Goal: Feedback & Contribution: Submit feedback/report problem

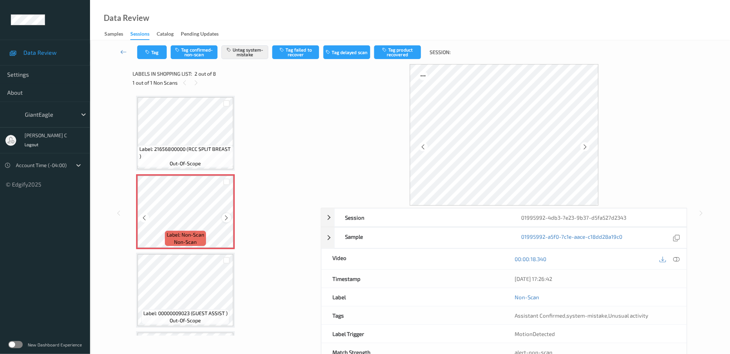
click at [227, 217] on icon at bounding box center [227, 218] width 6 height 6
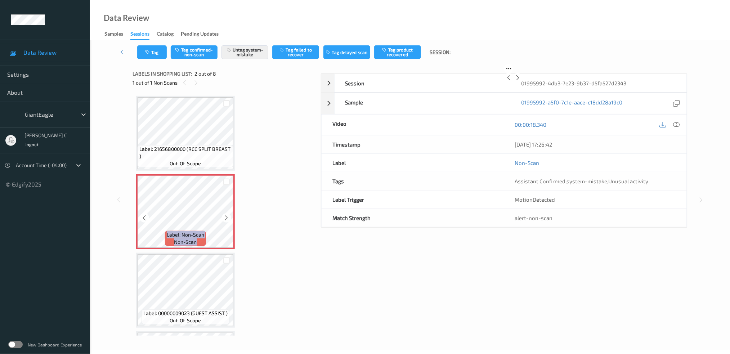
click at [227, 217] on icon at bounding box center [227, 218] width 6 height 6
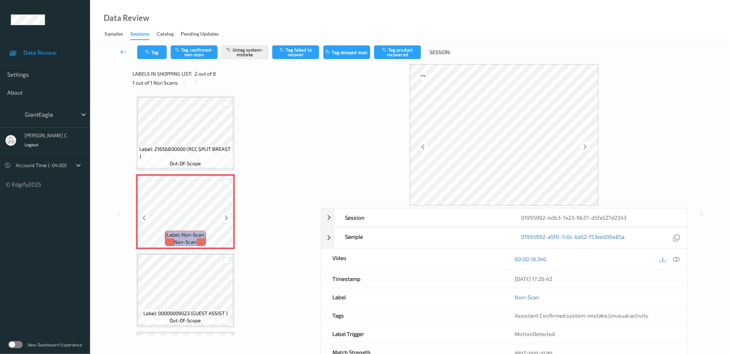
click at [227, 217] on icon at bounding box center [227, 218] width 6 height 6
click at [188, 150] on span "Label: 21656800000 (RCC SPLIT BREAST )" at bounding box center [185, 153] width 92 height 14
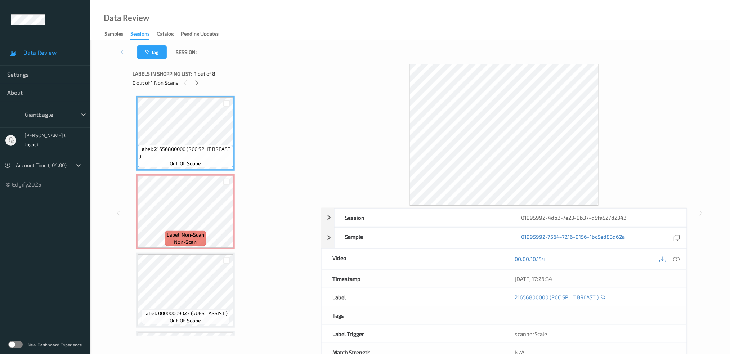
click at [685, 256] on div "00:00:10.154" at bounding box center [595, 259] width 183 height 21
click at [683, 261] on div "00:00:10.154" at bounding box center [595, 259] width 183 height 21
click at [680, 262] on div at bounding box center [677, 259] width 10 height 10
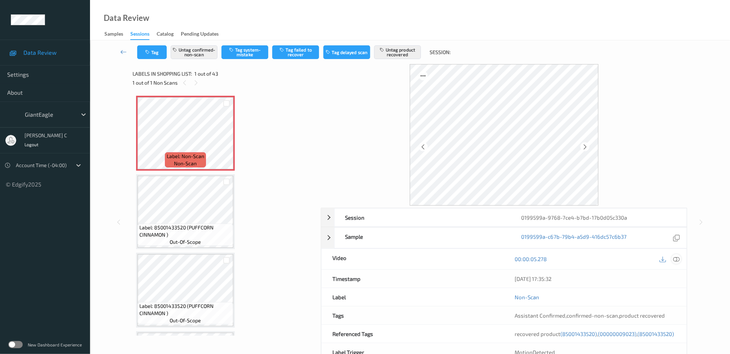
click at [678, 260] on icon at bounding box center [676, 259] width 6 height 6
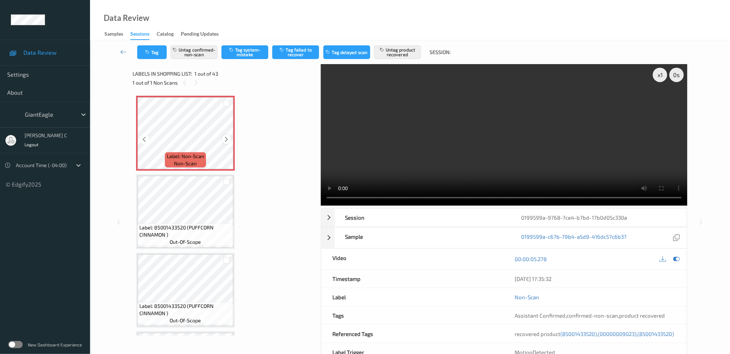
click at [224, 139] on icon at bounding box center [227, 139] width 6 height 6
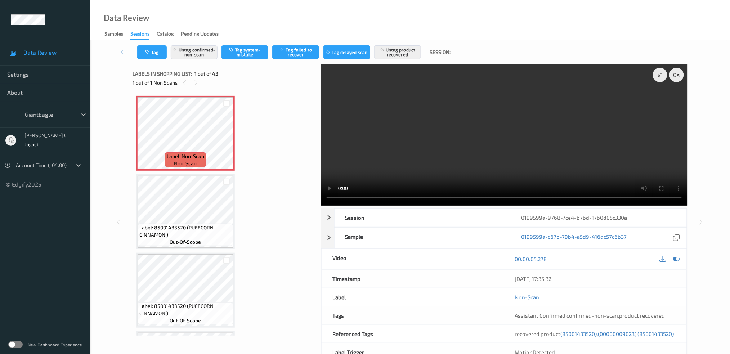
click at [672, 262] on div at bounding box center [669, 259] width 23 height 10
click at [678, 263] on div at bounding box center [677, 259] width 10 height 10
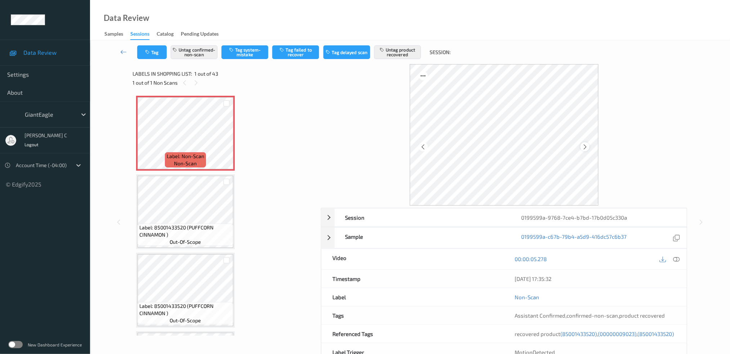
click at [584, 148] on icon at bounding box center [585, 146] width 6 height 6
click at [398, 47] on button "Untag product recovered" at bounding box center [397, 52] width 47 height 14
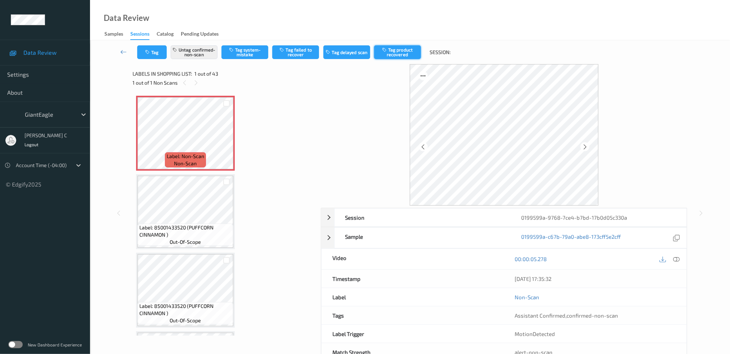
click at [404, 55] on button "Tag product recovered" at bounding box center [397, 52] width 47 height 14
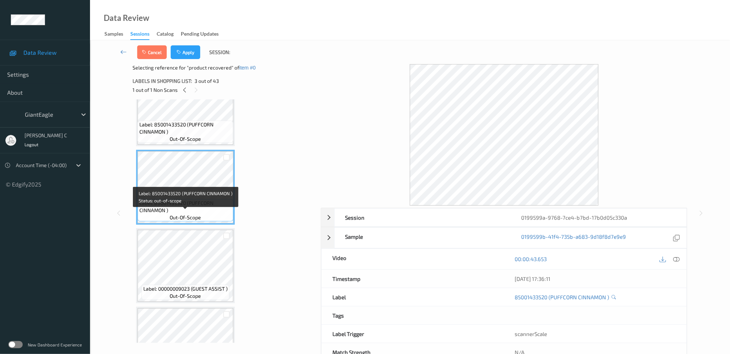
scroll to position [96, 0]
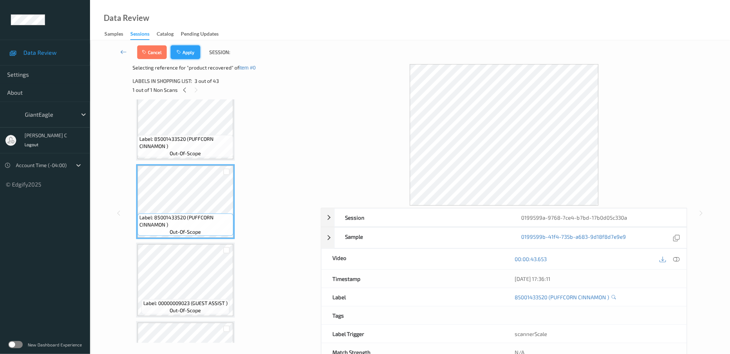
click at [192, 57] on button "Apply" at bounding box center [186, 52] width 30 height 14
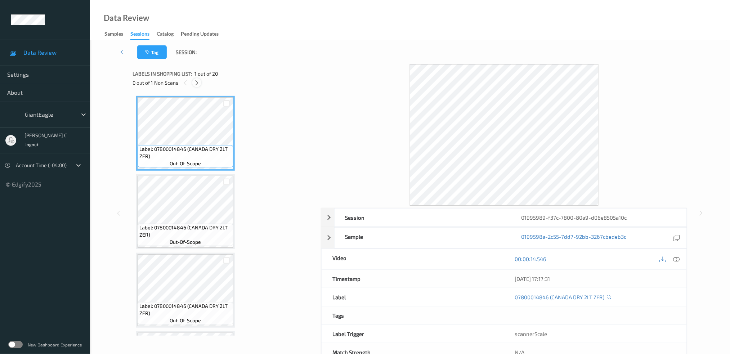
click at [200, 82] on icon at bounding box center [197, 83] width 6 height 6
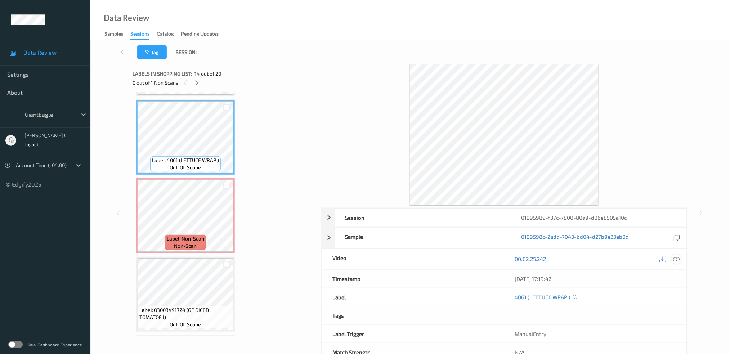
click at [678, 254] on div "00:02:25.242" at bounding box center [595, 259] width 183 height 21
click at [677, 260] on icon at bounding box center [676, 259] width 6 height 6
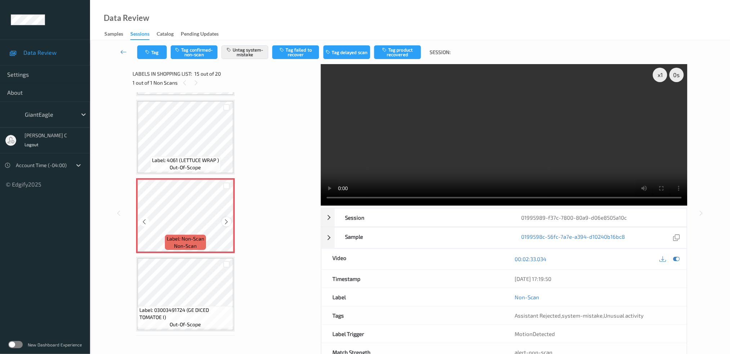
click at [227, 219] on icon at bounding box center [227, 222] width 6 height 6
click at [228, 219] on icon at bounding box center [227, 222] width 6 height 6
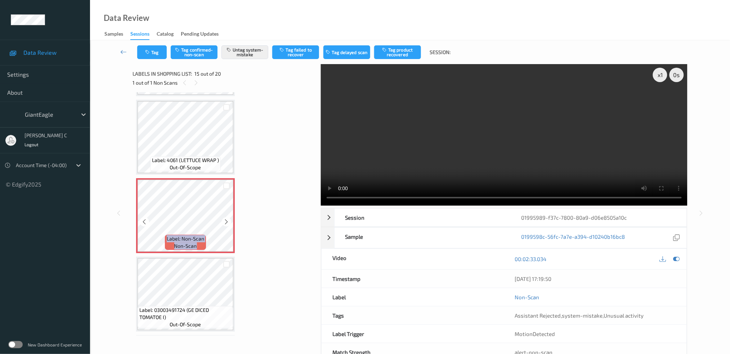
click at [228, 219] on icon at bounding box center [227, 222] width 6 height 6
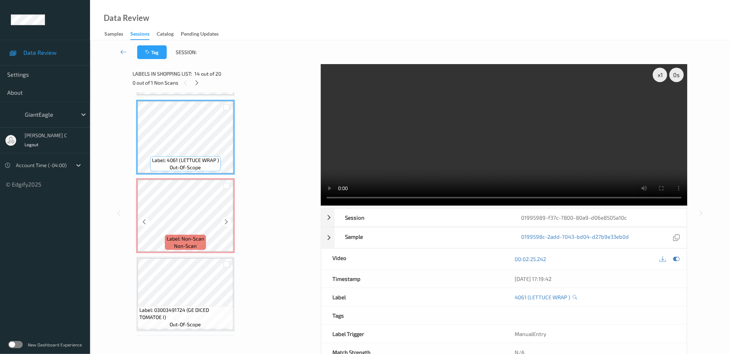
click at [165, 244] on div "Label: Non-Scan non-scan" at bounding box center [185, 215] width 99 height 75
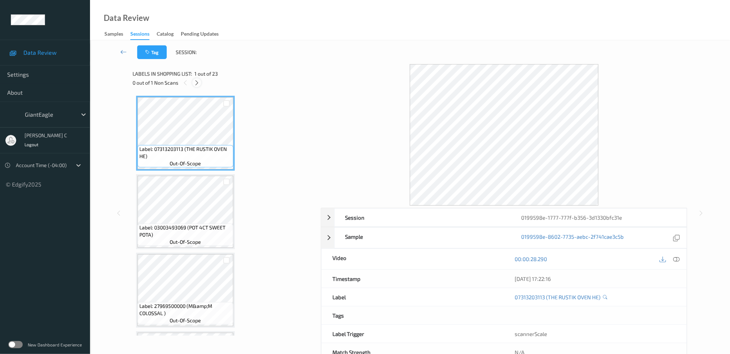
click at [194, 80] on icon at bounding box center [197, 83] width 6 height 6
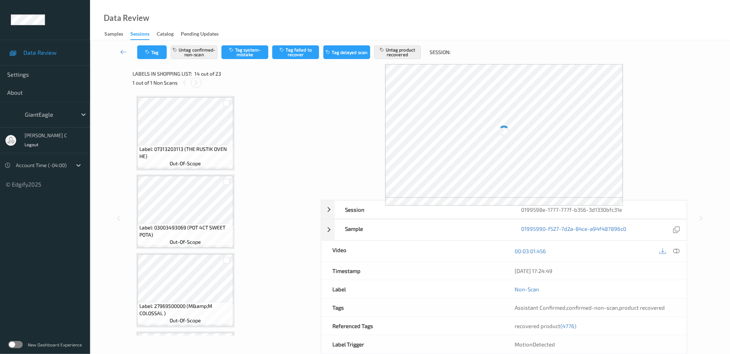
scroll to position [939, 0]
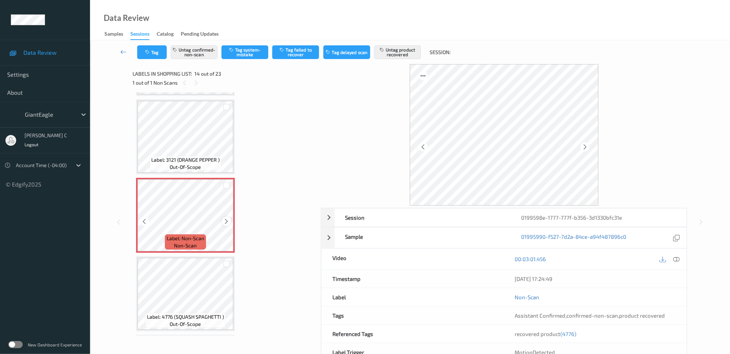
click at [225, 218] on icon at bounding box center [227, 221] width 6 height 6
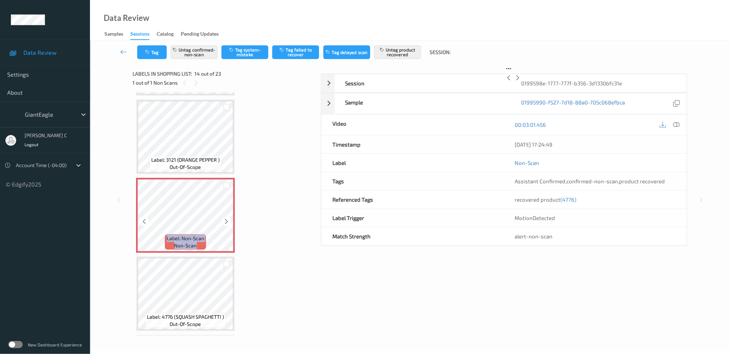
click at [225, 218] on icon at bounding box center [227, 221] width 6 height 6
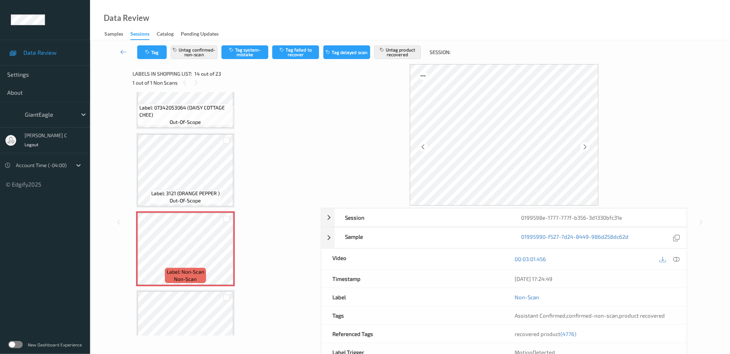
scroll to position [891, 0]
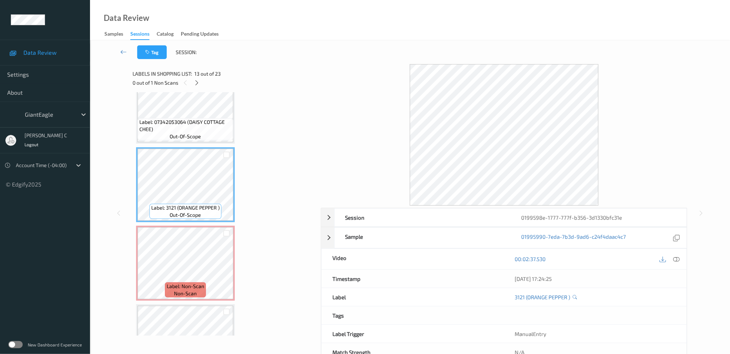
click at [676, 259] on icon at bounding box center [676, 259] width 6 height 6
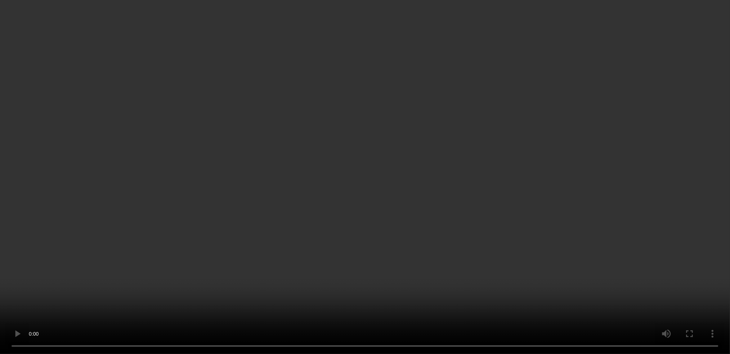
scroll to position [1035, 0]
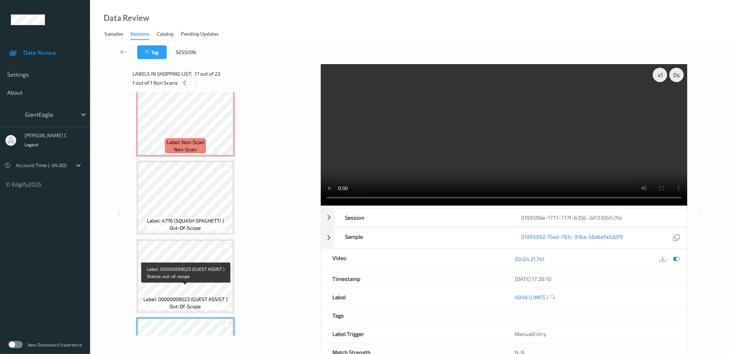
click at [182, 217] on span "Label: 4776 (SQUASH SPAGHETTI )" at bounding box center [185, 220] width 77 height 7
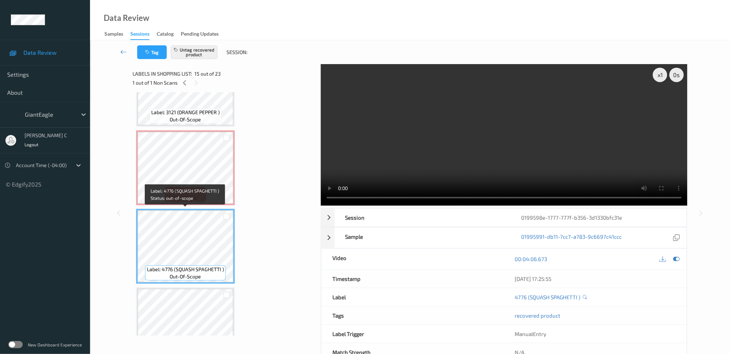
scroll to position [939, 0]
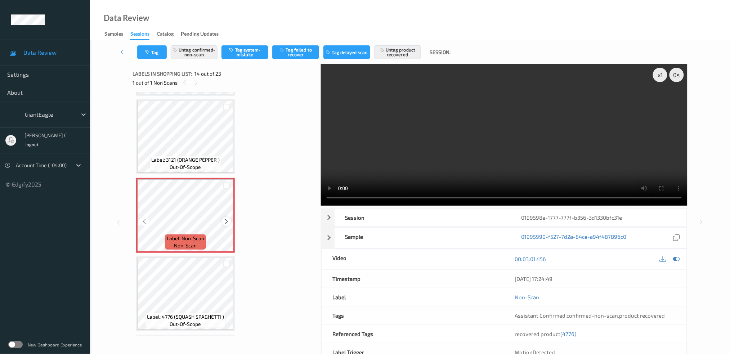
click at [227, 218] on icon at bounding box center [227, 221] width 6 height 6
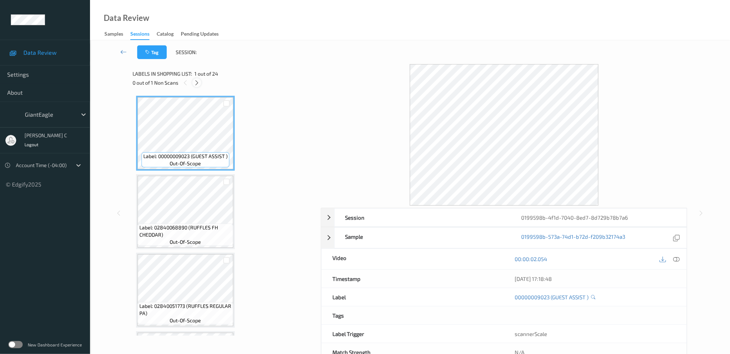
click at [195, 84] on icon at bounding box center [197, 83] width 6 height 6
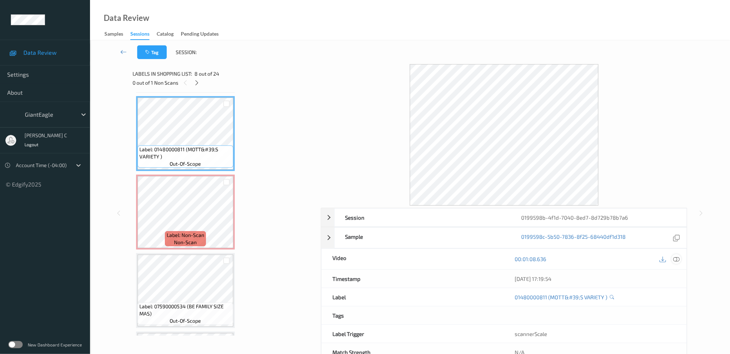
click at [679, 257] on icon at bounding box center [676, 259] width 6 height 6
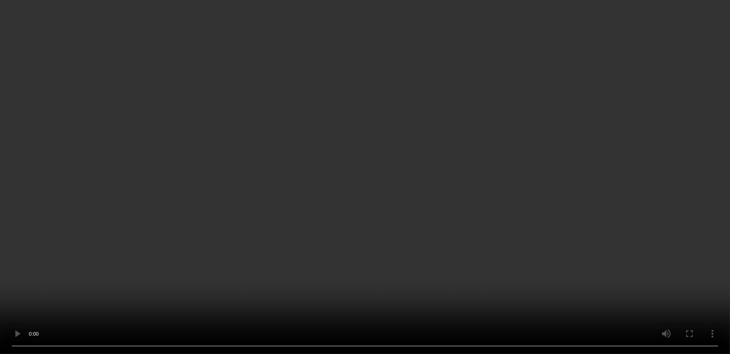
scroll to position [597, 0]
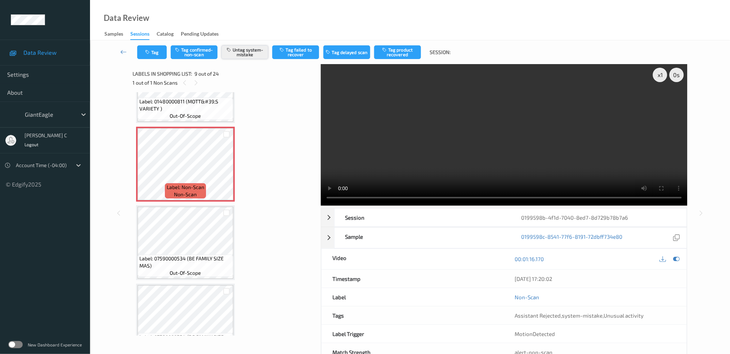
click at [256, 51] on button "Untag system-mistake" at bounding box center [245, 52] width 47 height 14
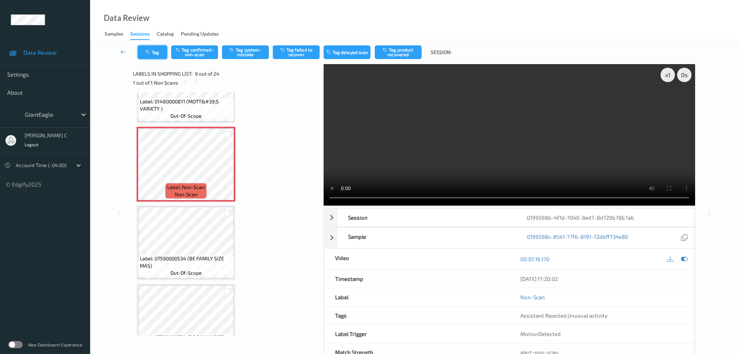
click at [158, 51] on button "Tag" at bounding box center [153, 52] width 30 height 14
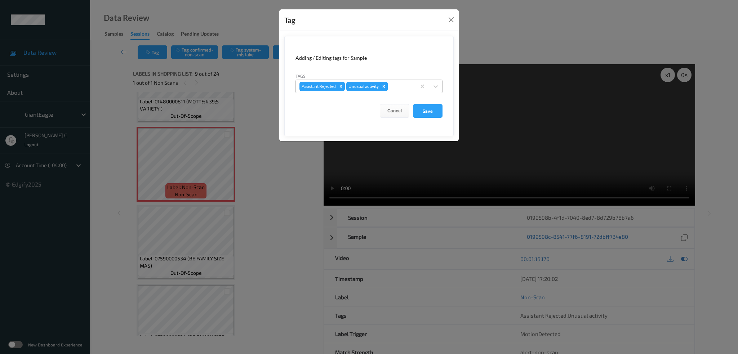
click at [382, 89] on div "Remove Unusual activity" at bounding box center [384, 86] width 8 height 9
click at [429, 113] on button "Save" at bounding box center [428, 111] width 30 height 14
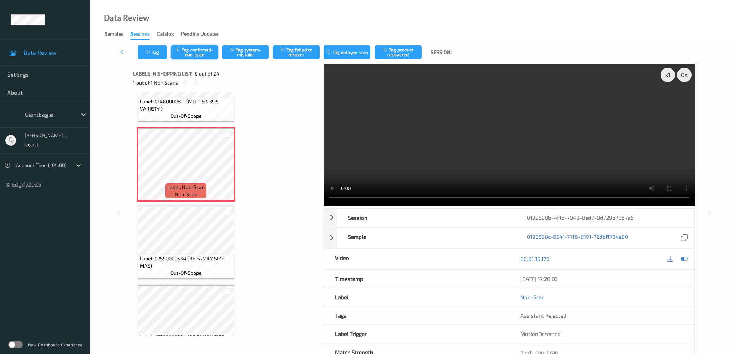
click at [205, 49] on button "Tag confirmed-non-scan" at bounding box center [194, 52] width 47 height 14
click at [402, 53] on button "Tag product recovered" at bounding box center [398, 52] width 47 height 14
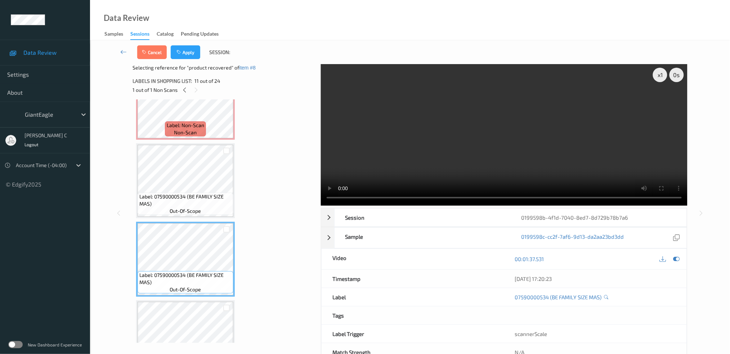
scroll to position [646, 0]
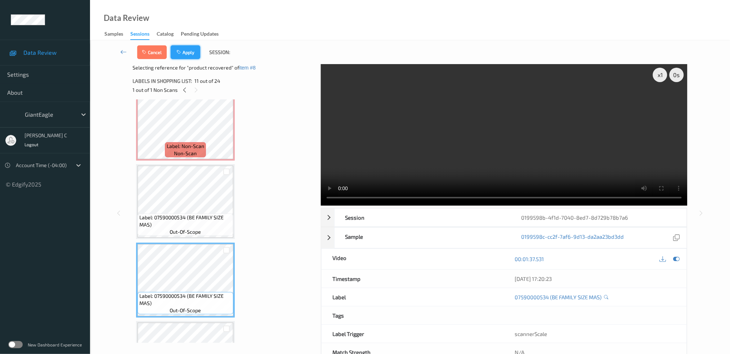
click at [191, 53] on button "Apply" at bounding box center [186, 52] width 30 height 14
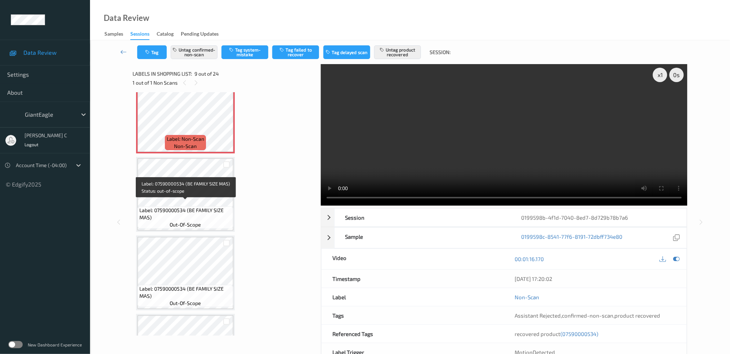
click at [198, 221] on span "out-of-scope" at bounding box center [185, 224] width 31 height 7
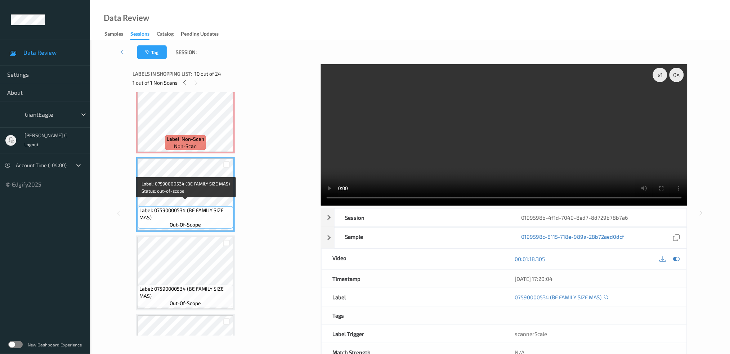
click at [197, 285] on span "Label: 07590000534 (BE FAMILY SIZE MAS)" at bounding box center [185, 292] width 92 height 14
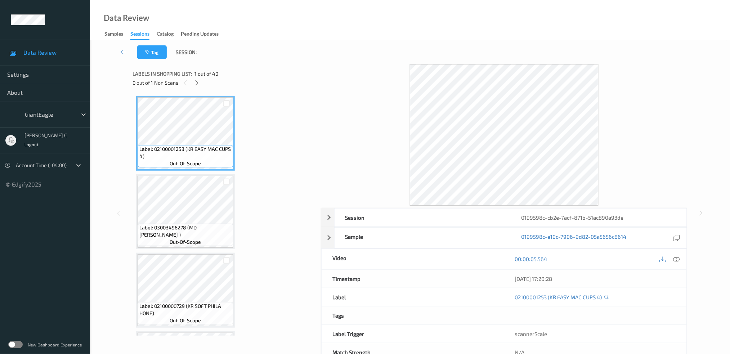
click at [202, 82] on div "0 out of 1 Non Scans" at bounding box center [224, 82] width 183 height 9
click at [195, 81] on icon at bounding box center [197, 83] width 6 height 6
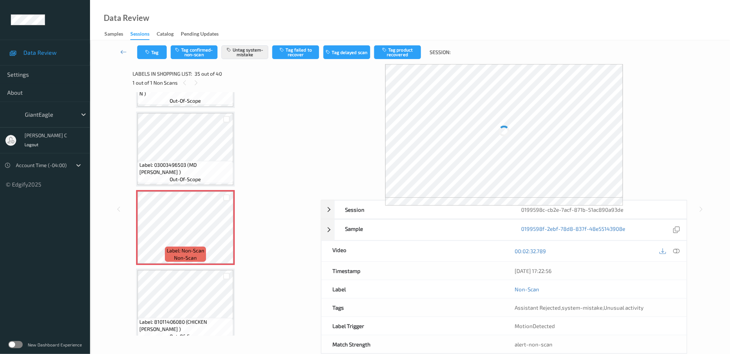
click at [196, 161] on span "Label: 03003496503 (MD AUTUMN CRISP )" at bounding box center [185, 168] width 92 height 14
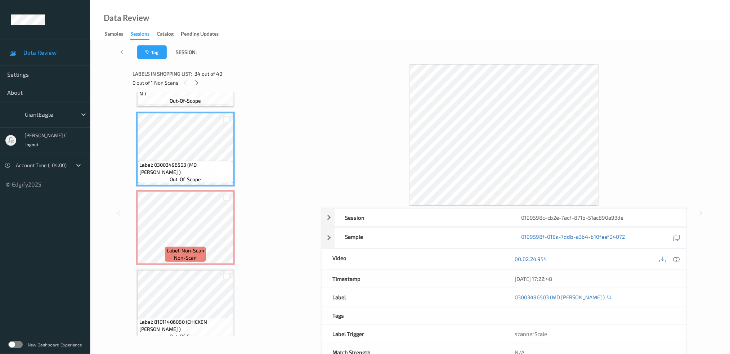
drag, startPoint x: 681, startPoint y: 258, endPoint x: 677, endPoint y: 265, distance: 7.9
click at [680, 258] on div at bounding box center [677, 259] width 10 height 10
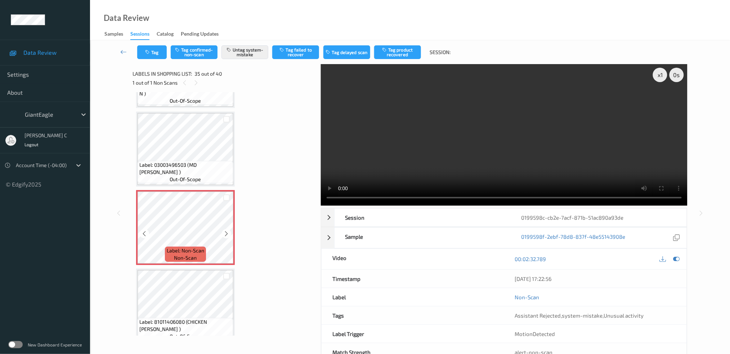
click at [227, 231] on icon at bounding box center [227, 234] width 6 height 6
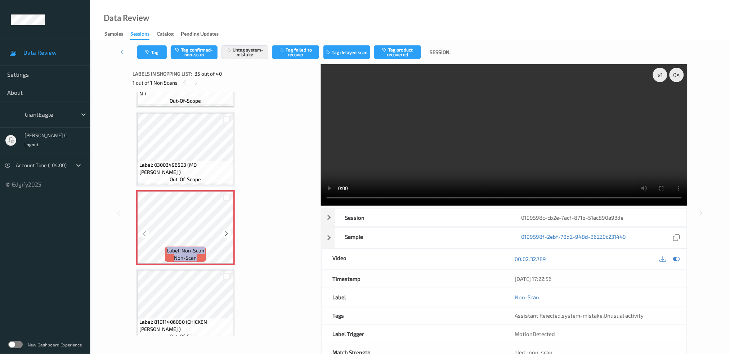
click at [227, 231] on icon at bounding box center [227, 234] width 6 height 6
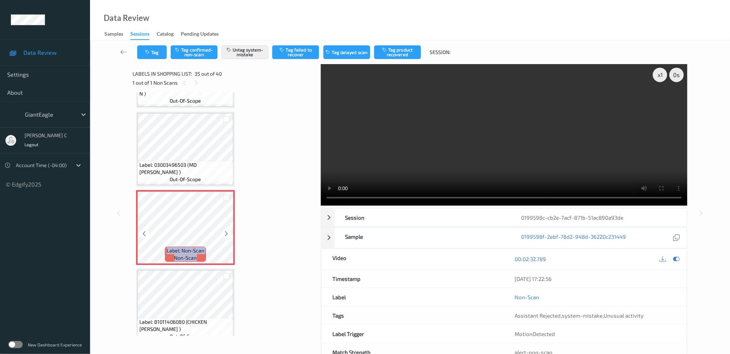
click at [227, 231] on icon at bounding box center [227, 234] width 6 height 6
click at [204, 318] on span "Label: 81011406080 (CHICKEN ALFREDO )" at bounding box center [185, 325] width 92 height 14
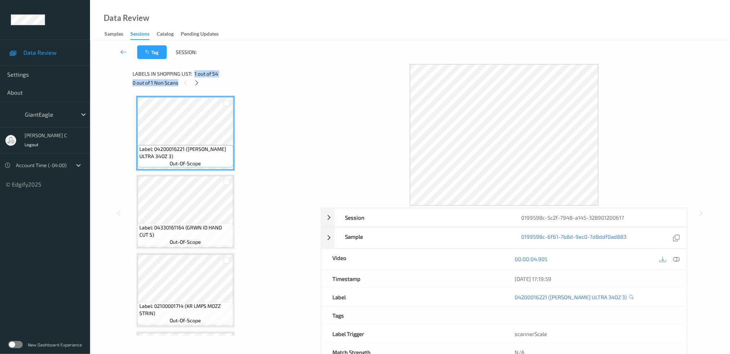
click at [195, 77] on div "Labels in shopping list: 1 out of 54 0 out of 1 Non Scans" at bounding box center [224, 78] width 183 height 28
click at [195, 80] on icon at bounding box center [197, 83] width 6 height 6
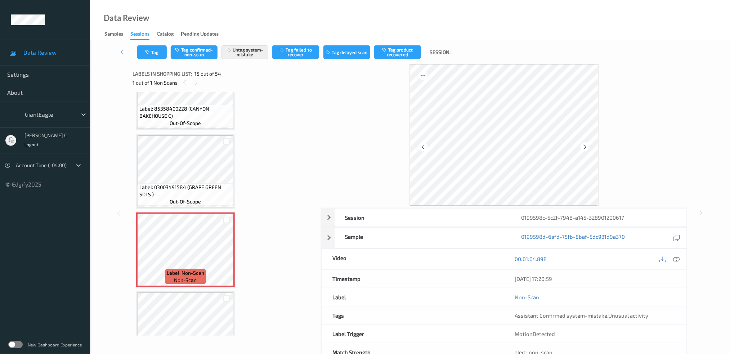
scroll to position [1065, 0]
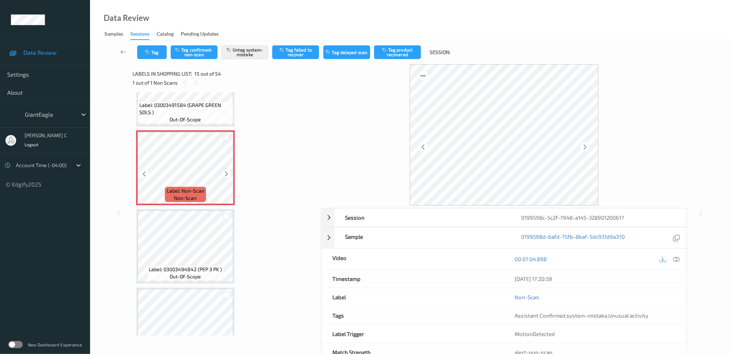
click at [224, 171] on icon at bounding box center [227, 174] width 6 height 6
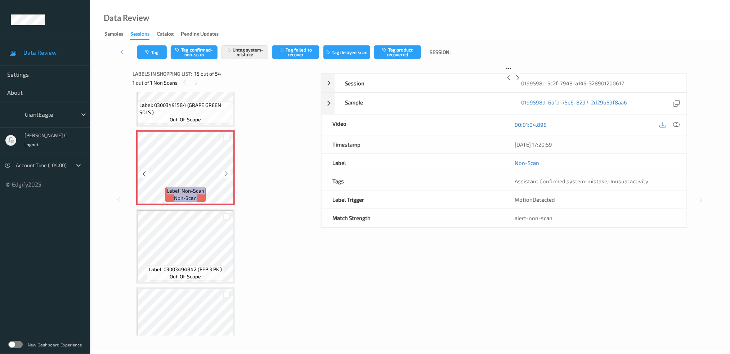
click at [224, 171] on icon at bounding box center [227, 174] width 6 height 6
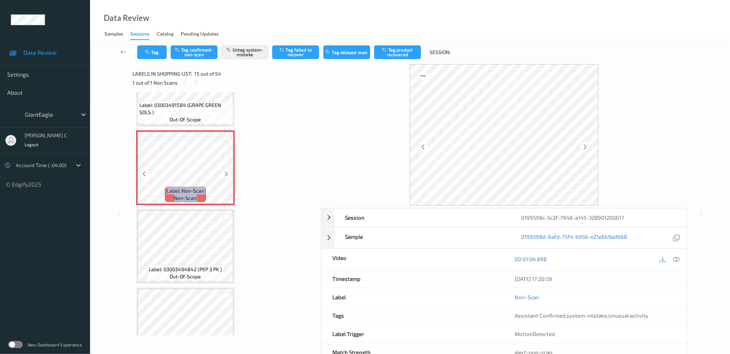
click at [224, 171] on icon at bounding box center [227, 174] width 6 height 6
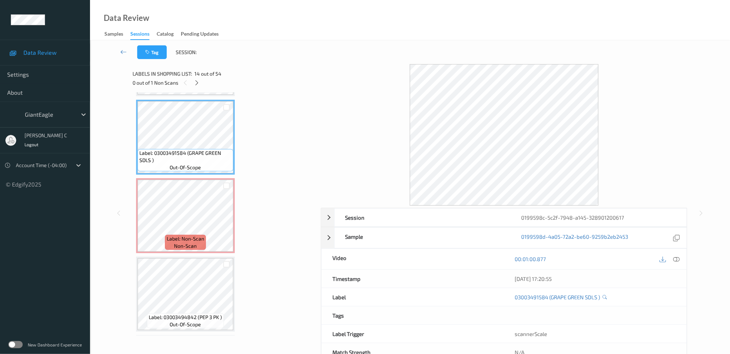
click at [679, 257] on icon at bounding box center [676, 259] width 6 height 6
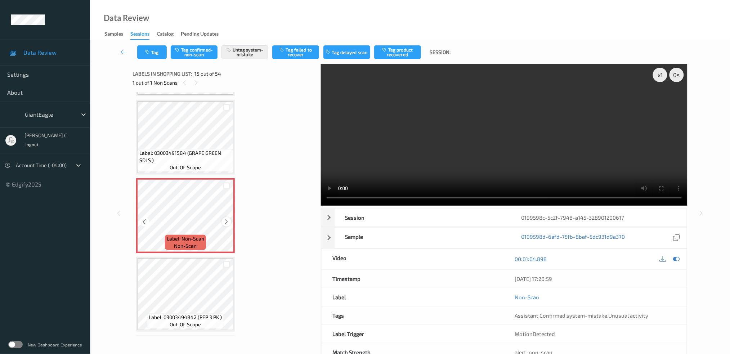
click at [226, 219] on icon at bounding box center [227, 222] width 6 height 6
click at [227, 219] on icon at bounding box center [227, 222] width 6 height 6
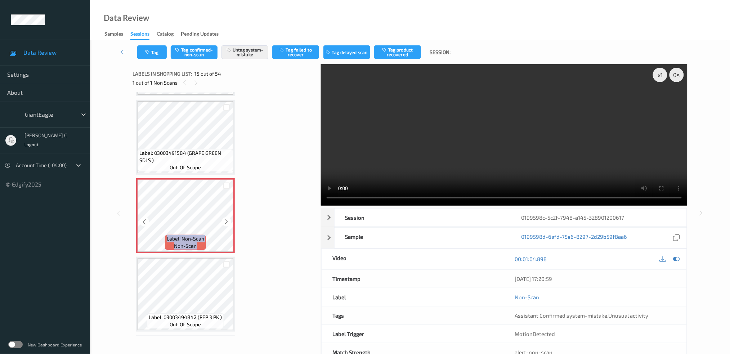
click at [227, 219] on icon at bounding box center [227, 222] width 6 height 6
click at [222, 217] on div at bounding box center [226, 221] width 9 height 9
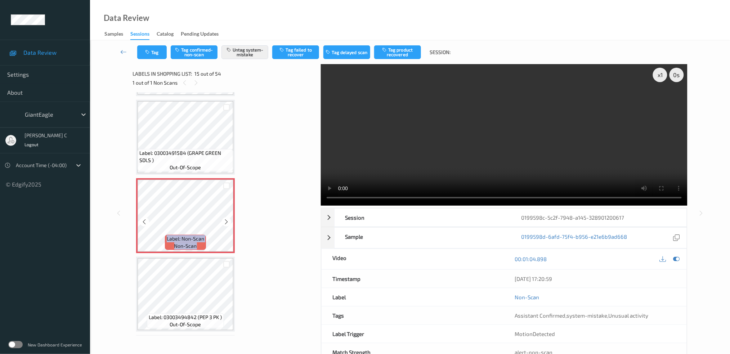
click at [222, 217] on div at bounding box center [226, 221] width 9 height 9
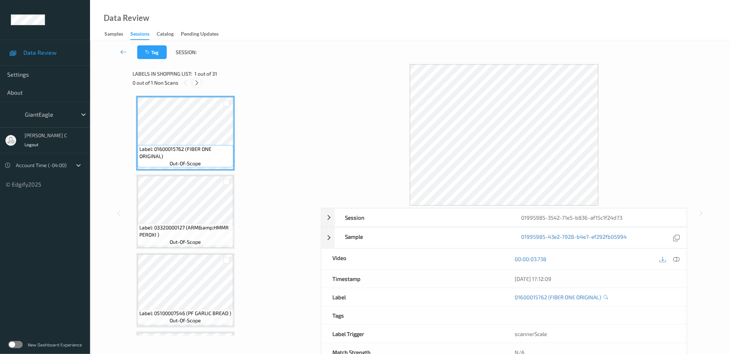
click at [199, 82] on icon at bounding box center [197, 83] width 6 height 6
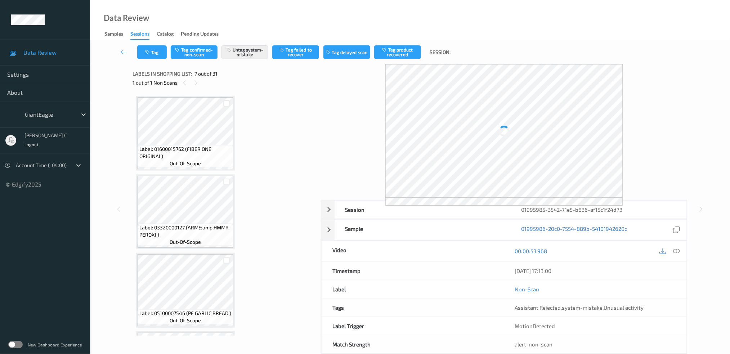
scroll to position [393, 0]
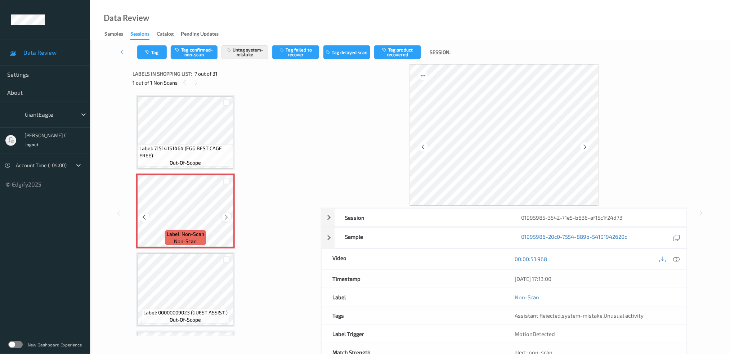
click at [227, 214] on icon at bounding box center [227, 217] width 6 height 6
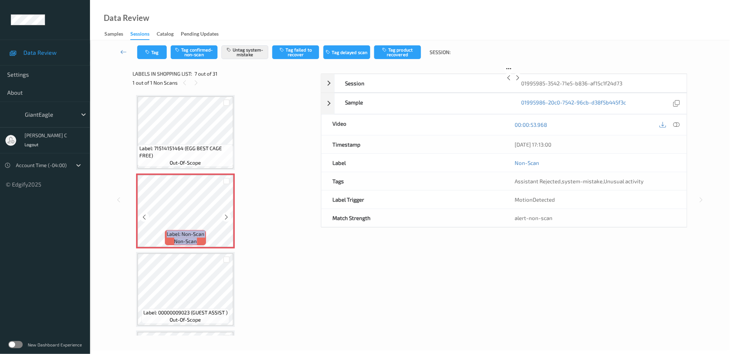
click at [227, 214] on icon at bounding box center [227, 217] width 6 height 6
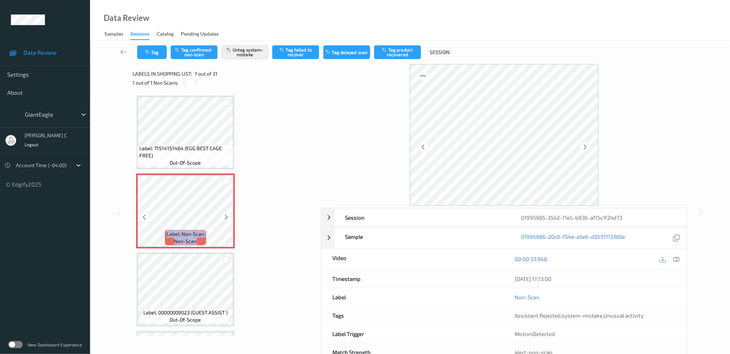
click at [227, 214] on icon at bounding box center [227, 217] width 6 height 6
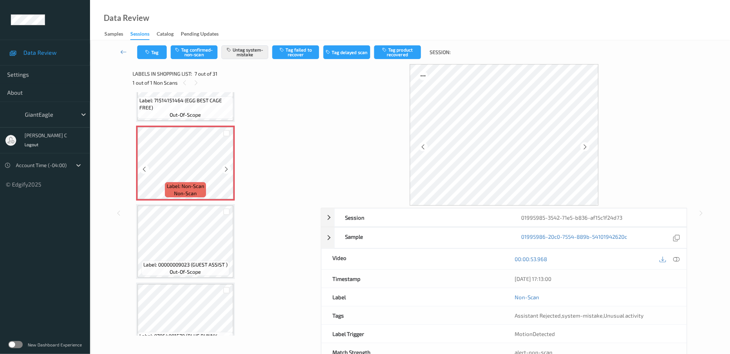
click at [194, 261] on div "Label: 00000009023 (GUEST ASSIST ) out-of-scope" at bounding box center [186, 268] width 88 height 15
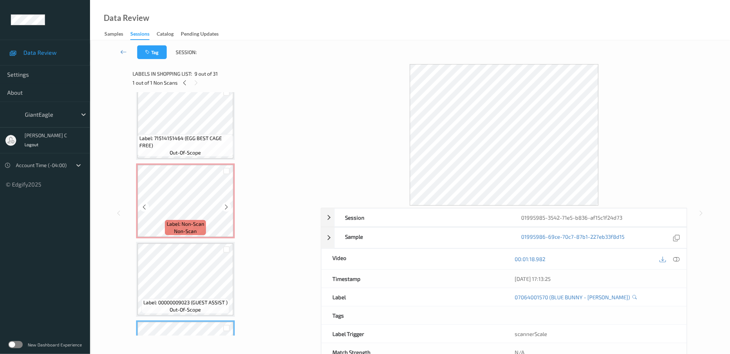
scroll to position [393, 0]
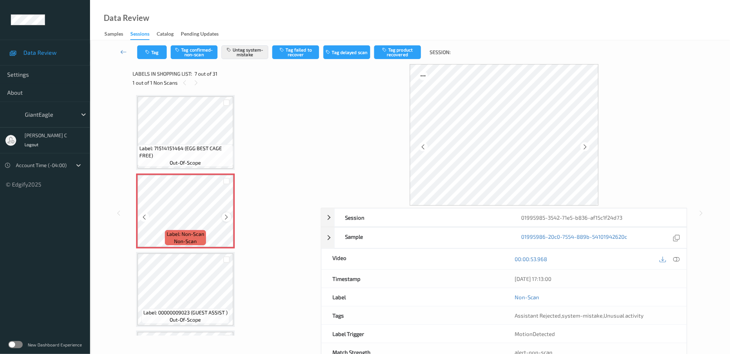
click at [228, 214] on icon at bounding box center [227, 217] width 6 height 6
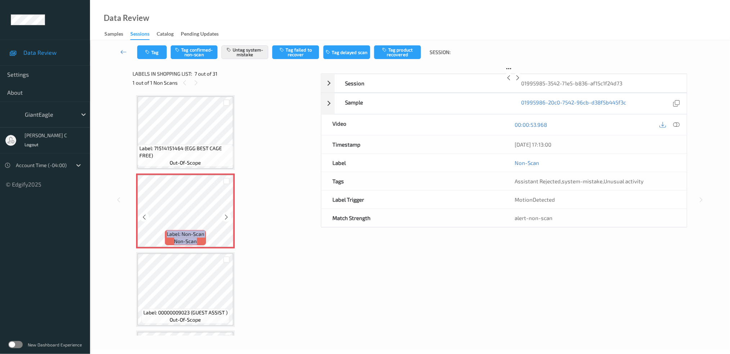
click at [228, 214] on icon at bounding box center [227, 217] width 6 height 6
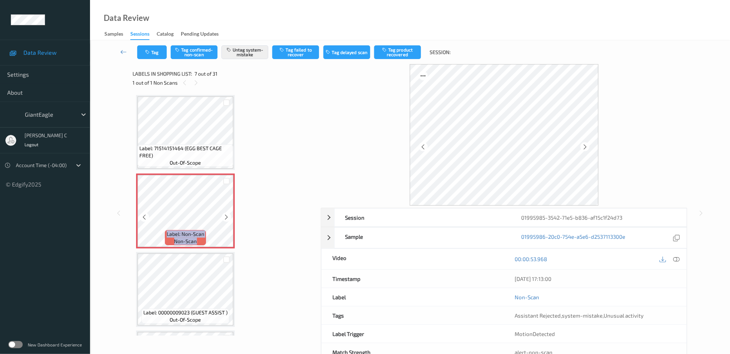
click at [228, 214] on icon at bounding box center [227, 217] width 6 height 6
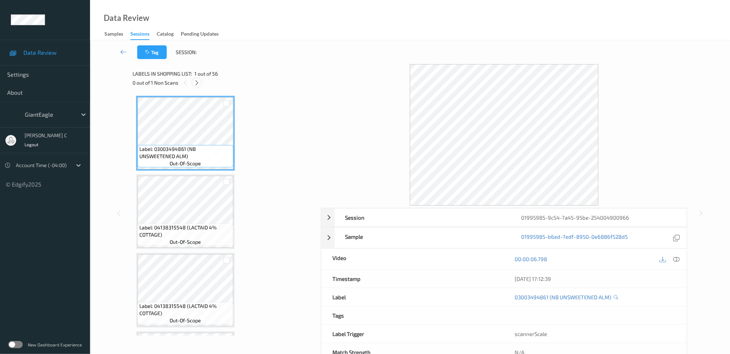
click at [197, 85] on icon at bounding box center [197, 83] width 6 height 6
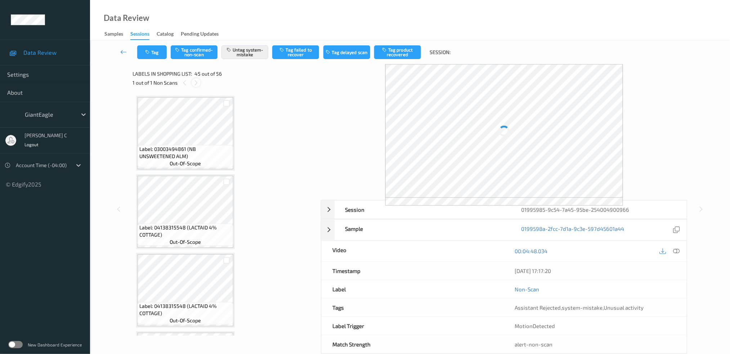
scroll to position [3356, 0]
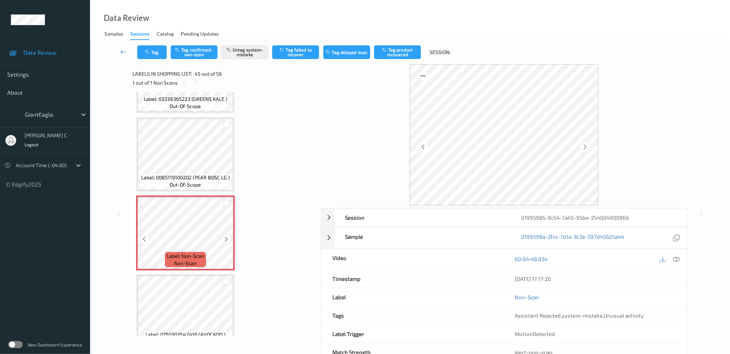
click at [226, 236] on icon at bounding box center [227, 239] width 6 height 6
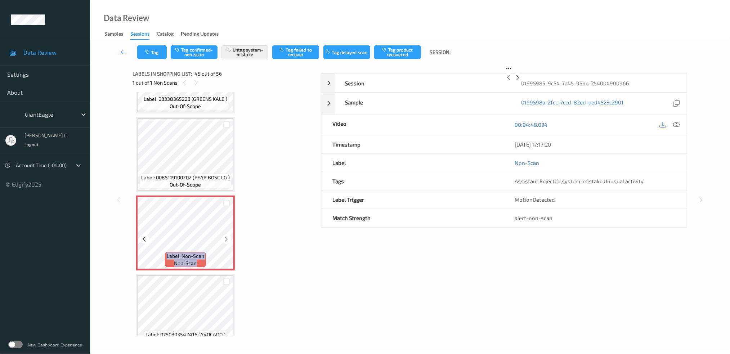
click at [226, 236] on icon at bounding box center [227, 239] width 6 height 6
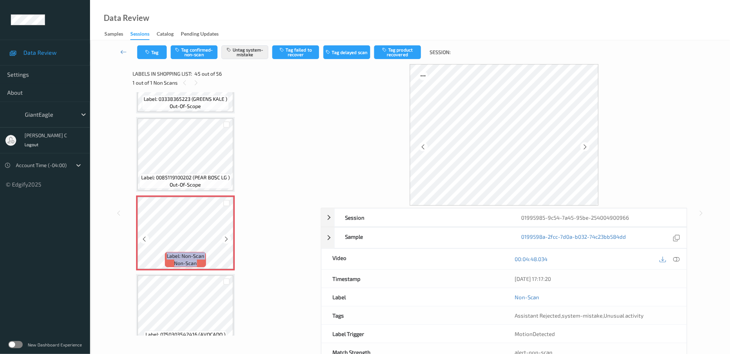
click at [226, 236] on icon at bounding box center [227, 239] width 6 height 6
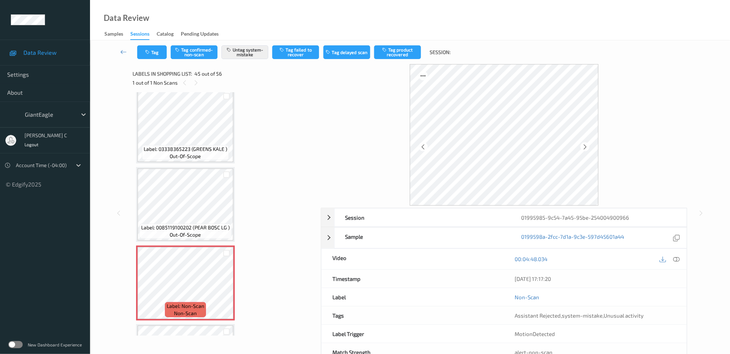
scroll to position [3260, 0]
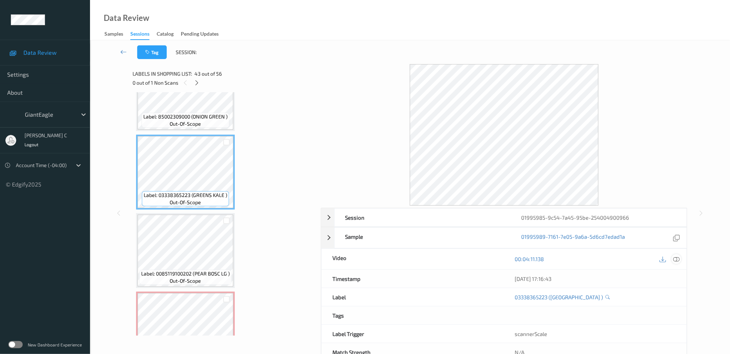
click at [677, 257] on icon at bounding box center [676, 259] width 6 height 6
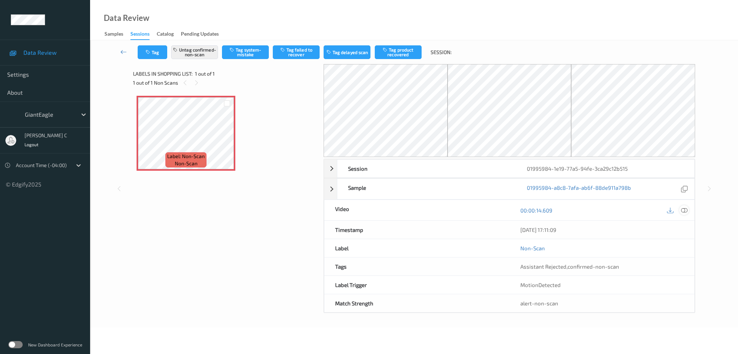
click at [682, 211] on icon at bounding box center [684, 210] width 6 height 6
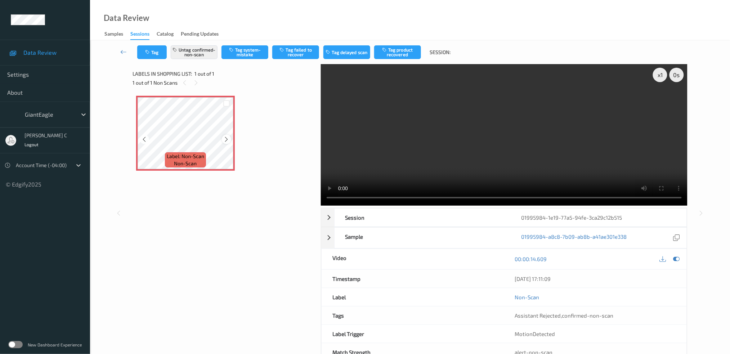
click at [227, 138] on icon at bounding box center [227, 139] width 6 height 6
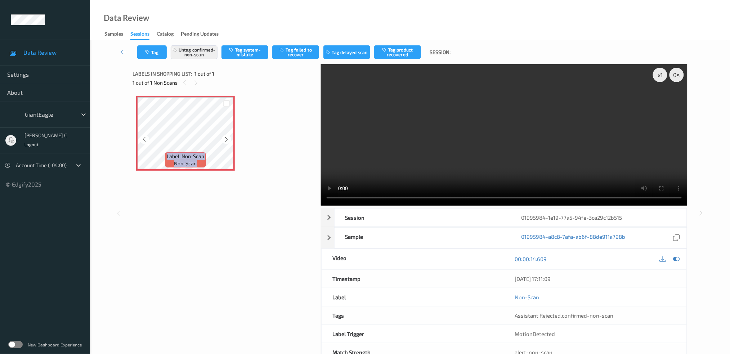
click at [227, 138] on icon at bounding box center [227, 139] width 6 height 6
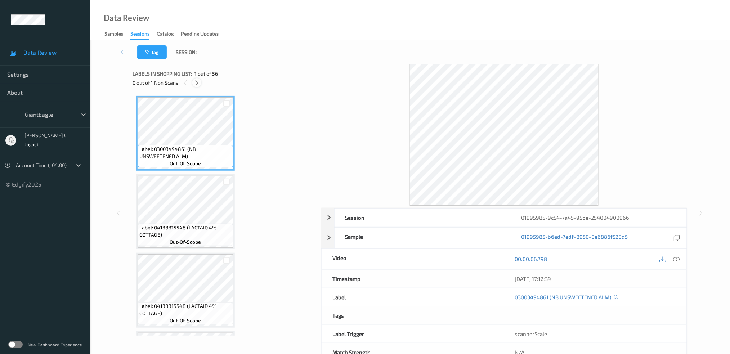
click at [195, 86] on icon at bounding box center [197, 83] width 6 height 6
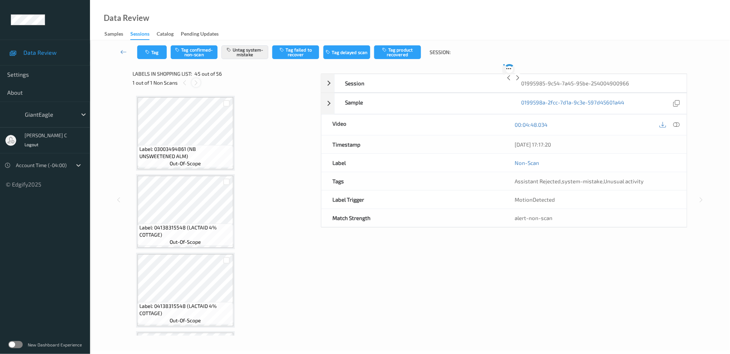
scroll to position [3356, 0]
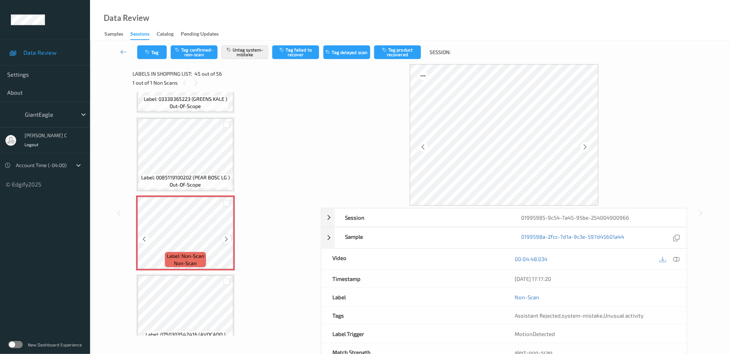
click at [224, 236] on icon at bounding box center [227, 239] width 6 height 6
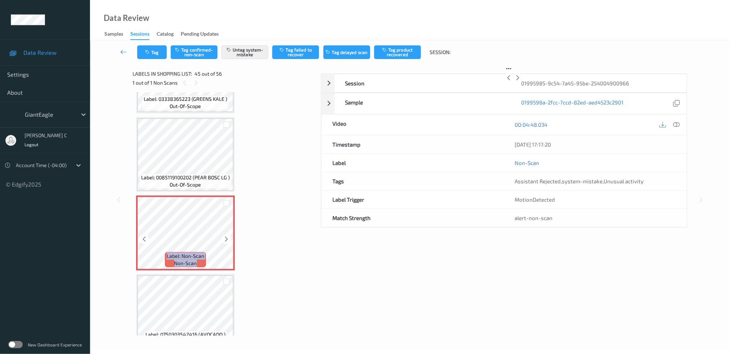
click at [224, 236] on icon at bounding box center [227, 239] width 6 height 6
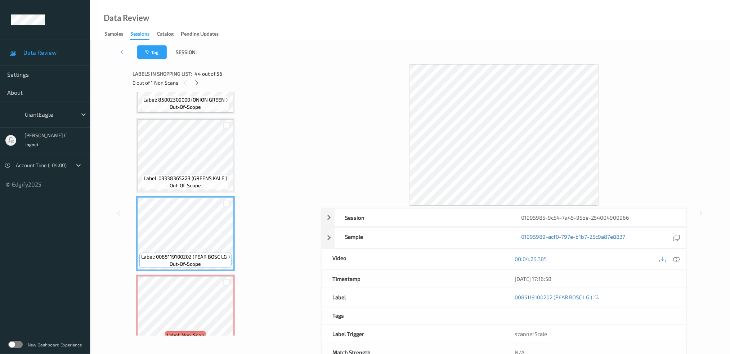
scroll to position [3260, 0]
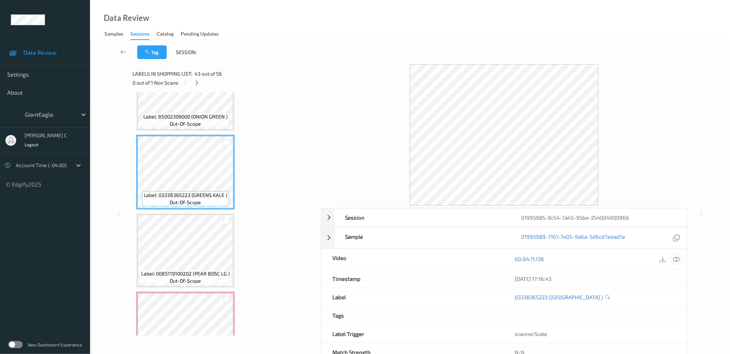
click at [672, 259] on div at bounding box center [677, 259] width 10 height 10
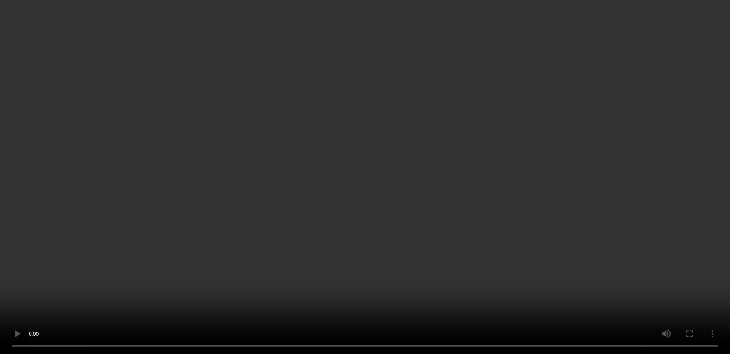
scroll to position [3308, 0]
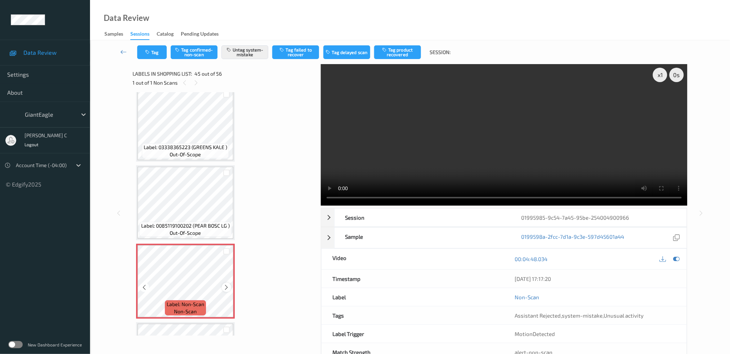
click at [229, 284] on icon at bounding box center [227, 287] width 6 height 6
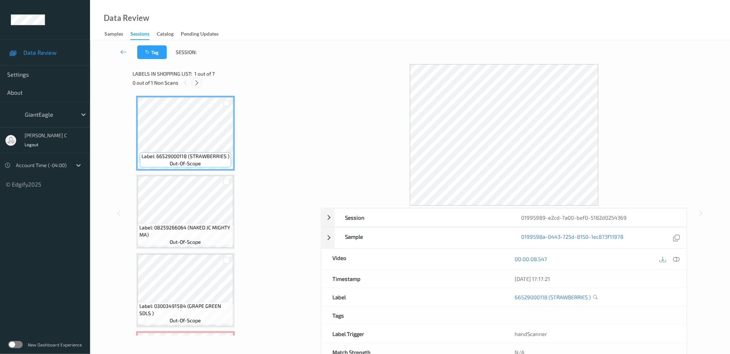
click at [199, 85] on icon at bounding box center [197, 83] width 6 height 6
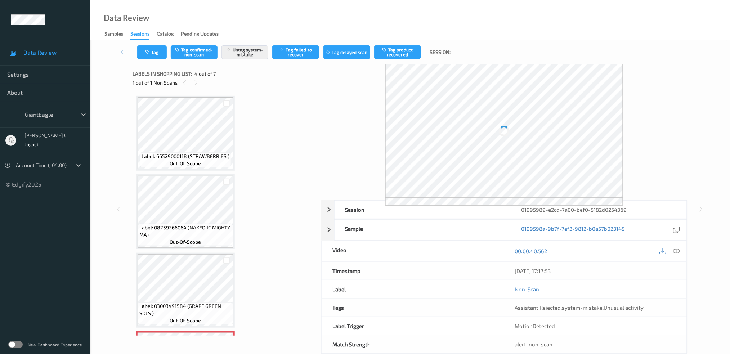
scroll to position [159, 0]
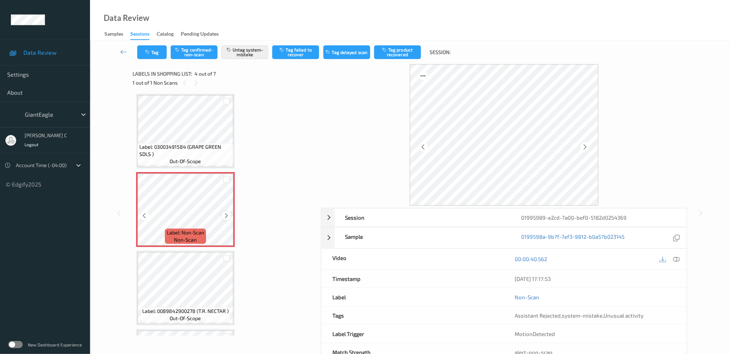
click at [229, 215] on div at bounding box center [226, 215] width 9 height 9
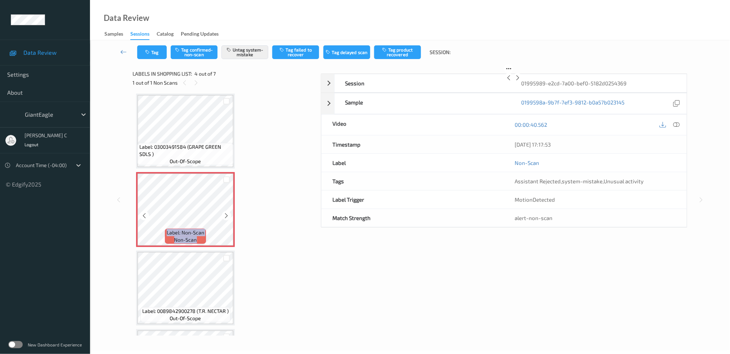
click at [229, 215] on div at bounding box center [226, 215] width 9 height 9
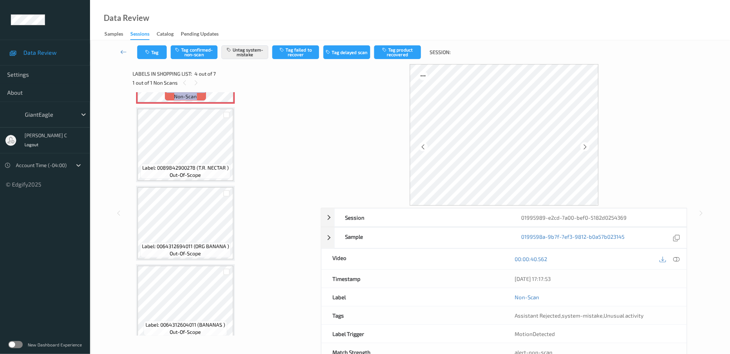
scroll to position [306, 0]
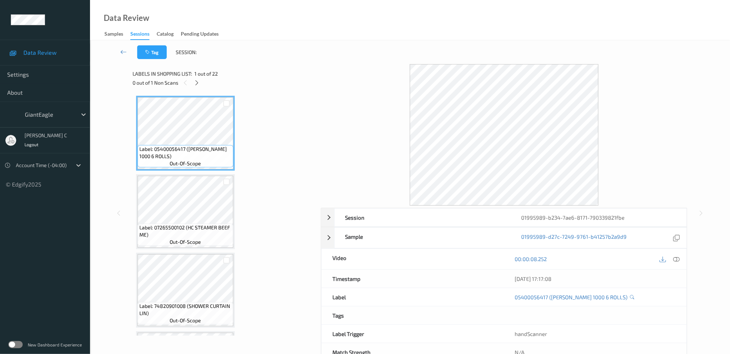
click at [192, 85] on div "0 out of 1 Non Scans" at bounding box center [224, 82] width 183 height 9
click at [194, 84] on icon at bounding box center [197, 83] width 6 height 6
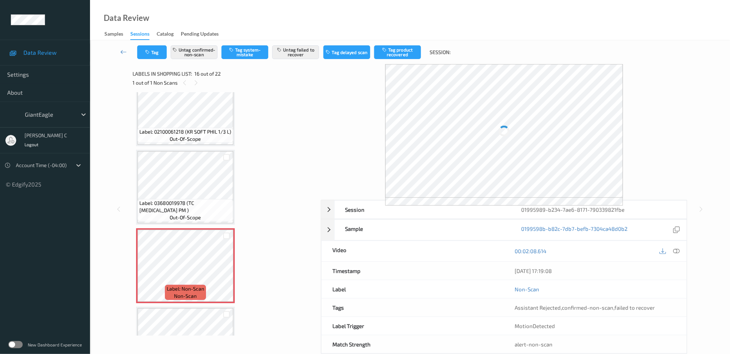
scroll to position [999, 0]
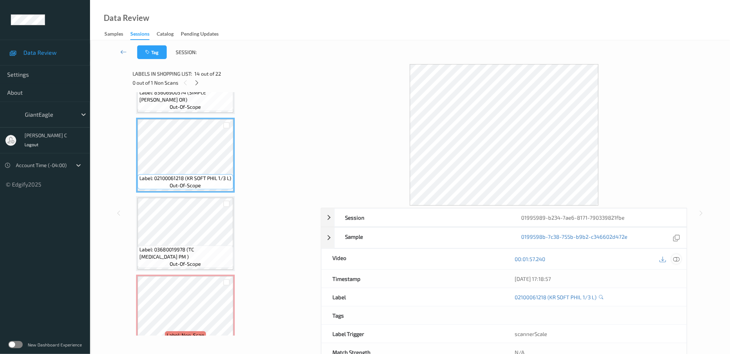
click at [679, 260] on icon at bounding box center [676, 259] width 6 height 6
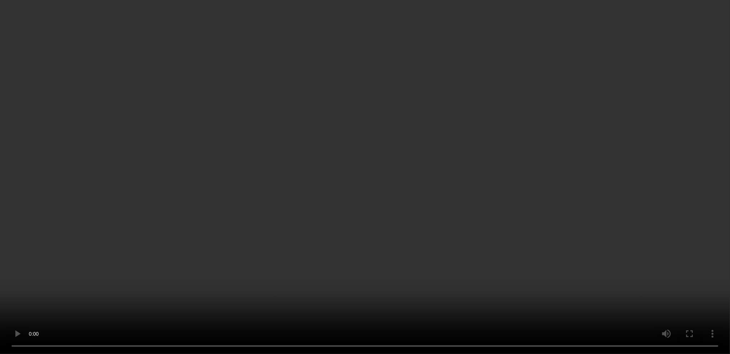
scroll to position [1047, 0]
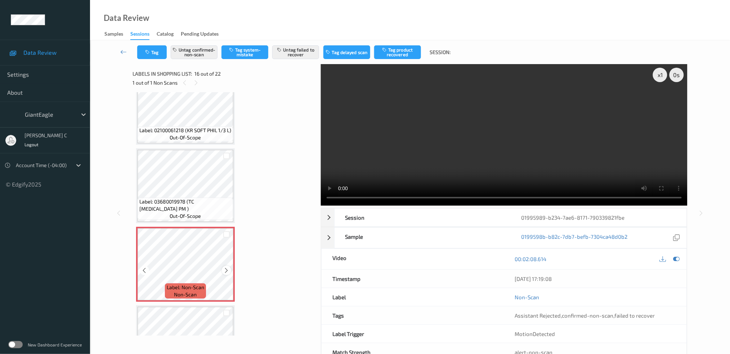
click at [225, 267] on icon at bounding box center [227, 270] width 6 height 6
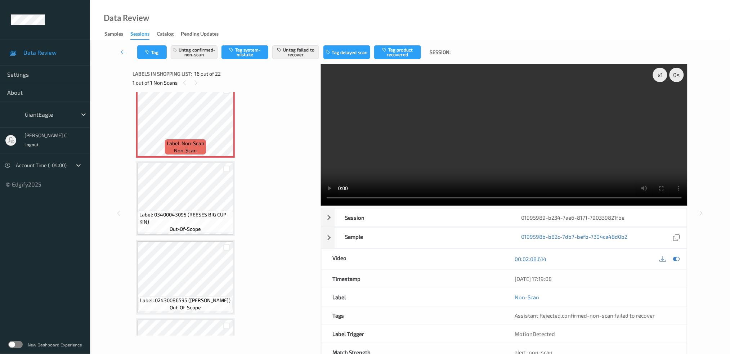
scroll to position [1095, 0]
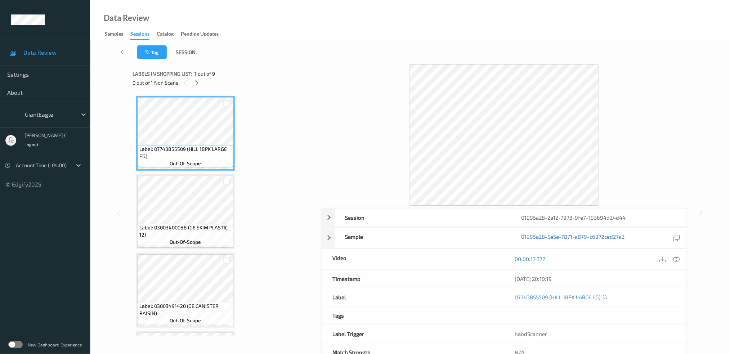
click at [196, 89] on div "Labels in shopping list: 1 out of 9 0 out of 1 Non Scans" at bounding box center [224, 78] width 183 height 28
click at [199, 87] on div "Labels in shopping list: 1 out of 9 0 out of 1 Non Scans" at bounding box center [224, 78] width 183 height 28
click at [197, 80] on icon at bounding box center [197, 83] width 6 height 6
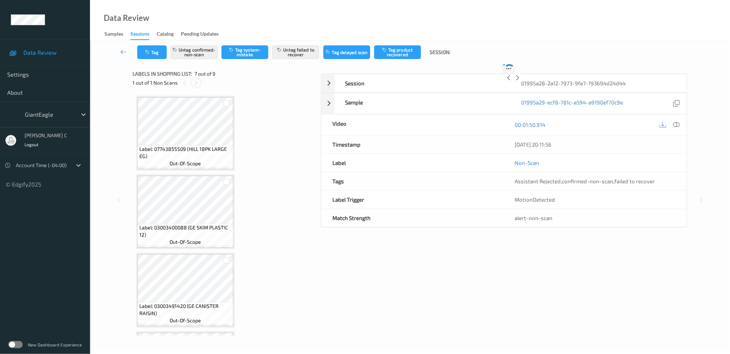
scroll to position [393, 0]
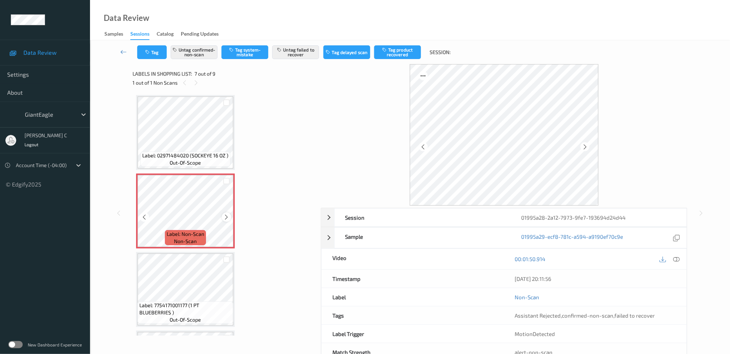
click at [228, 214] on icon at bounding box center [227, 217] width 6 height 6
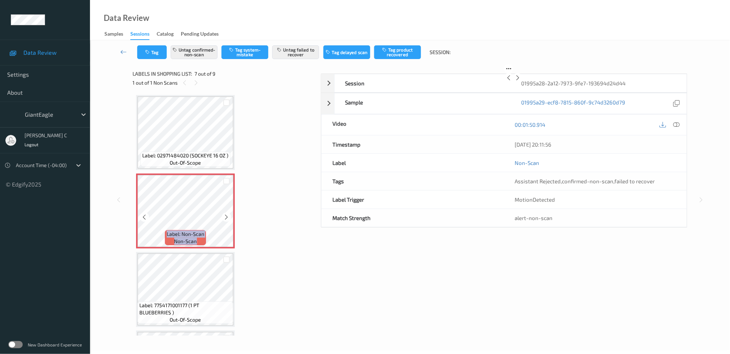
click at [228, 214] on icon at bounding box center [227, 217] width 6 height 6
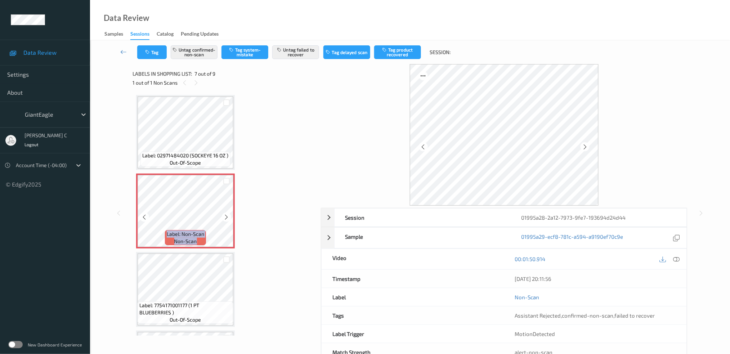
click at [228, 214] on icon at bounding box center [227, 217] width 6 height 6
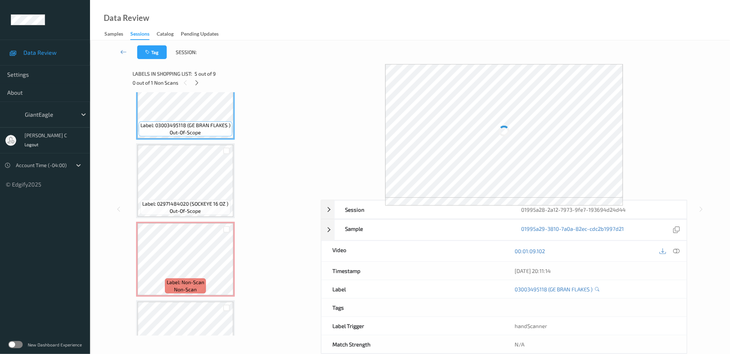
scroll to position [297, 0]
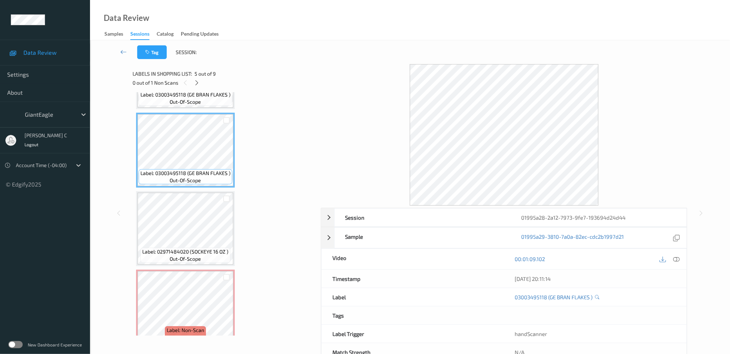
click at [676, 257] on icon at bounding box center [676, 259] width 6 height 6
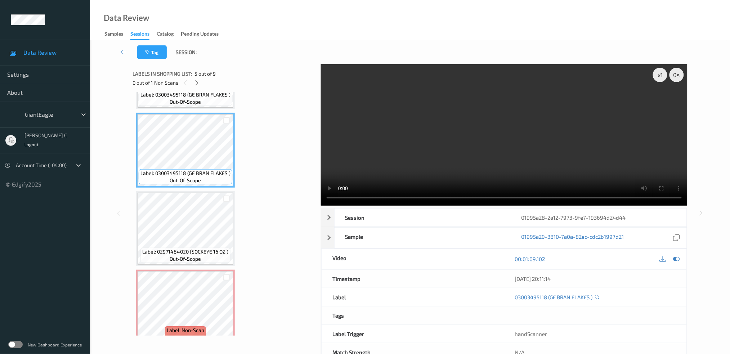
click at [661, 179] on video at bounding box center [504, 135] width 367 height 142
click at [654, 73] on div "x 1" at bounding box center [660, 75] width 14 height 14
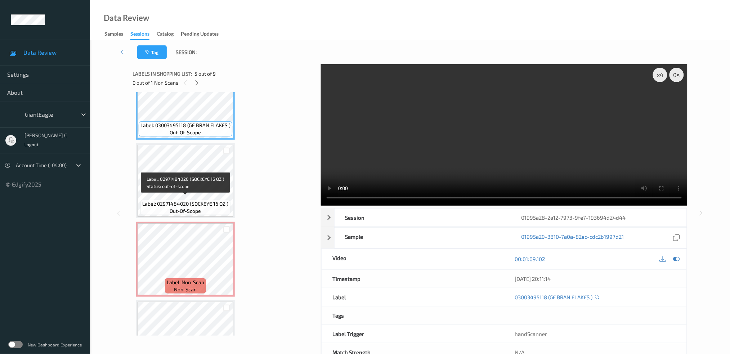
click at [190, 200] on span "Label: 02971484020 (SOCKEYE 16 OZ )" at bounding box center [186, 203] width 86 height 7
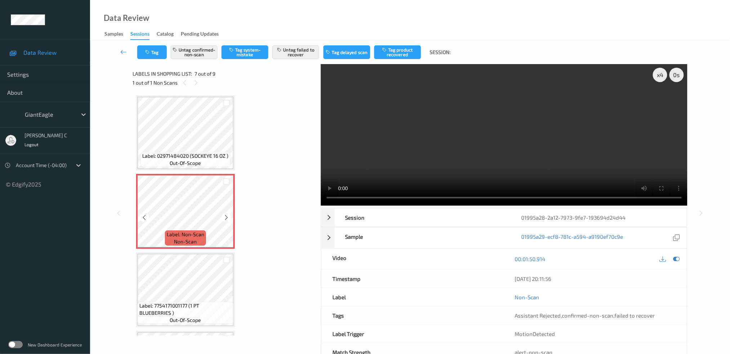
scroll to position [393, 0]
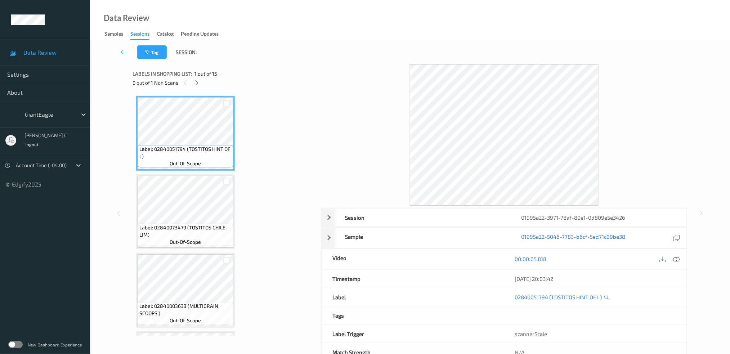
click at [193, 85] on div at bounding box center [196, 82] width 9 height 9
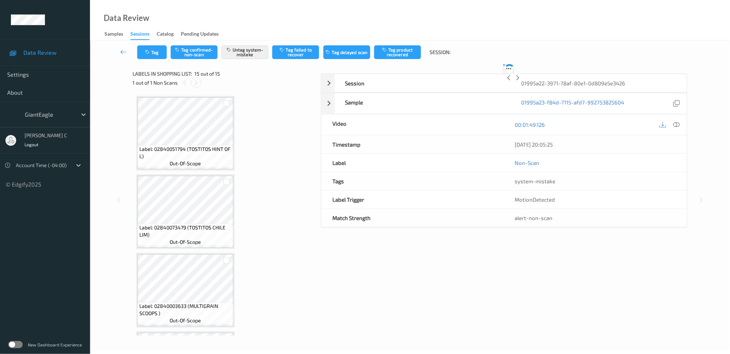
scroll to position [929, 0]
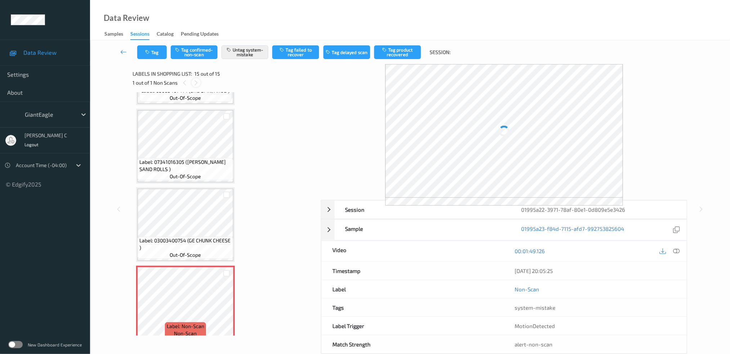
click at [195, 82] on icon at bounding box center [196, 83] width 6 height 6
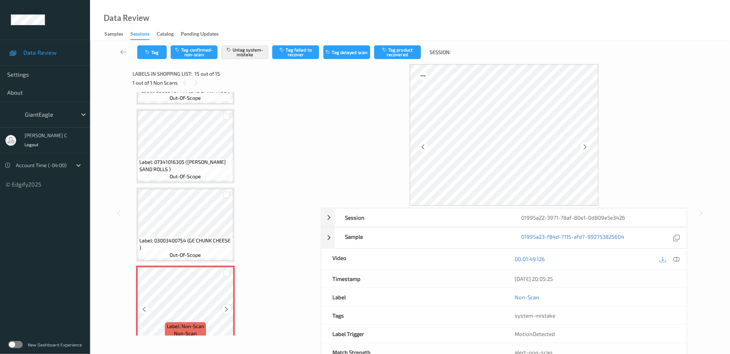
click at [228, 306] on icon at bounding box center [227, 309] width 6 height 6
click at [229, 305] on div at bounding box center [226, 309] width 9 height 9
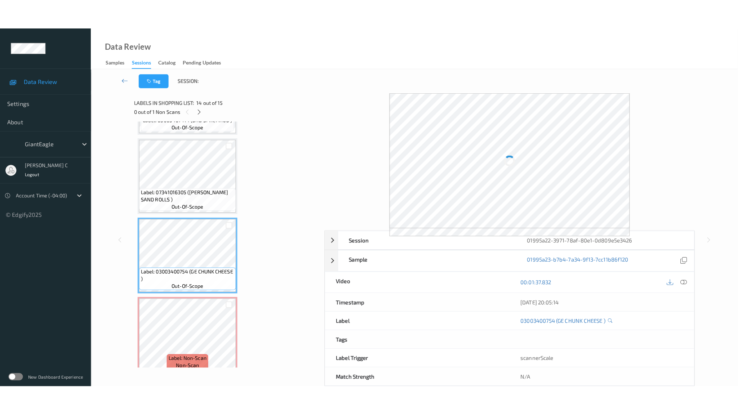
scroll to position [881, 0]
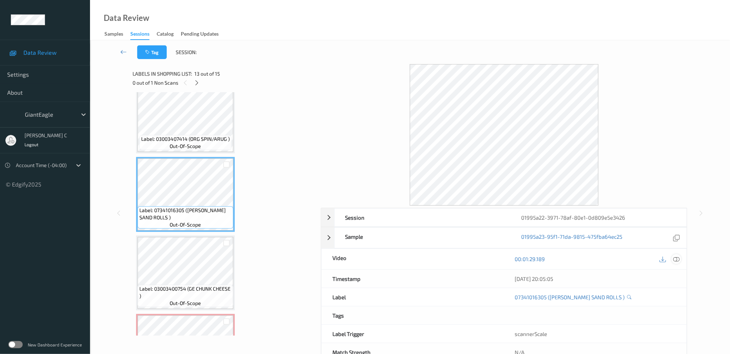
click at [676, 262] on icon at bounding box center [676, 259] width 6 height 6
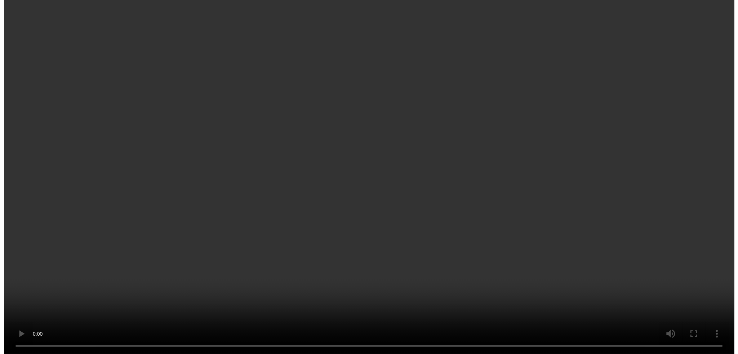
scroll to position [929, 0]
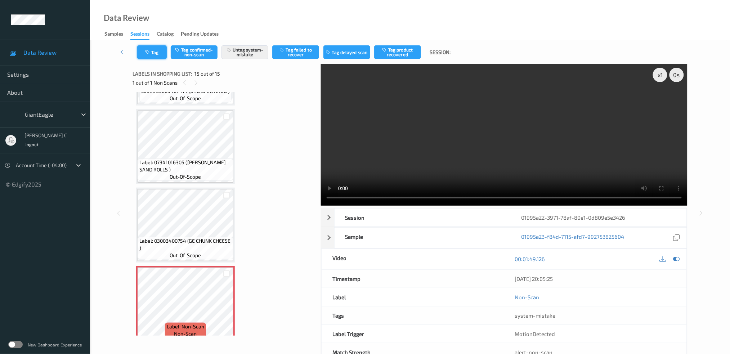
click at [159, 53] on button "Tag" at bounding box center [152, 52] width 30 height 14
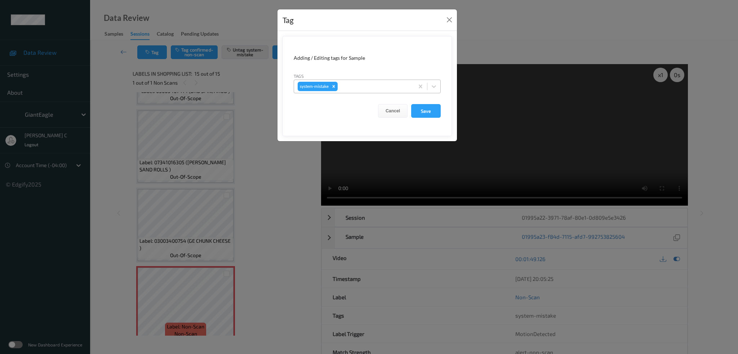
click at [355, 86] on div at bounding box center [374, 86] width 71 height 9
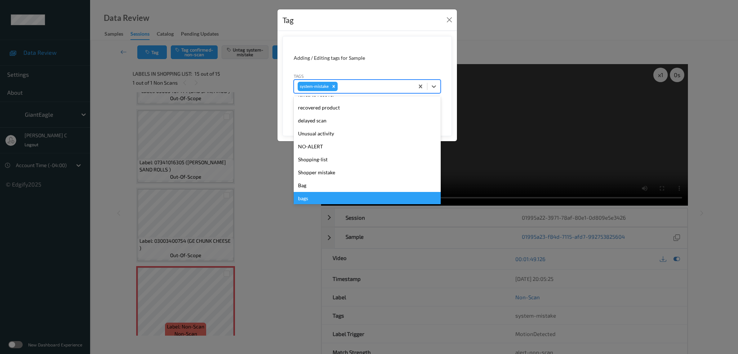
scroll to position [89, 0]
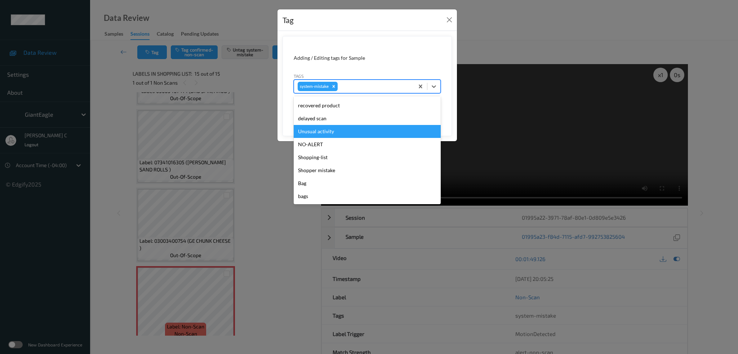
click at [330, 133] on div "Unusual activity" at bounding box center [367, 131] width 147 height 13
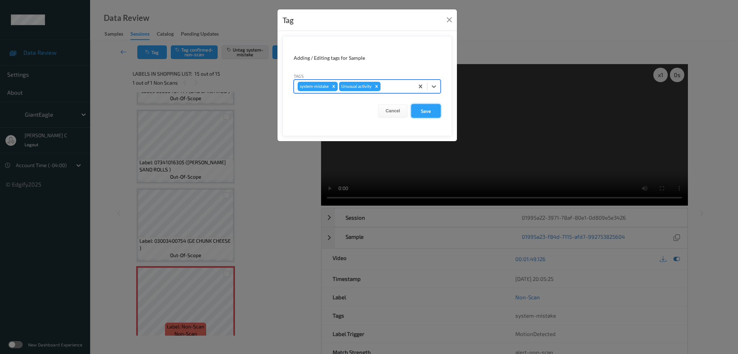
click at [428, 113] on button "Save" at bounding box center [426, 111] width 30 height 14
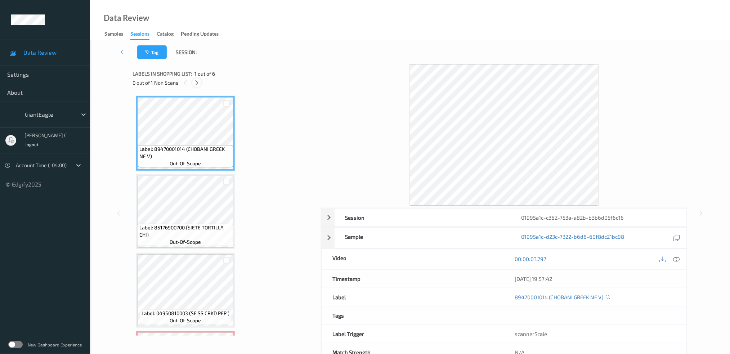
click at [198, 80] on icon at bounding box center [197, 83] width 6 height 6
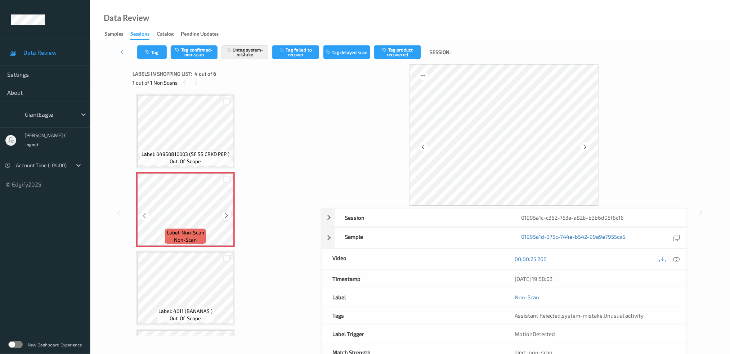
click at [226, 213] on icon at bounding box center [227, 216] width 6 height 6
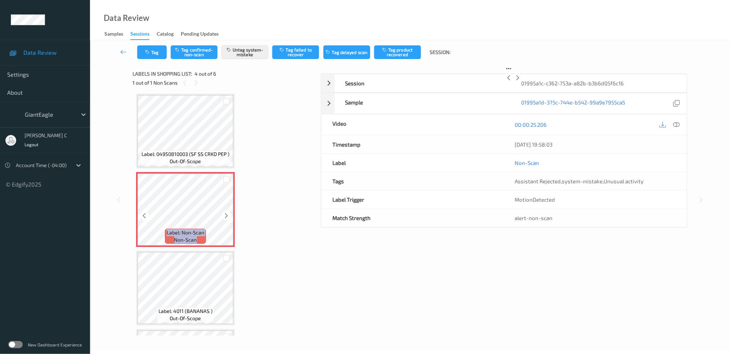
click at [226, 213] on icon at bounding box center [227, 216] width 6 height 6
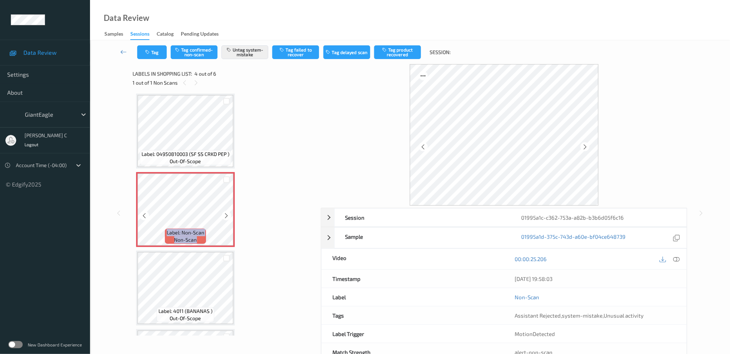
click at [226, 213] on icon at bounding box center [227, 216] width 6 height 6
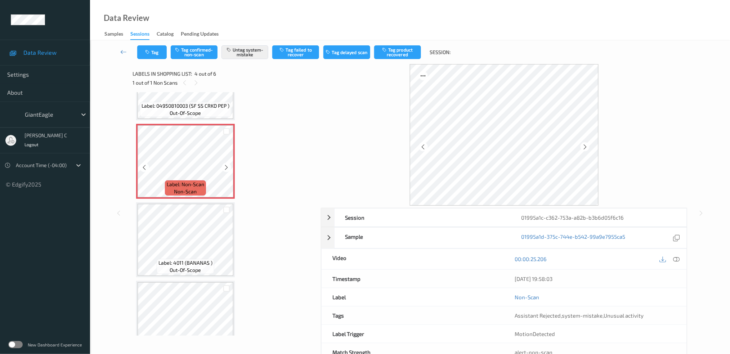
click at [224, 165] on icon at bounding box center [227, 167] width 6 height 6
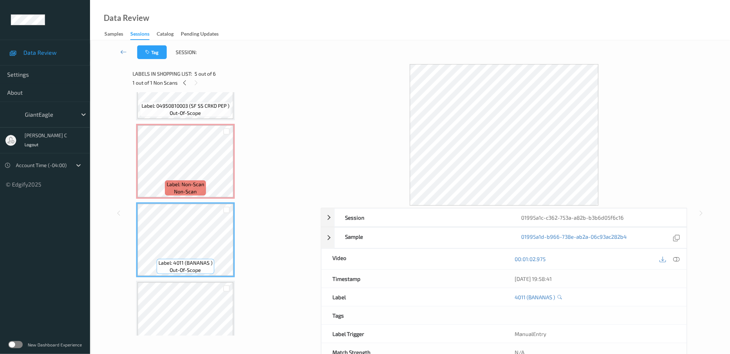
scroll to position [227, 0]
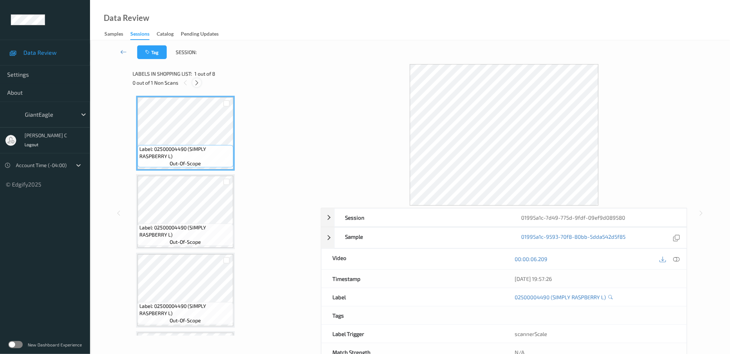
click at [196, 84] on icon at bounding box center [197, 83] width 6 height 6
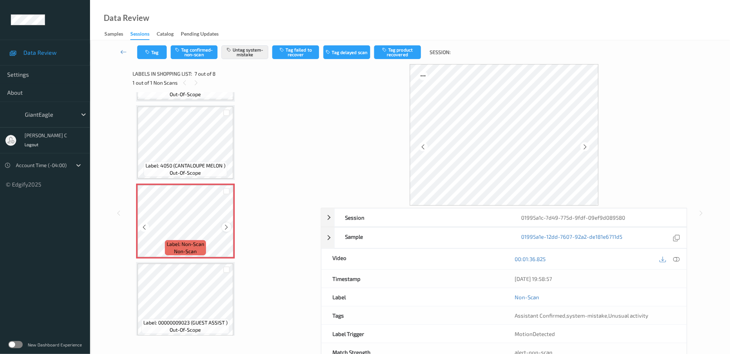
click at [224, 224] on icon at bounding box center [227, 227] width 6 height 6
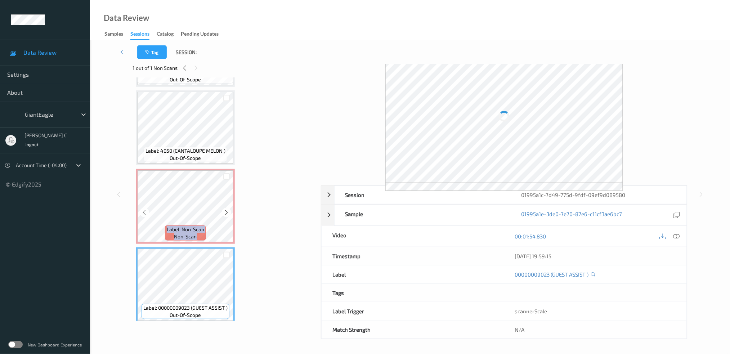
scroll to position [22, 0]
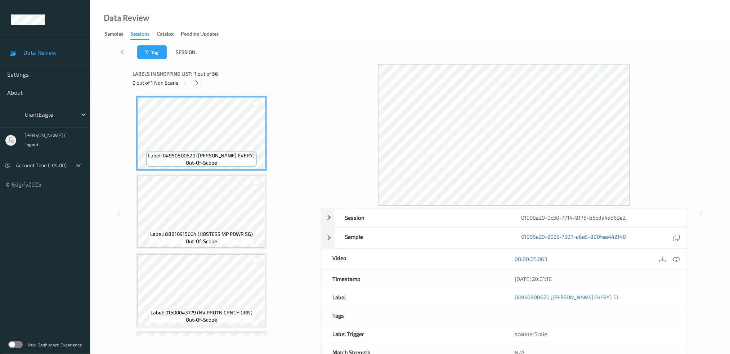
click at [197, 86] on div at bounding box center [196, 82] width 9 height 9
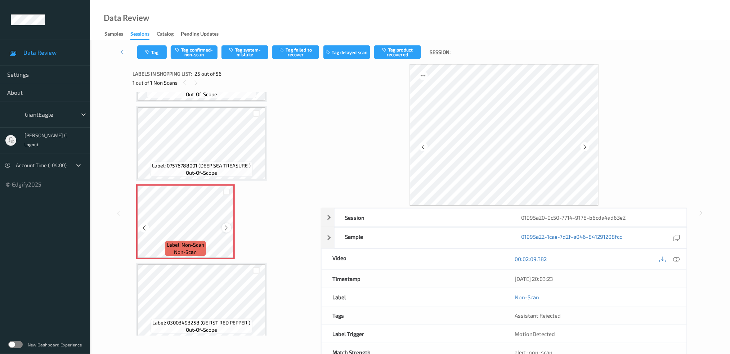
click at [226, 225] on icon at bounding box center [227, 228] width 6 height 6
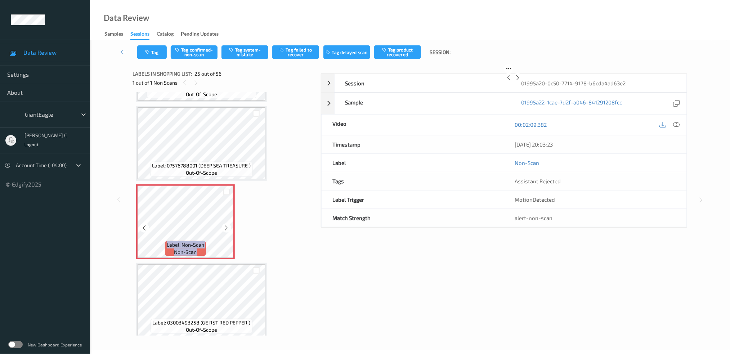
click at [226, 225] on icon at bounding box center [227, 228] width 6 height 6
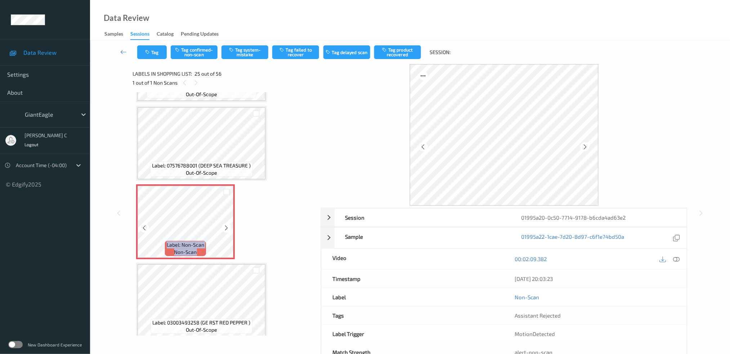
click at [226, 225] on icon at bounding box center [227, 228] width 6 height 6
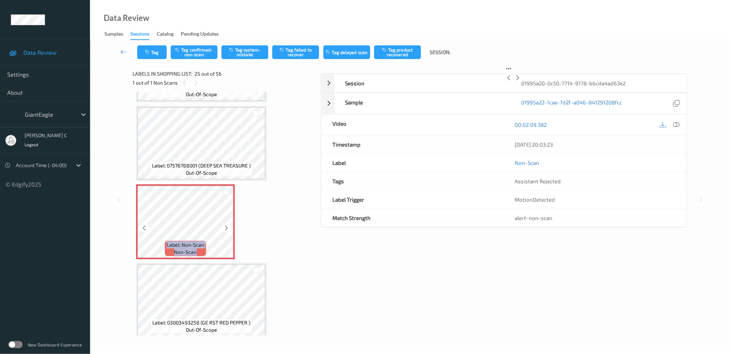
click at [226, 225] on icon at bounding box center [227, 228] width 6 height 6
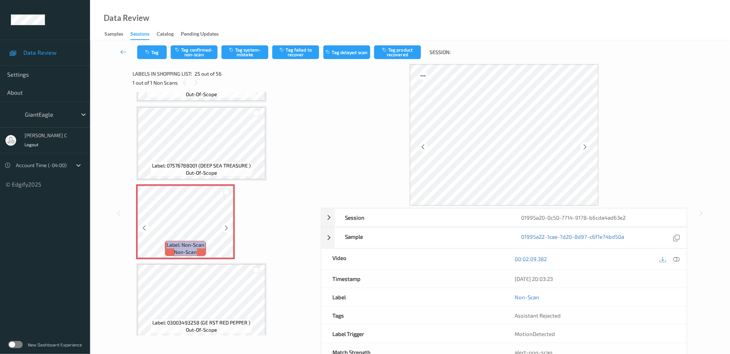
click at [226, 225] on icon at bounding box center [227, 228] width 6 height 6
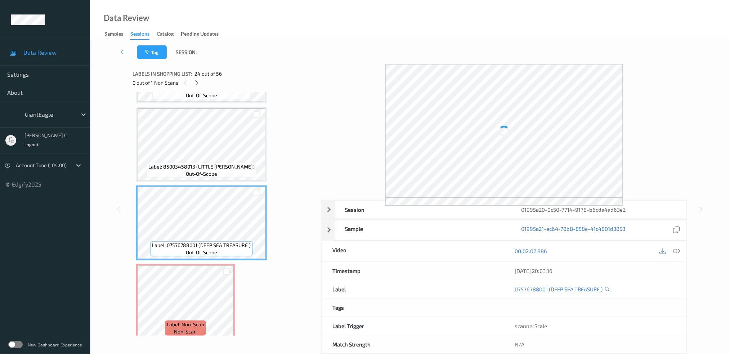
scroll to position [1700, 0]
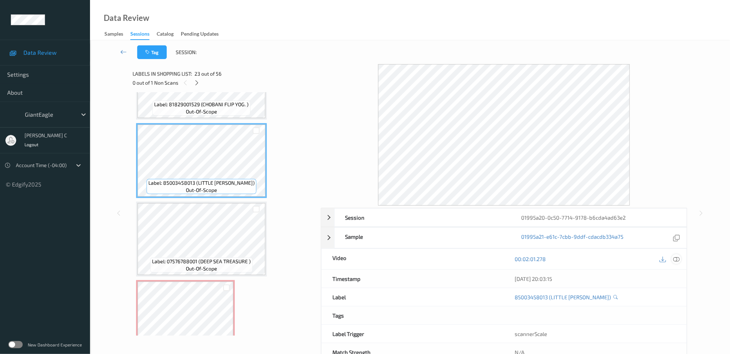
click at [676, 259] on icon at bounding box center [676, 259] width 6 height 6
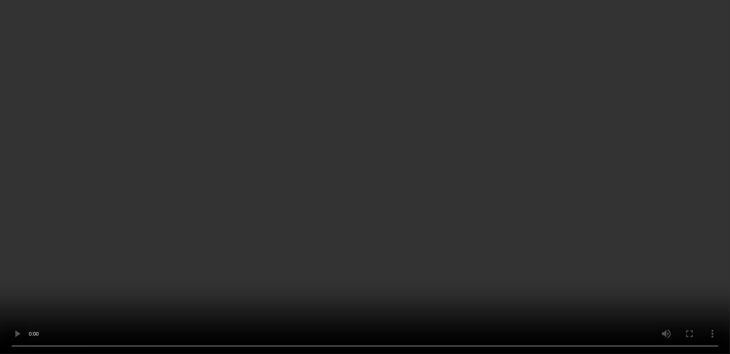
scroll to position [1748, 0]
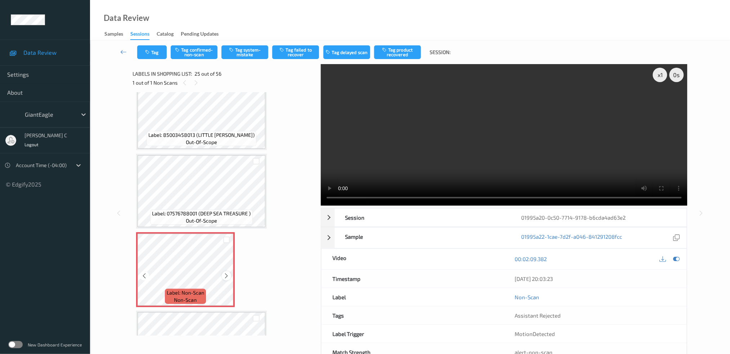
click at [226, 273] on icon at bounding box center [227, 276] width 6 height 6
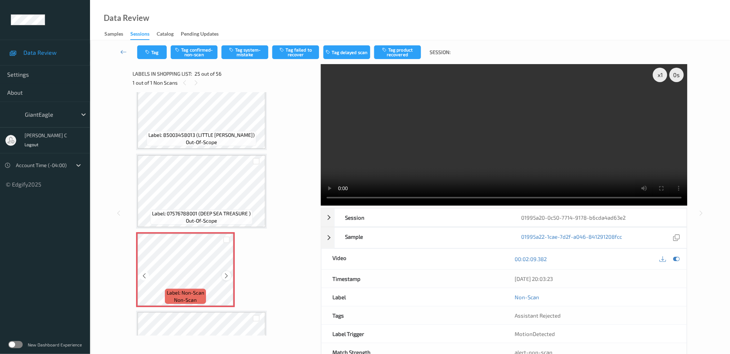
click at [226, 273] on icon at bounding box center [227, 276] width 6 height 6
click at [223, 271] on div at bounding box center [226, 275] width 9 height 9
click at [225, 273] on icon at bounding box center [227, 276] width 6 height 6
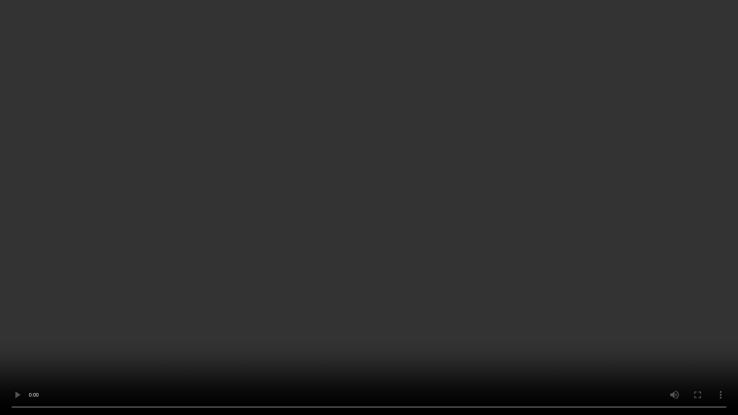
click at [415, 314] on video at bounding box center [369, 207] width 738 height 415
click at [531, 279] on video at bounding box center [369, 207] width 738 height 415
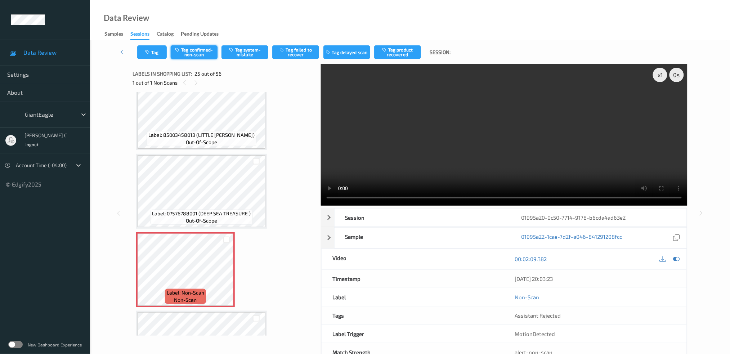
click at [197, 53] on button "Tag confirmed-non-scan" at bounding box center [194, 52] width 47 height 14
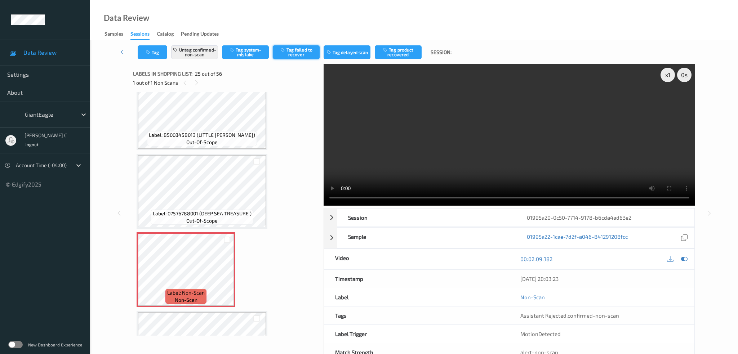
click at [298, 52] on button "Tag failed to recover" at bounding box center [296, 52] width 47 height 14
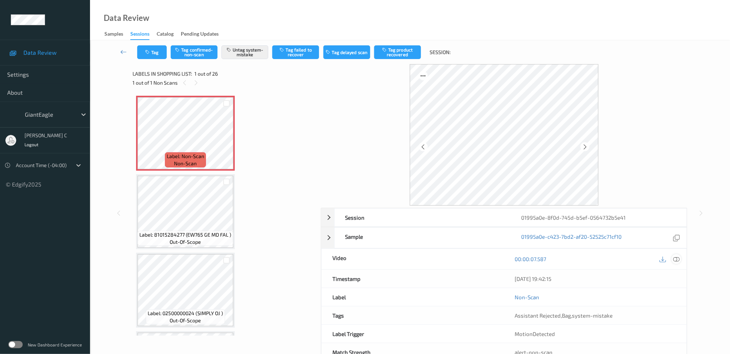
click at [679, 259] on icon at bounding box center [676, 259] width 6 height 6
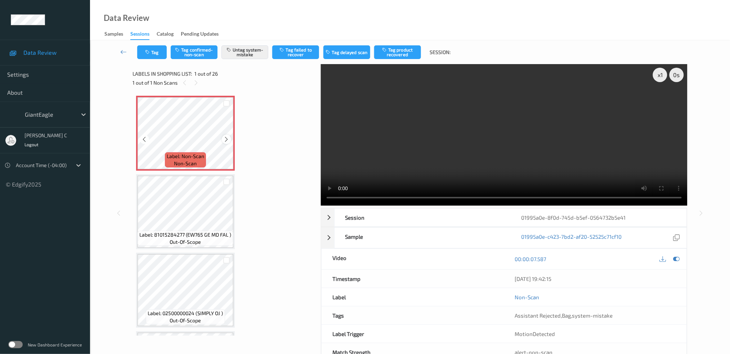
click at [225, 135] on div at bounding box center [226, 139] width 9 height 9
click at [225, 136] on icon at bounding box center [227, 139] width 6 height 6
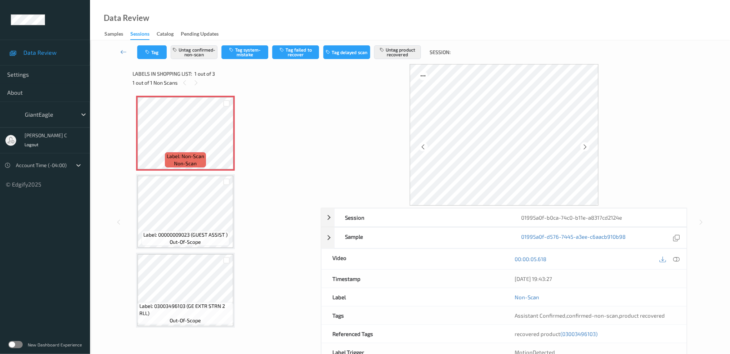
click at [676, 251] on div "00:00:05.618" at bounding box center [595, 259] width 183 height 21
click at [676, 263] on div at bounding box center [677, 259] width 10 height 10
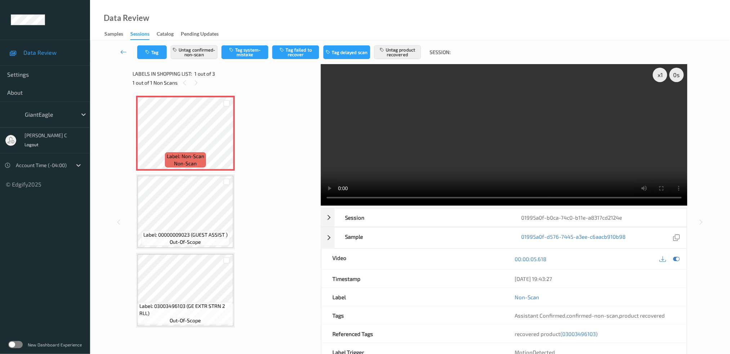
click at [190, 170] on div "Label: Non-Scan non-scan Label: Non-Scan non-scan Label: 00000009023 (GUEST ASS…" at bounding box center [224, 212] width 176 height 232
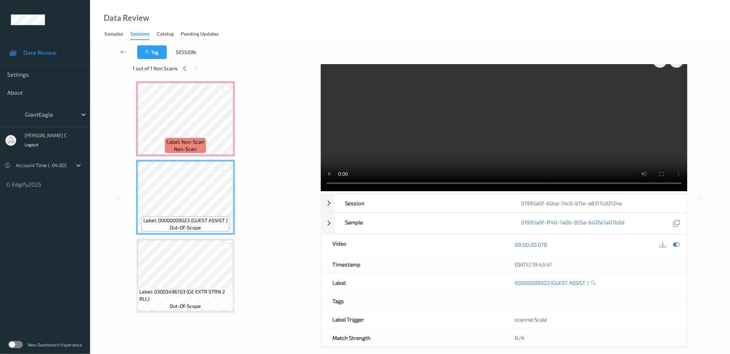
scroll to position [22, 0]
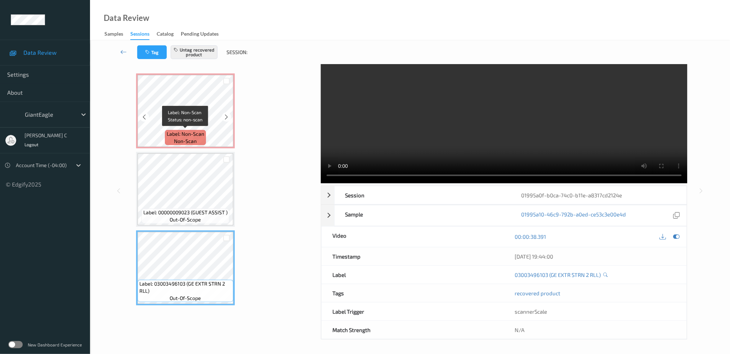
click at [195, 136] on span "Label: Non-Scan" at bounding box center [185, 133] width 37 height 7
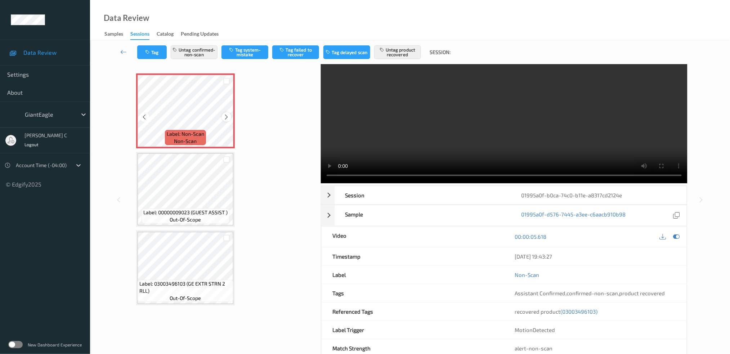
click at [225, 120] on icon at bounding box center [227, 117] width 6 height 6
click at [186, 285] on span "Label: 03003496103 (GE EXTR STRN 2 RLL)" at bounding box center [185, 287] width 92 height 14
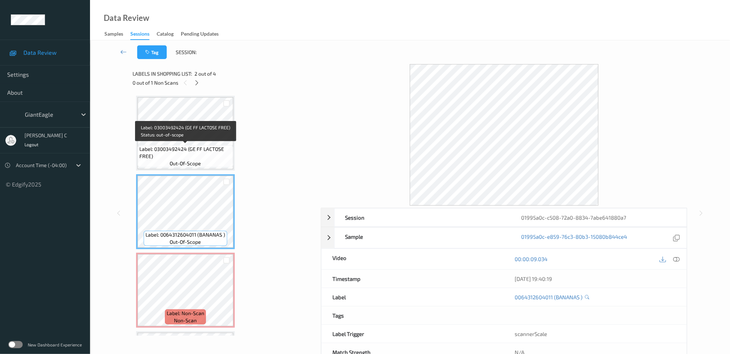
click at [179, 153] on span "Label: 03003492424 (GE FF LACTOSE FREE)" at bounding box center [185, 153] width 92 height 14
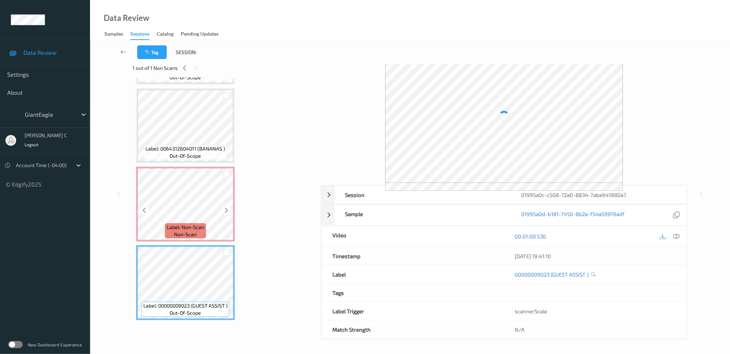
scroll to position [22, 0]
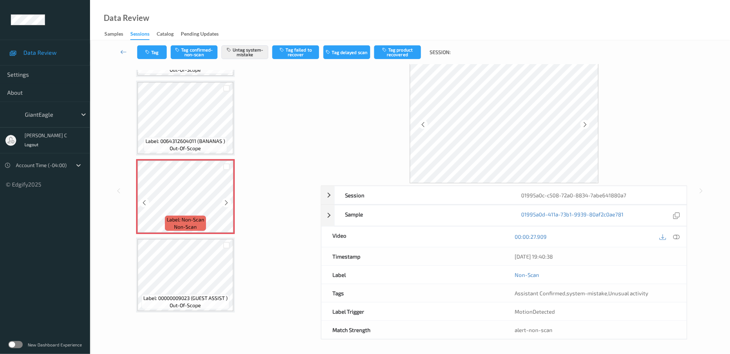
click at [224, 201] on icon at bounding box center [227, 203] width 6 height 6
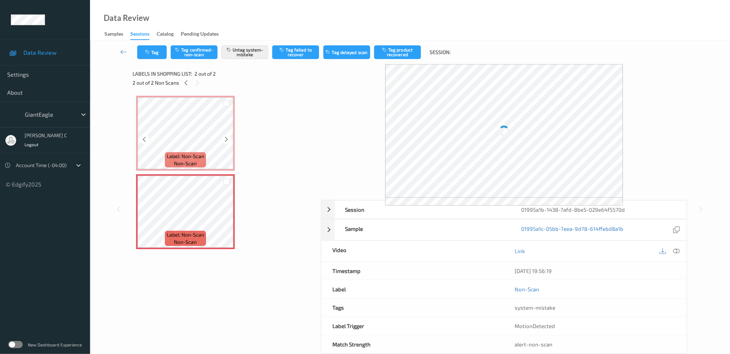
click at [185, 153] on span "Label: Non-Scan" at bounding box center [185, 156] width 37 height 7
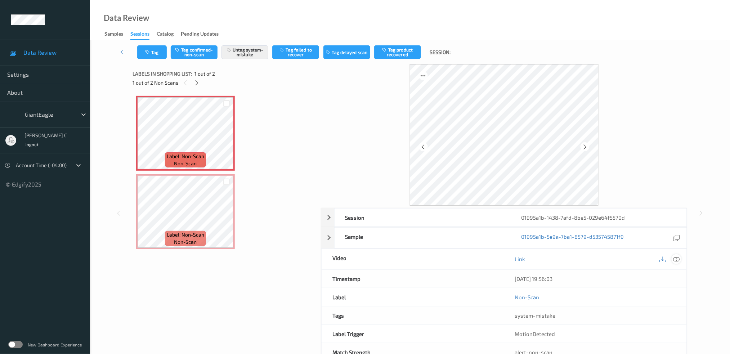
click at [675, 259] on icon at bounding box center [676, 259] width 6 height 6
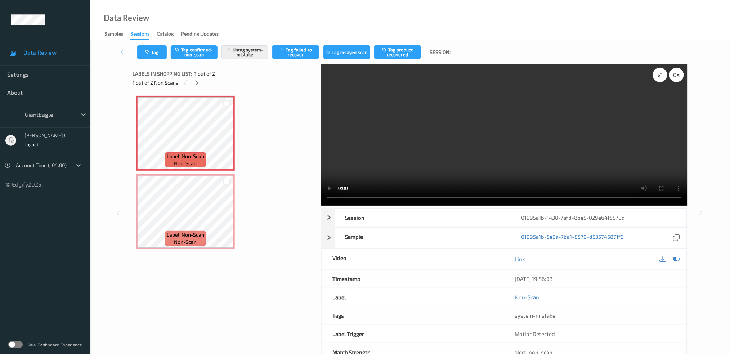
click at [655, 78] on div "x 1" at bounding box center [660, 75] width 14 height 14
click at [655, 78] on div "x 2" at bounding box center [660, 75] width 14 height 14
click at [222, 142] on div at bounding box center [226, 139] width 9 height 9
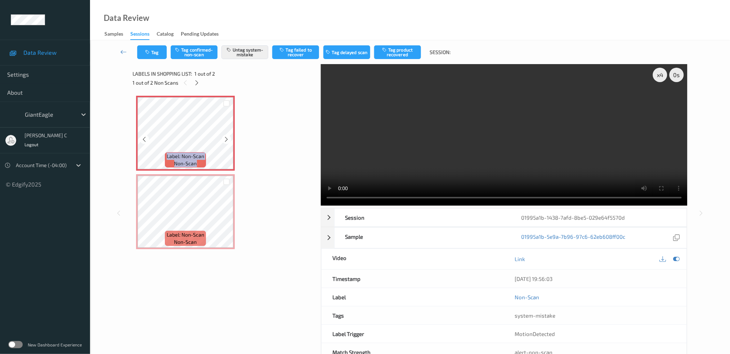
click at [222, 142] on div at bounding box center [226, 139] width 9 height 9
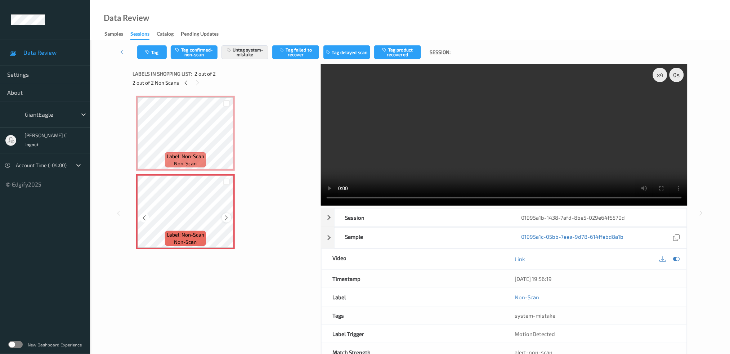
click at [226, 220] on icon at bounding box center [227, 218] width 6 height 6
click at [226, 219] on icon at bounding box center [227, 218] width 6 height 6
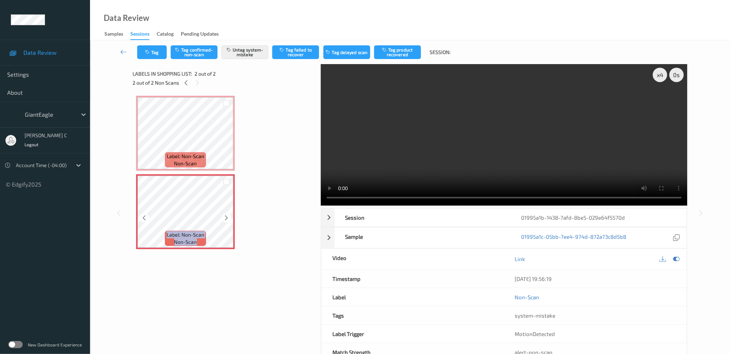
click at [226, 219] on icon at bounding box center [227, 218] width 6 height 6
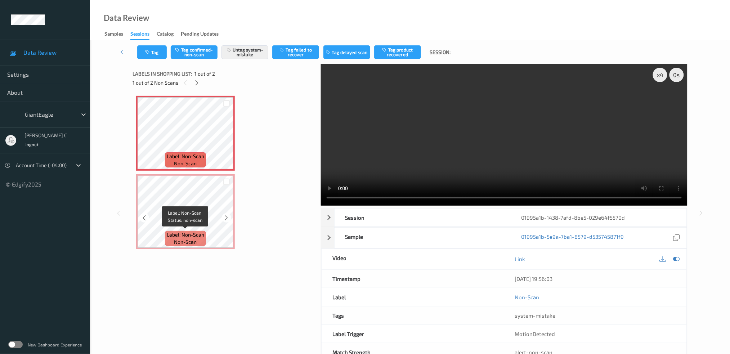
click at [204, 232] on div "Label: Non-Scan non-scan" at bounding box center [185, 238] width 41 height 15
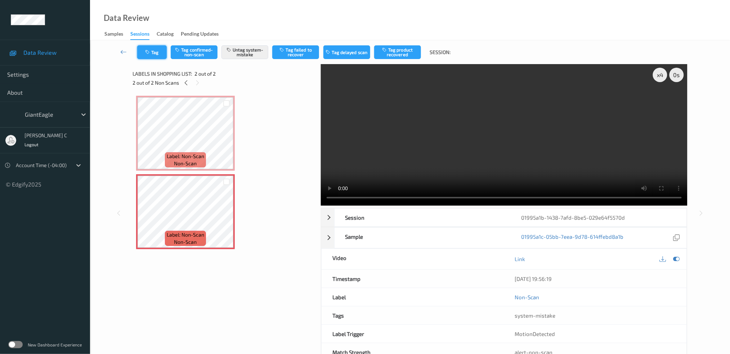
click at [156, 54] on button "Tag" at bounding box center [152, 52] width 30 height 14
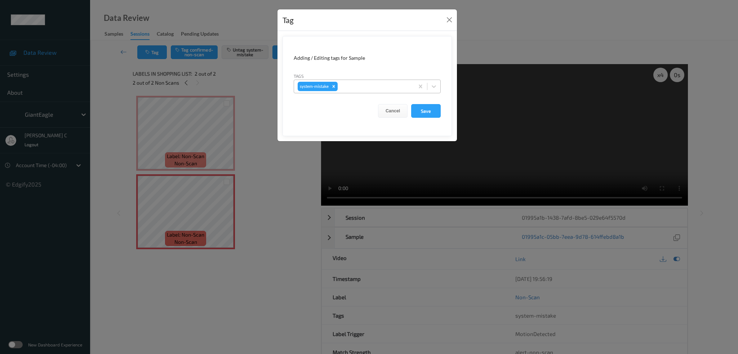
click at [364, 89] on div at bounding box center [374, 86] width 71 height 9
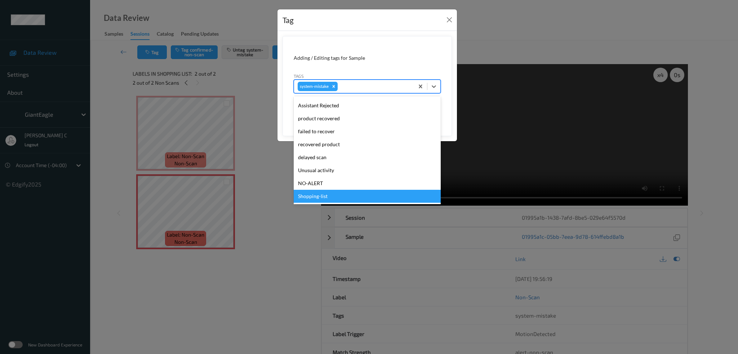
scroll to position [89, 0]
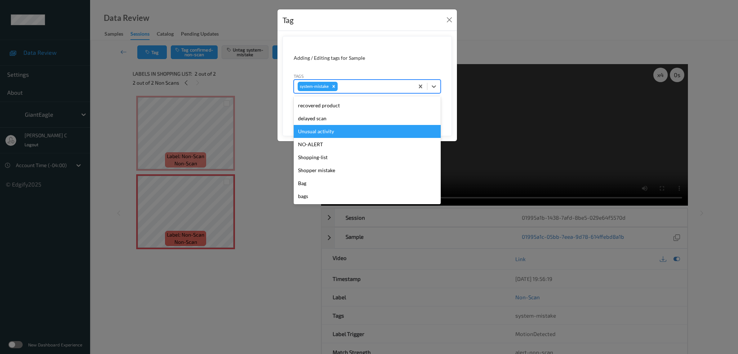
click at [321, 132] on div "Unusual activity" at bounding box center [367, 131] width 147 height 13
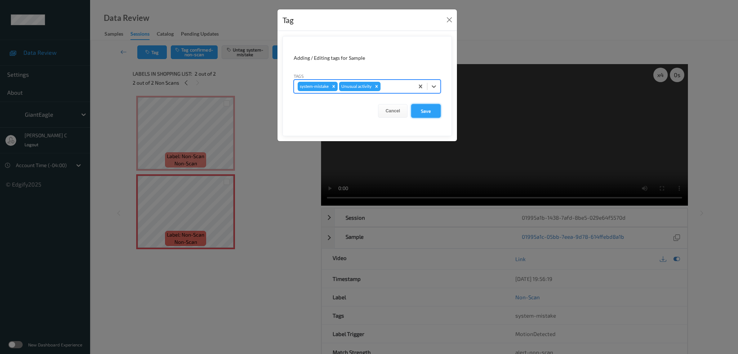
click at [430, 112] on button "Save" at bounding box center [426, 111] width 30 height 14
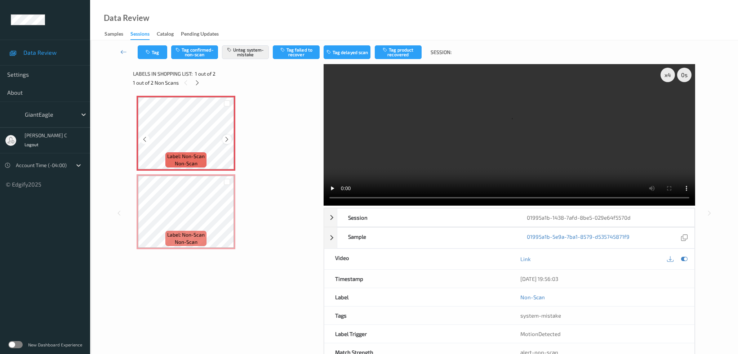
click at [225, 136] on icon at bounding box center [227, 139] width 6 height 6
click at [153, 51] on button "Tag" at bounding box center [153, 52] width 30 height 14
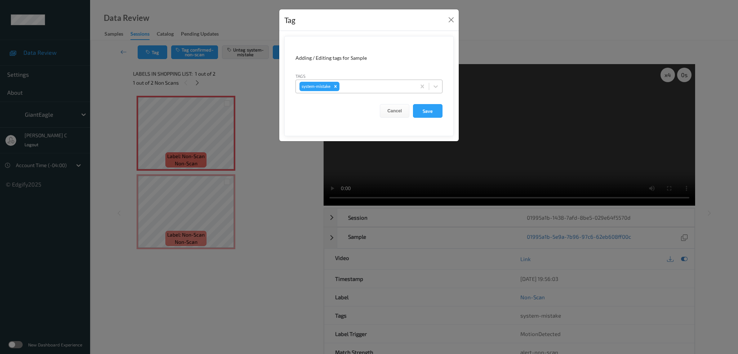
click at [345, 84] on div at bounding box center [376, 86] width 71 height 9
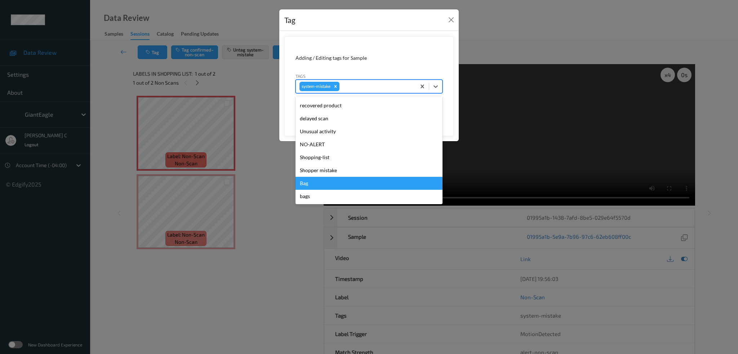
click at [321, 184] on div "Bag" at bounding box center [368, 183] width 147 height 13
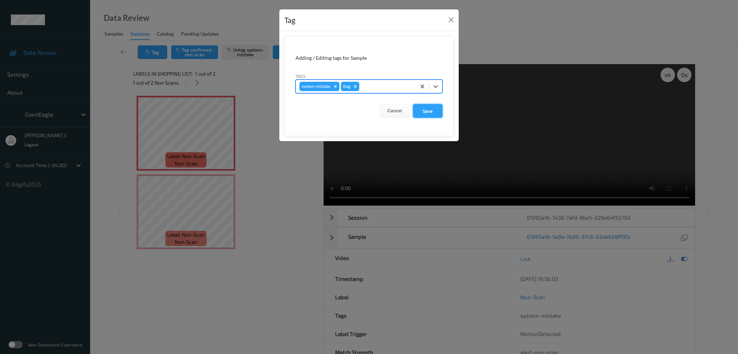
click at [427, 111] on button "Save" at bounding box center [428, 111] width 30 height 14
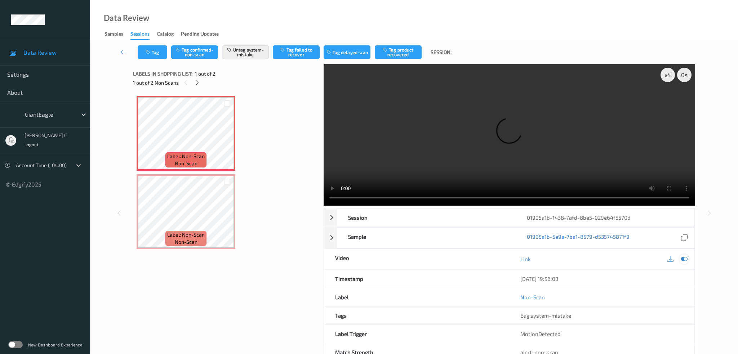
click at [685, 171] on video at bounding box center [509, 135] width 371 height 142
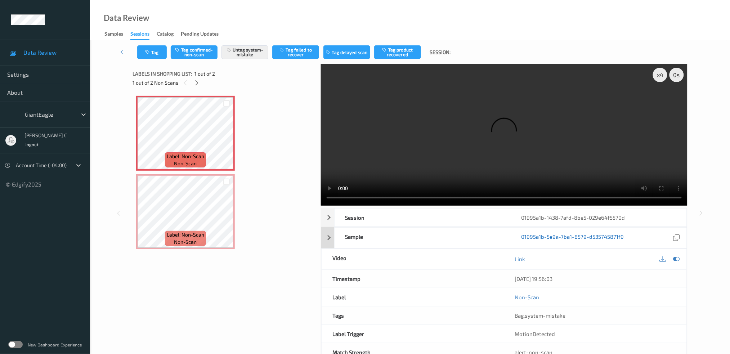
scroll to position [0, 0]
click at [678, 259] on icon at bounding box center [676, 259] width 6 height 6
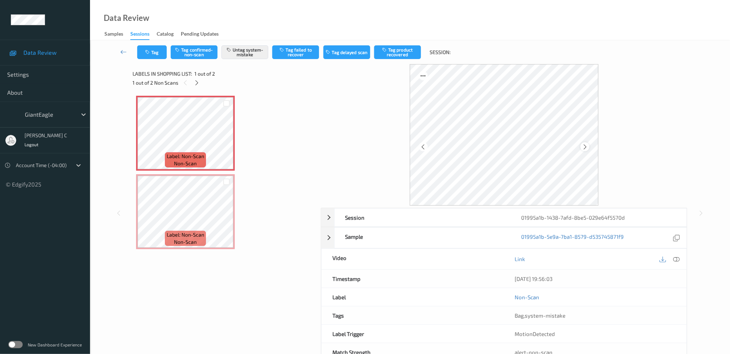
click at [585, 148] on icon at bounding box center [585, 146] width 6 height 6
click at [584, 148] on icon at bounding box center [585, 146] width 6 height 6
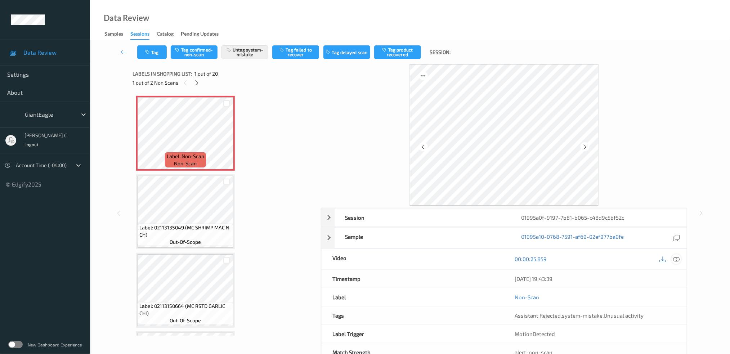
click at [677, 259] on icon at bounding box center [676, 259] width 6 height 6
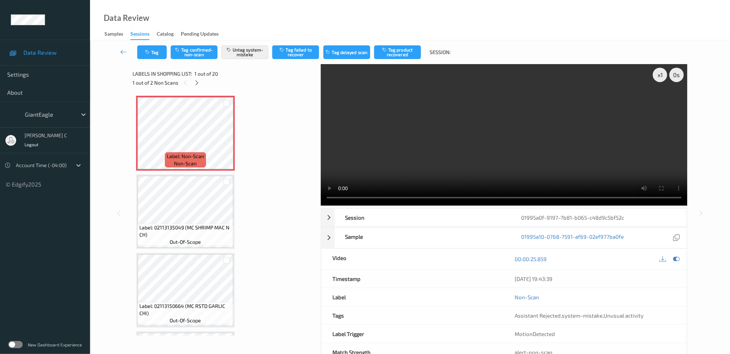
click at [654, 83] on video at bounding box center [504, 135] width 367 height 142
click at [657, 72] on div "x 1" at bounding box center [660, 75] width 14 height 14
click at [226, 138] on icon at bounding box center [227, 139] width 6 height 6
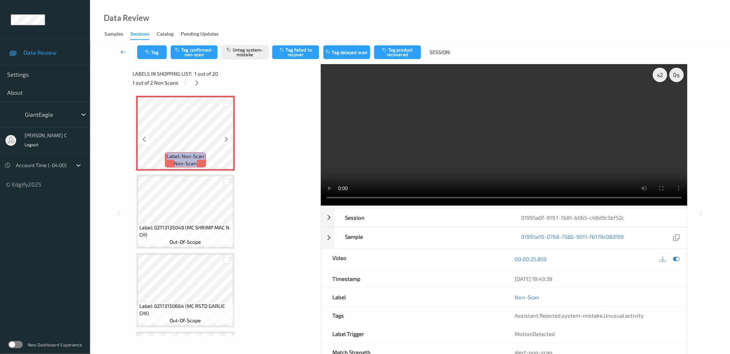
click at [226, 138] on icon at bounding box center [227, 139] width 6 height 6
click at [227, 137] on icon at bounding box center [227, 139] width 6 height 6
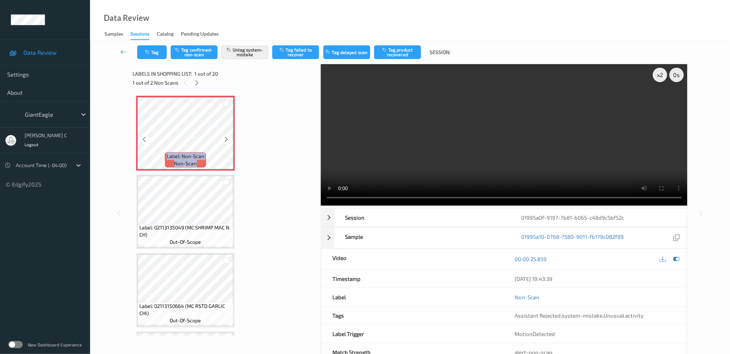
click at [227, 137] on icon at bounding box center [227, 139] width 6 height 6
click at [224, 140] on icon at bounding box center [227, 139] width 6 height 6
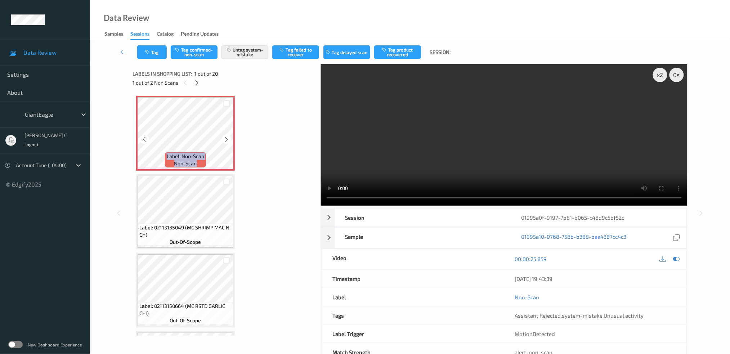
click at [224, 140] on icon at bounding box center [227, 139] width 6 height 6
click at [226, 139] on icon at bounding box center [227, 139] width 6 height 6
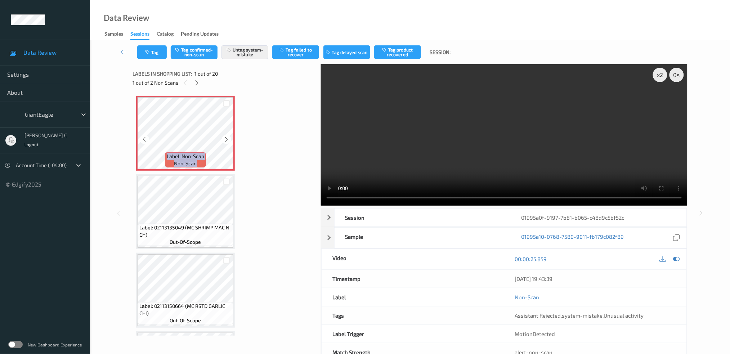
click at [226, 139] on icon at bounding box center [227, 139] width 6 height 6
click at [248, 58] on button "Untag system-mistake" at bounding box center [245, 52] width 47 height 14
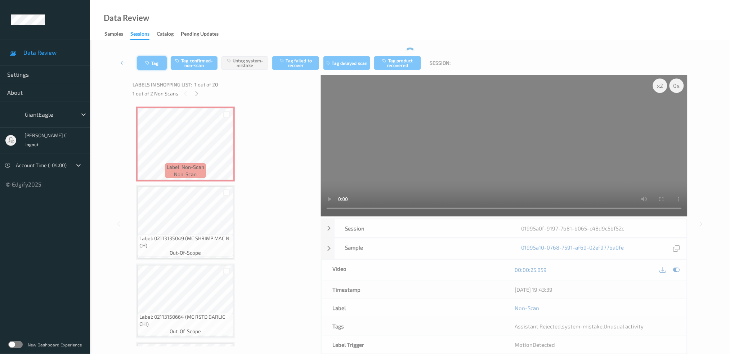
click at [153, 56] on button "Tag" at bounding box center [152, 63] width 30 height 14
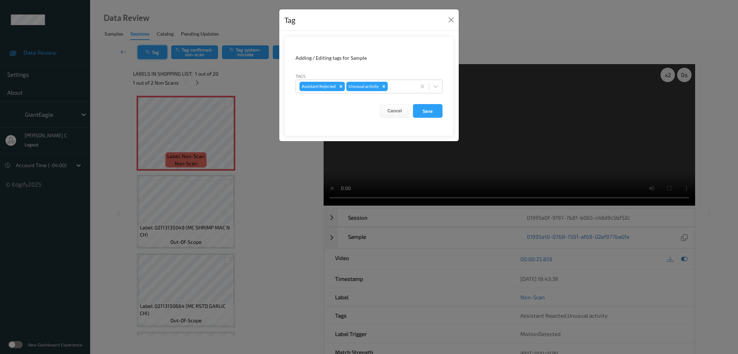
click at [153, 56] on div "Tag Adding / Editing tags for Sample Tags Assistant Rejected Unusual activity C…" at bounding box center [369, 177] width 738 height 354
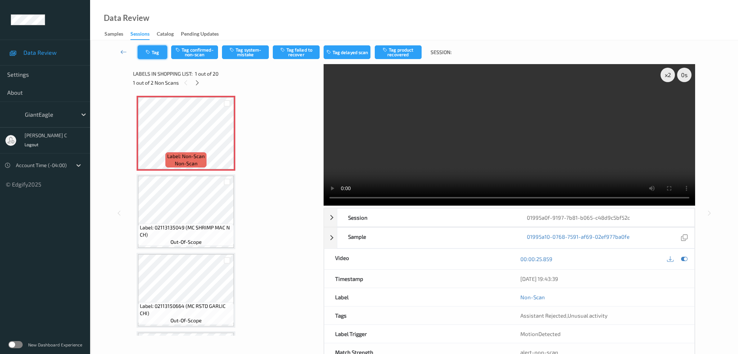
click at [153, 56] on button "Tag" at bounding box center [153, 52] width 30 height 14
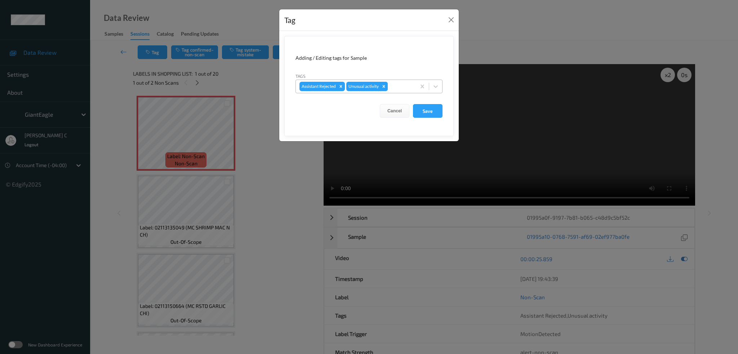
click at [383, 86] on icon "Remove Unusual activity" at bounding box center [383, 86] width 5 height 5
click at [430, 113] on button "Save" at bounding box center [428, 111] width 30 height 14
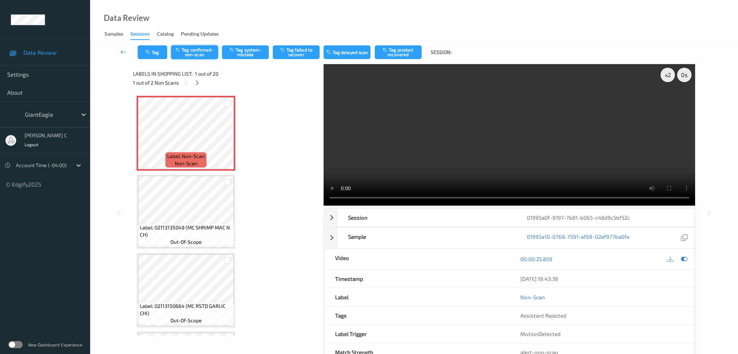
click at [211, 48] on button "Tag confirmed-non-scan" at bounding box center [194, 52] width 47 height 14
click at [405, 49] on button "Tag product recovered" at bounding box center [398, 52] width 47 height 14
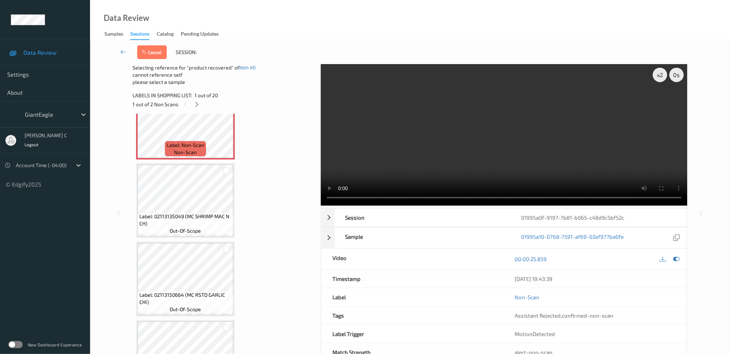
scroll to position [96, 0]
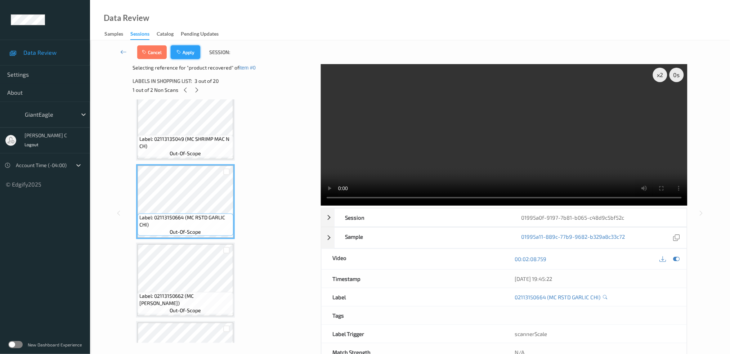
click at [193, 51] on button "Apply" at bounding box center [186, 52] width 30 height 14
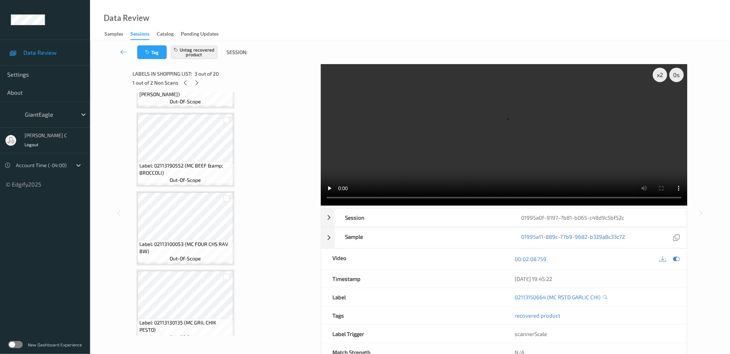
scroll to position [336, 0]
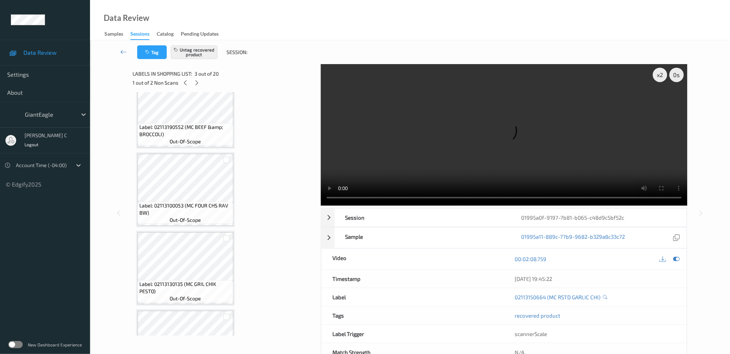
drag, startPoint x: 198, startPoint y: 82, endPoint x: 198, endPoint y: 88, distance: 6.1
click at [198, 81] on icon at bounding box center [197, 83] width 6 height 6
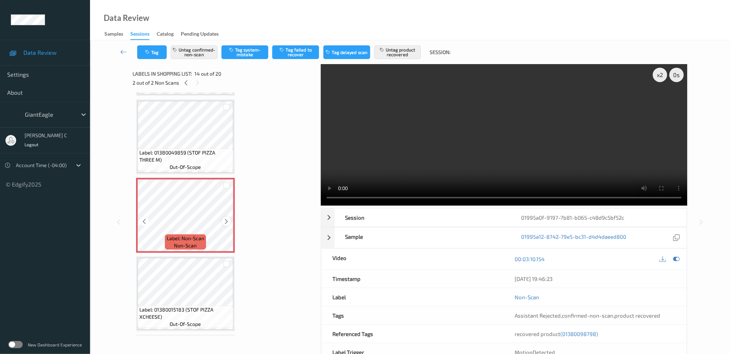
click at [226, 218] on icon at bounding box center [227, 221] width 6 height 6
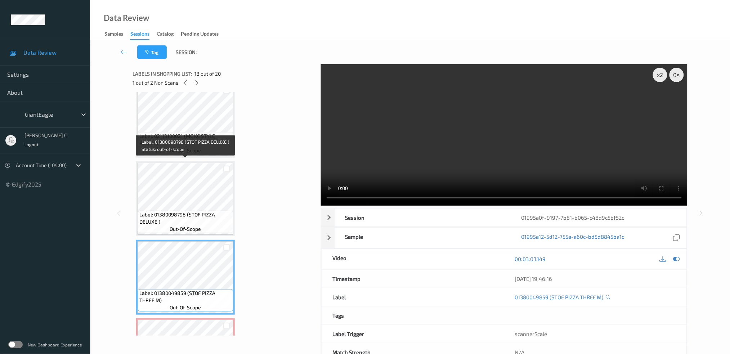
scroll to position [795, 0]
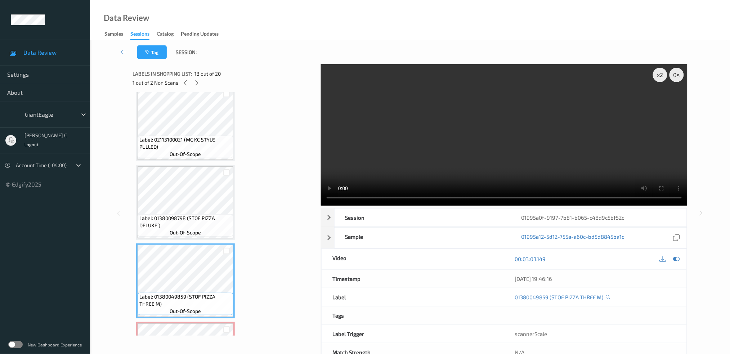
click at [193, 143] on span "Label: 02113100021 (MC KC STYLE PULLED)" at bounding box center [185, 143] width 92 height 14
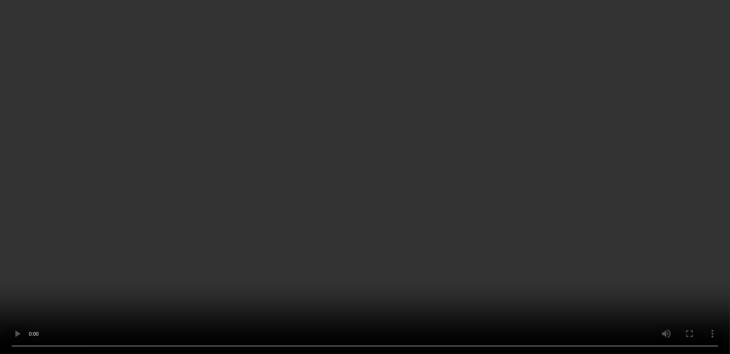
scroll to position [1035, 0]
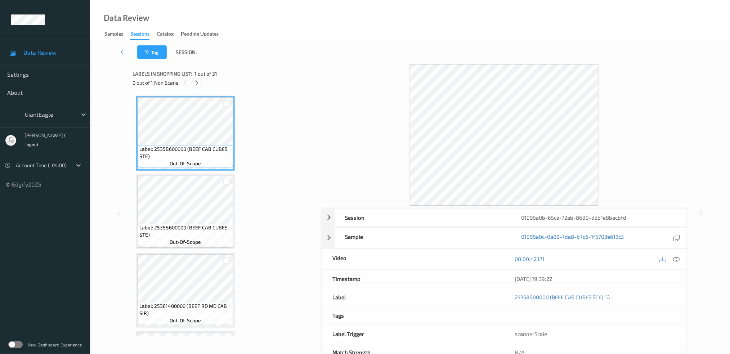
click at [196, 81] on icon at bounding box center [197, 83] width 6 height 6
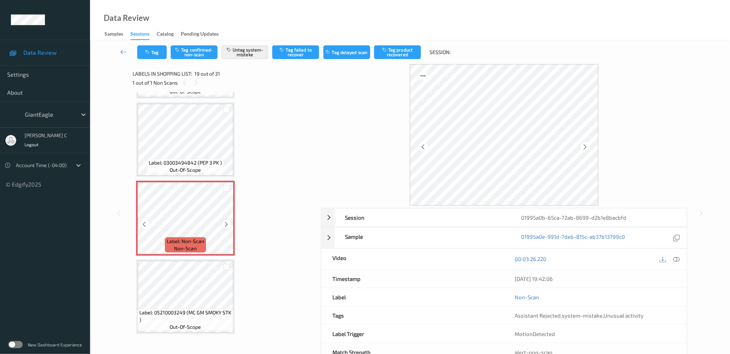
click at [226, 221] on icon at bounding box center [227, 224] width 6 height 6
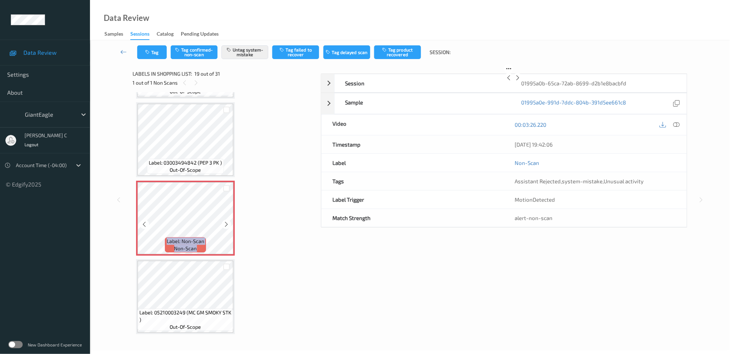
click at [226, 221] on icon at bounding box center [227, 224] width 6 height 6
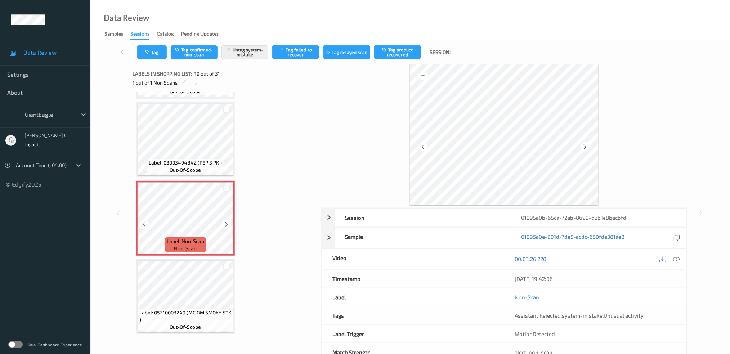
click at [226, 221] on icon at bounding box center [227, 224] width 6 height 6
click at [225, 221] on icon at bounding box center [227, 224] width 6 height 6
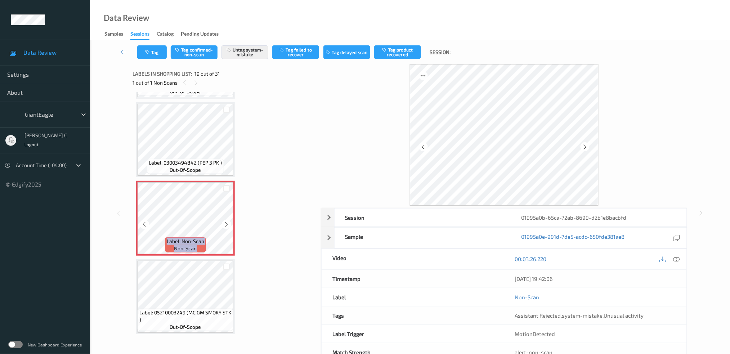
click at [225, 221] on icon at bounding box center [227, 224] width 6 height 6
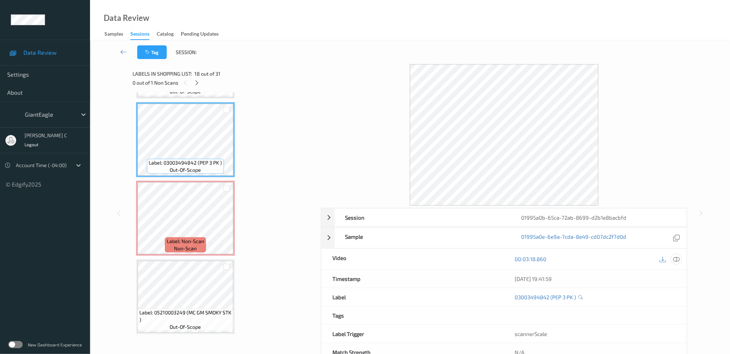
click at [678, 260] on icon at bounding box center [676, 259] width 6 height 6
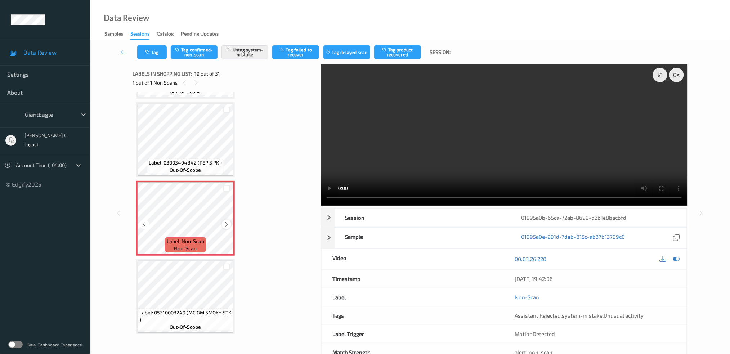
click at [227, 221] on icon at bounding box center [227, 224] width 6 height 6
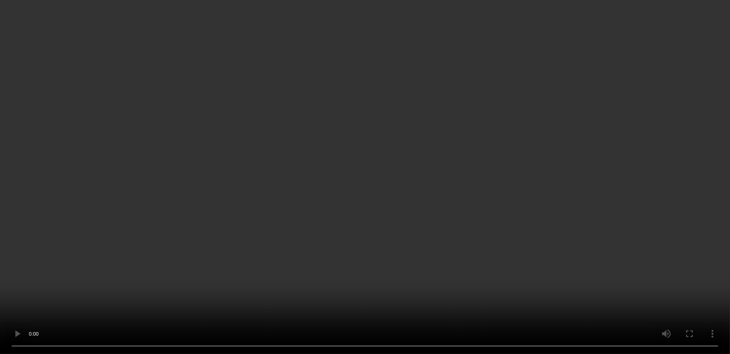
scroll to position [1088, 0]
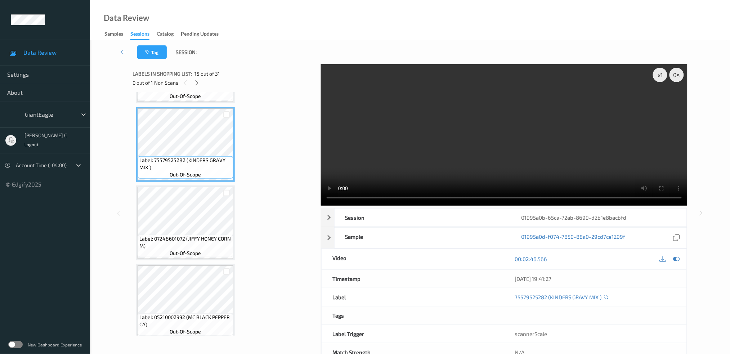
click at [677, 259] on icon at bounding box center [676, 259] width 6 height 6
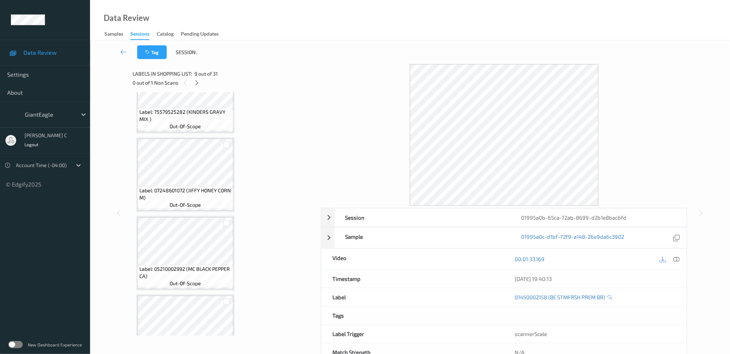
scroll to position [1232, 0]
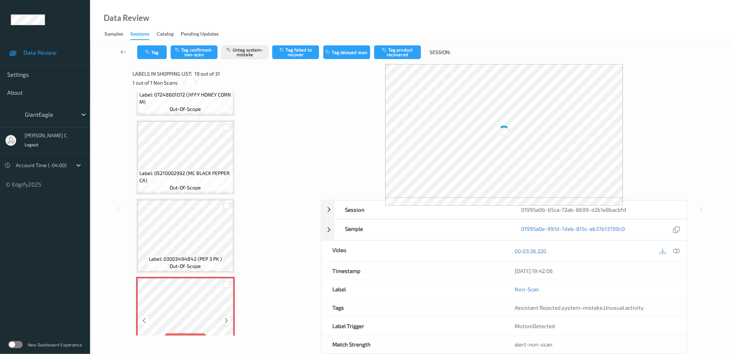
click at [225, 317] on icon at bounding box center [227, 320] width 6 height 6
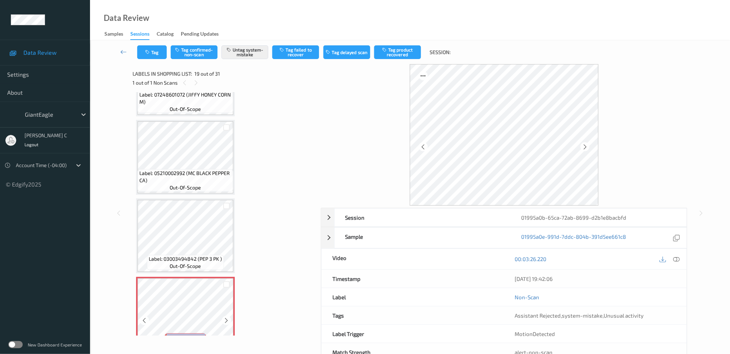
click at [225, 317] on icon at bounding box center [227, 320] width 6 height 6
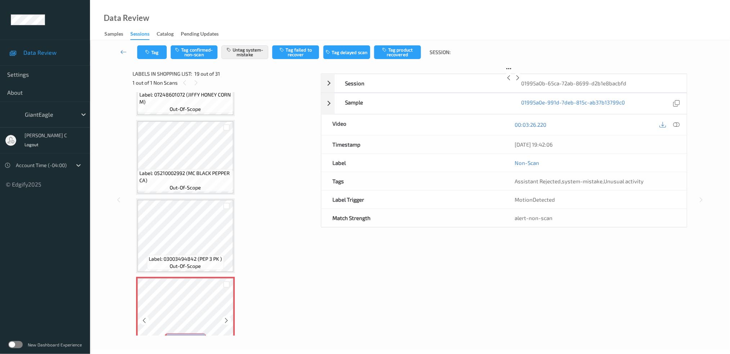
click at [225, 317] on icon at bounding box center [227, 320] width 6 height 6
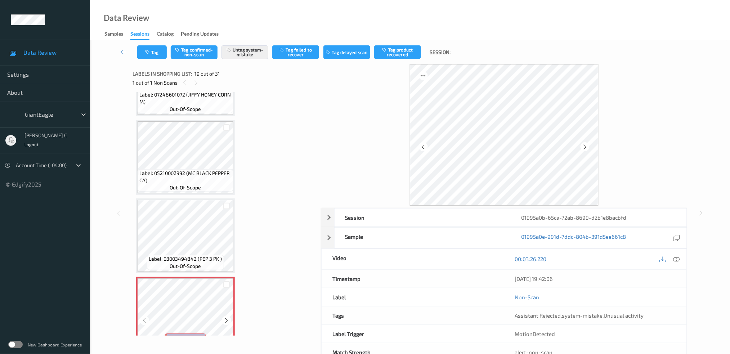
click at [225, 317] on icon at bounding box center [227, 320] width 6 height 6
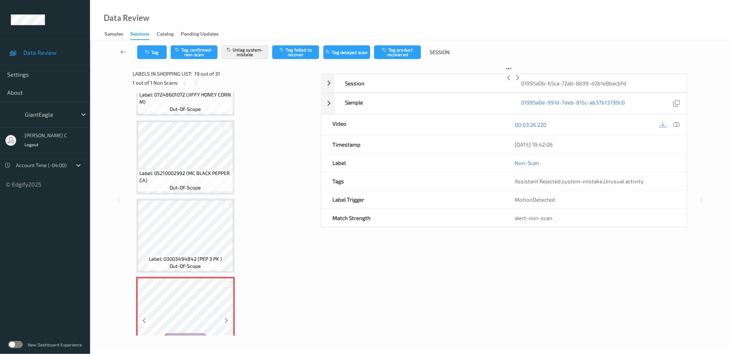
click at [225, 317] on icon at bounding box center [227, 320] width 6 height 6
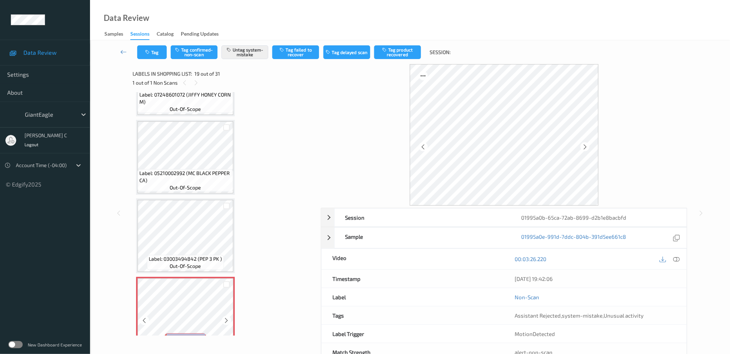
click at [225, 317] on icon at bounding box center [227, 320] width 6 height 6
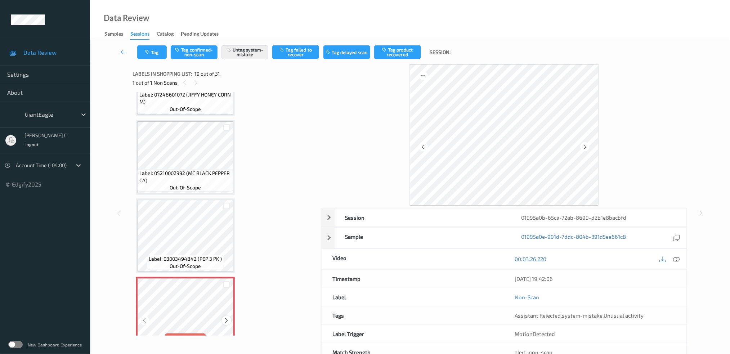
click at [229, 316] on div at bounding box center [226, 320] width 9 height 9
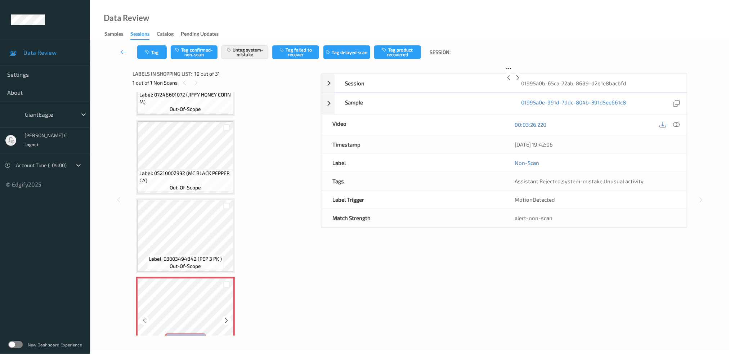
click at [229, 316] on div at bounding box center [226, 320] width 9 height 9
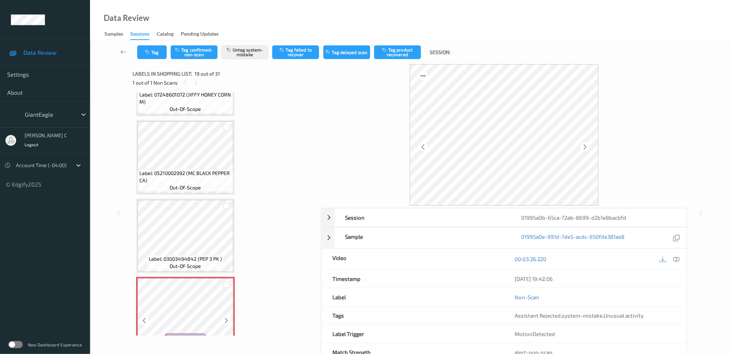
click at [229, 316] on div at bounding box center [226, 320] width 9 height 9
click at [677, 260] on icon at bounding box center [676, 259] width 6 height 6
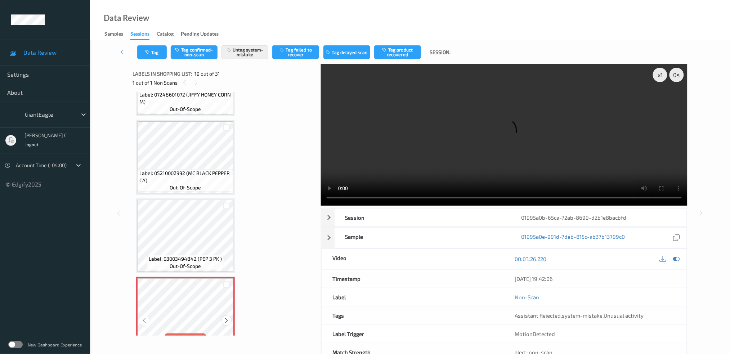
click at [227, 317] on icon at bounding box center [227, 320] width 6 height 6
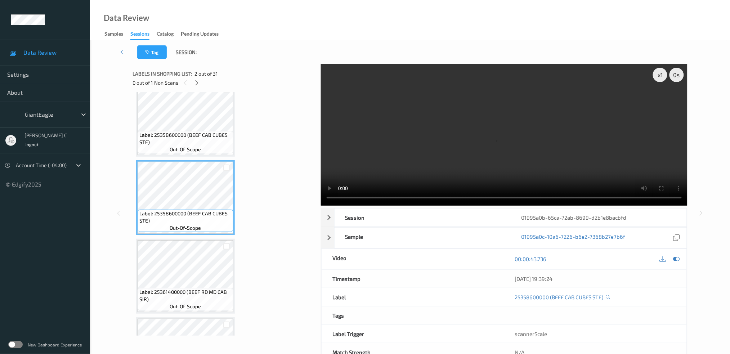
scroll to position [0, 0]
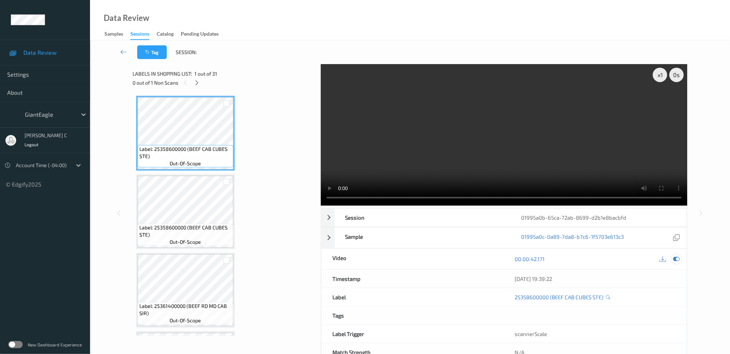
click at [675, 260] on icon at bounding box center [676, 259] width 6 height 6
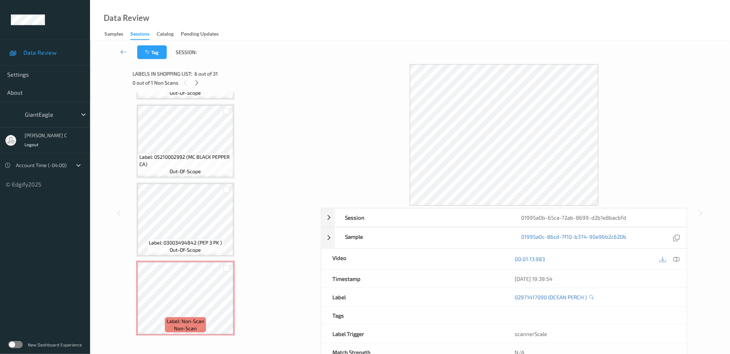
scroll to position [1345, 0]
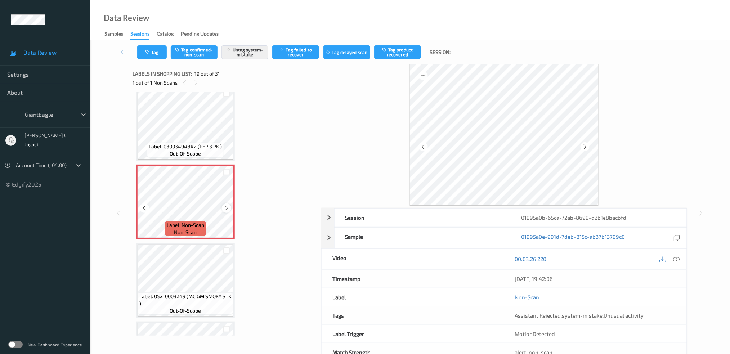
click at [223, 204] on div at bounding box center [226, 208] width 9 height 9
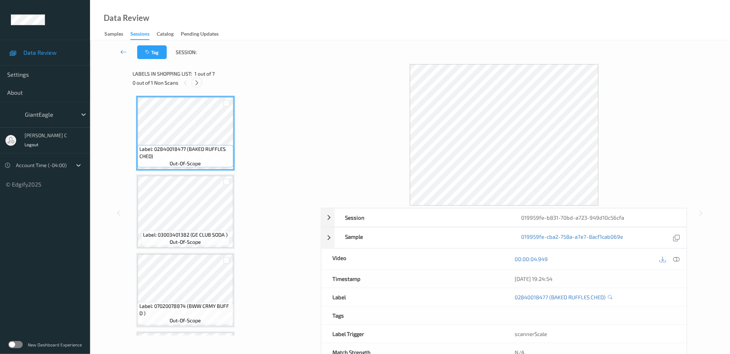
click at [195, 81] on icon at bounding box center [197, 83] width 6 height 6
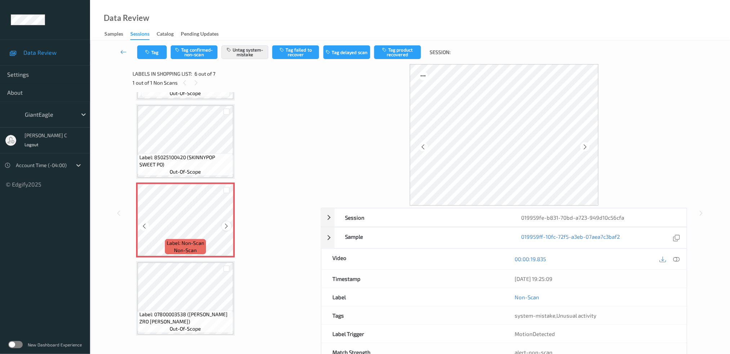
click at [228, 225] on icon at bounding box center [227, 226] width 6 height 6
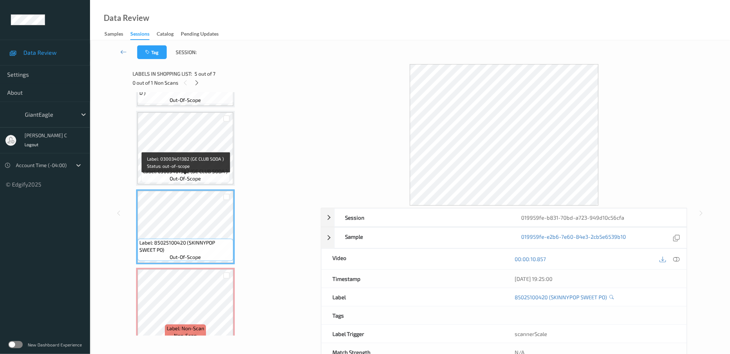
scroll to position [210, 0]
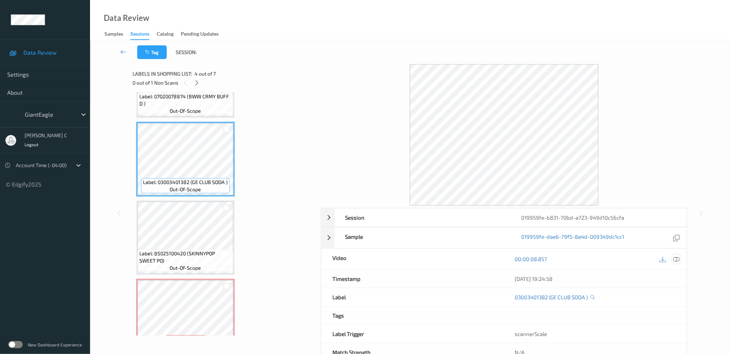
click at [679, 260] on icon at bounding box center [676, 259] width 6 height 6
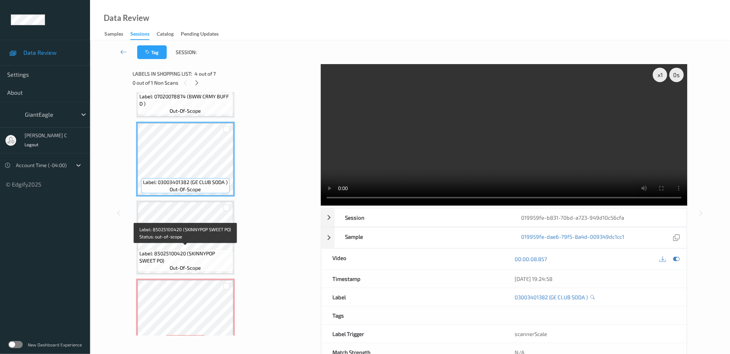
click at [192, 251] on span "Label: 85025100420 (SKINNYPOP SWEET PO)" at bounding box center [185, 257] width 92 height 14
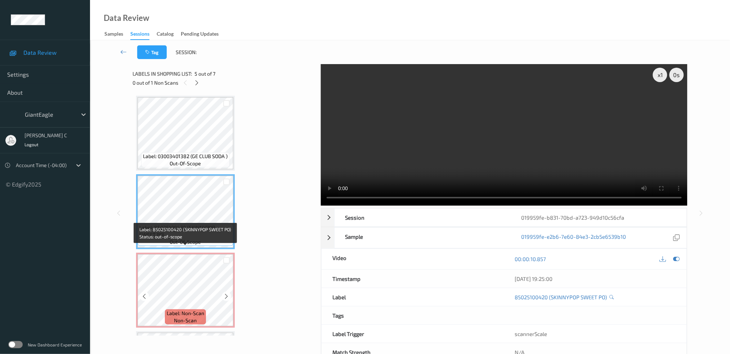
scroll to position [258, 0]
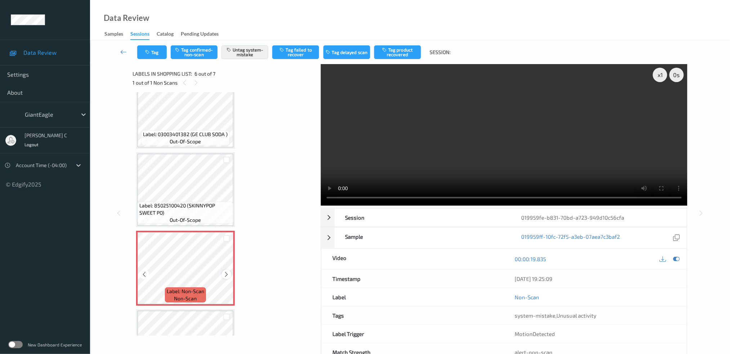
click at [226, 271] on icon at bounding box center [227, 274] width 6 height 6
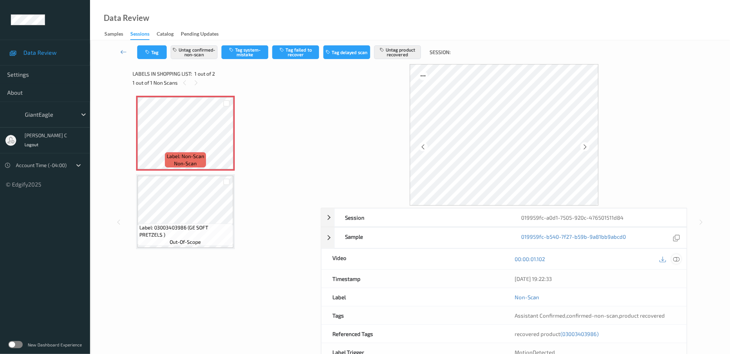
click at [679, 259] on icon at bounding box center [676, 259] width 6 height 6
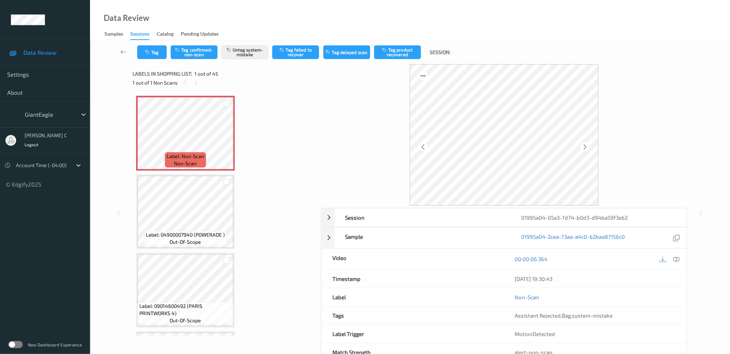
drag, startPoint x: 679, startPoint y: 260, endPoint x: 674, endPoint y: 260, distance: 5.1
click at [679, 260] on icon at bounding box center [676, 259] width 6 height 6
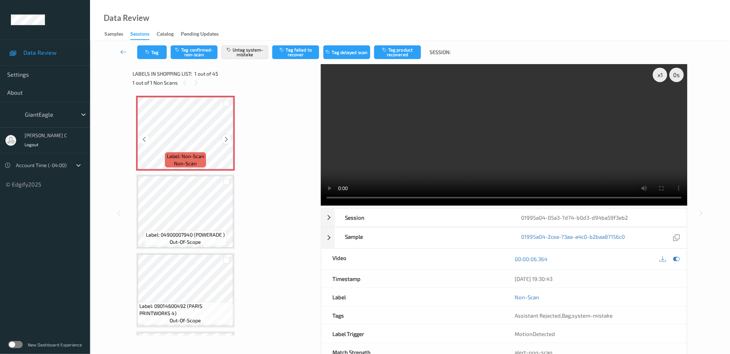
click at [225, 142] on icon at bounding box center [227, 139] width 6 height 6
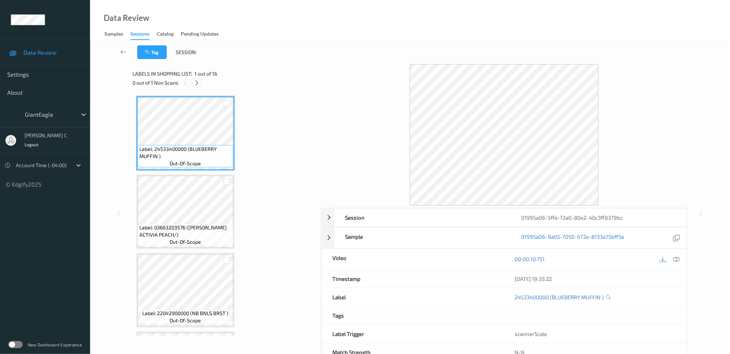
click at [199, 85] on icon at bounding box center [197, 83] width 6 height 6
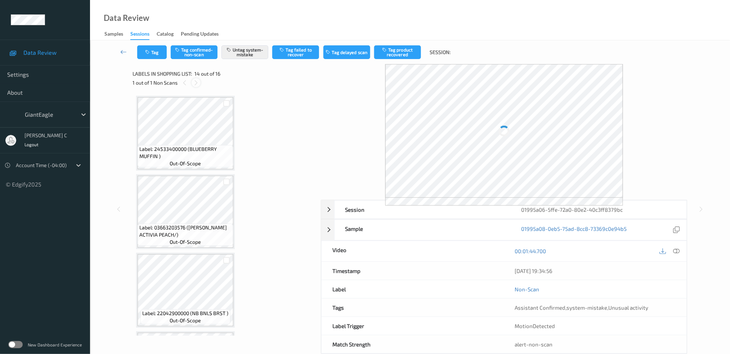
scroll to position [939, 0]
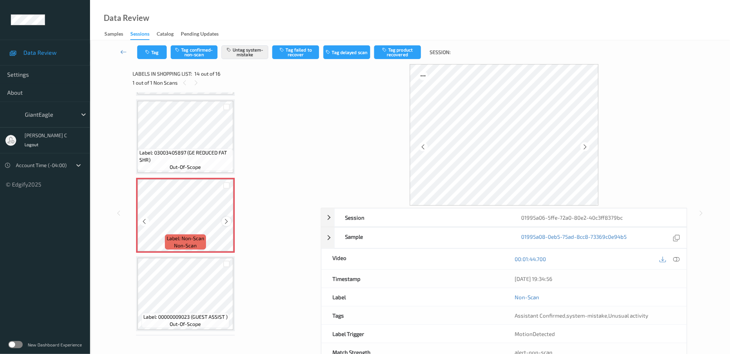
click at [224, 218] on icon at bounding box center [227, 221] width 6 height 6
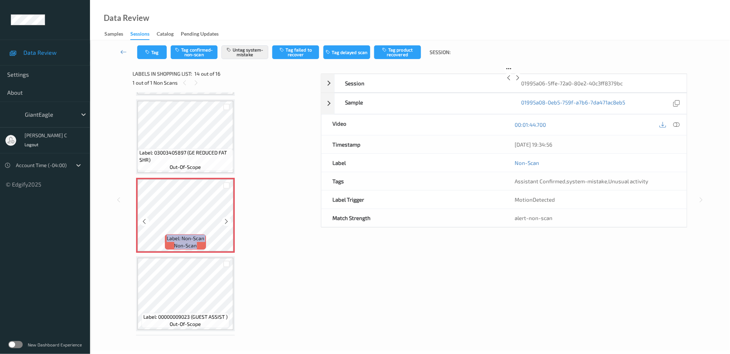
click at [224, 218] on icon at bounding box center [227, 221] width 6 height 6
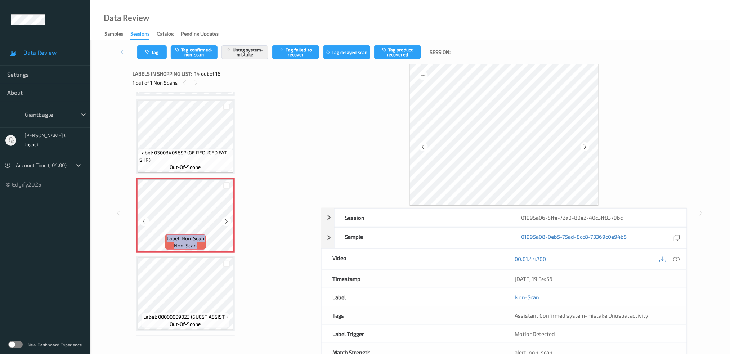
click at [224, 218] on icon at bounding box center [227, 221] width 6 height 6
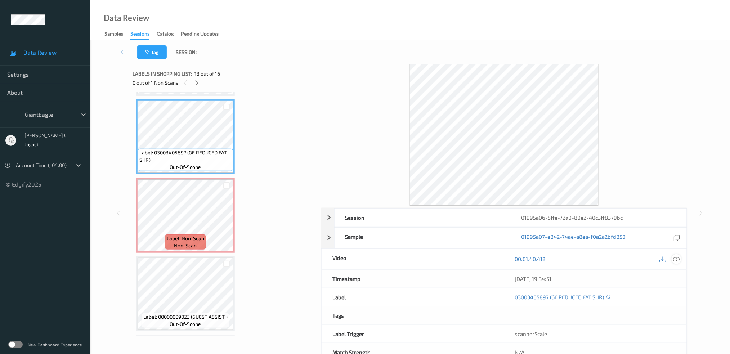
click at [678, 260] on icon at bounding box center [676, 259] width 6 height 6
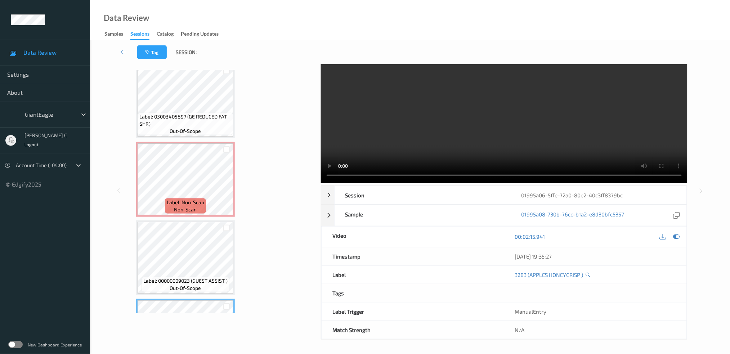
scroll to position [911, 0]
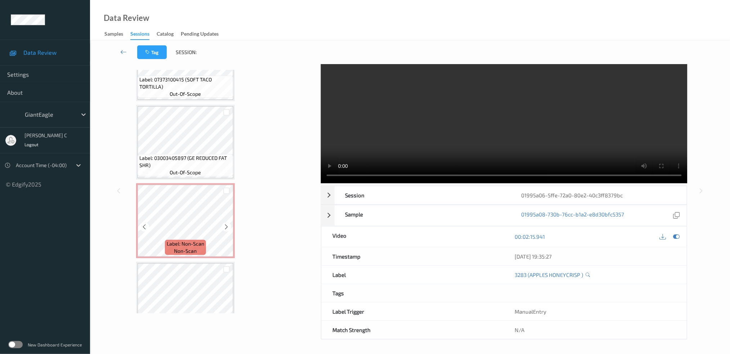
click at [186, 240] on span "Label: Non-Scan" at bounding box center [185, 243] width 37 height 7
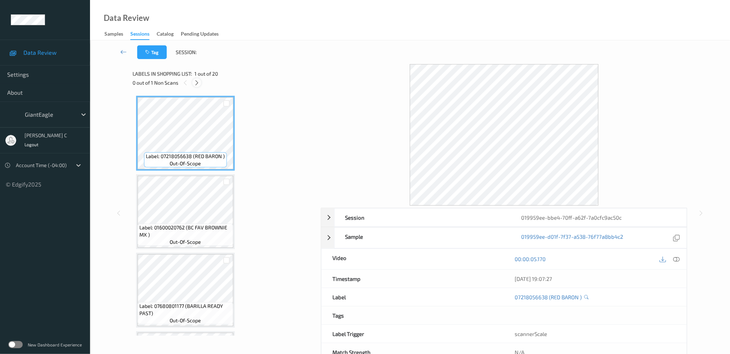
click at [195, 80] on icon at bounding box center [197, 83] width 6 height 6
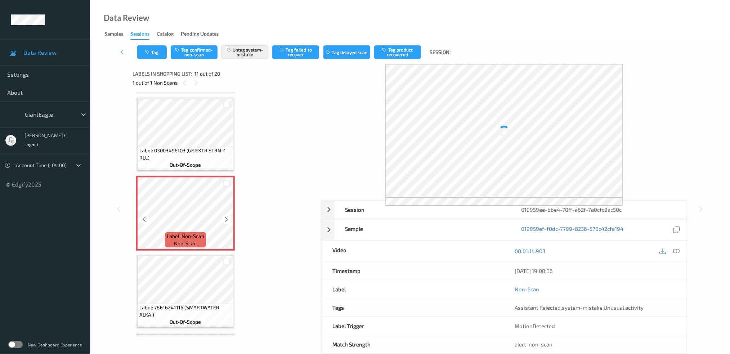
click at [201, 233] on span "Label: Non-Scan" at bounding box center [185, 236] width 37 height 7
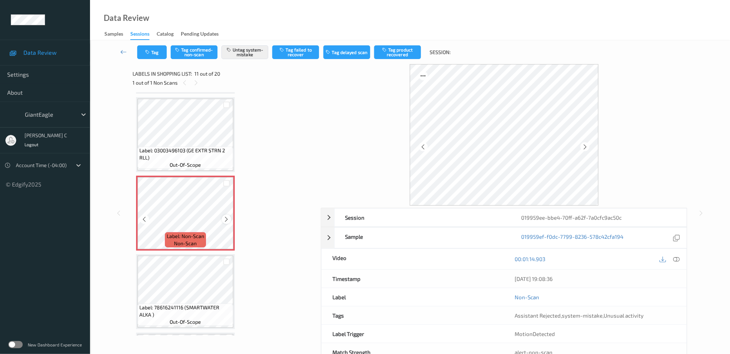
click at [222, 215] on div at bounding box center [226, 219] width 9 height 9
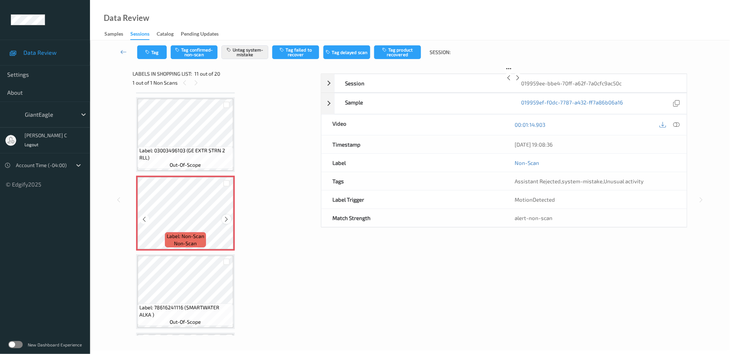
click at [224, 216] on icon at bounding box center [227, 219] width 6 height 6
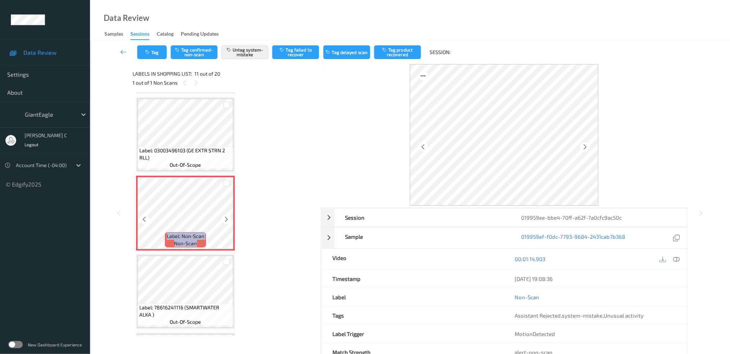
click at [224, 216] on icon at bounding box center [227, 219] width 6 height 6
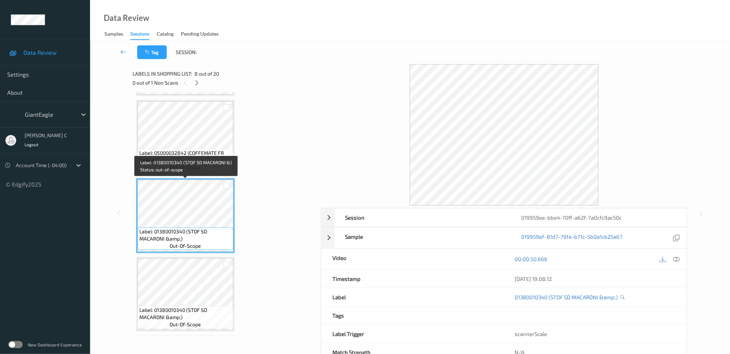
scroll to position [369, 0]
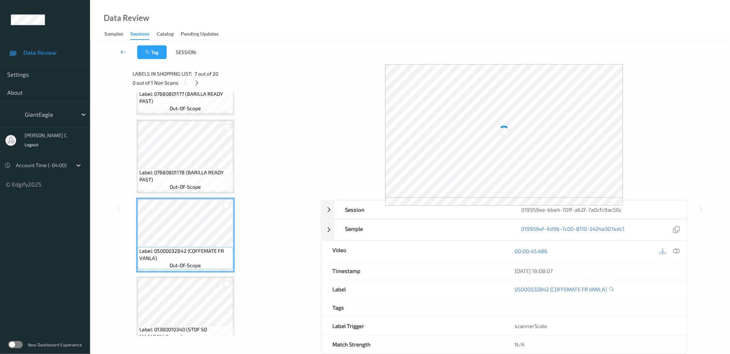
click at [180, 170] on span "Label: 07680801178 (BARILLA READY PAST)" at bounding box center [185, 176] width 92 height 14
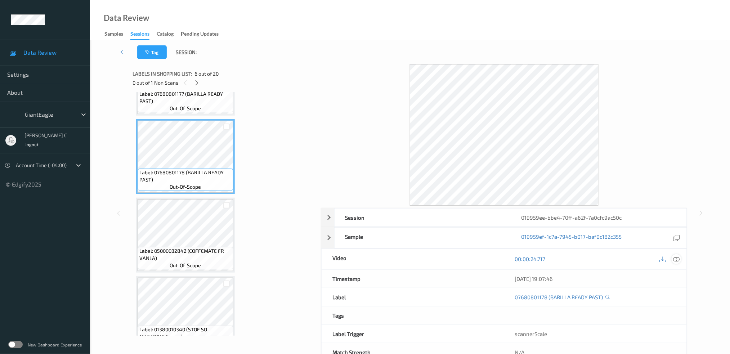
click at [679, 261] on icon at bounding box center [676, 259] width 6 height 6
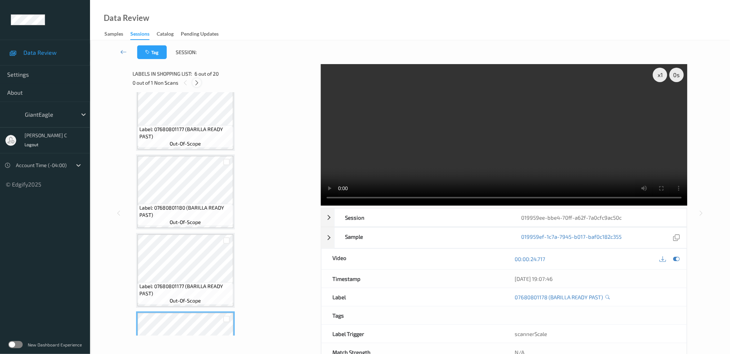
click at [200, 83] on div at bounding box center [196, 82] width 9 height 9
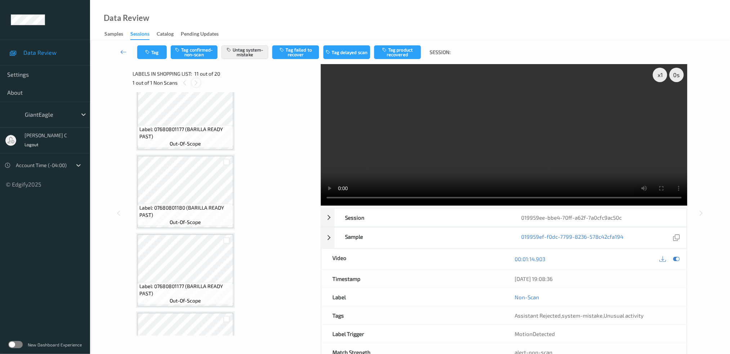
scroll to position [705, 0]
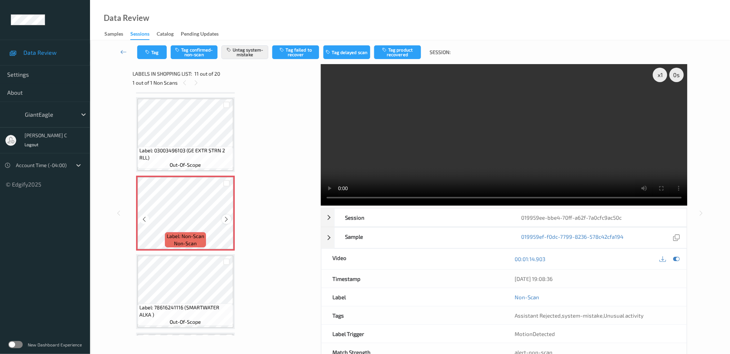
click at [227, 216] on icon at bounding box center [227, 219] width 6 height 6
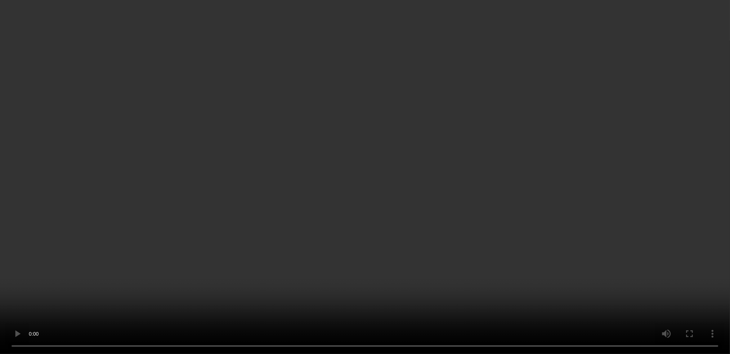
scroll to position [802, 0]
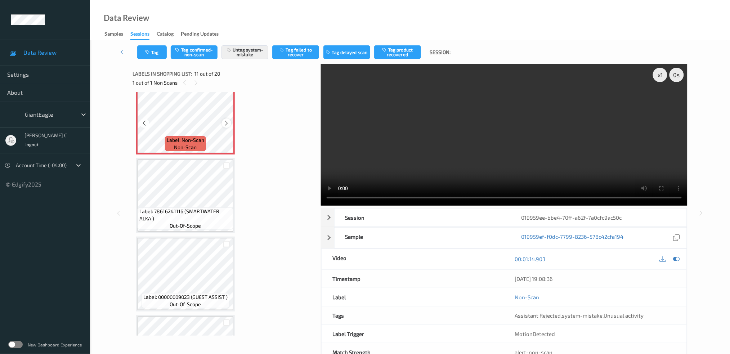
click at [226, 120] on icon at bounding box center [227, 123] width 6 height 6
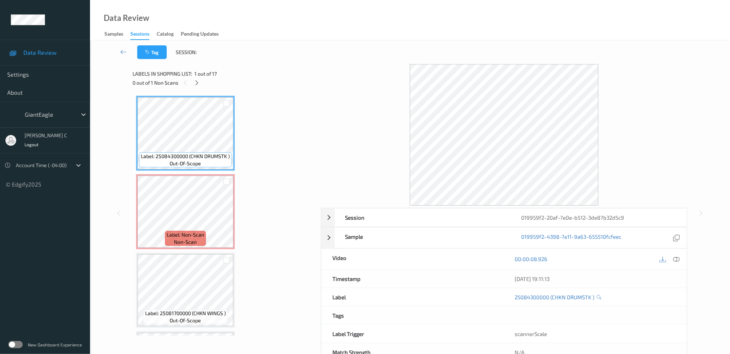
click at [679, 260] on icon at bounding box center [676, 259] width 6 height 6
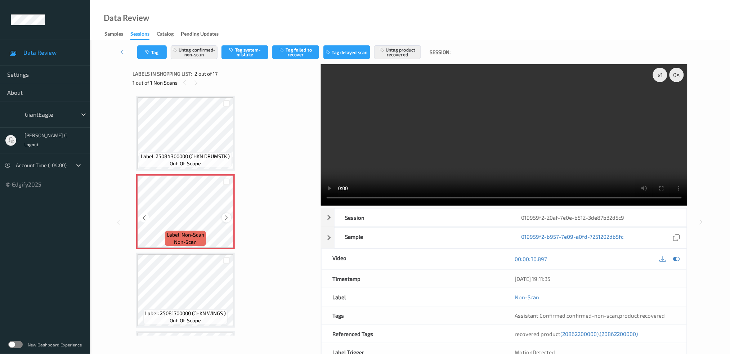
click at [228, 219] on icon at bounding box center [227, 218] width 6 height 6
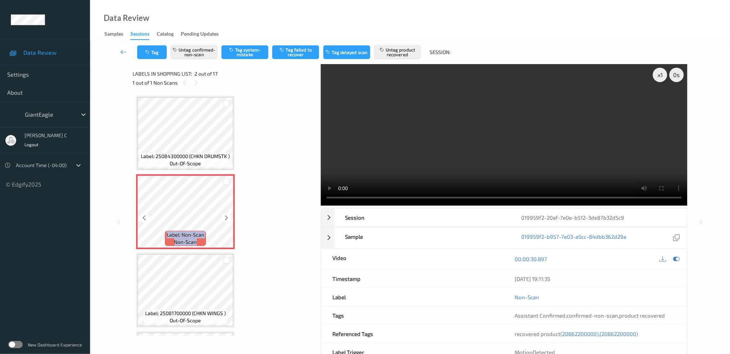
click at [228, 219] on icon at bounding box center [227, 218] width 6 height 6
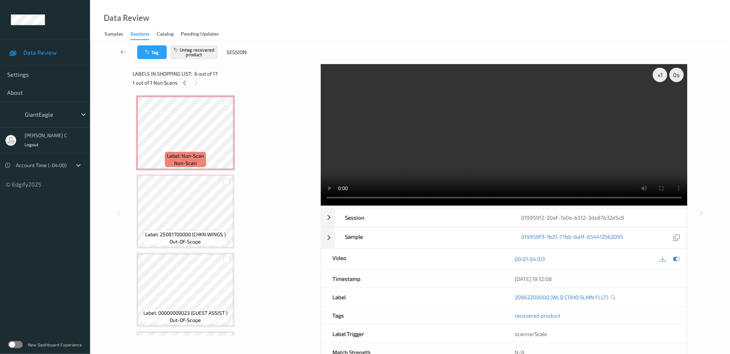
scroll to position [48, 0]
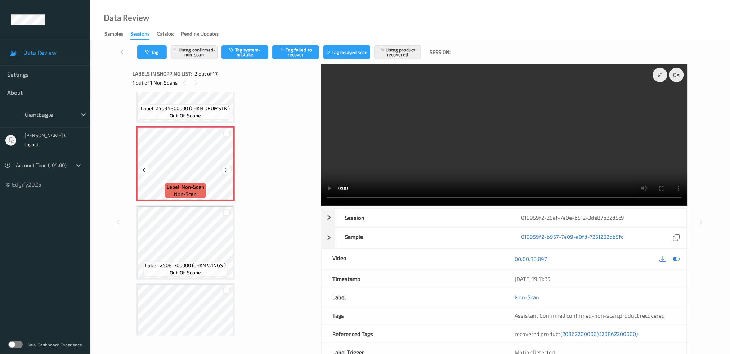
click at [226, 169] on icon at bounding box center [227, 170] width 6 height 6
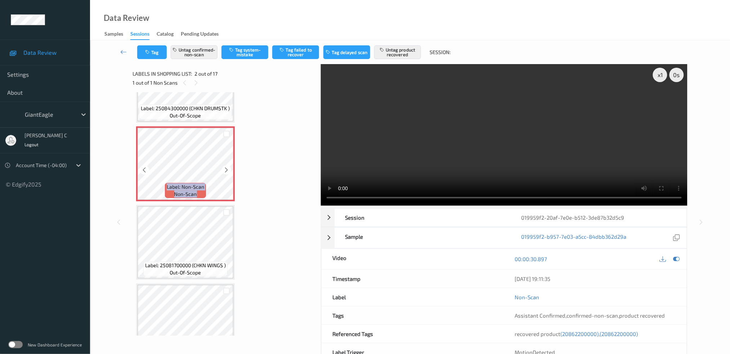
click at [226, 169] on icon at bounding box center [227, 170] width 6 height 6
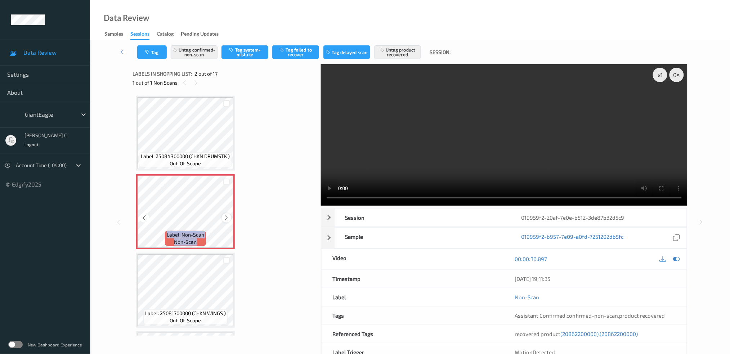
click at [228, 218] on icon at bounding box center [227, 218] width 6 height 6
click at [227, 218] on icon at bounding box center [227, 218] width 6 height 6
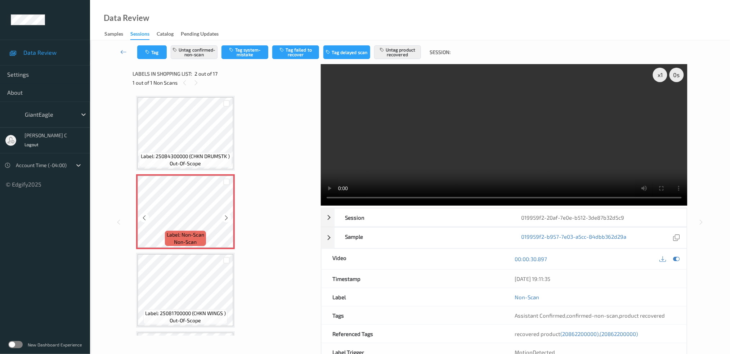
click at [227, 218] on icon at bounding box center [227, 218] width 6 height 6
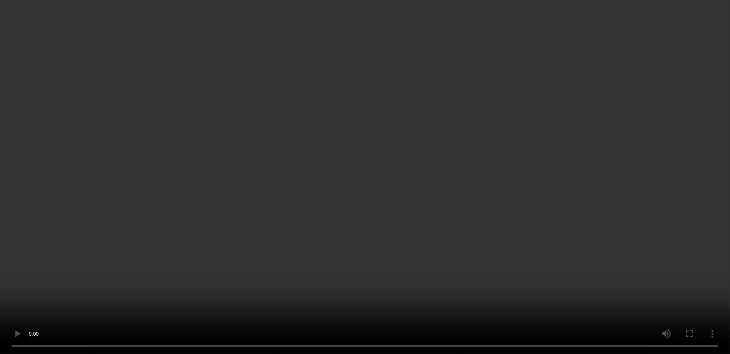
scroll to position [48, 0]
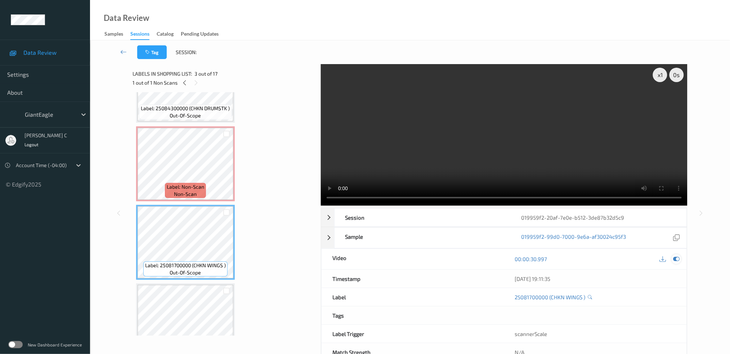
click at [677, 257] on icon at bounding box center [676, 259] width 6 height 6
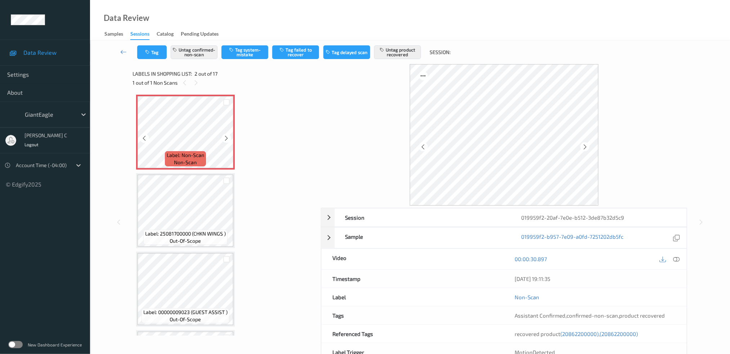
scroll to position [96, 0]
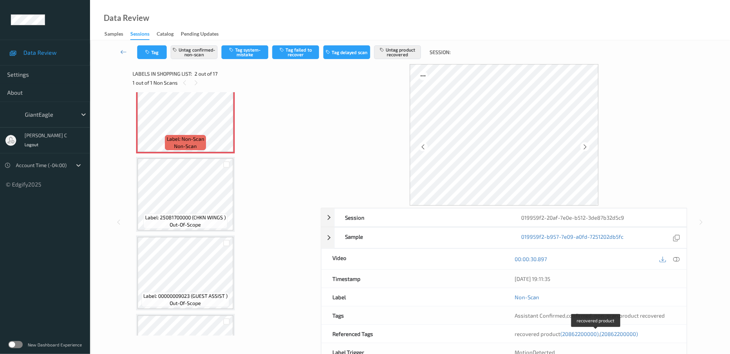
click at [590, 333] on span "(20862200000)" at bounding box center [580, 334] width 38 height 6
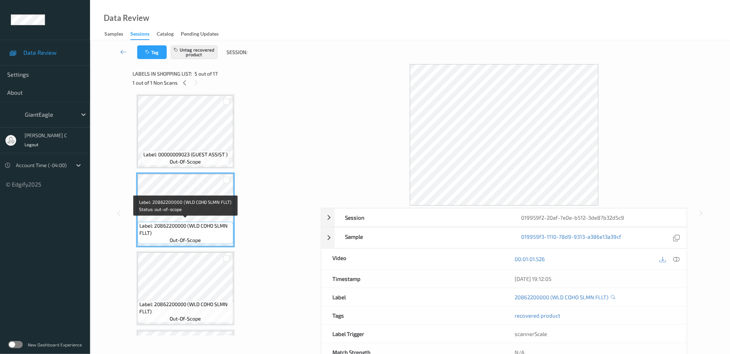
scroll to position [93, 0]
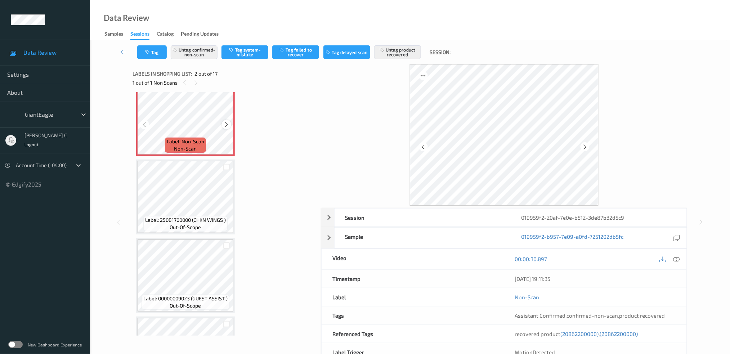
click at [224, 124] on icon at bounding box center [227, 124] width 6 height 6
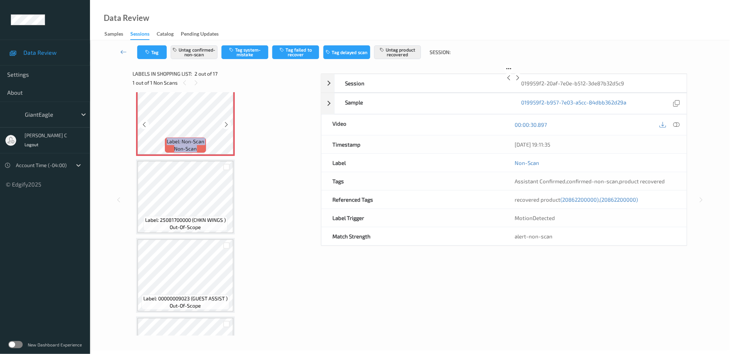
click at [224, 124] on icon at bounding box center [227, 124] width 6 height 6
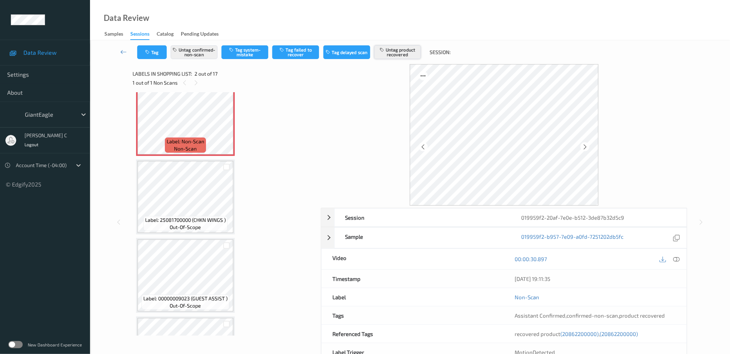
click at [404, 50] on button "Untag product recovered" at bounding box center [397, 52] width 47 height 14
click at [402, 50] on button "Tag product recovered" at bounding box center [397, 52] width 47 height 14
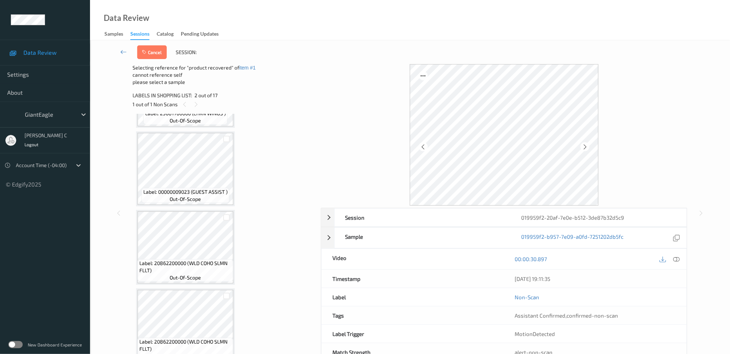
scroll to position [237, 0]
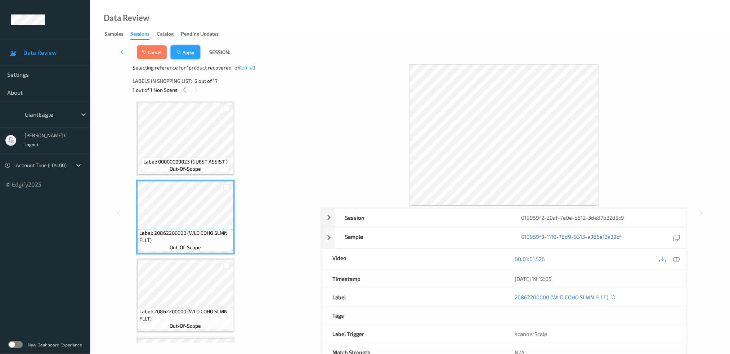
click at [188, 54] on button "Apply" at bounding box center [186, 52] width 30 height 14
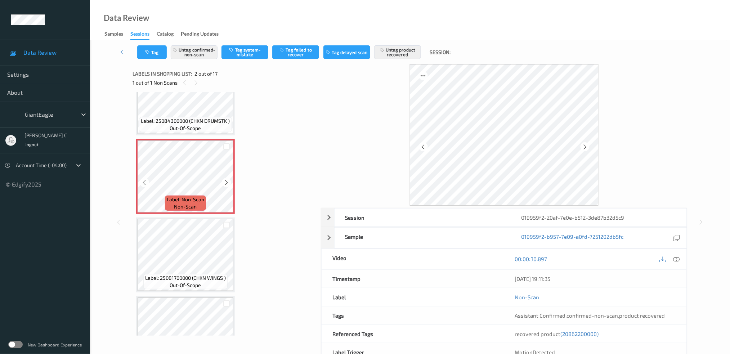
scroll to position [51, 0]
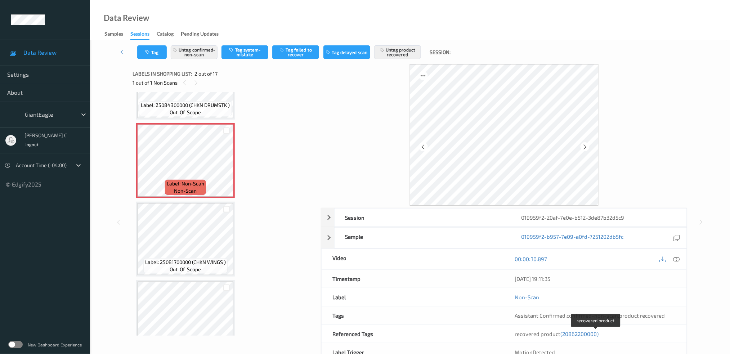
click at [587, 336] on span "(20862200000)" at bounding box center [580, 334] width 38 height 6
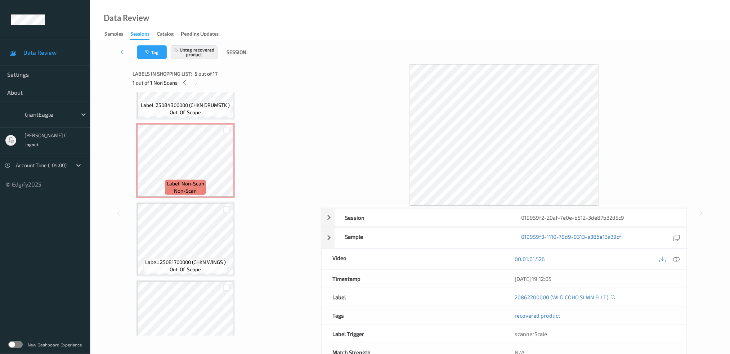
scroll to position [237, 0]
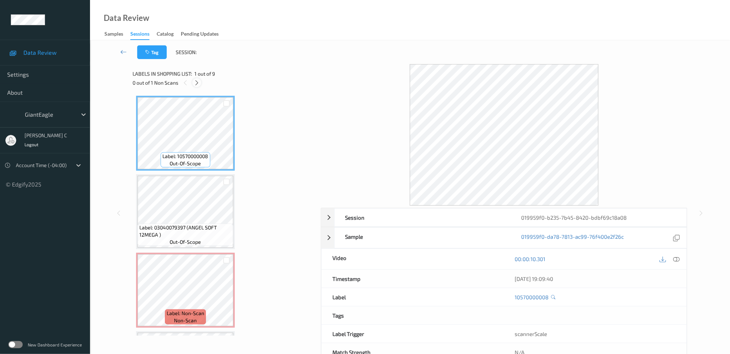
click at [195, 81] on icon at bounding box center [197, 83] width 6 height 6
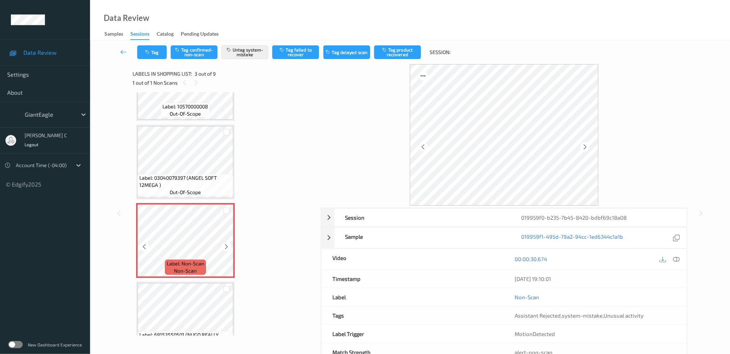
scroll to position [33, 0]
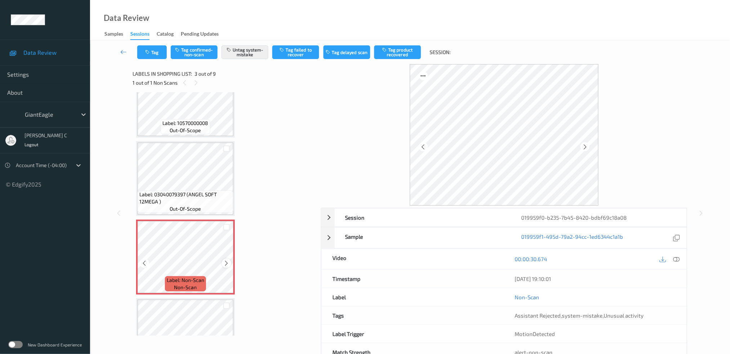
click at [225, 260] on icon at bounding box center [227, 263] width 6 height 6
click at [225, 259] on div at bounding box center [226, 263] width 9 height 9
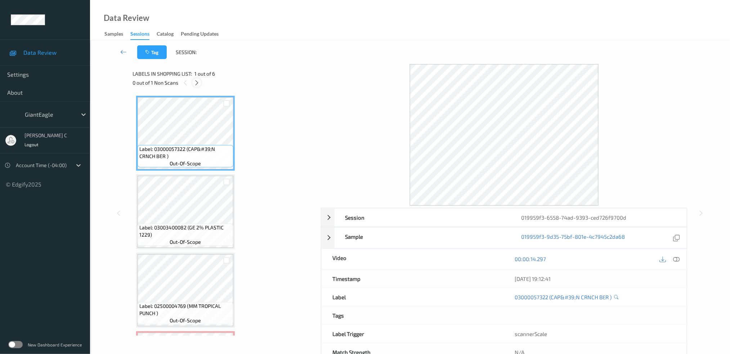
click at [199, 84] on icon at bounding box center [197, 83] width 6 height 6
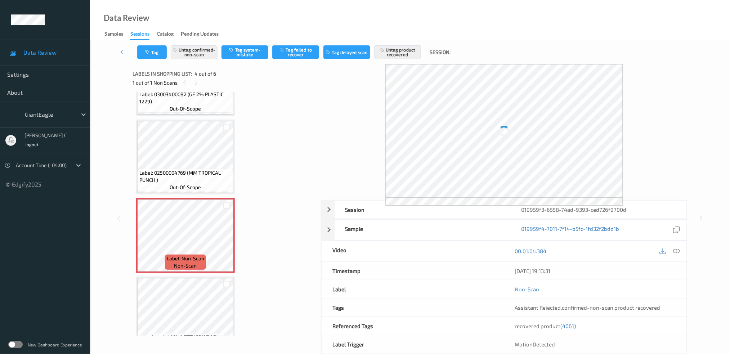
scroll to position [111, 0]
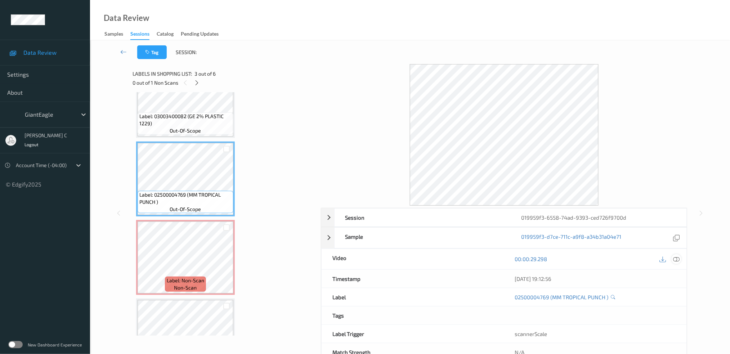
click at [679, 258] on icon at bounding box center [676, 259] width 6 height 6
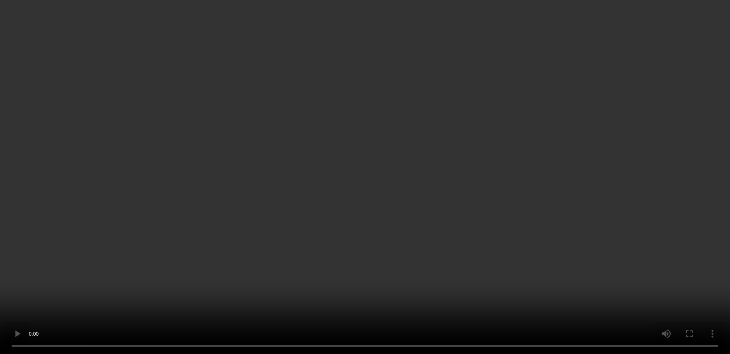
scroll to position [227, 0]
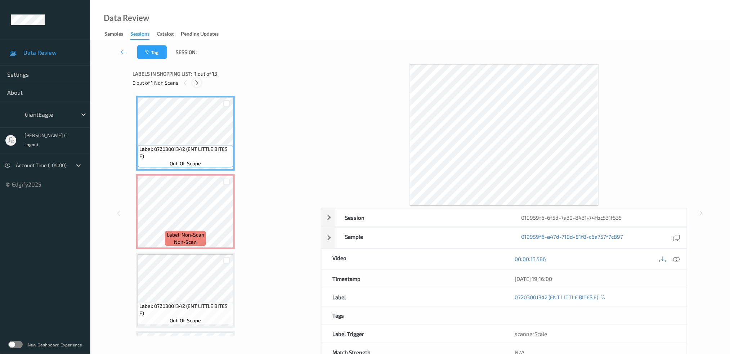
click at [193, 85] on div at bounding box center [196, 82] width 9 height 9
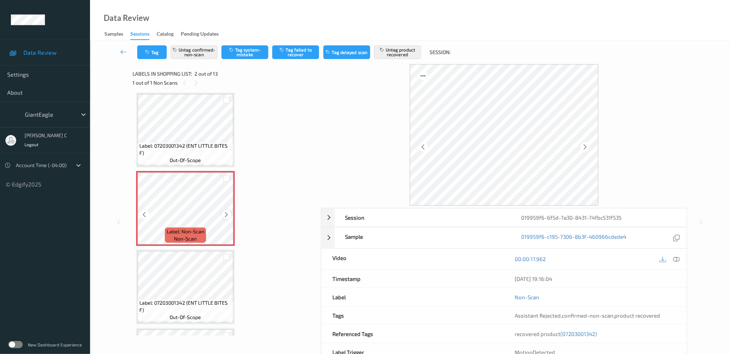
click at [229, 215] on icon at bounding box center [227, 214] width 6 height 6
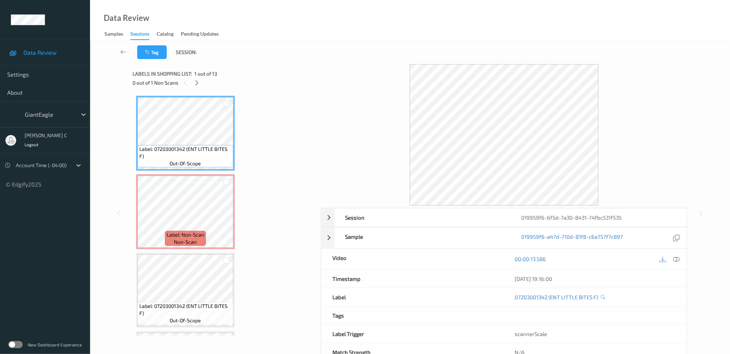
click at [677, 259] on icon at bounding box center [676, 259] width 6 height 6
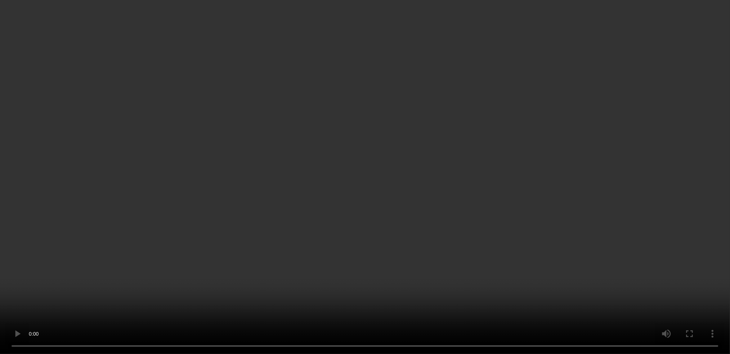
scroll to position [144, 0]
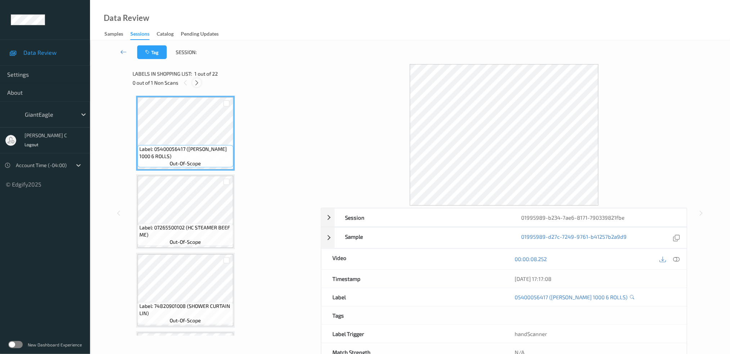
click at [197, 83] on icon at bounding box center [197, 83] width 6 height 6
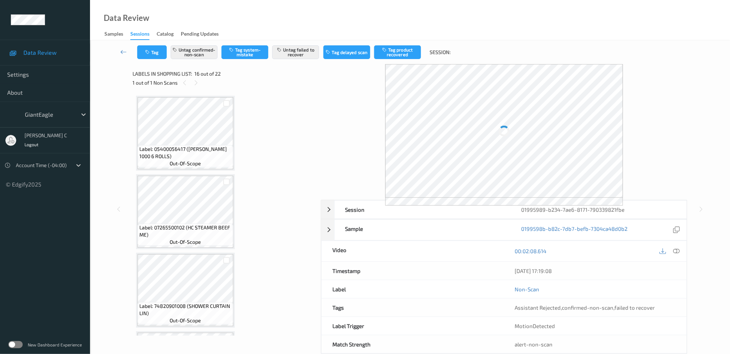
scroll to position [1095, 0]
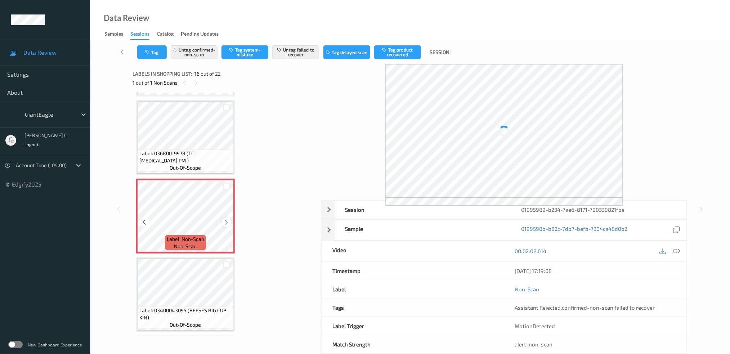
click at [226, 219] on icon at bounding box center [227, 222] width 6 height 6
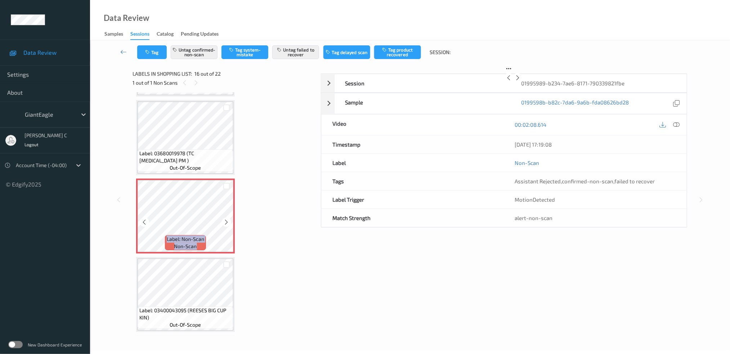
click at [226, 219] on icon at bounding box center [227, 222] width 6 height 6
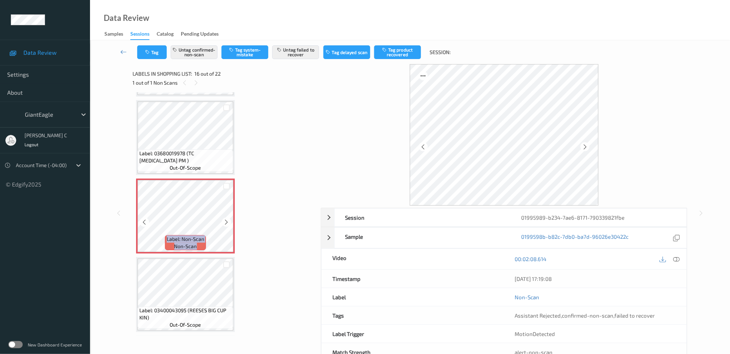
click at [226, 219] on icon at bounding box center [227, 222] width 6 height 6
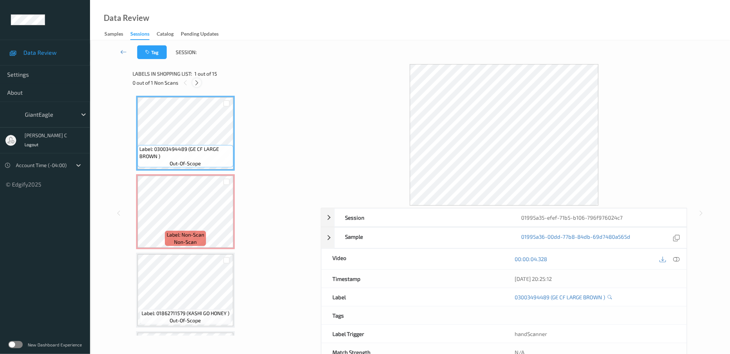
click at [198, 80] on icon at bounding box center [197, 83] width 6 height 6
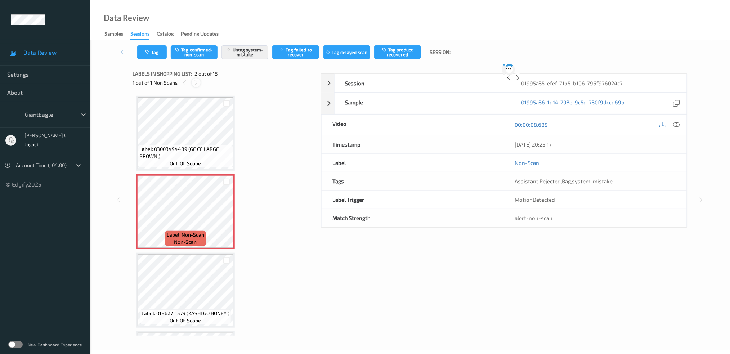
scroll to position [3, 0]
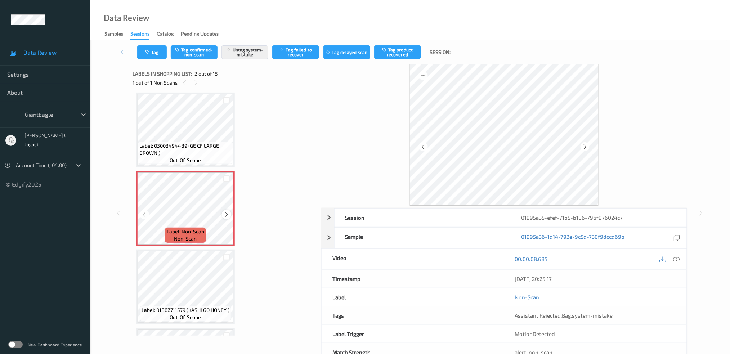
click at [229, 215] on icon at bounding box center [227, 214] width 6 height 6
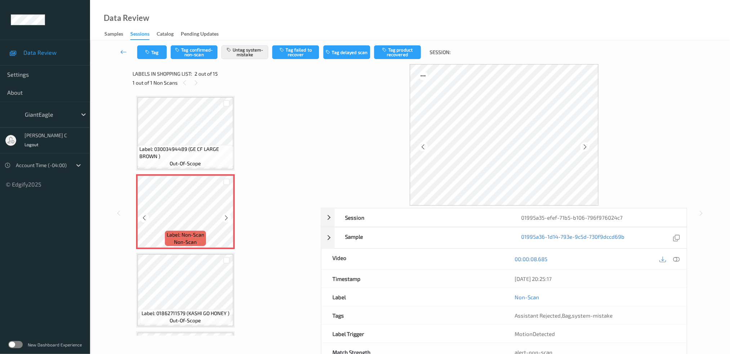
click at [180, 146] on span "Label: 03003494489 (GE CF LARGE BROWN )" at bounding box center [185, 153] width 92 height 14
click at [673, 259] on icon at bounding box center [676, 259] width 6 height 6
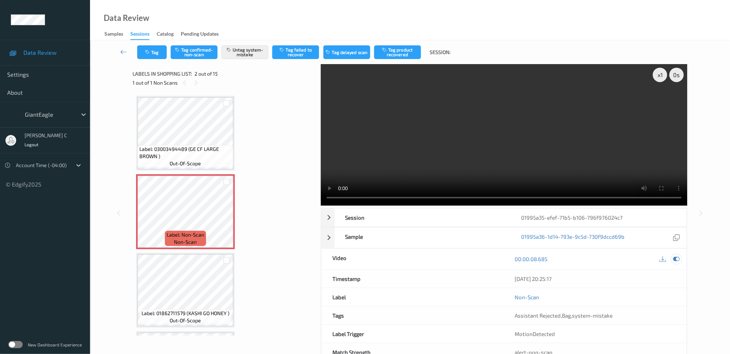
click at [675, 259] on icon at bounding box center [676, 259] width 6 height 6
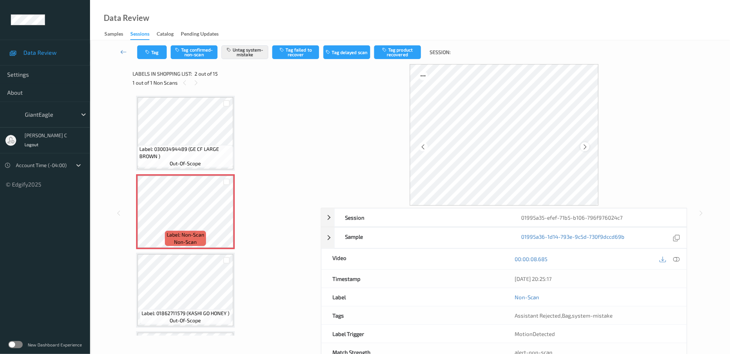
click at [586, 148] on icon at bounding box center [585, 146] width 6 height 6
drag, startPoint x: 560, startPoint y: 313, endPoint x: 629, endPoint y: 322, distance: 69.0
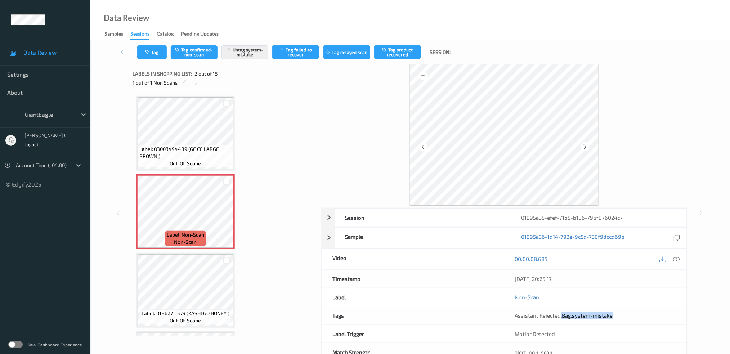
click at [629, 322] on div "Assistant Rejected , Bag , system-mistake" at bounding box center [595, 316] width 183 height 18
click at [584, 145] on icon at bounding box center [585, 146] width 6 height 6
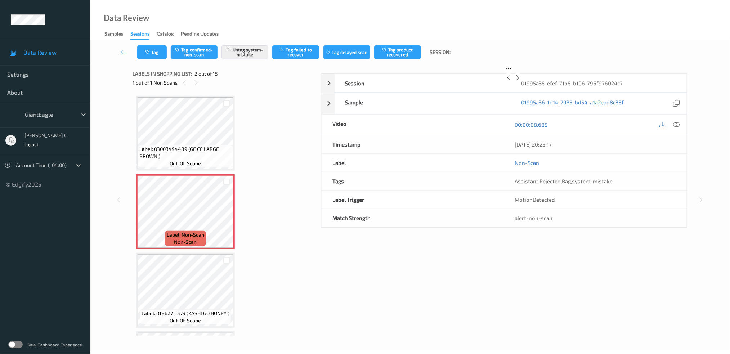
click at [521, 81] on icon at bounding box center [518, 78] width 6 height 6
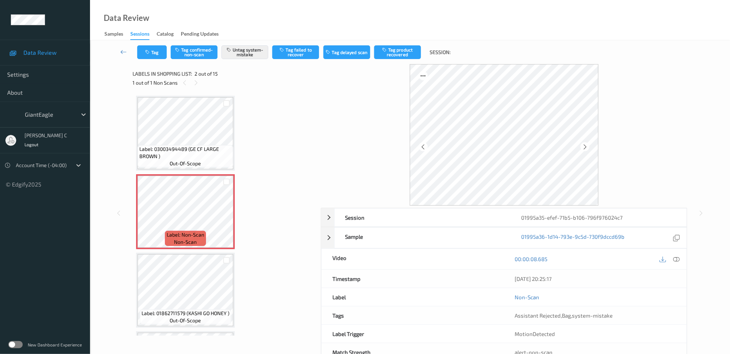
click at [584, 145] on icon at bounding box center [585, 146] width 6 height 6
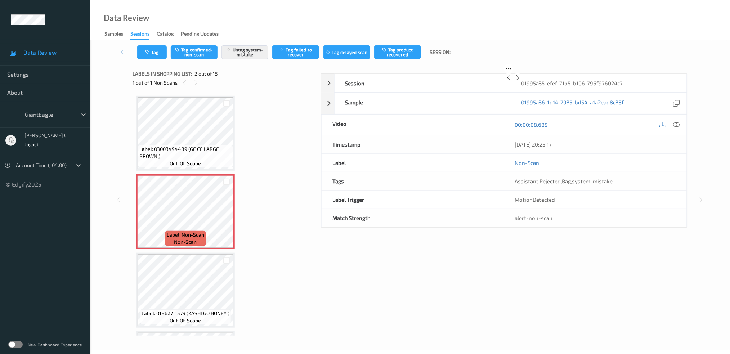
click at [521, 81] on icon at bounding box center [518, 78] width 6 height 6
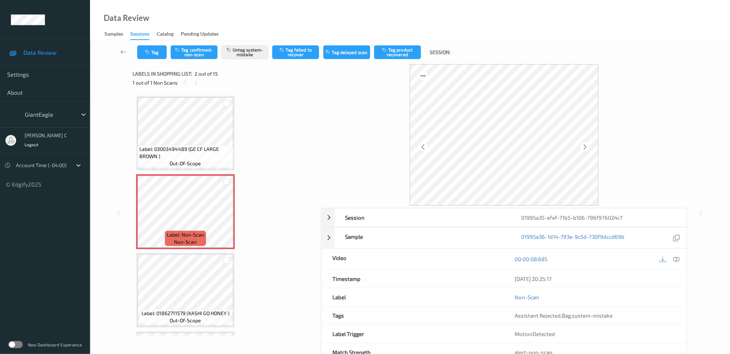
click at [584, 145] on icon at bounding box center [585, 146] width 6 height 6
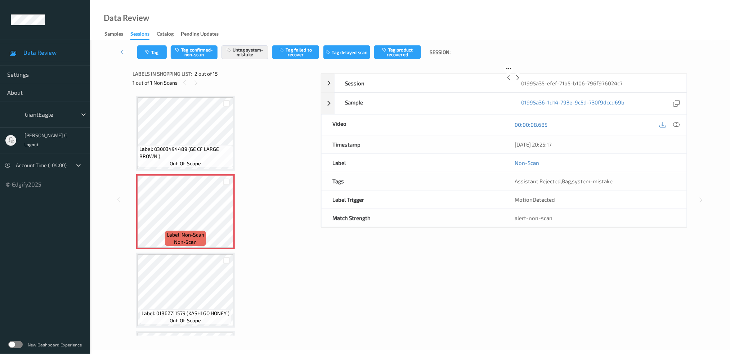
click at [521, 81] on icon at bounding box center [518, 78] width 6 height 6
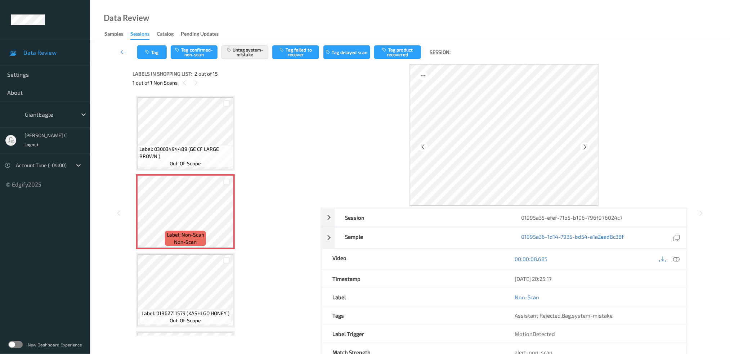
click at [584, 145] on icon at bounding box center [585, 146] width 6 height 6
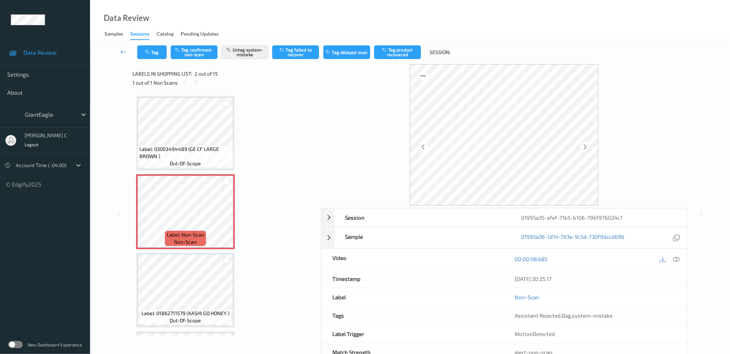
click at [584, 145] on icon at bounding box center [585, 146] width 6 height 6
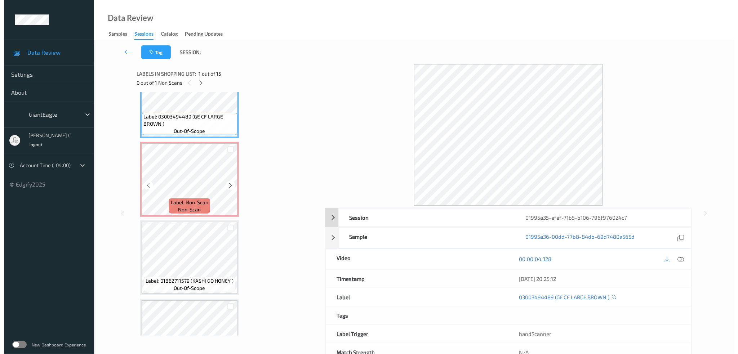
scroll to position [48, 0]
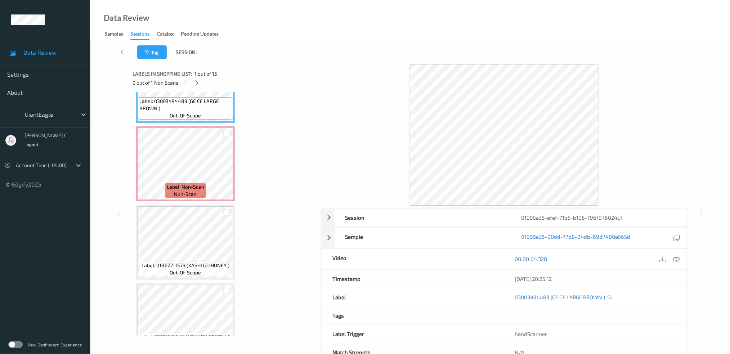
click at [682, 255] on div "00:00:04.328" at bounding box center [595, 259] width 183 height 21
click at [679, 257] on icon at bounding box center [676, 259] width 6 height 6
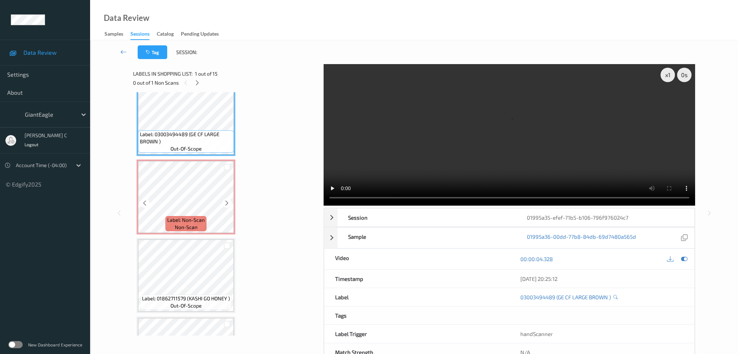
scroll to position [0, 0]
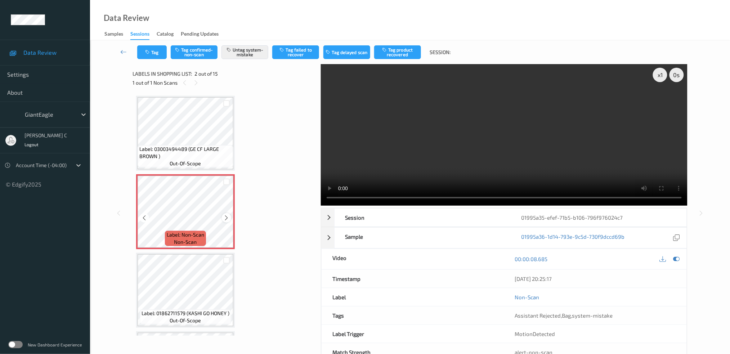
click at [227, 215] on icon at bounding box center [227, 218] width 6 height 6
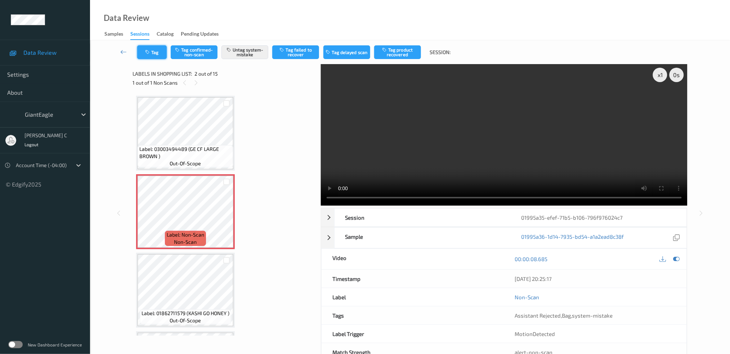
click at [151, 54] on button "Tag" at bounding box center [152, 52] width 30 height 14
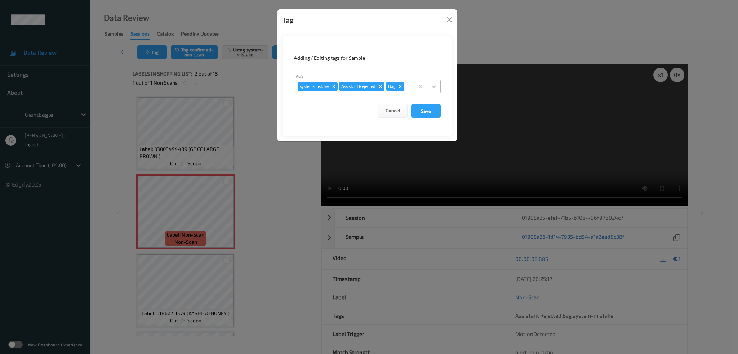
click at [400, 85] on icon "Remove Bag" at bounding box center [400, 86] width 3 height 3
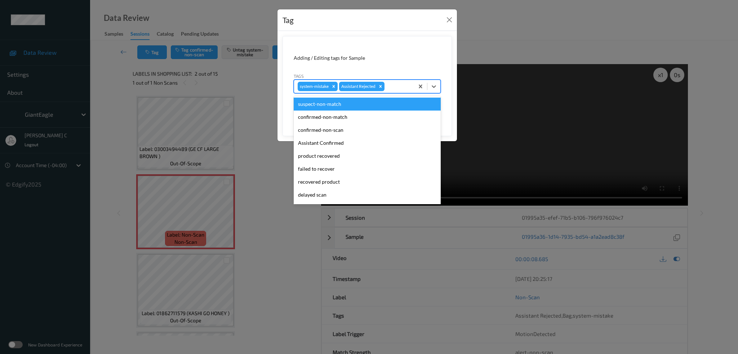
click at [396, 81] on div "system-mistake Assistant Rejected" at bounding box center [354, 86] width 120 height 12
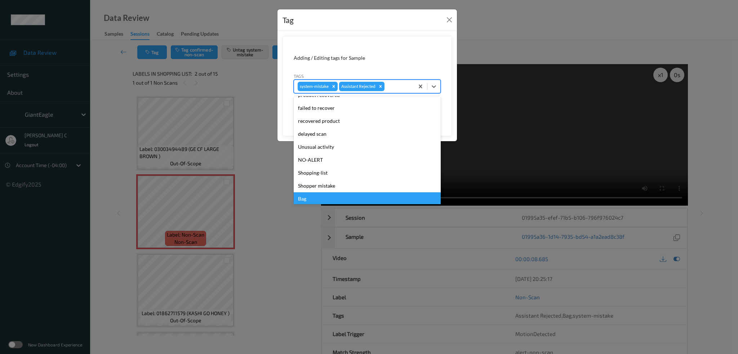
scroll to position [76, 0]
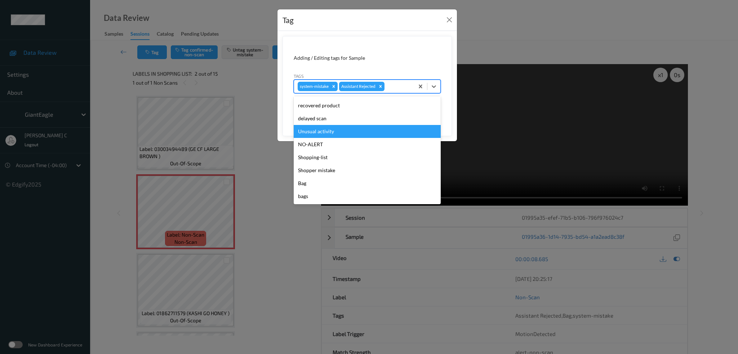
click at [331, 133] on div "Unusual activity" at bounding box center [367, 131] width 147 height 13
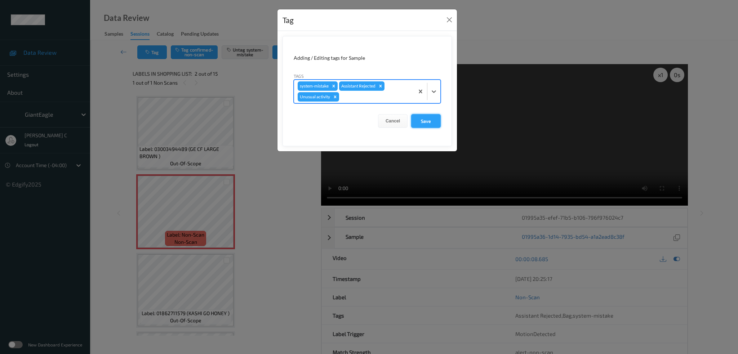
click at [422, 121] on button "Save" at bounding box center [426, 121] width 30 height 14
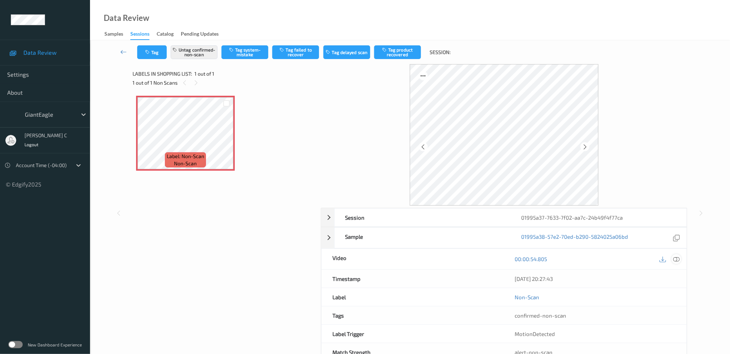
click at [681, 258] on div at bounding box center [677, 259] width 10 height 10
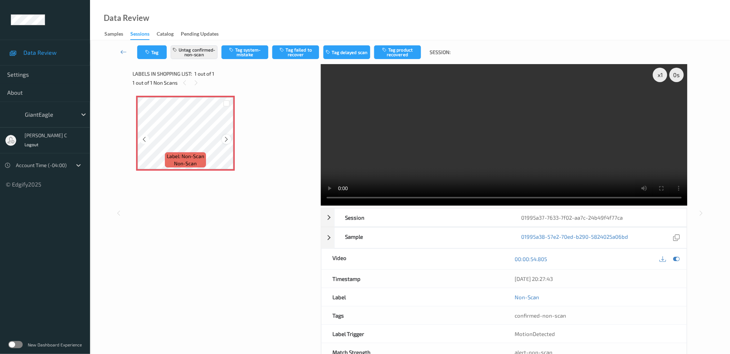
click at [226, 137] on icon at bounding box center [227, 139] width 6 height 6
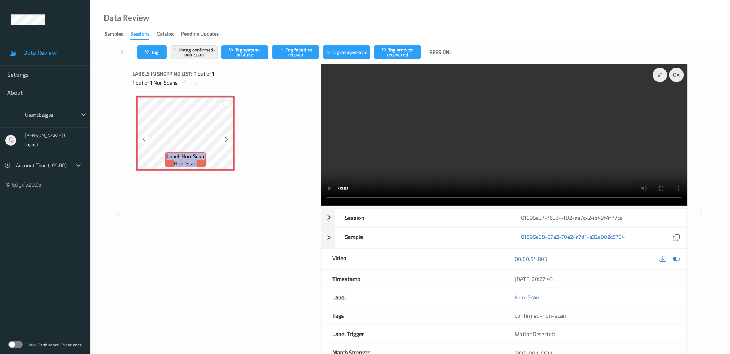
click at [226, 137] on icon at bounding box center [227, 139] width 6 height 6
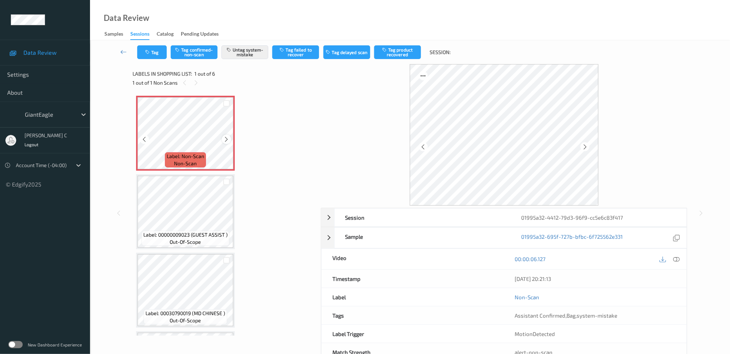
click at [228, 139] on icon at bounding box center [227, 139] width 6 height 6
click at [678, 256] on icon at bounding box center [676, 259] width 6 height 6
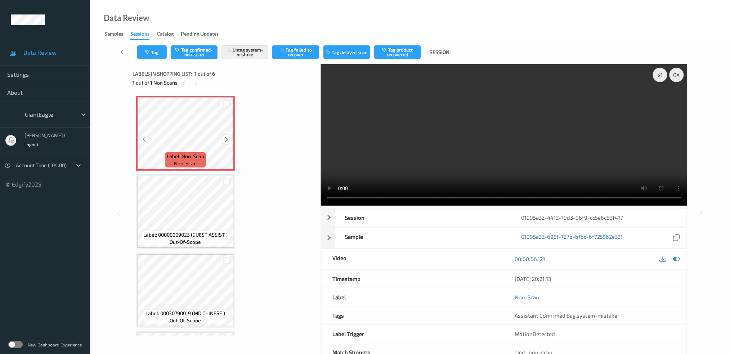
click at [227, 138] on icon at bounding box center [227, 139] width 6 height 6
click at [227, 138] on div "Label: Non-Scan non-scan" at bounding box center [185, 133] width 99 height 75
click at [227, 138] on icon at bounding box center [227, 139] width 6 height 6
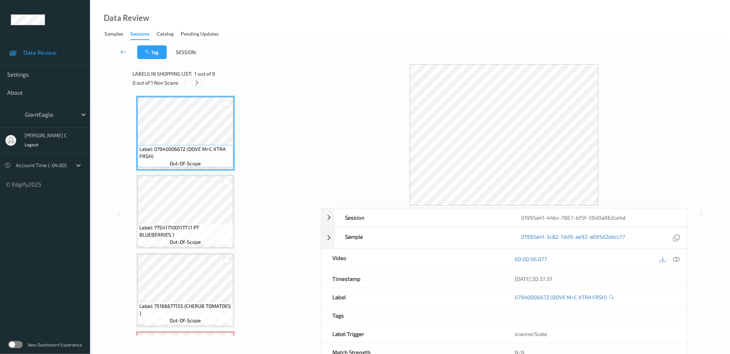
click at [198, 81] on icon at bounding box center [197, 83] width 6 height 6
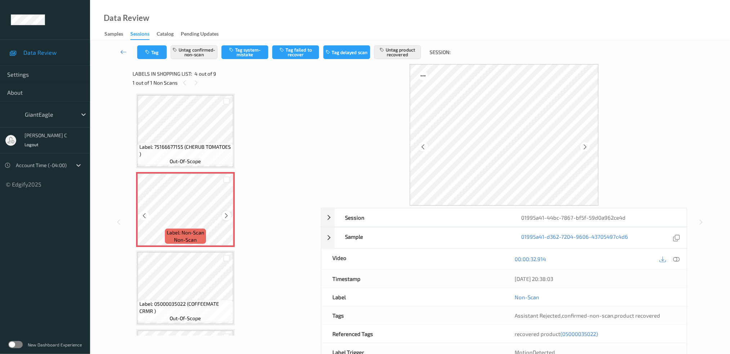
click at [224, 213] on icon at bounding box center [227, 216] width 6 height 6
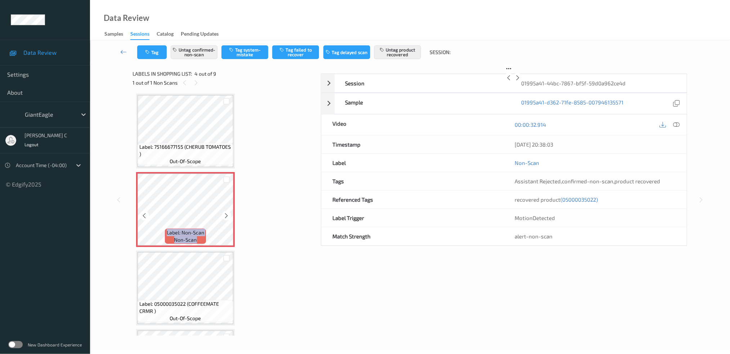
click at [224, 213] on icon at bounding box center [227, 216] width 6 height 6
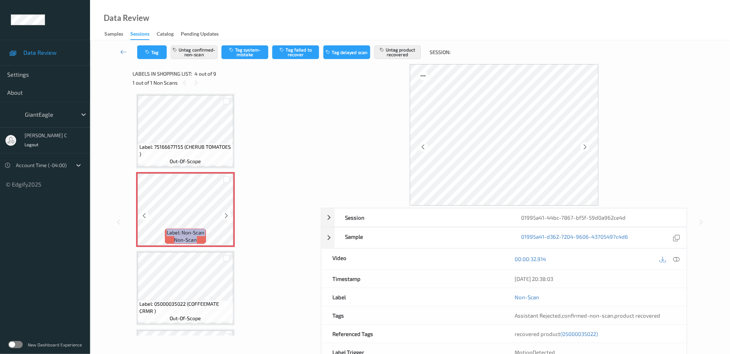
click at [224, 213] on icon at bounding box center [227, 216] width 6 height 6
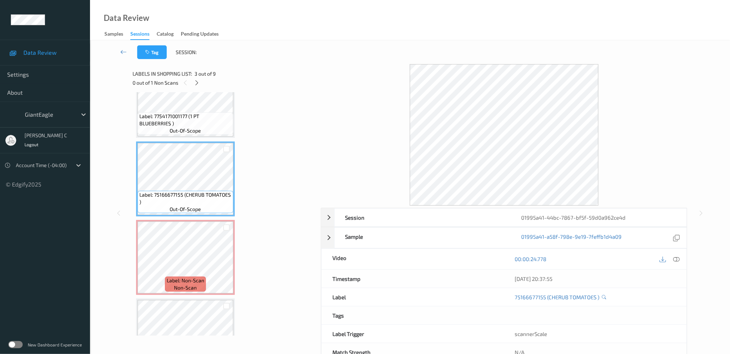
scroll to position [63, 0]
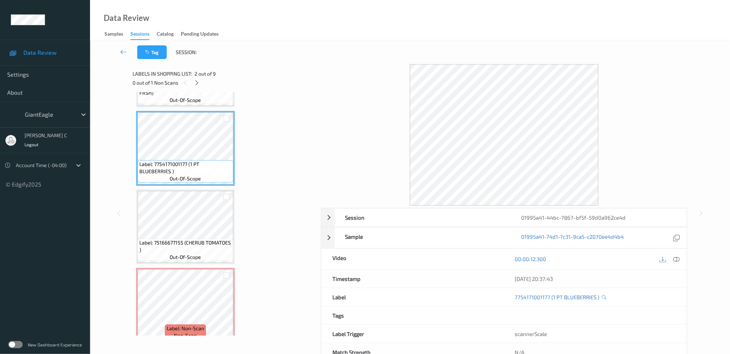
click at [676, 253] on div "00:00:12.300" at bounding box center [595, 259] width 183 height 21
click at [677, 260] on icon at bounding box center [676, 259] width 6 height 6
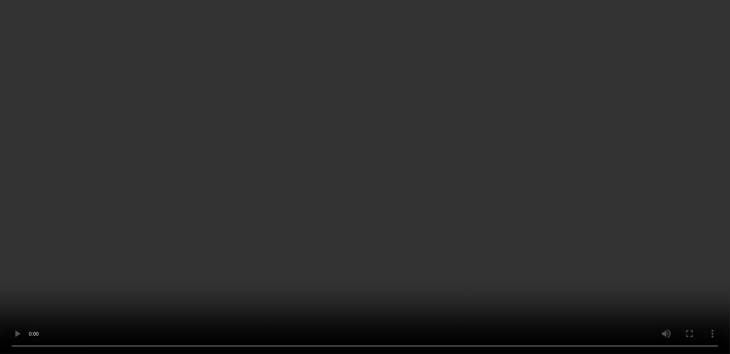
scroll to position [159, 0]
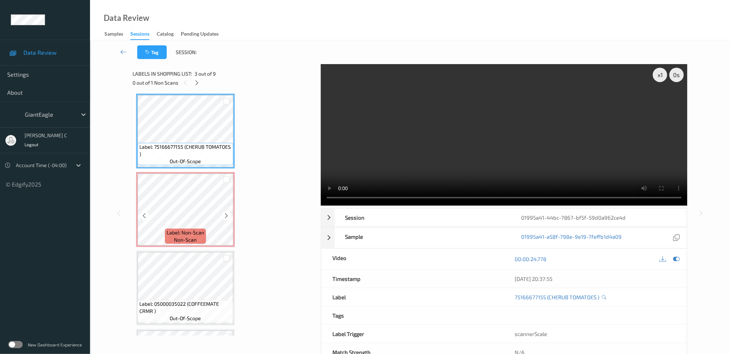
click at [189, 229] on span "Label: Non-Scan" at bounding box center [185, 232] width 37 height 7
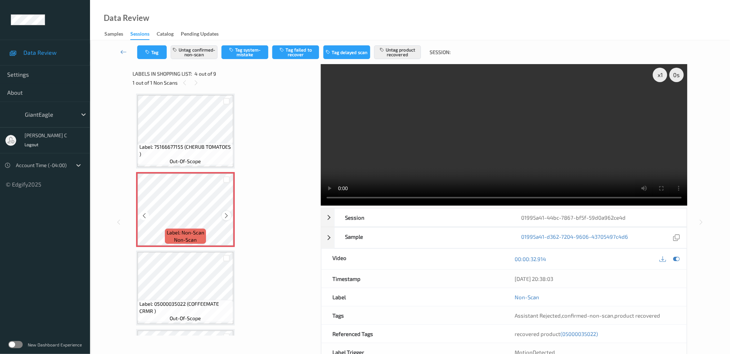
click at [227, 217] on div at bounding box center [226, 215] width 9 height 9
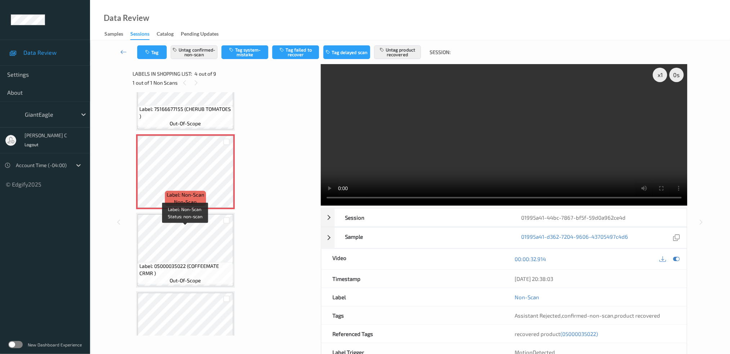
scroll to position [255, 0]
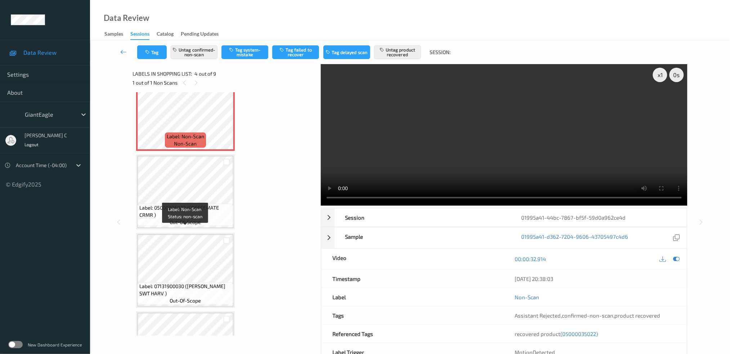
click at [191, 229] on div "Label: 07940006672 (DOVE M+C XTRA FRSH) out-of-scope Label: 7754171001177 (1 PT…" at bounding box center [224, 191] width 176 height 703
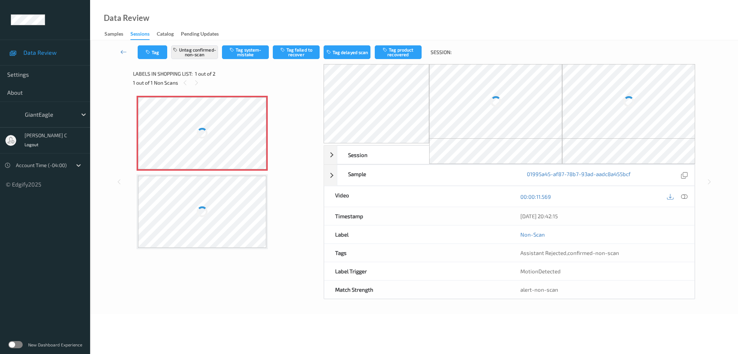
click at [197, 124] on div at bounding box center [202, 133] width 128 height 72
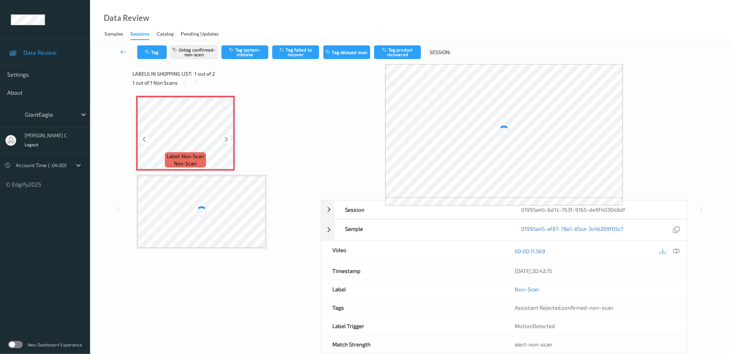
click at [228, 143] on div at bounding box center [226, 139] width 9 height 9
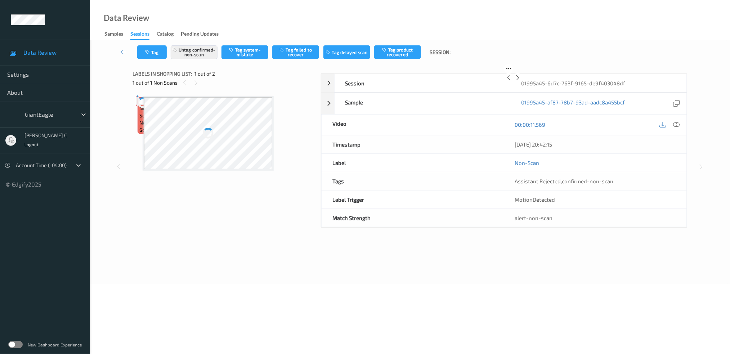
click at [138, 104] on div at bounding box center [138, 100] width 0 height 7
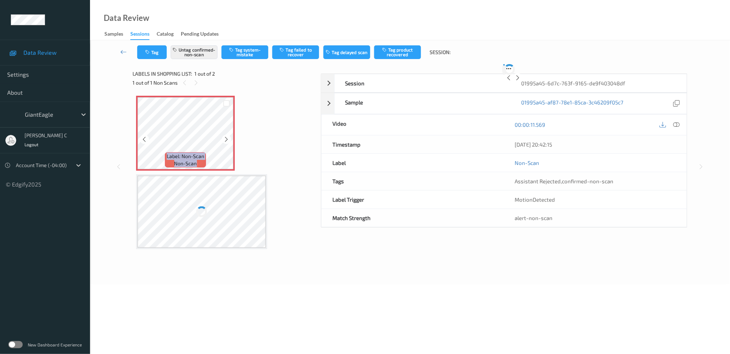
click at [228, 143] on div at bounding box center [226, 139] width 9 height 9
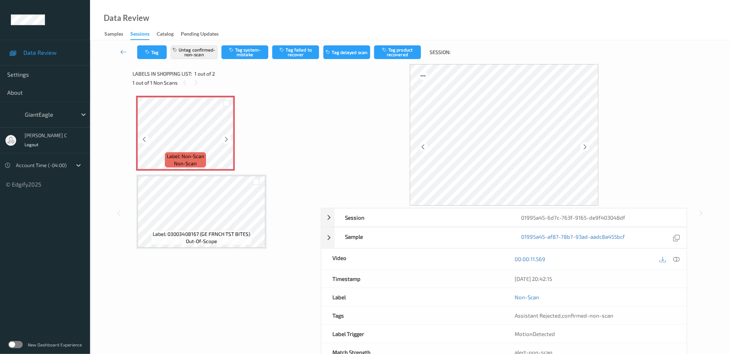
click at [228, 143] on div at bounding box center [226, 139] width 9 height 9
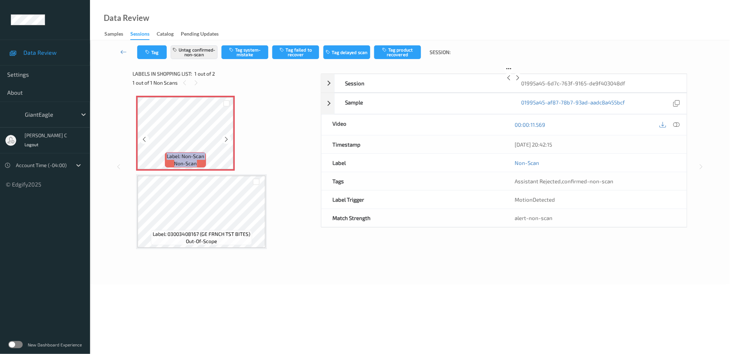
click at [228, 143] on div at bounding box center [226, 139] width 9 height 9
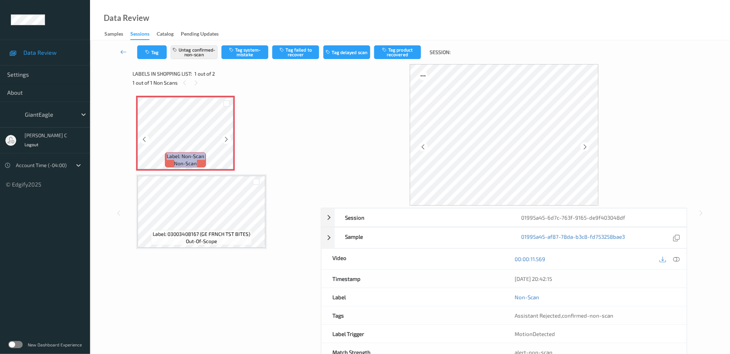
click at [228, 143] on div at bounding box center [226, 139] width 9 height 9
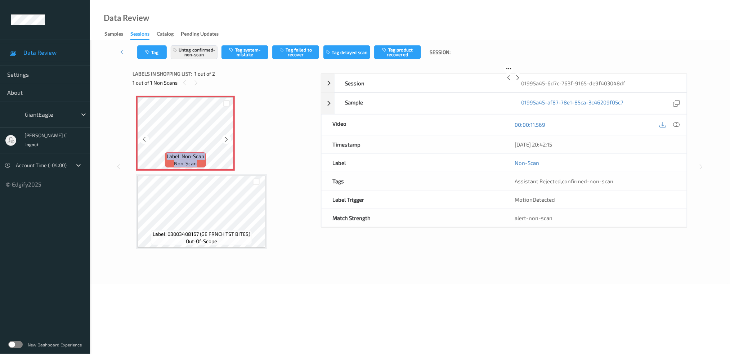
click at [228, 143] on div at bounding box center [226, 139] width 9 height 9
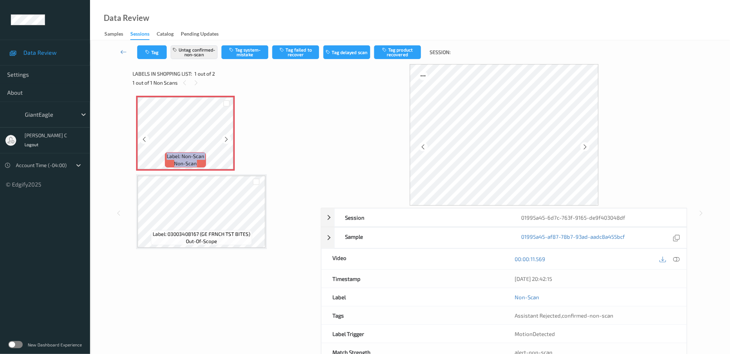
click at [228, 143] on div at bounding box center [226, 139] width 9 height 9
click at [675, 258] on icon at bounding box center [676, 259] width 6 height 6
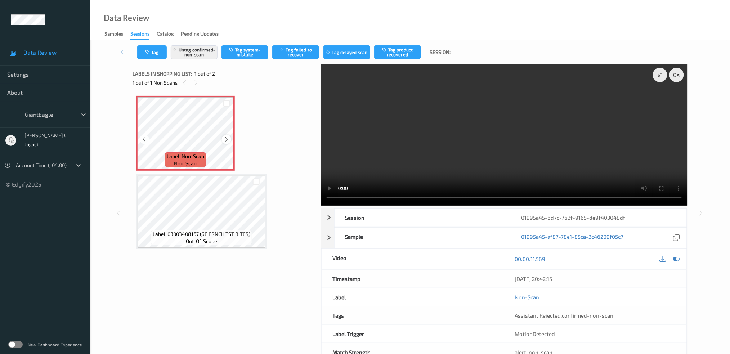
click at [228, 140] on icon at bounding box center [227, 139] width 6 height 6
click at [228, 139] on icon at bounding box center [227, 139] width 6 height 6
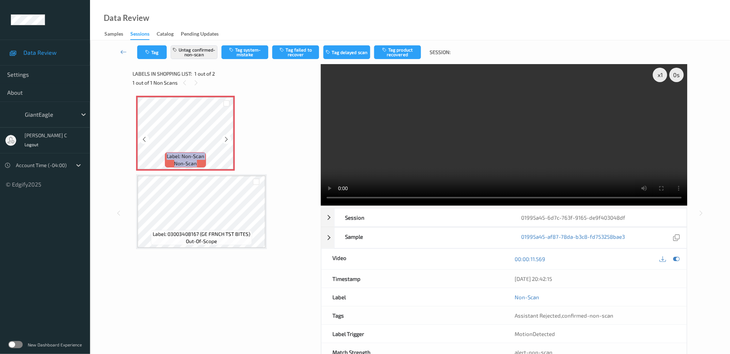
click at [228, 139] on icon at bounding box center [227, 139] width 6 height 6
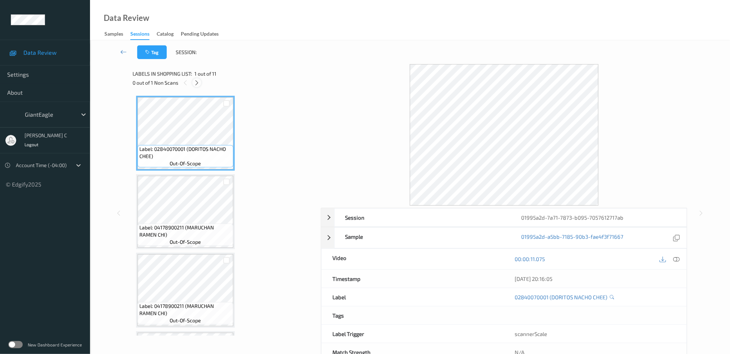
click at [196, 81] on icon at bounding box center [197, 83] width 6 height 6
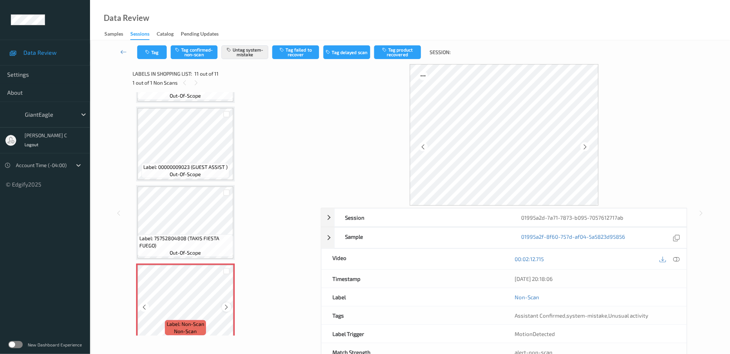
click at [227, 304] on icon at bounding box center [227, 307] width 6 height 6
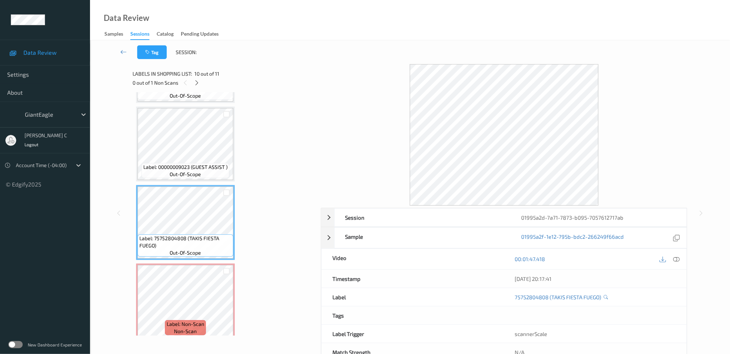
scroll to position [473, 0]
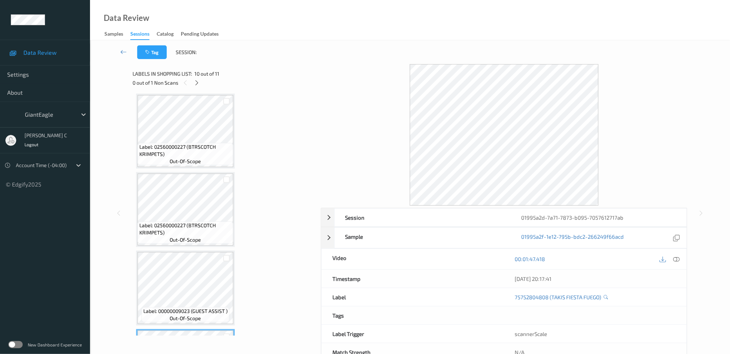
click at [178, 151] on span "Label: 02560000227 (BTRSCOTCH KRIMPETS)" at bounding box center [185, 150] width 92 height 14
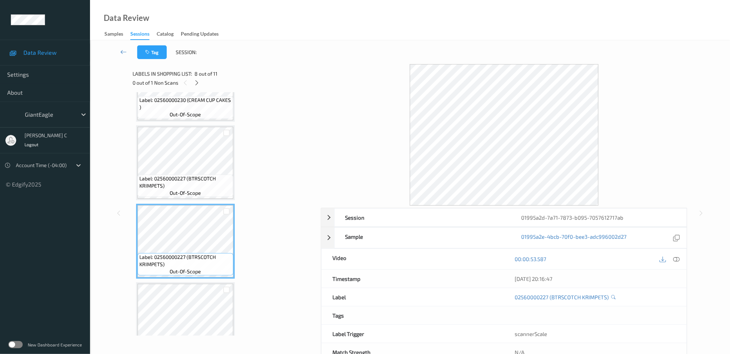
scroll to position [425, 0]
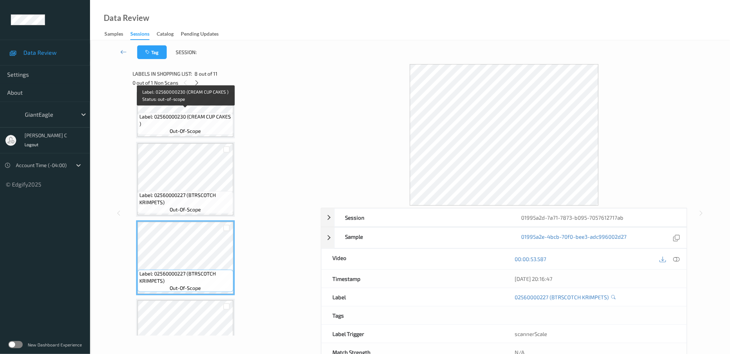
click at [191, 113] on span "Label: 02560000230 (CREAM CUP CAKES )" at bounding box center [185, 120] width 92 height 14
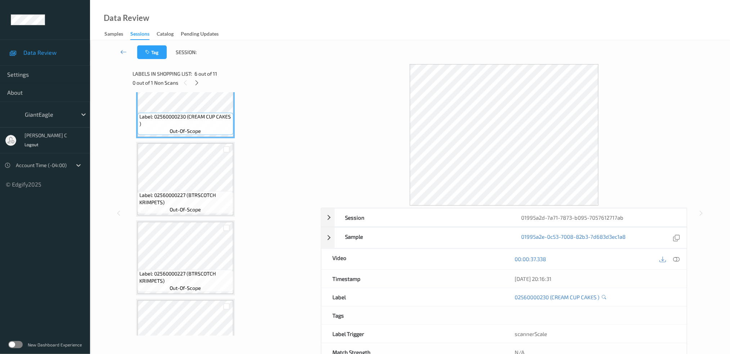
click at [677, 254] on div "00:00:37.338" at bounding box center [595, 259] width 183 height 21
click at [677, 256] on icon at bounding box center [676, 259] width 6 height 6
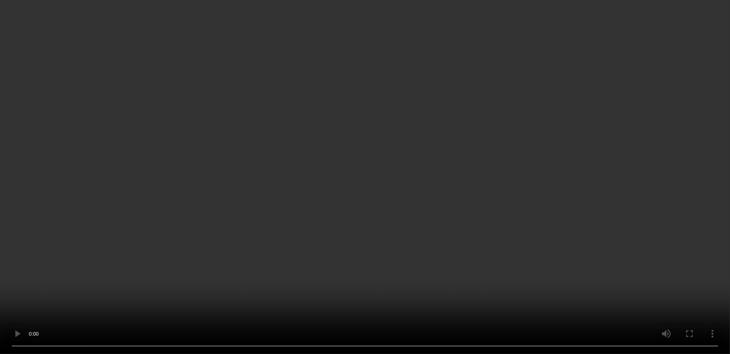
scroll to position [617, 0]
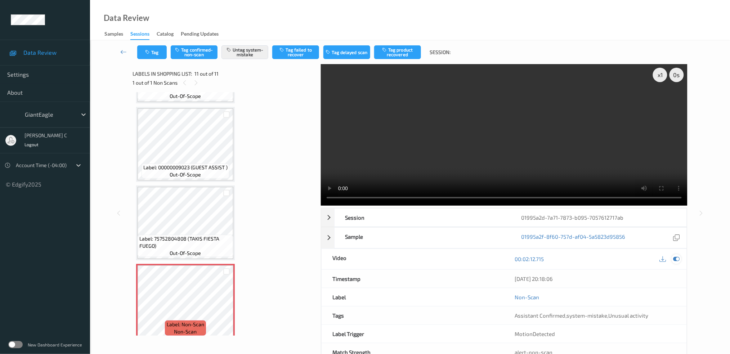
click at [677, 258] on icon at bounding box center [676, 259] width 6 height 6
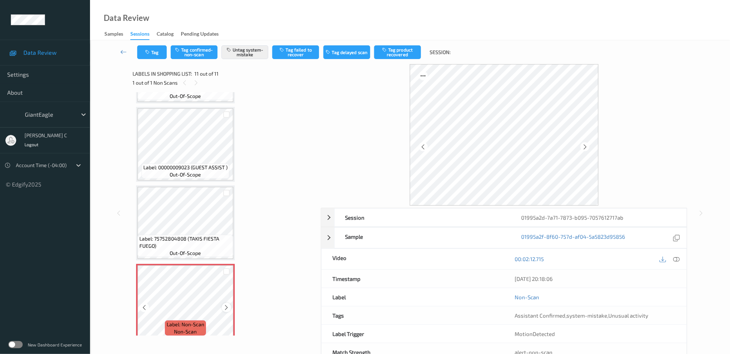
click at [227, 304] on icon at bounding box center [227, 307] width 6 height 6
click at [228, 306] on div at bounding box center [226, 307] width 9 height 9
click at [229, 304] on icon at bounding box center [227, 307] width 6 height 6
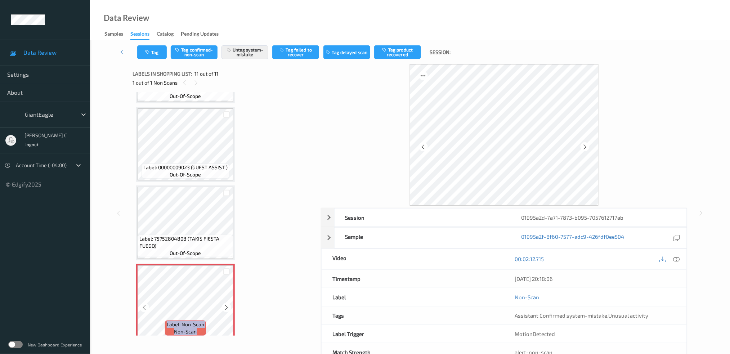
click at [229, 304] on icon at bounding box center [227, 307] width 6 height 6
click at [224, 304] on icon at bounding box center [227, 307] width 6 height 6
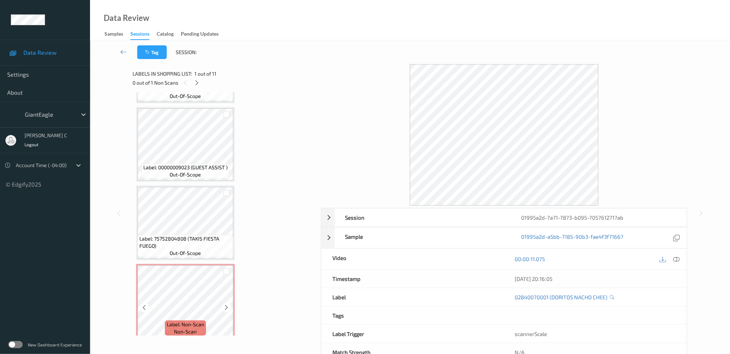
scroll to position [22, 0]
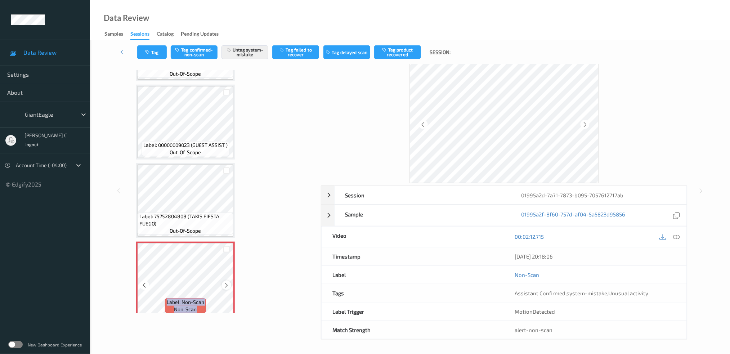
click at [226, 282] on icon at bounding box center [227, 285] width 6 height 6
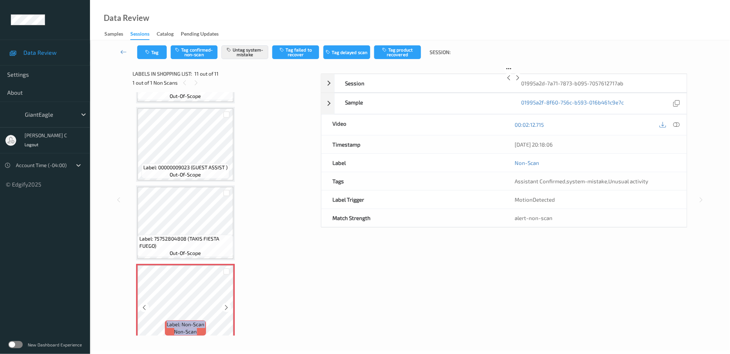
click at [226, 304] on icon at bounding box center [227, 307] width 6 height 6
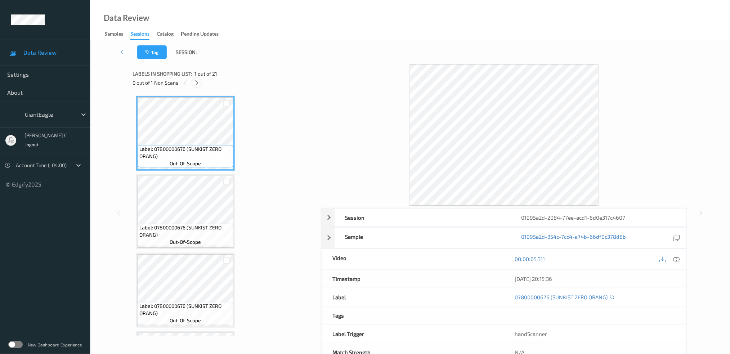
click at [198, 83] on icon at bounding box center [197, 83] width 6 height 6
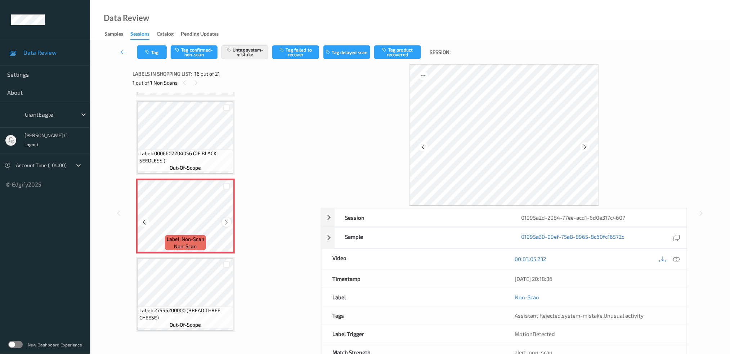
click at [227, 219] on icon at bounding box center [227, 222] width 6 height 6
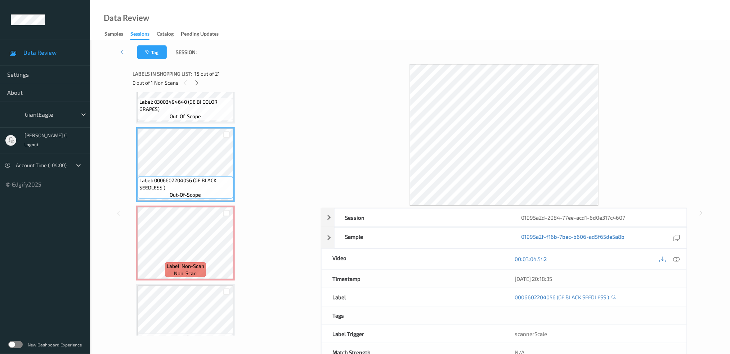
scroll to position [1047, 0]
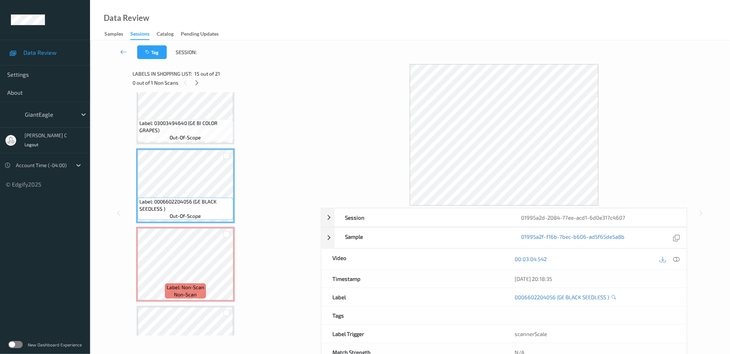
click at [185, 120] on span "Label: 03003494640 (GE BI COLOR GRAPES)" at bounding box center [185, 127] width 92 height 14
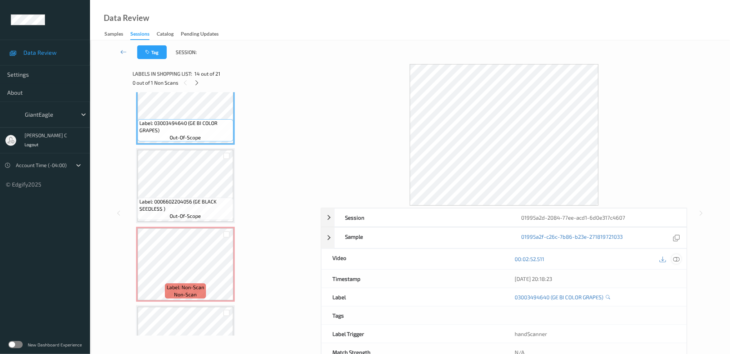
click at [679, 260] on icon at bounding box center [676, 259] width 6 height 6
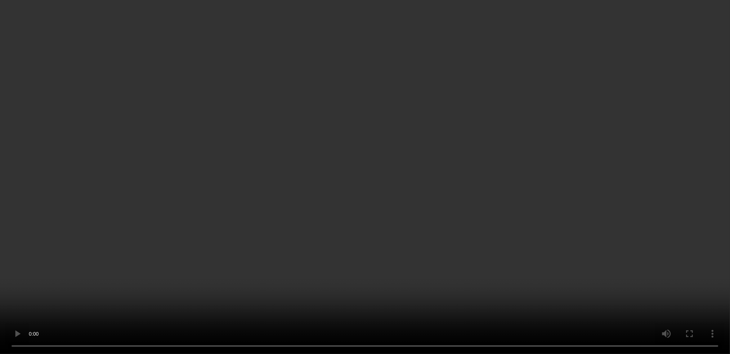
scroll to position [1095, 0]
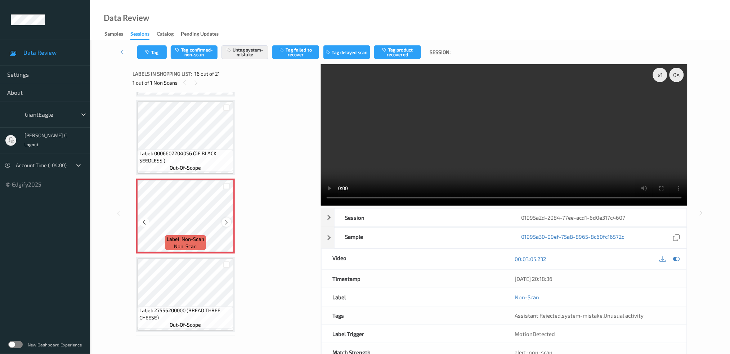
click at [224, 219] on icon at bounding box center [227, 222] width 6 height 6
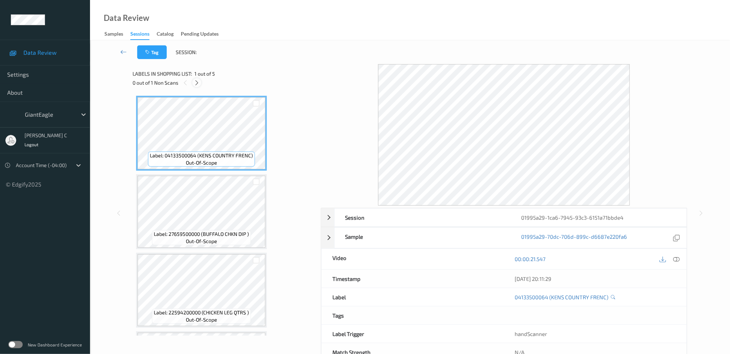
click at [199, 83] on icon at bounding box center [197, 83] width 6 height 6
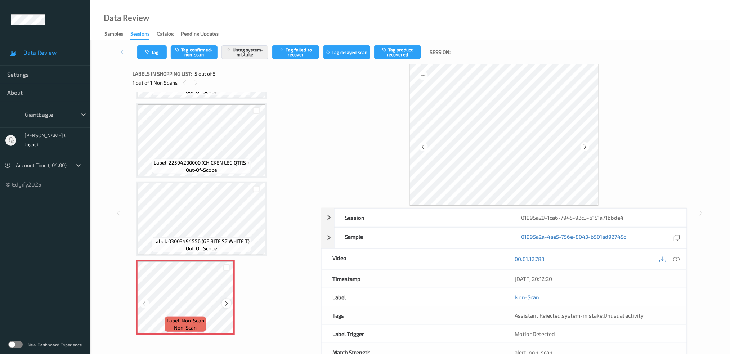
click at [227, 300] on icon at bounding box center [227, 303] width 6 height 6
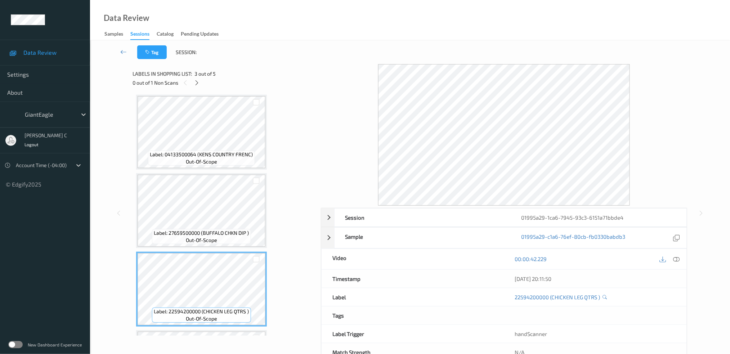
scroll to position [0, 0]
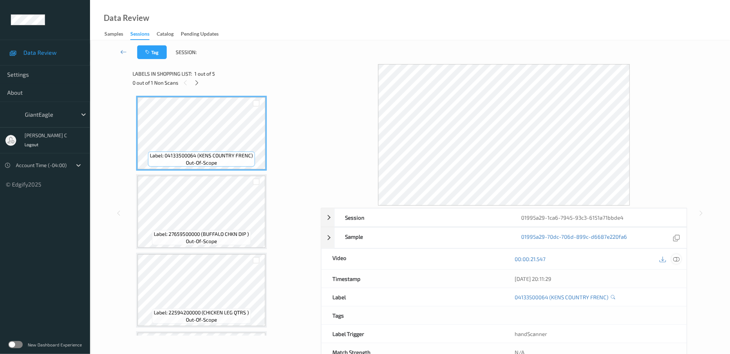
click at [678, 259] on icon at bounding box center [676, 259] width 6 height 6
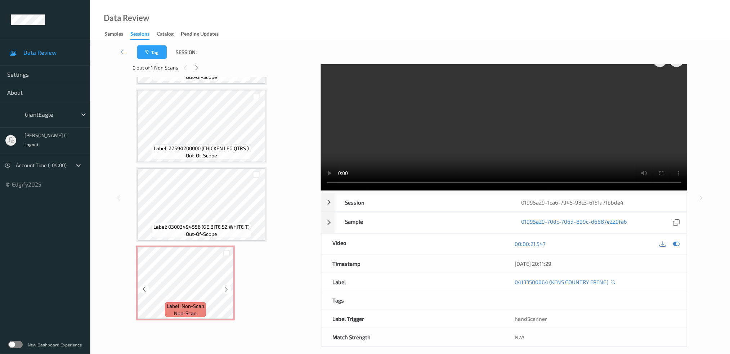
scroll to position [22, 0]
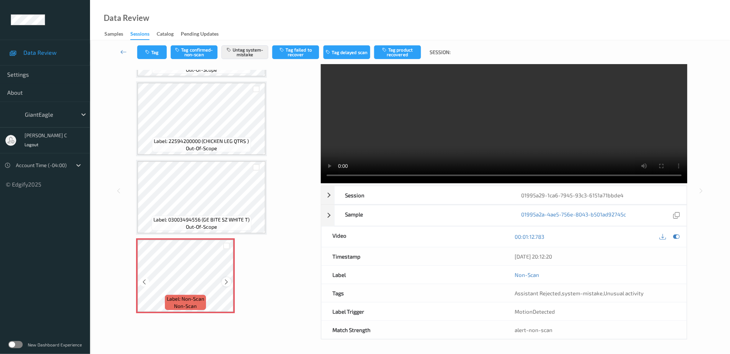
click at [226, 280] on icon at bounding box center [227, 282] width 6 height 6
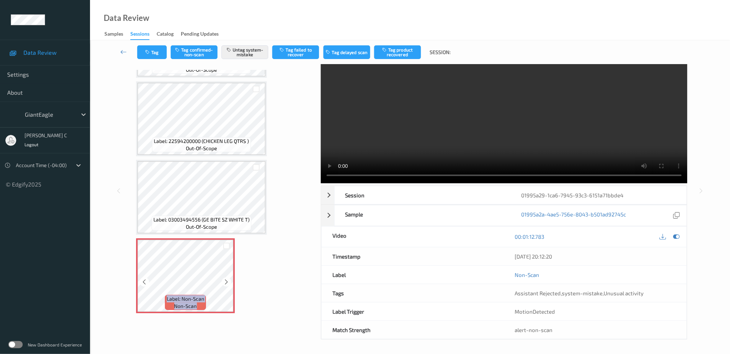
click at [226, 280] on icon at bounding box center [227, 282] width 6 height 6
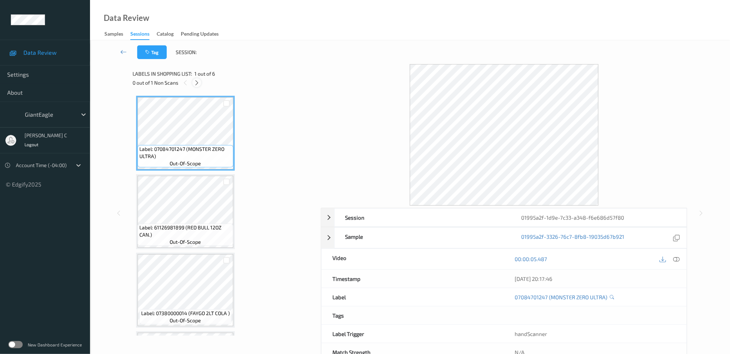
click at [193, 80] on div at bounding box center [196, 82] width 9 height 9
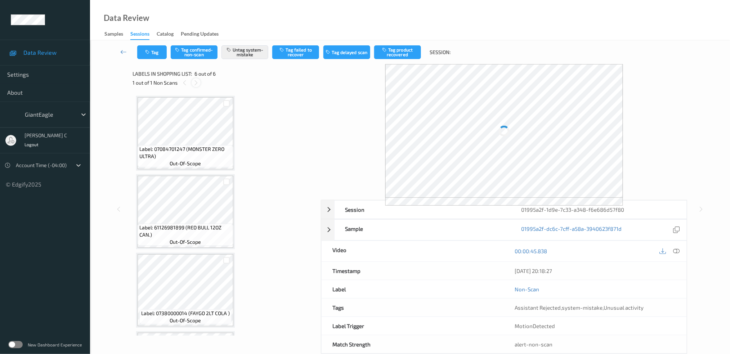
scroll to position [228, 0]
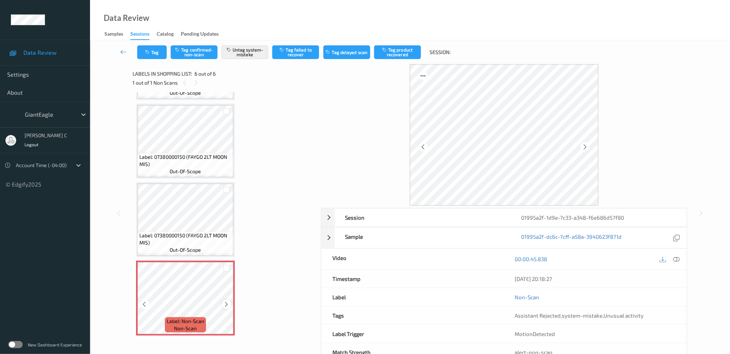
click at [223, 300] on div at bounding box center [226, 304] width 9 height 9
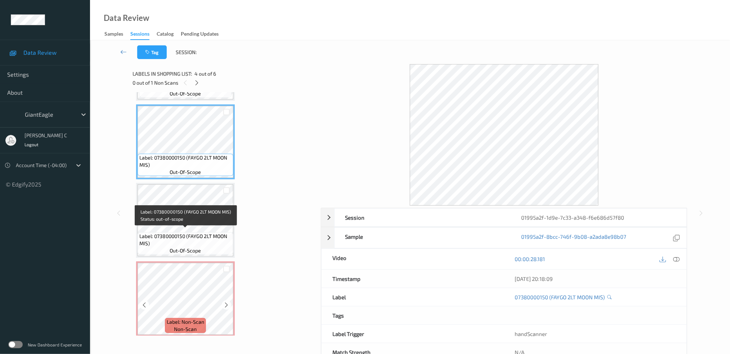
scroll to position [227, 0]
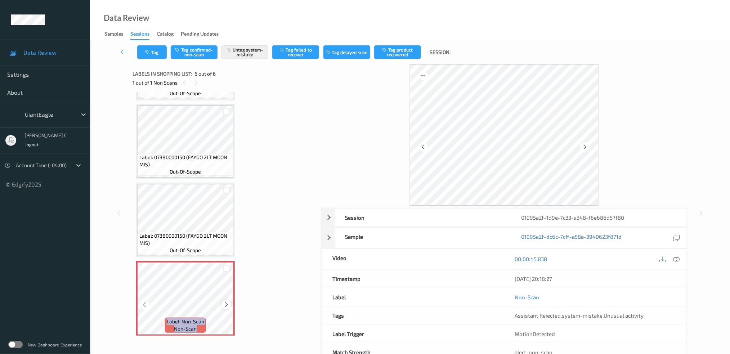
click at [226, 305] on div at bounding box center [226, 304] width 9 height 9
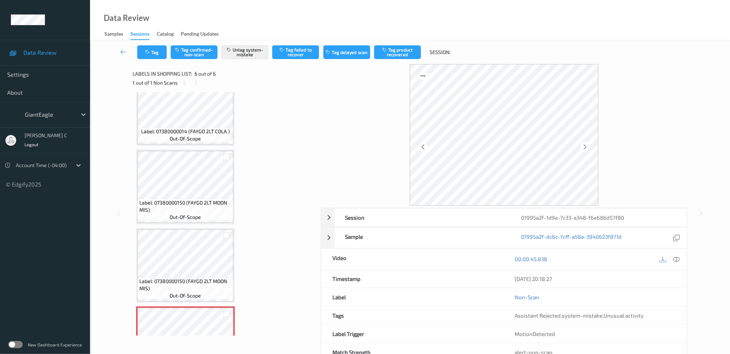
scroll to position [131, 0]
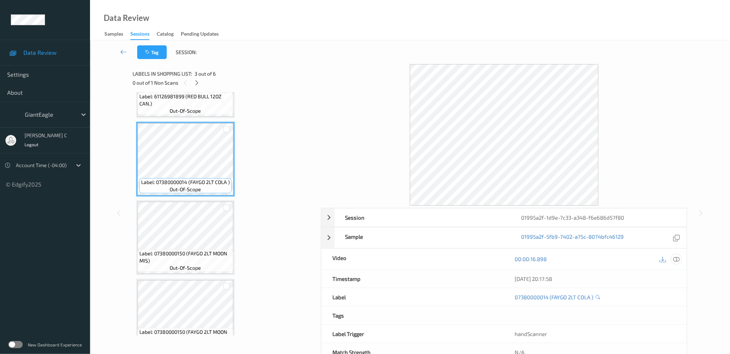
click at [680, 259] on icon at bounding box center [676, 259] width 6 height 6
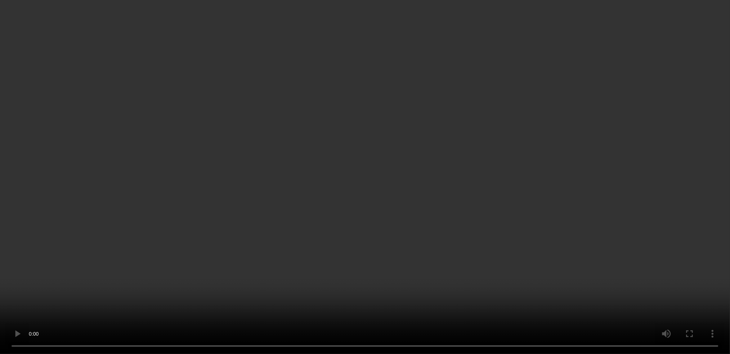
scroll to position [227, 0]
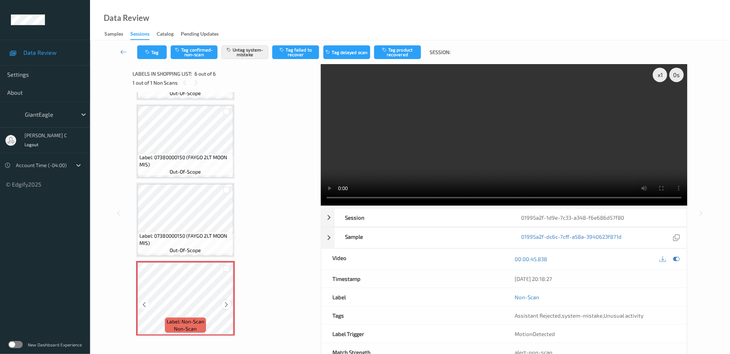
click at [228, 302] on icon at bounding box center [227, 305] width 6 height 6
click at [226, 302] on icon at bounding box center [227, 305] width 6 height 6
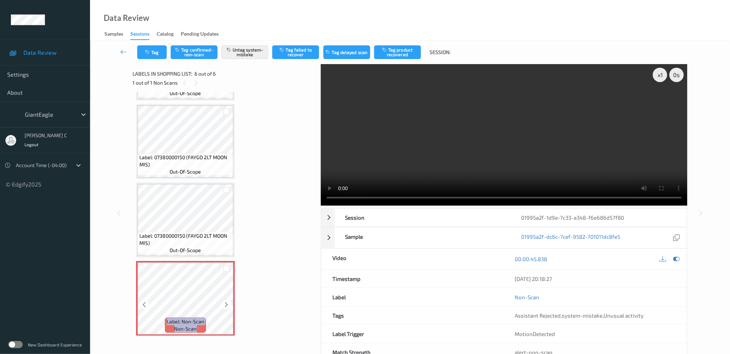
click at [226, 302] on icon at bounding box center [227, 305] width 6 height 6
click at [679, 262] on icon at bounding box center [676, 259] width 6 height 6
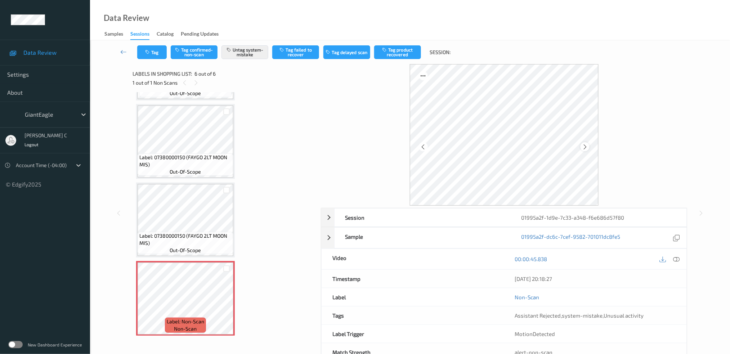
click at [585, 147] on icon at bounding box center [585, 146] width 6 height 6
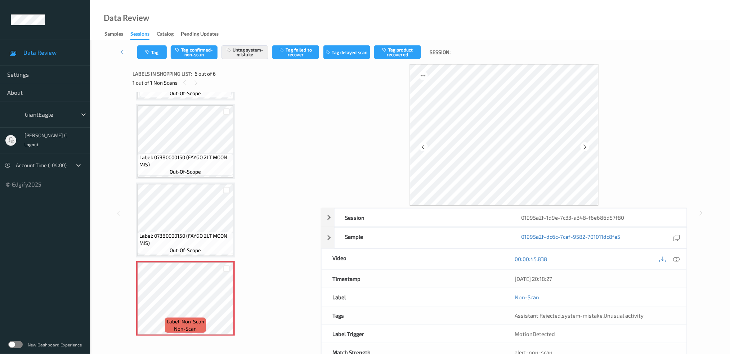
click at [585, 147] on icon at bounding box center [585, 146] width 6 height 6
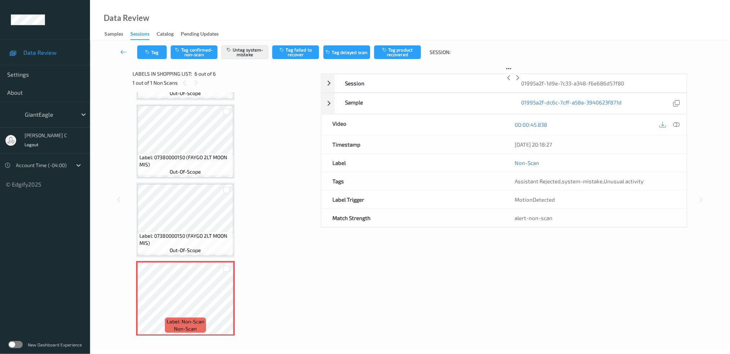
click at [521, 81] on icon at bounding box center [518, 78] width 6 height 6
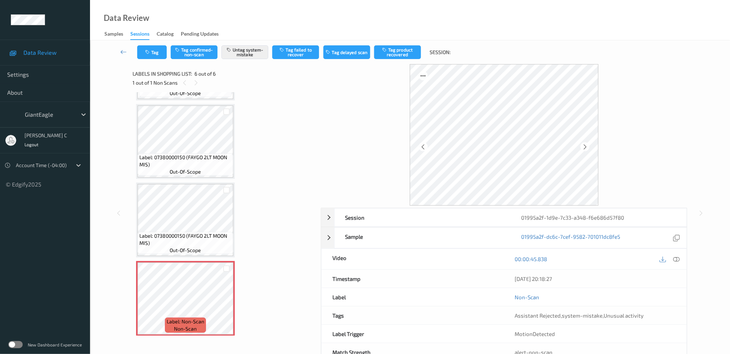
click at [585, 147] on icon at bounding box center [585, 146] width 6 height 6
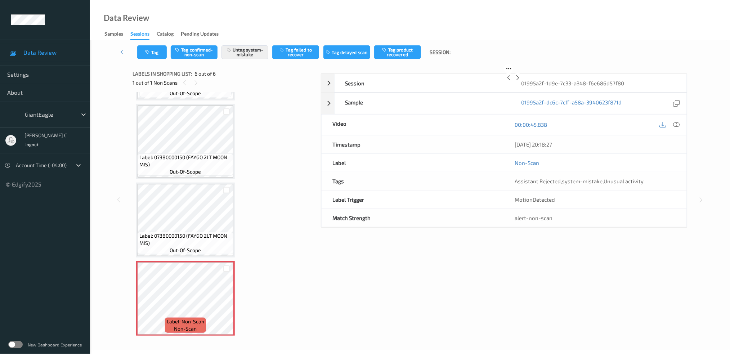
click at [521, 81] on icon at bounding box center [518, 78] width 6 height 6
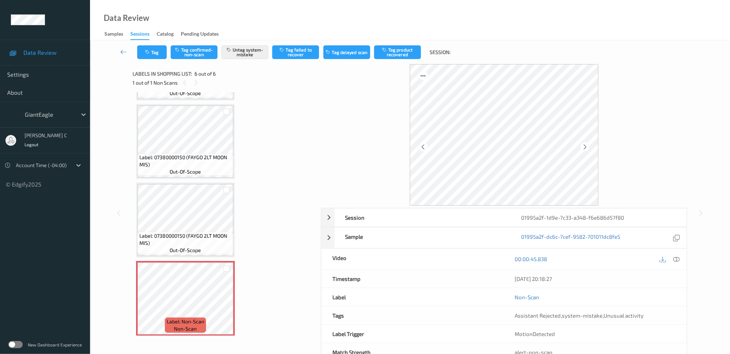
click at [585, 147] on icon at bounding box center [585, 146] width 6 height 6
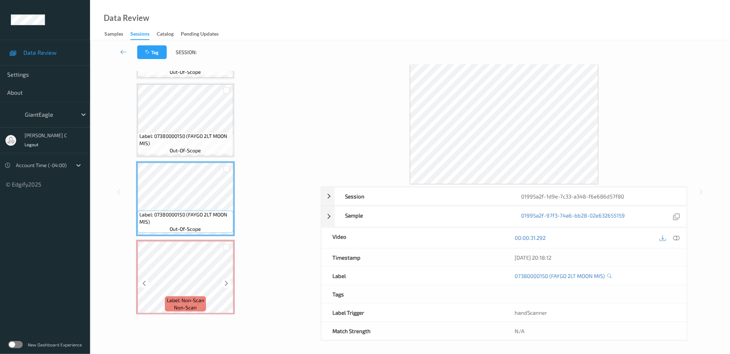
scroll to position [22, 0]
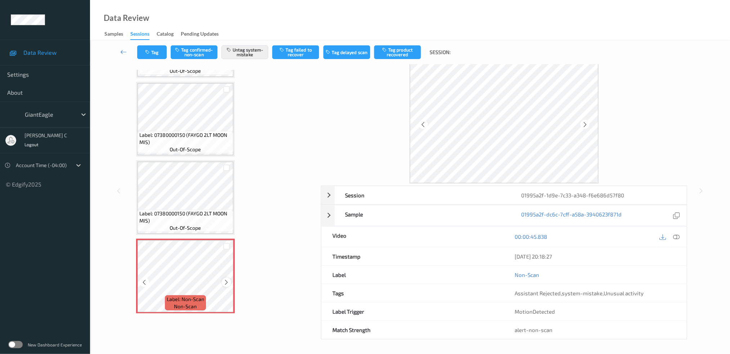
click at [226, 280] on icon at bounding box center [227, 282] width 6 height 6
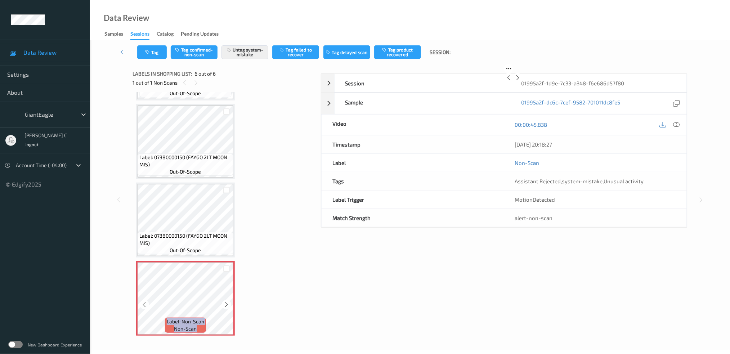
click at [226, 302] on icon at bounding box center [227, 305] width 6 height 6
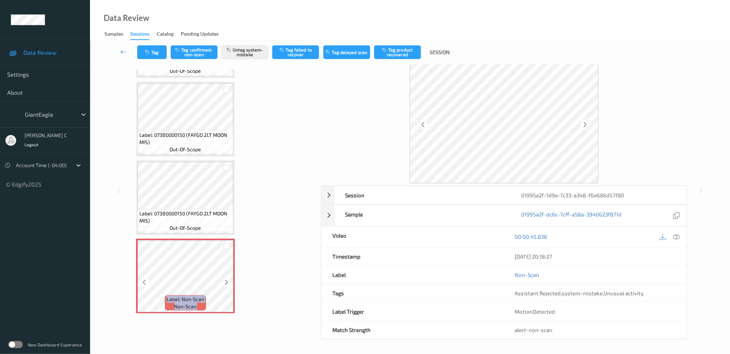
click at [226, 280] on icon at bounding box center [227, 282] width 6 height 6
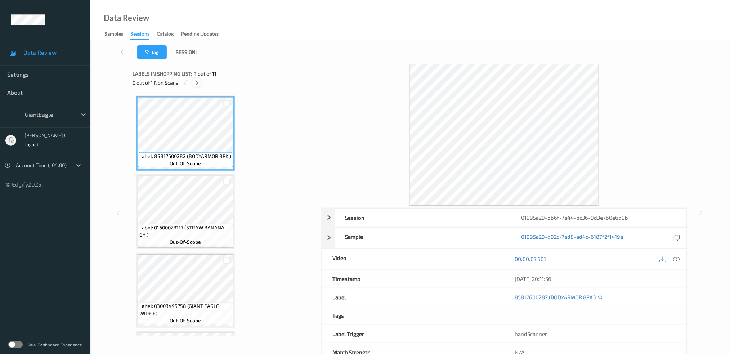
click at [197, 81] on icon at bounding box center [197, 83] width 6 height 6
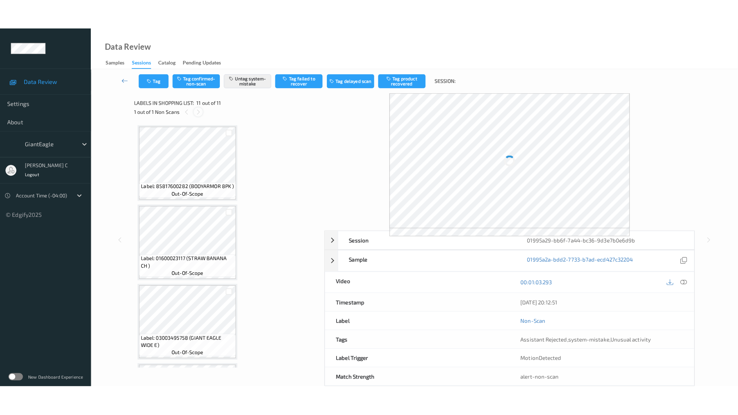
scroll to position [617, 0]
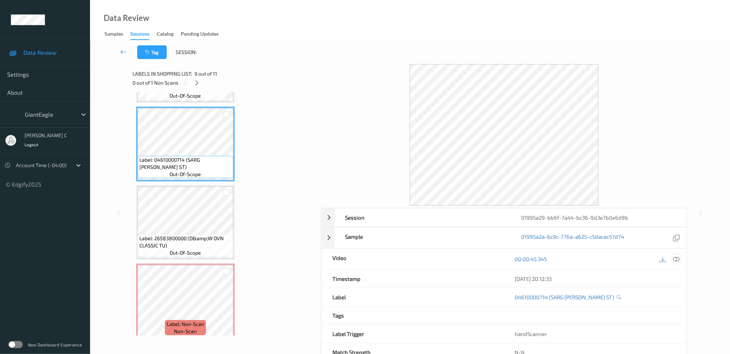
click at [678, 261] on icon at bounding box center [676, 259] width 6 height 6
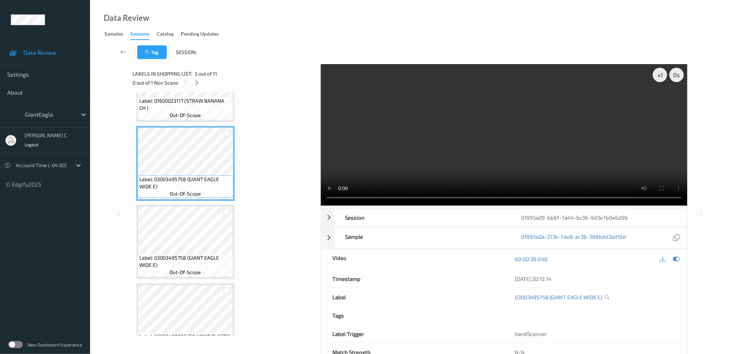
scroll to position [137, 0]
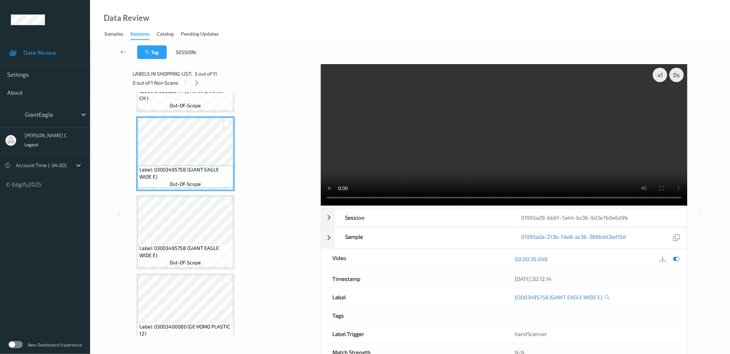
click at [672, 260] on div at bounding box center [669, 259] width 23 height 10
click at [677, 260] on icon at bounding box center [676, 259] width 6 height 6
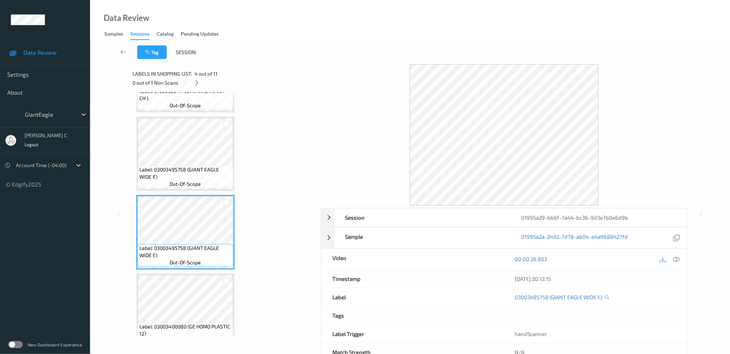
scroll to position [185, 0]
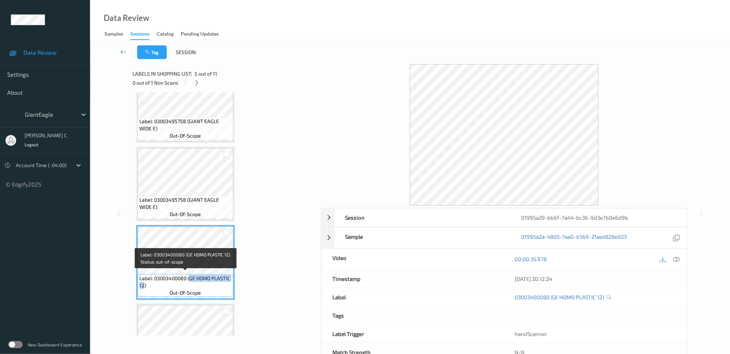
drag, startPoint x: 189, startPoint y: 276, endPoint x: 143, endPoint y: 283, distance: 46.7
click at [143, 283] on span "Label: 03003400080 (GE HOMO PLASTIC 12)" at bounding box center [185, 282] width 92 height 14
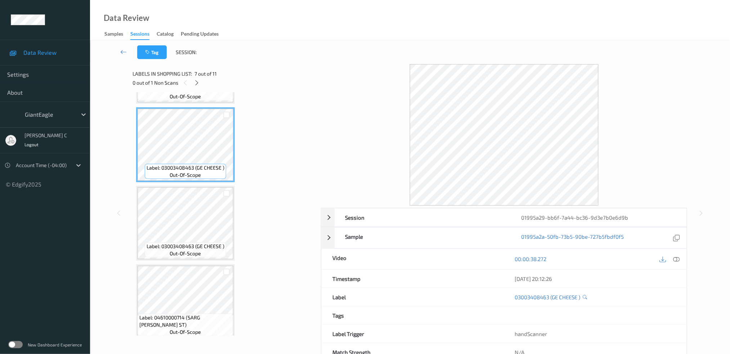
scroll to position [473, 0]
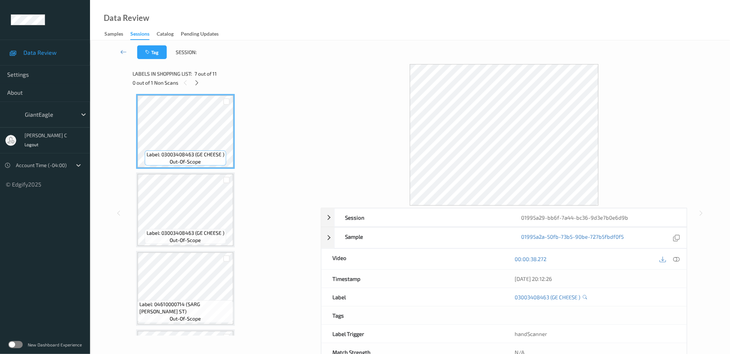
click at [197, 238] on span "out-of-scope" at bounding box center [185, 240] width 31 height 7
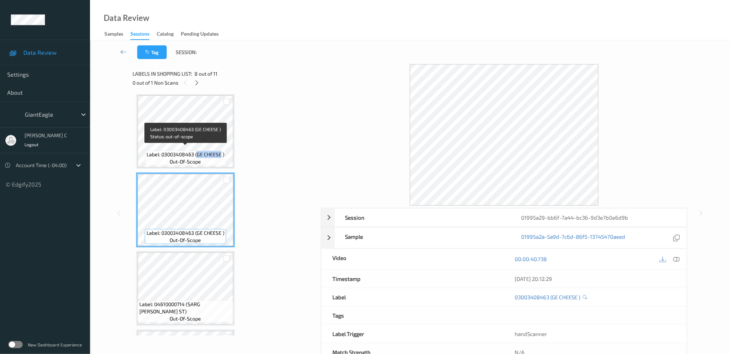
drag, startPoint x: 197, startPoint y: 150, endPoint x: 221, endPoint y: 150, distance: 23.8
click at [221, 151] on span "Label: 03003408463 (GE CHEESE )" at bounding box center [186, 154] width 78 height 7
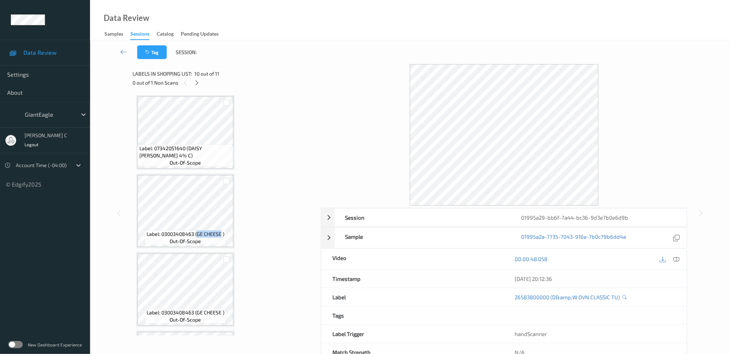
scroll to position [377, 0]
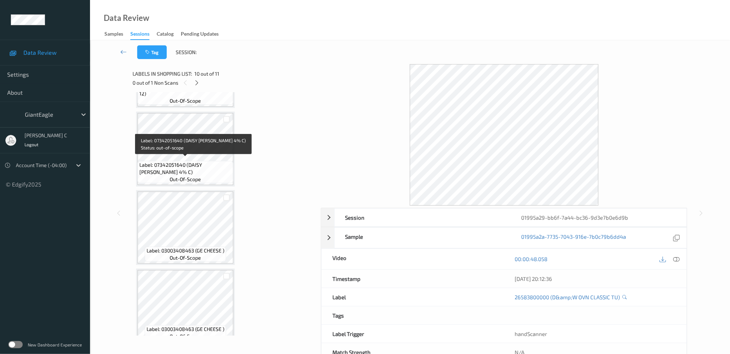
click at [188, 161] on span "Label: 07342051640 (DAISY [PERSON_NAME] 4% C)" at bounding box center [185, 168] width 92 height 14
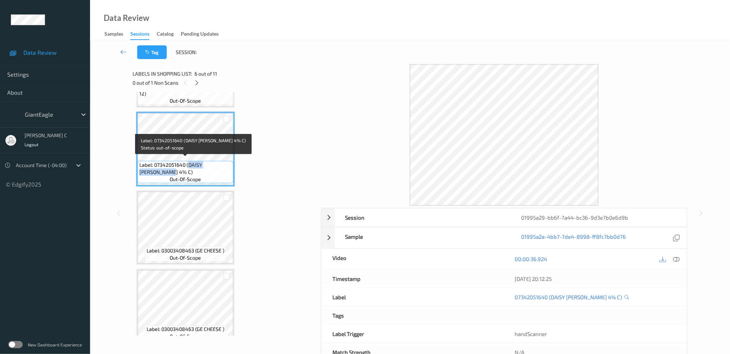
drag, startPoint x: 188, startPoint y: 162, endPoint x: 150, endPoint y: 169, distance: 38.5
click at [150, 169] on span "Label: 07342051640 (DAISY [PERSON_NAME] 4% C)" at bounding box center [185, 168] width 92 height 14
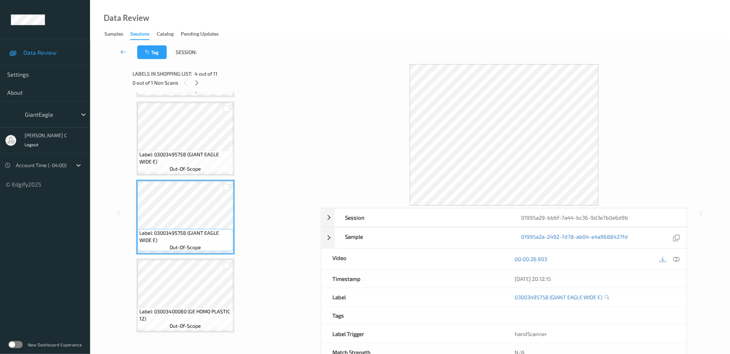
scroll to position [137, 0]
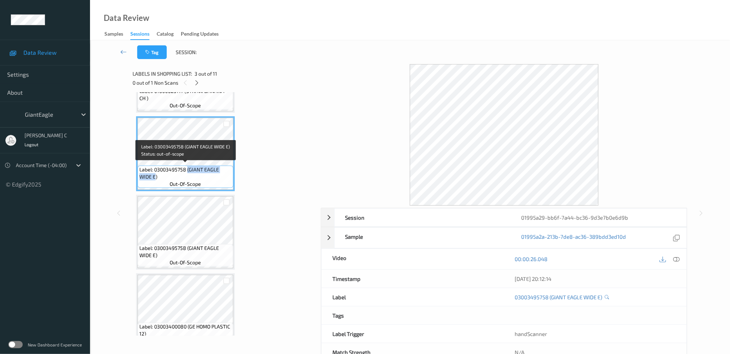
drag, startPoint x: 191, startPoint y: 168, endPoint x: 156, endPoint y: 174, distance: 35.1
click at [156, 174] on span "Label: 03003495758 (GIANT EAGLE WIDE E)" at bounding box center [185, 173] width 92 height 14
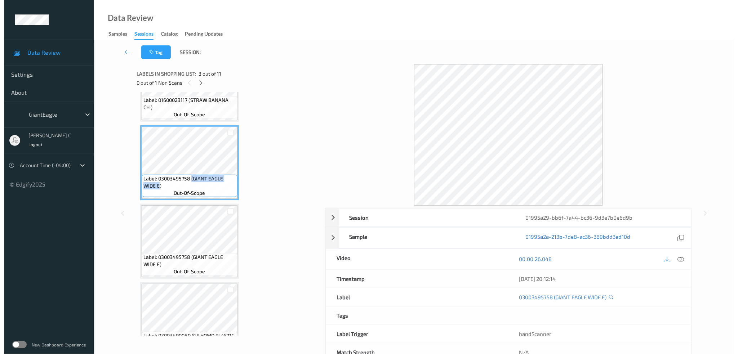
scroll to position [144, 0]
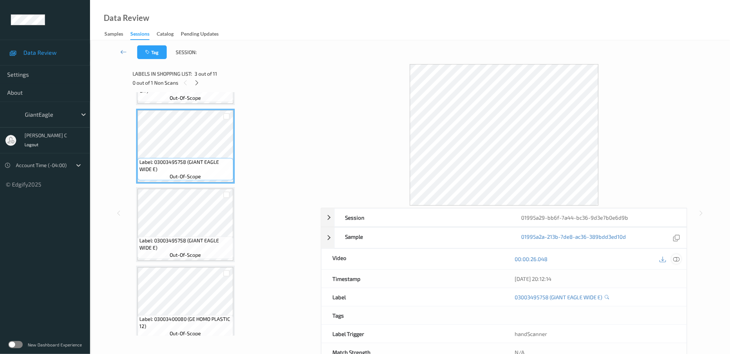
click at [676, 260] on icon at bounding box center [676, 259] width 6 height 6
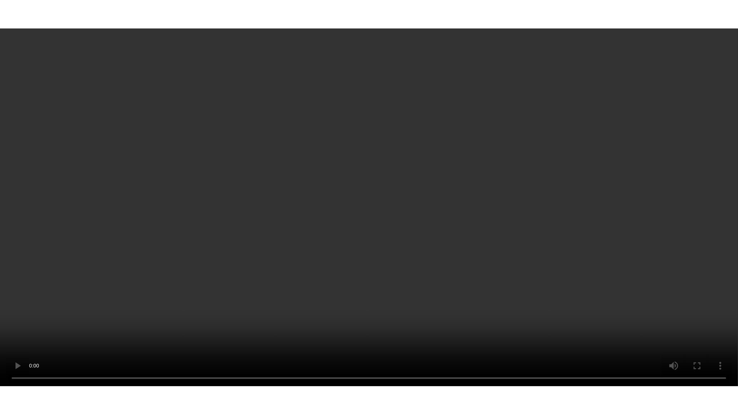
scroll to position [576, 0]
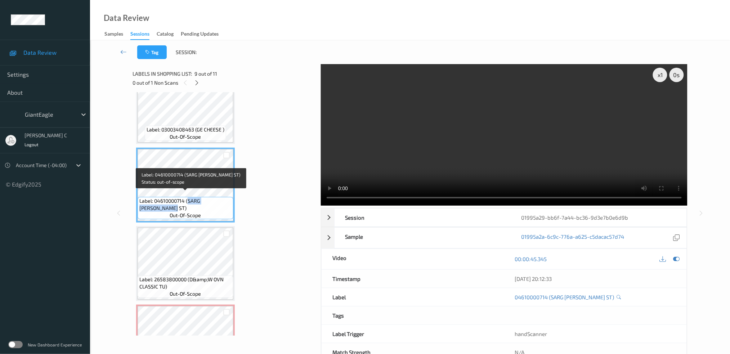
drag, startPoint x: 187, startPoint y: 196, endPoint x: 143, endPoint y: 204, distance: 44.7
click at [143, 204] on span "Label: 04610000714 (SARG [PERSON_NAME] ST)" at bounding box center [185, 204] width 92 height 14
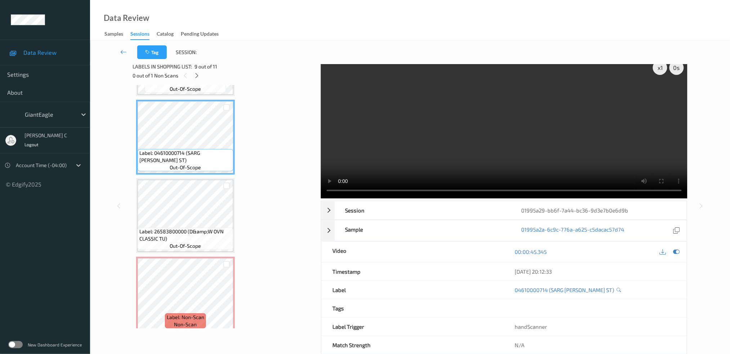
scroll to position [0, 0]
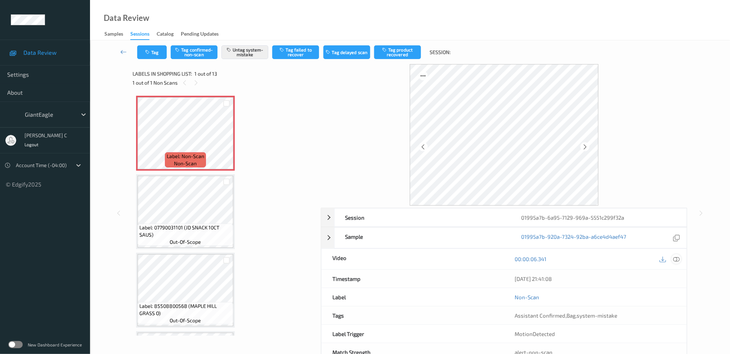
click at [681, 259] on div at bounding box center [677, 259] width 10 height 10
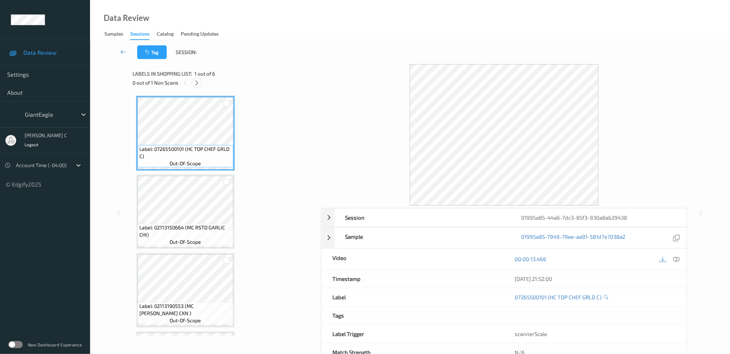
click at [198, 84] on icon at bounding box center [197, 83] width 6 height 6
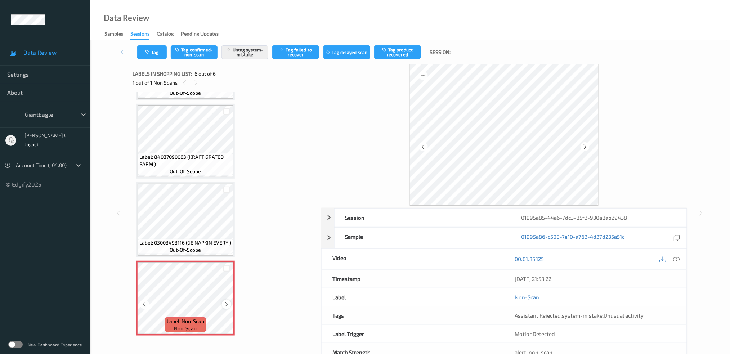
click at [229, 300] on div at bounding box center [226, 304] width 9 height 9
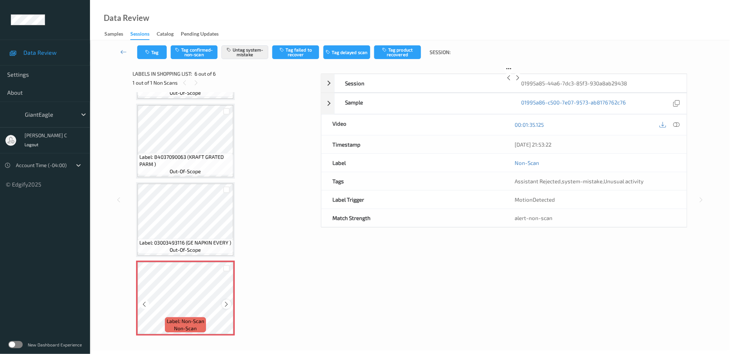
click at [227, 301] on icon at bounding box center [227, 304] width 6 height 6
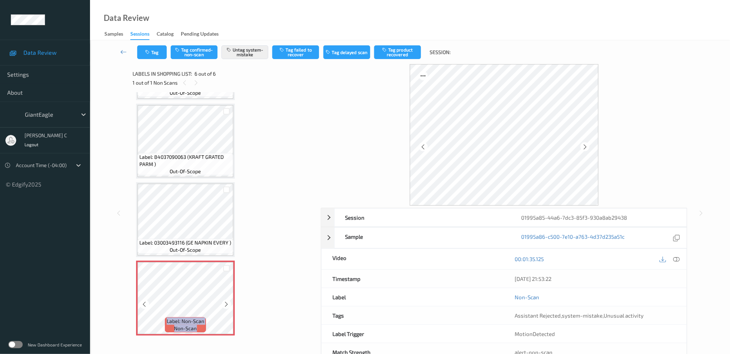
click at [227, 301] on icon at bounding box center [227, 304] width 6 height 6
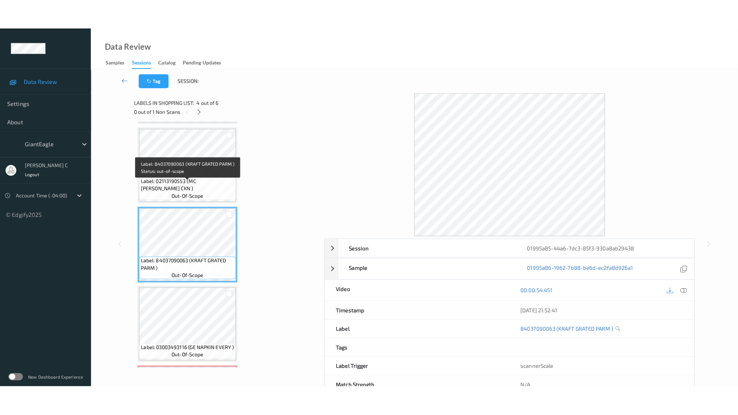
scroll to position [227, 0]
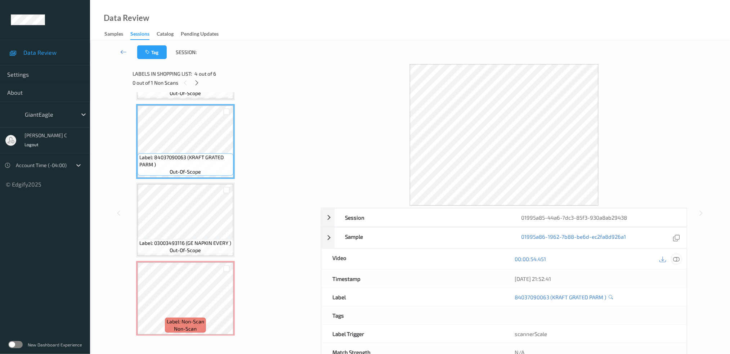
click at [676, 261] on icon at bounding box center [676, 259] width 6 height 6
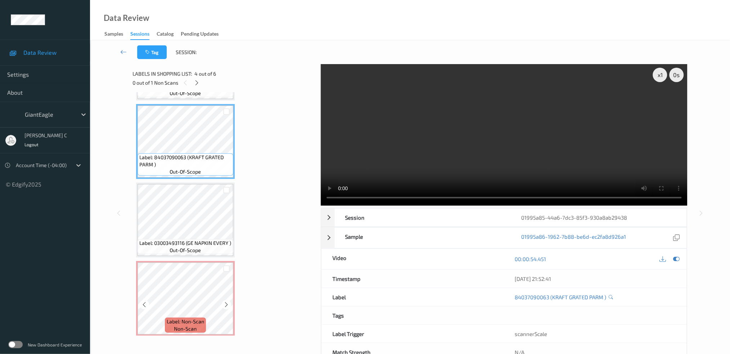
click at [189, 325] on span "non-scan" at bounding box center [185, 328] width 23 height 7
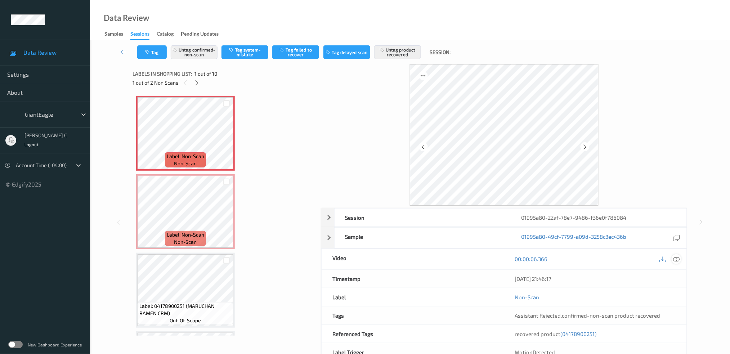
click at [678, 260] on icon at bounding box center [676, 259] width 6 height 6
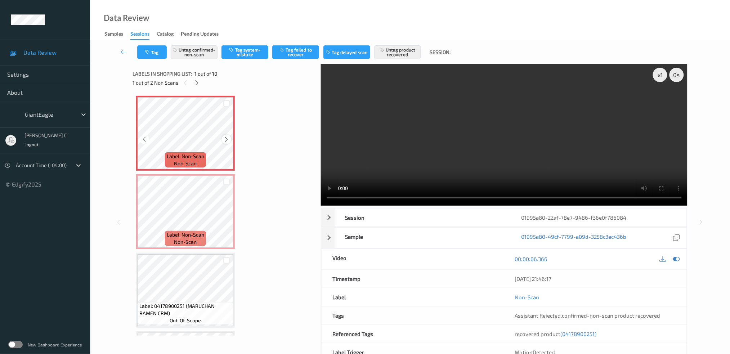
click at [226, 143] on div at bounding box center [226, 139] width 9 height 9
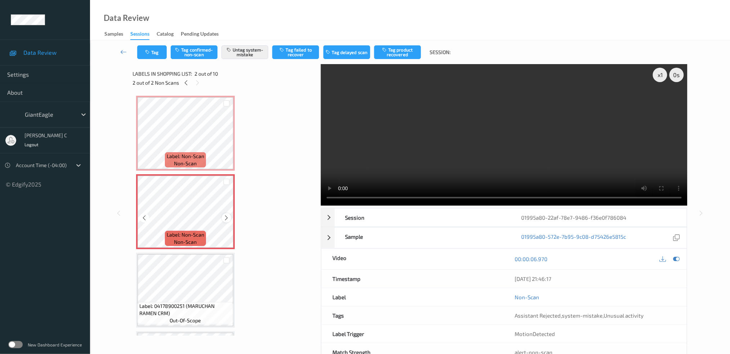
click at [227, 215] on icon at bounding box center [227, 218] width 6 height 6
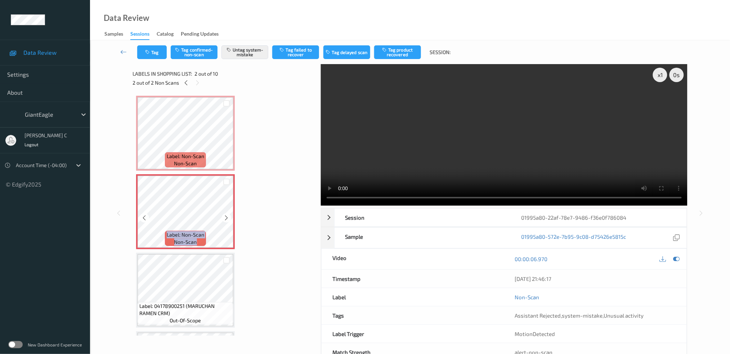
click at [227, 215] on icon at bounding box center [227, 218] width 6 height 6
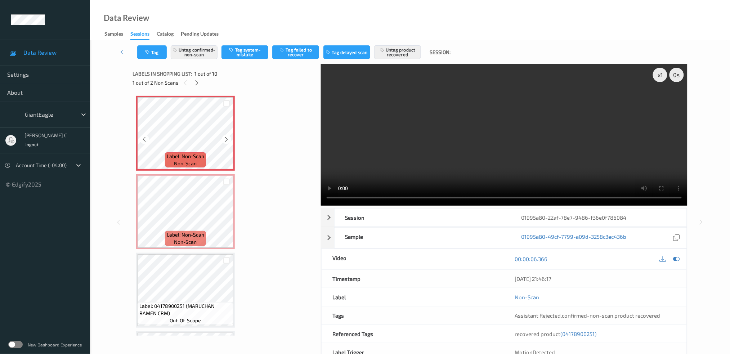
click at [231, 138] on div at bounding box center [226, 139] width 9 height 9
click at [231, 138] on div "Label: Non-Scan non-scan" at bounding box center [185, 133] width 99 height 75
click at [231, 138] on div at bounding box center [226, 139] width 9 height 9
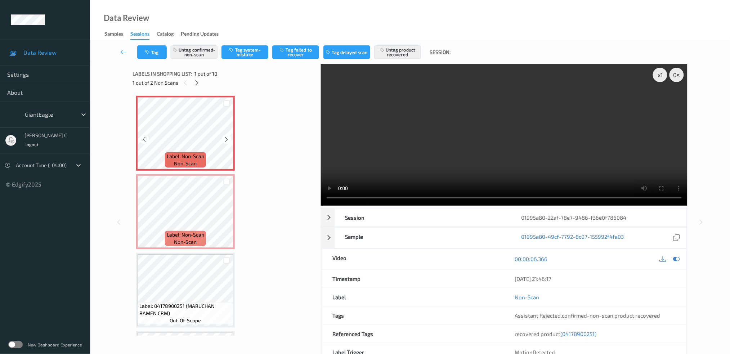
click at [231, 138] on div at bounding box center [226, 139] width 9 height 9
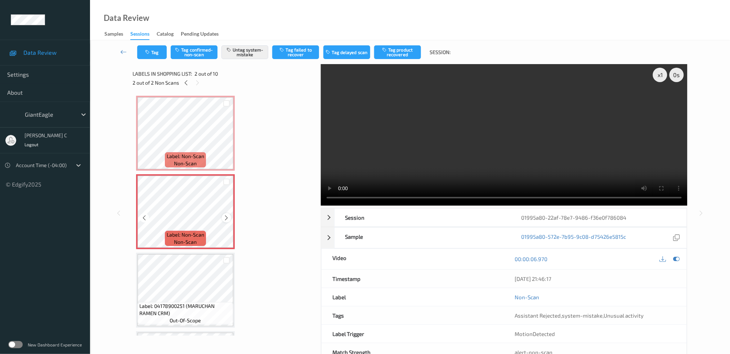
click at [227, 216] on icon at bounding box center [227, 218] width 6 height 6
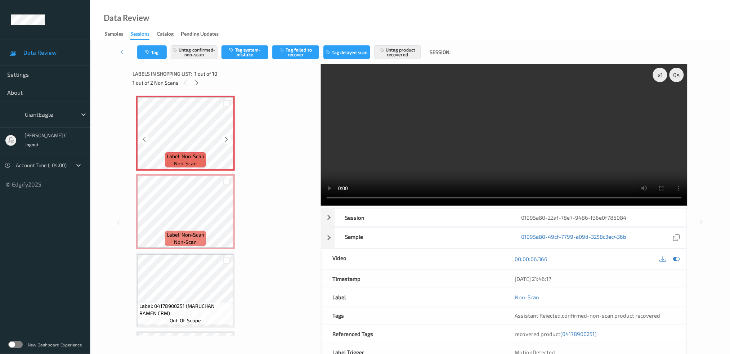
scroll to position [48, 0]
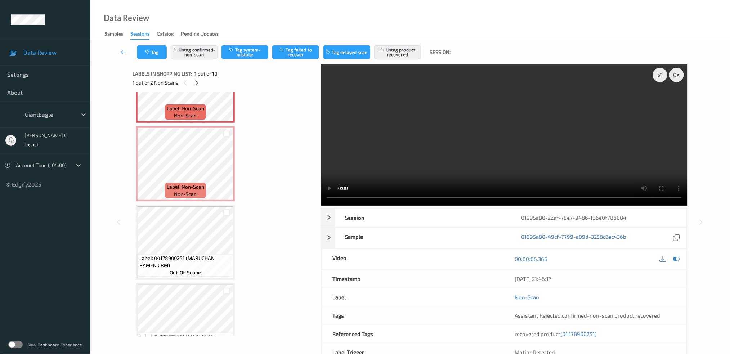
click at [203, 272] on div "Label: 04178900251 (MARUCHAN RAMEN CRM) out-of-scope" at bounding box center [186, 265] width 96 height 22
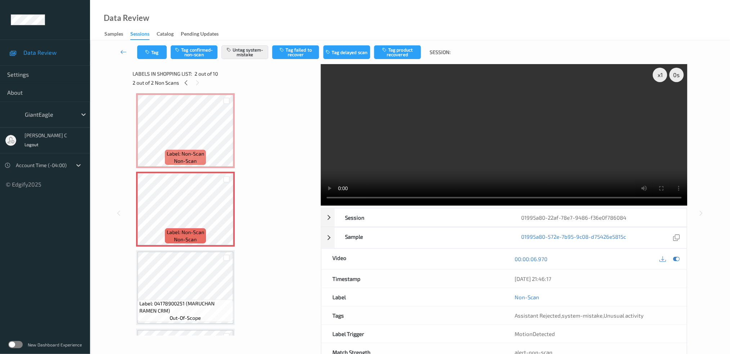
scroll to position [0, 0]
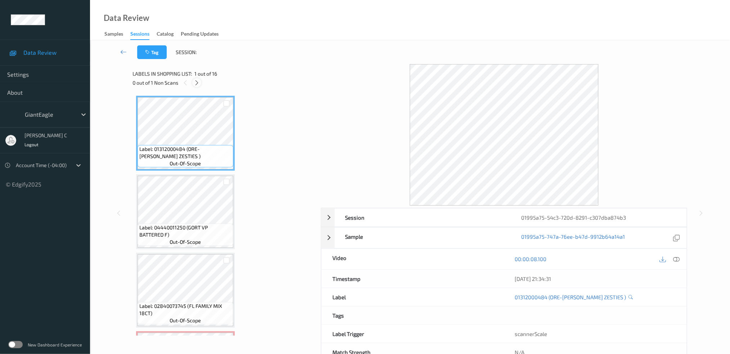
click at [200, 84] on div at bounding box center [196, 82] width 9 height 9
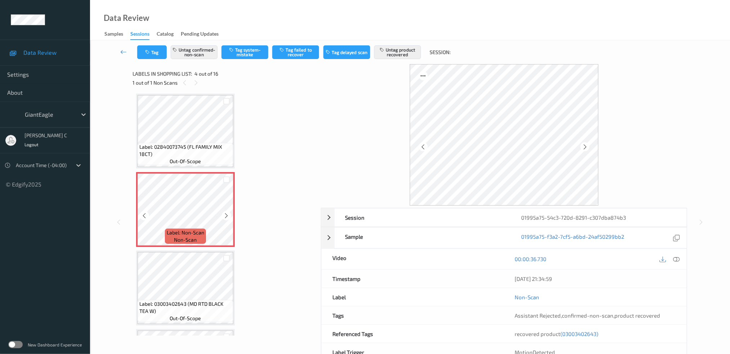
click at [228, 213] on icon at bounding box center [227, 216] width 6 height 6
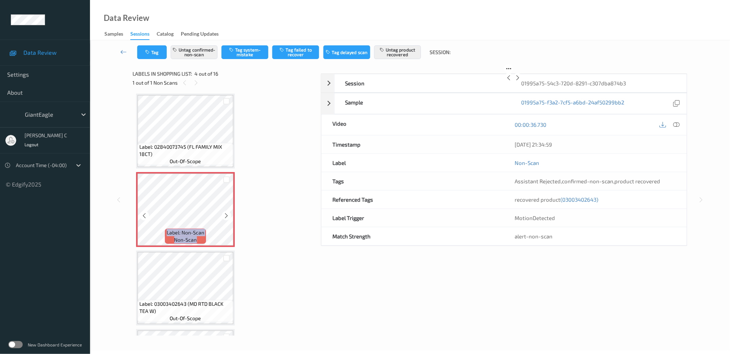
click at [228, 213] on icon at bounding box center [227, 216] width 6 height 6
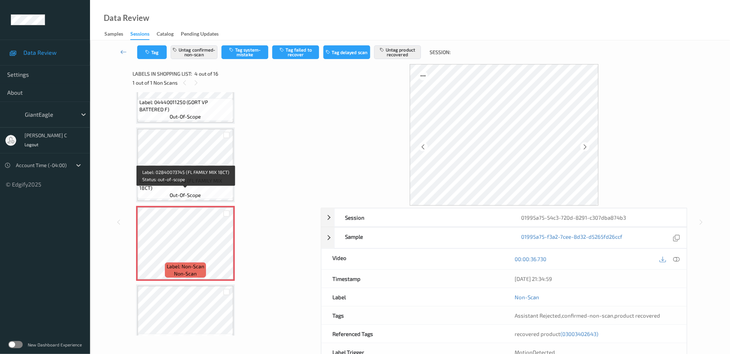
scroll to position [111, 0]
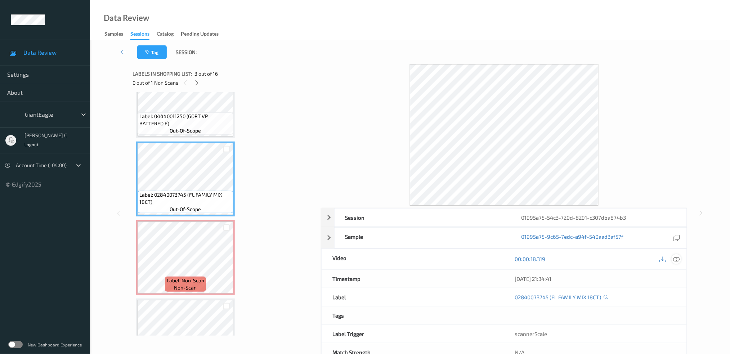
click at [678, 259] on icon at bounding box center [676, 259] width 6 height 6
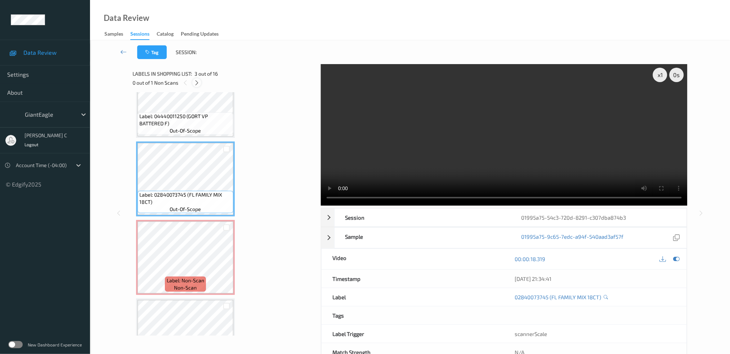
click at [195, 81] on icon at bounding box center [197, 83] width 6 height 6
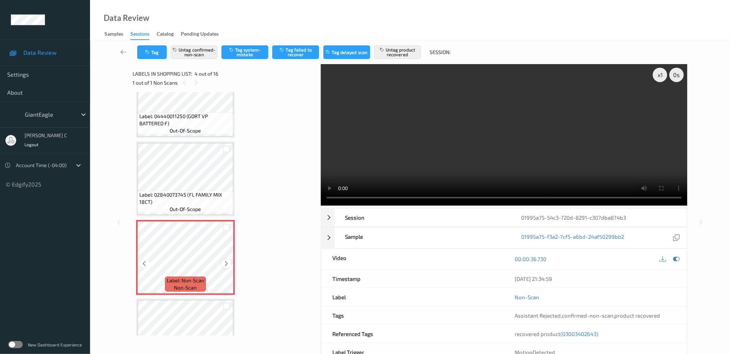
click at [226, 263] on icon at bounding box center [227, 263] width 6 height 6
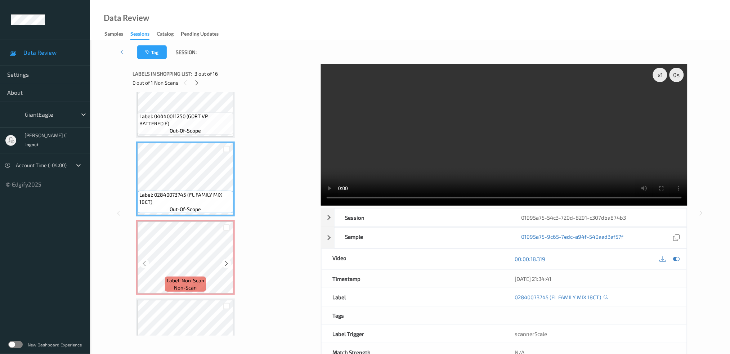
click at [188, 277] on span "Label: Non-Scan" at bounding box center [185, 280] width 37 height 7
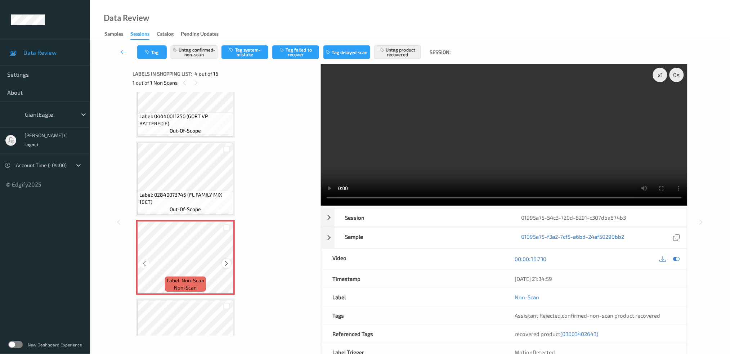
click at [226, 262] on icon at bounding box center [227, 263] width 6 height 6
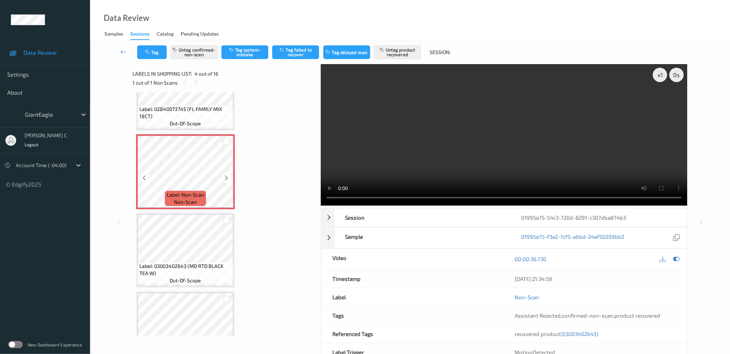
scroll to position [208, 0]
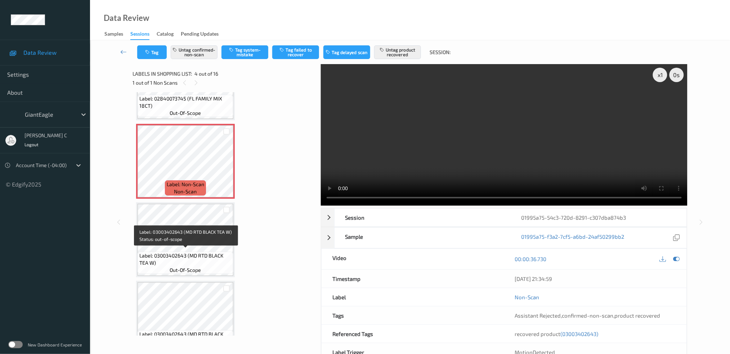
click at [193, 257] on span "Label: 03003402643 (MD RTD BLACK TEA W)" at bounding box center [185, 259] width 92 height 14
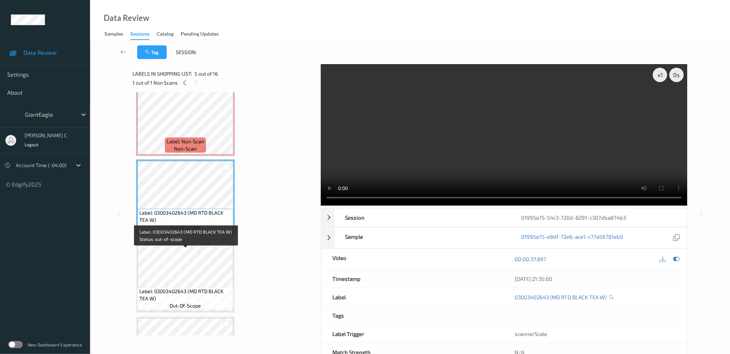
scroll to position [255, 0]
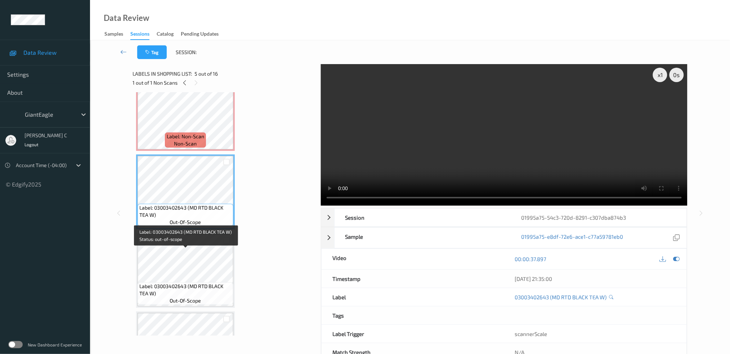
click at [187, 284] on span "Label: 03003402643 (MD RTD BLACK TEA W)" at bounding box center [185, 290] width 92 height 14
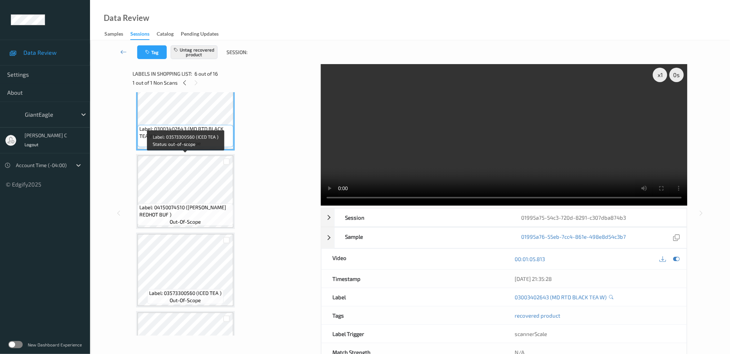
scroll to position [400, 0]
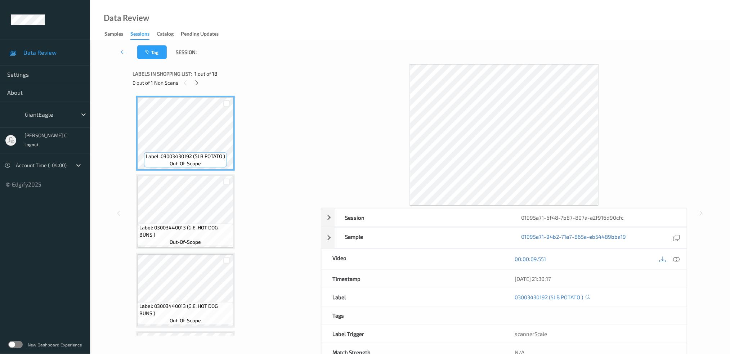
click at [197, 77] on div "Labels in shopping list: 1 out of 18" at bounding box center [224, 73] width 183 height 9
click at [198, 80] on icon at bounding box center [197, 83] width 6 height 6
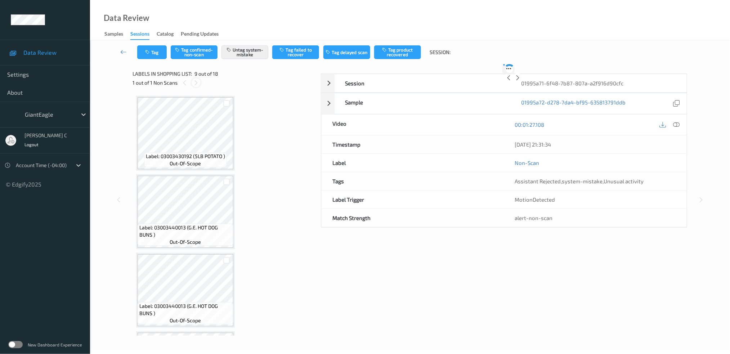
scroll to position [549, 0]
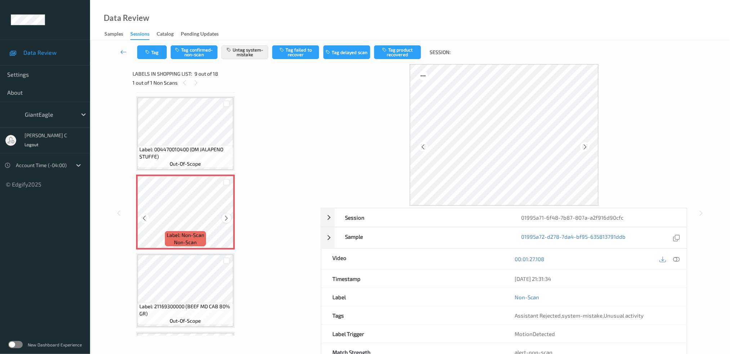
click at [226, 215] on icon at bounding box center [227, 218] width 6 height 6
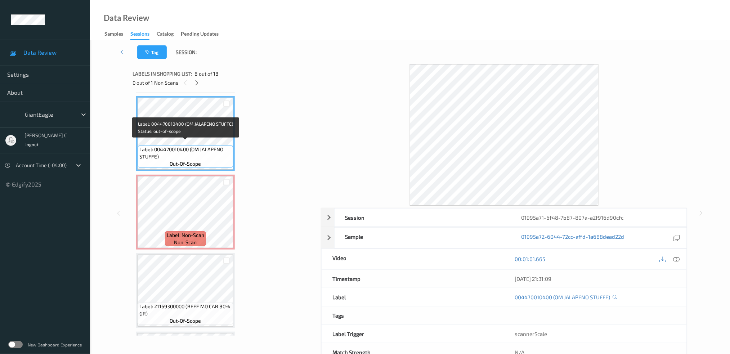
scroll to position [501, 0]
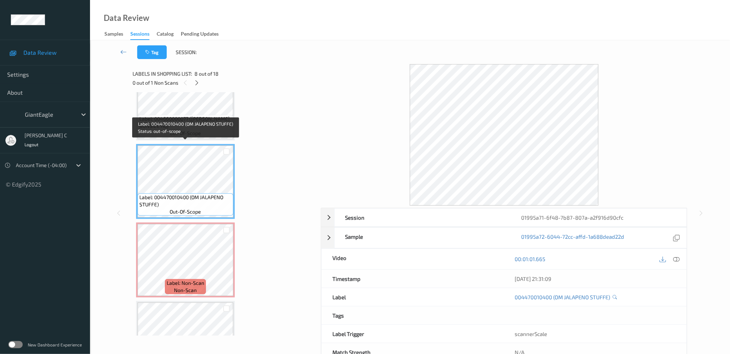
click at [185, 116] on span "Label: 004660000077 ([PERSON_NAME] BUNSIZE HO)" at bounding box center [185, 122] width 92 height 14
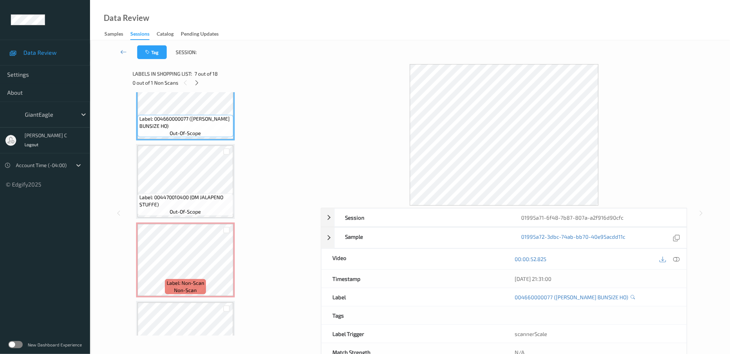
click at [679, 257] on icon at bounding box center [676, 259] width 6 height 6
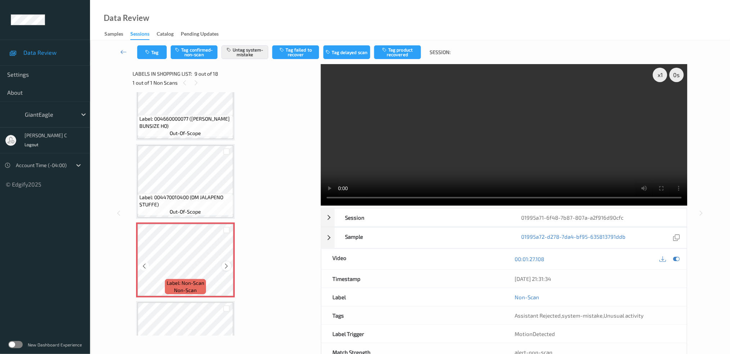
click at [227, 263] on icon at bounding box center [227, 266] width 6 height 6
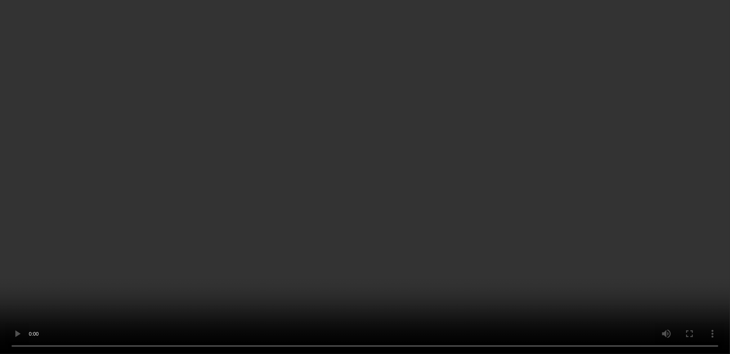
scroll to position [549, 0]
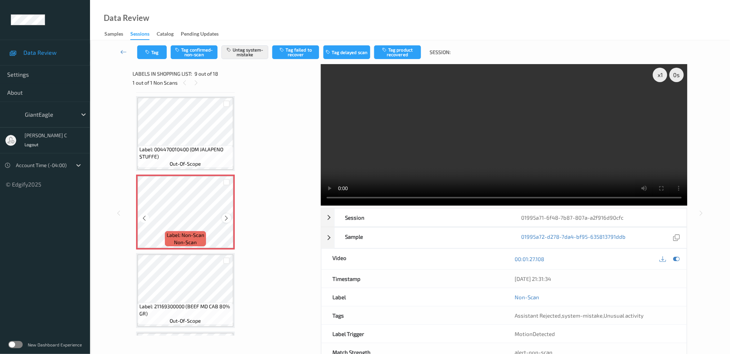
click at [224, 215] on icon at bounding box center [227, 218] width 6 height 6
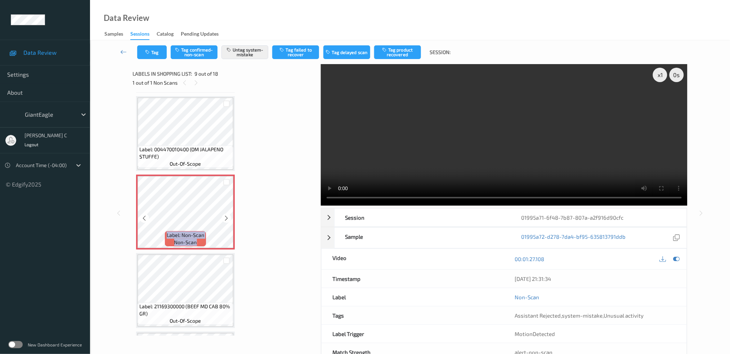
click at [224, 215] on icon at bounding box center [227, 218] width 6 height 6
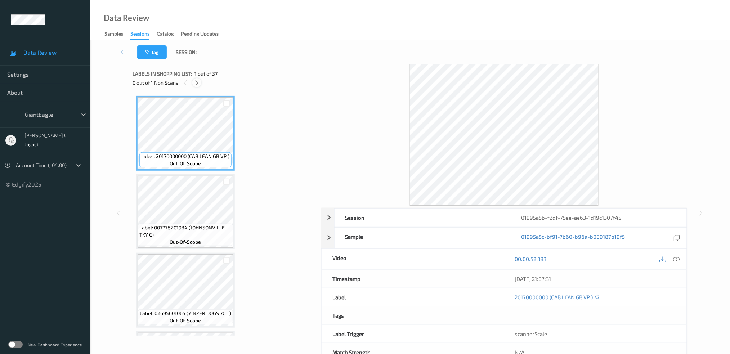
click at [200, 79] on div at bounding box center [196, 82] width 9 height 9
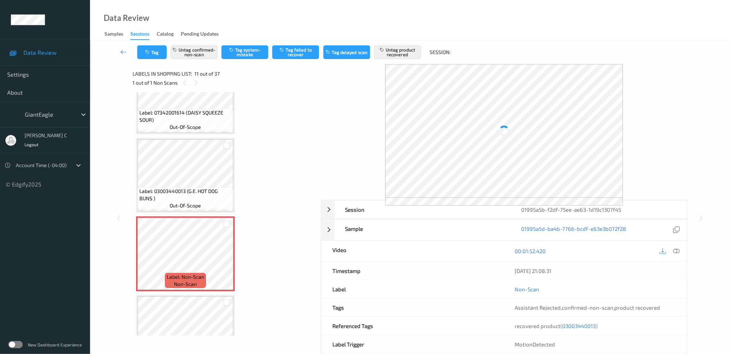
scroll to position [609, 0]
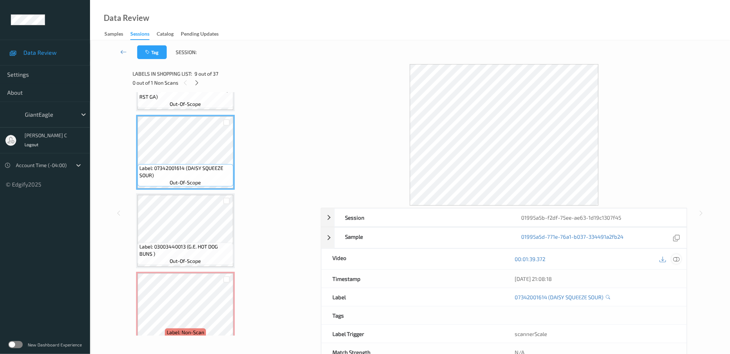
click at [679, 261] on icon at bounding box center [676, 259] width 6 height 6
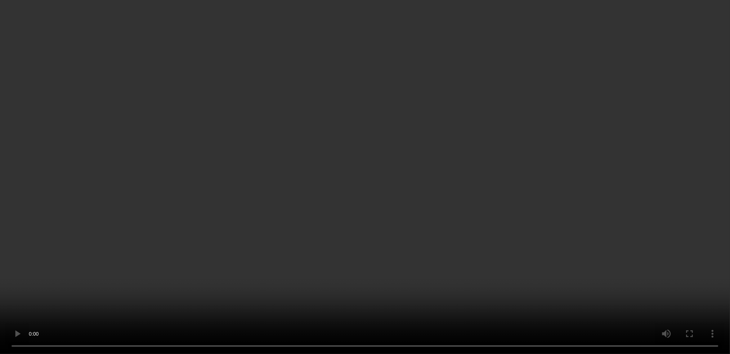
scroll to position [705, 0]
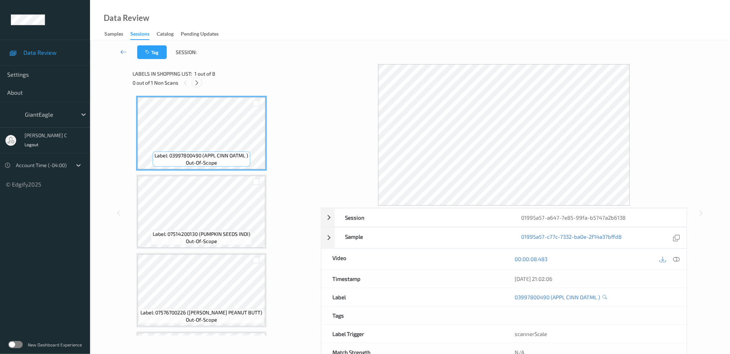
click at [196, 86] on div at bounding box center [196, 82] width 9 height 9
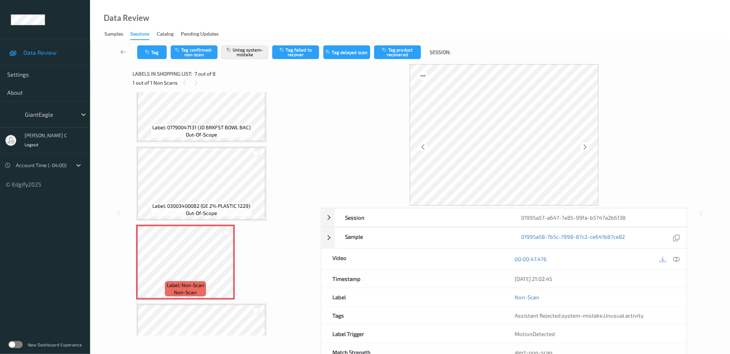
scroll to position [287, 0]
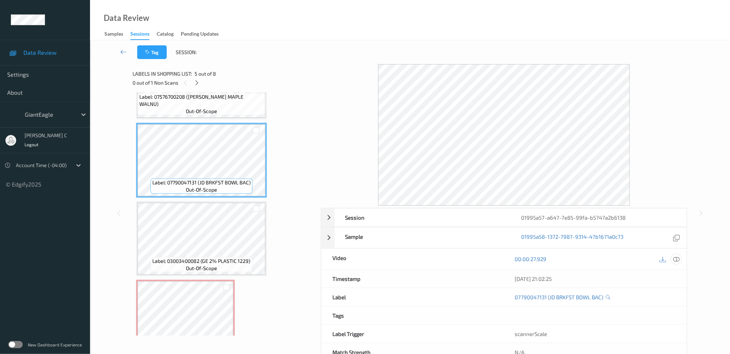
click at [678, 260] on icon at bounding box center [676, 259] width 6 height 6
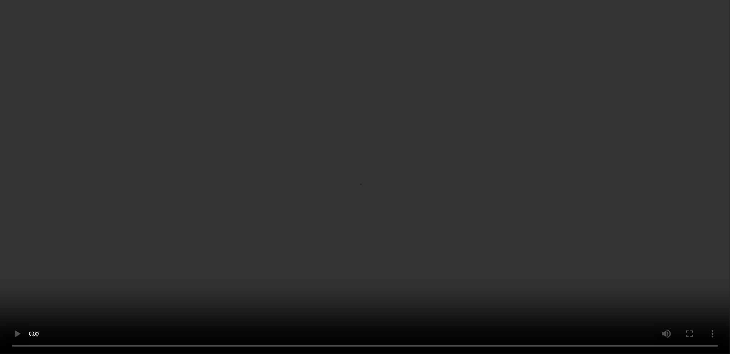
scroll to position [383, 0]
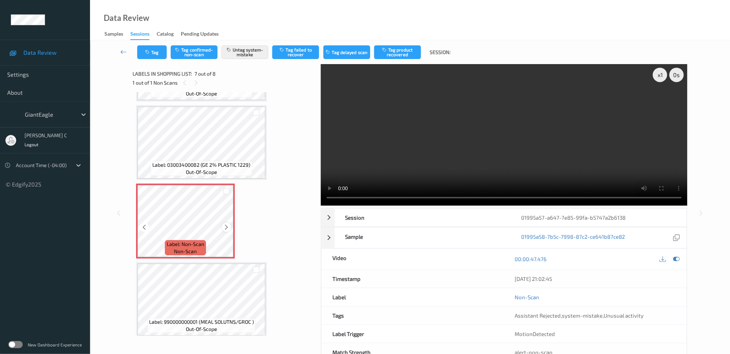
click at [227, 224] on icon at bounding box center [227, 227] width 6 height 6
click at [139, 187] on div "Label: Non-Scan non-scan" at bounding box center [137, 185] width 3 height 3
click at [227, 222] on div "Label: Non-Scan non-scan" at bounding box center [185, 221] width 99 height 75
click at [227, 224] on icon at bounding box center [227, 227] width 6 height 6
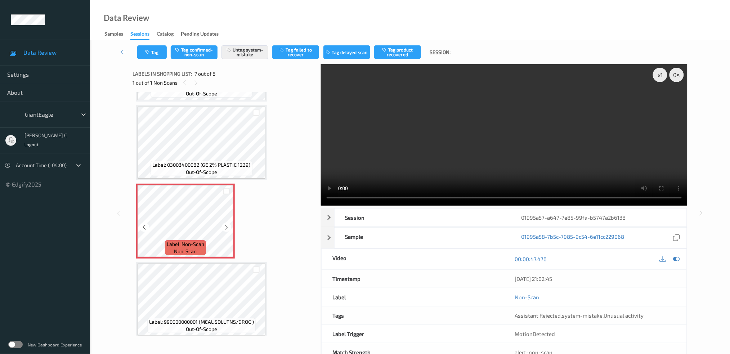
click at [227, 224] on icon at bounding box center [227, 227] width 6 height 6
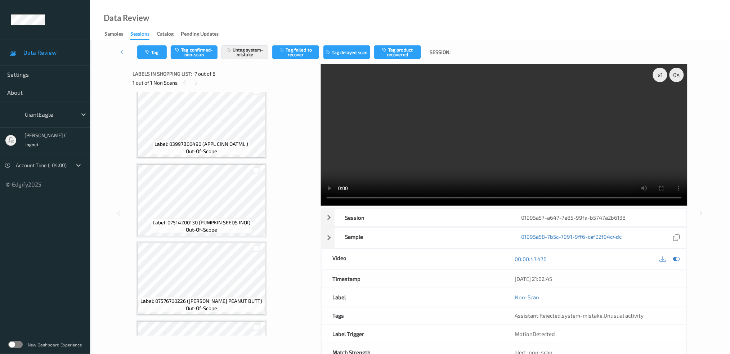
scroll to position [0, 0]
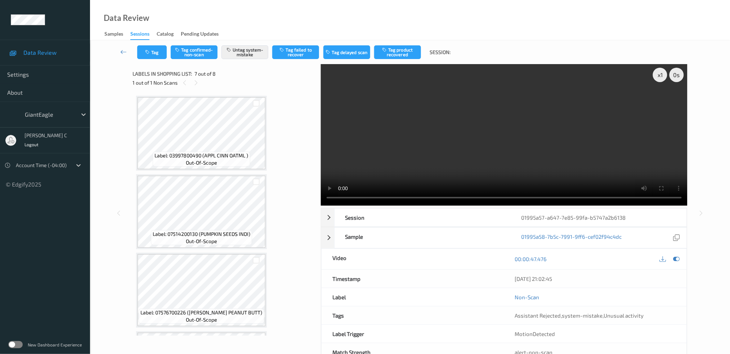
click at [215, 164] on span "out-of-scope" at bounding box center [201, 162] width 31 height 7
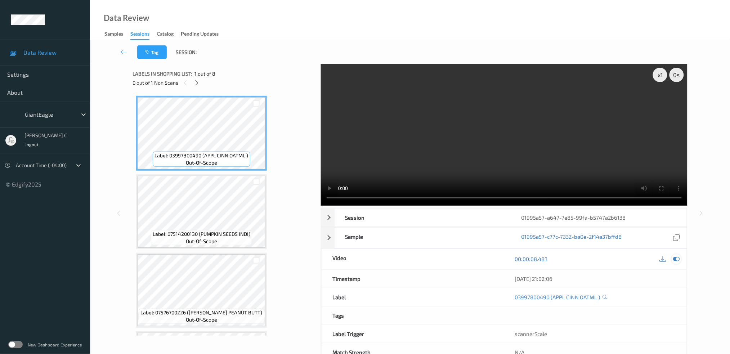
click at [678, 256] on icon at bounding box center [676, 259] width 6 height 6
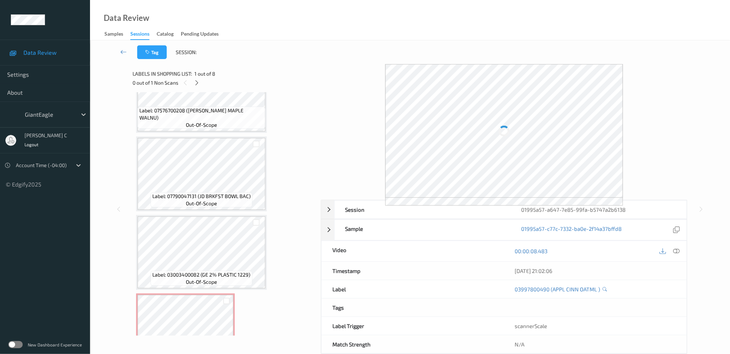
scroll to position [288, 0]
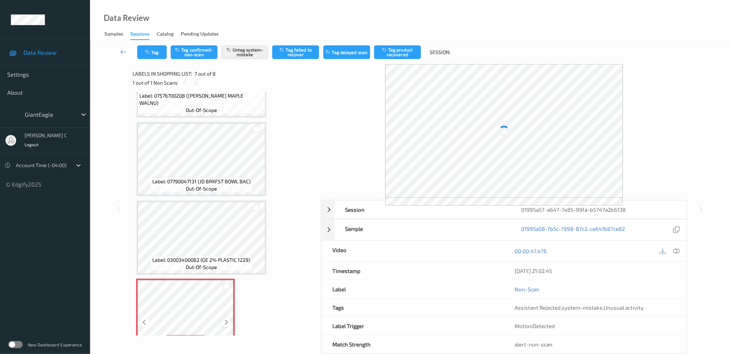
click at [227, 319] on icon at bounding box center [227, 322] width 6 height 6
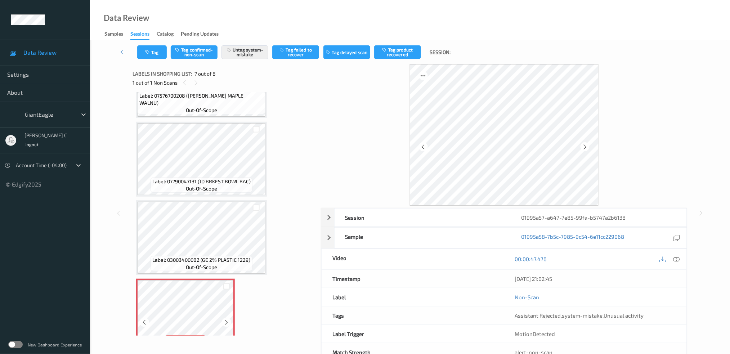
click at [227, 319] on icon at bounding box center [227, 322] width 6 height 6
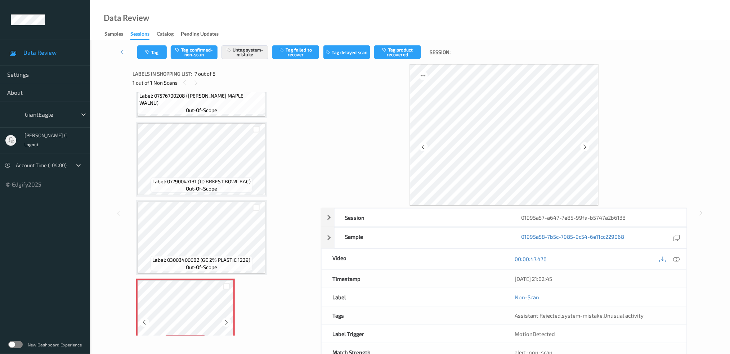
click at [227, 319] on icon at bounding box center [227, 322] width 6 height 6
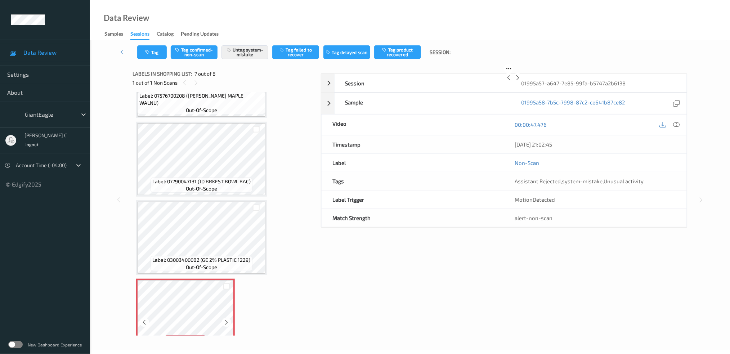
click at [227, 319] on icon at bounding box center [227, 322] width 6 height 6
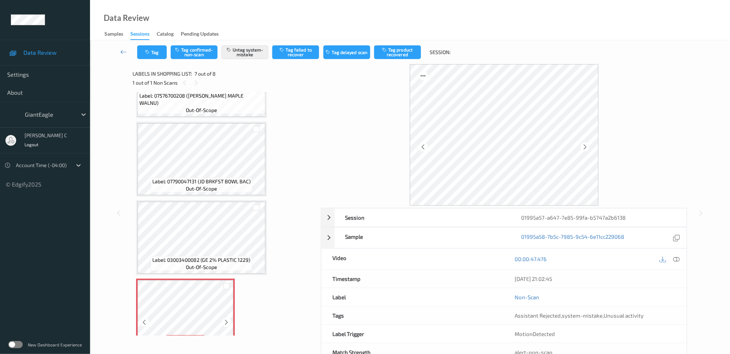
click at [227, 319] on icon at bounding box center [227, 322] width 6 height 6
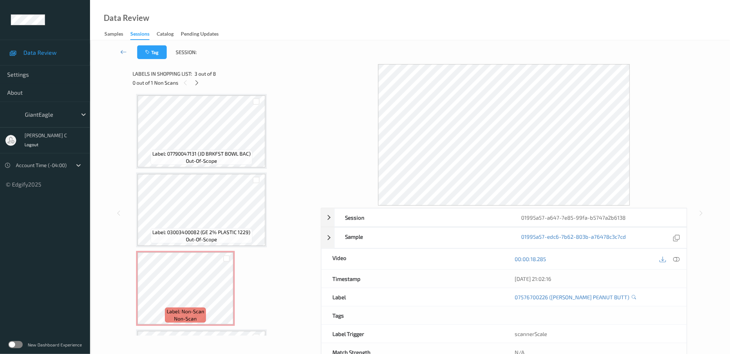
scroll to position [336, 0]
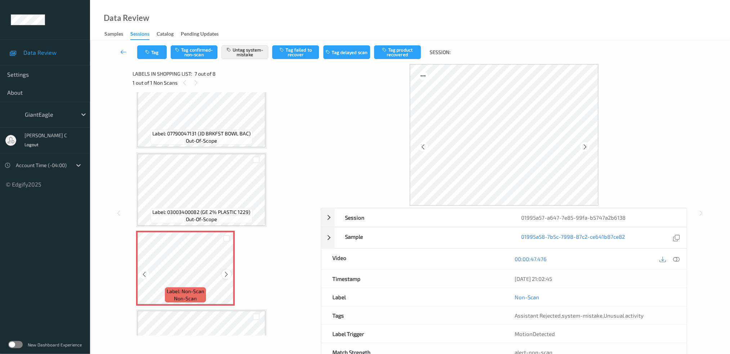
click at [228, 271] on icon at bounding box center [227, 274] width 6 height 6
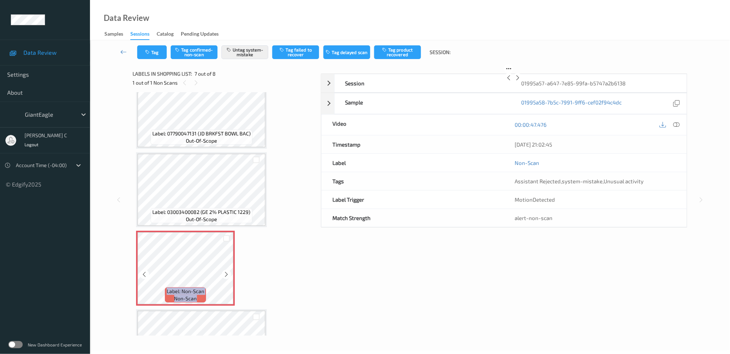
click at [228, 271] on icon at bounding box center [227, 274] width 6 height 6
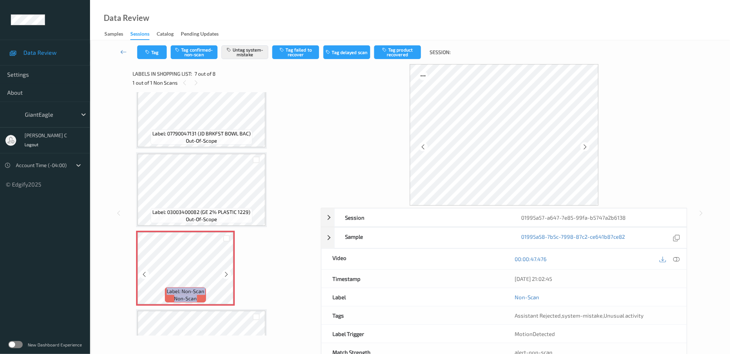
click at [228, 271] on icon at bounding box center [227, 274] width 6 height 6
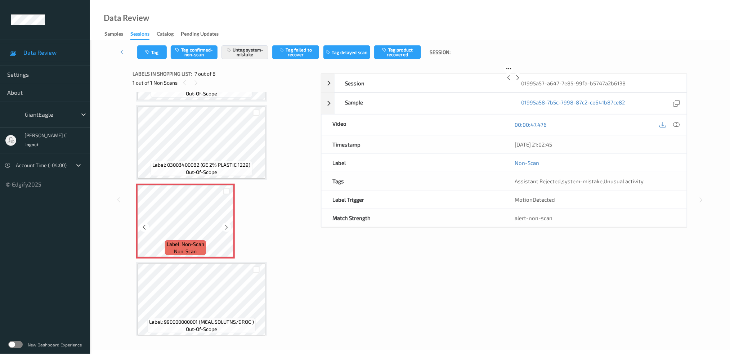
scroll to position [22, 0]
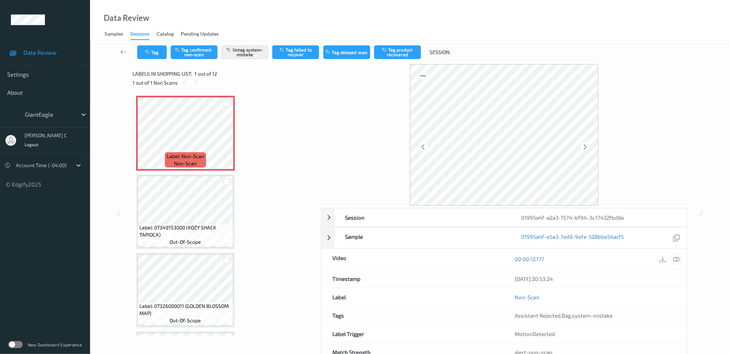
click at [679, 260] on icon at bounding box center [676, 259] width 6 height 6
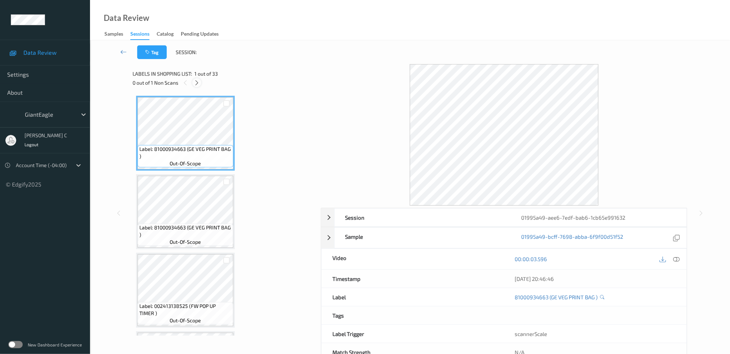
click at [199, 80] on icon at bounding box center [197, 83] width 6 height 6
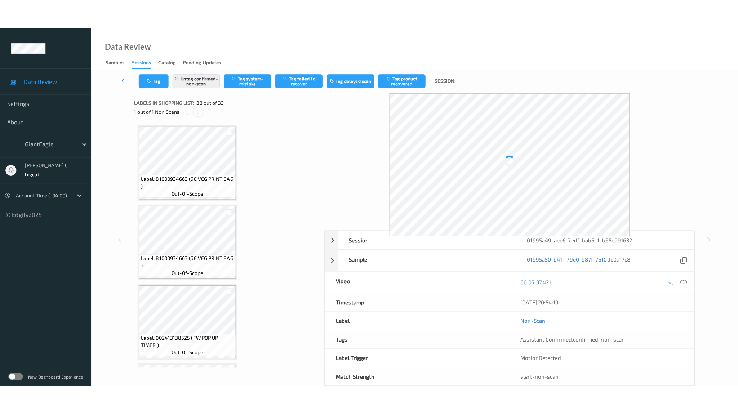
scroll to position [2332, 0]
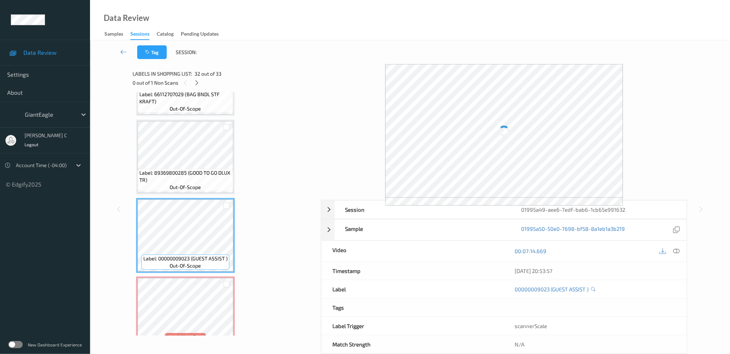
click at [184, 169] on span "Label: 89369800285 (GOOD TO GO DLUX TR)" at bounding box center [185, 176] width 92 height 14
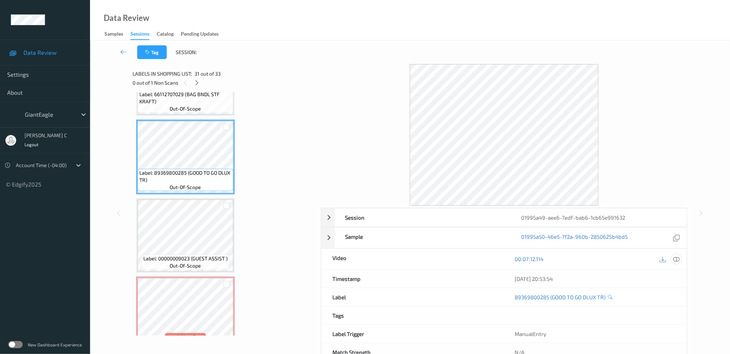
click at [678, 257] on icon at bounding box center [676, 259] width 6 height 6
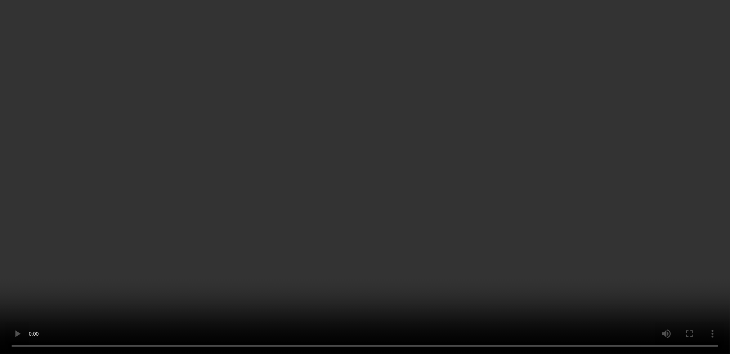
scroll to position [2092, 0]
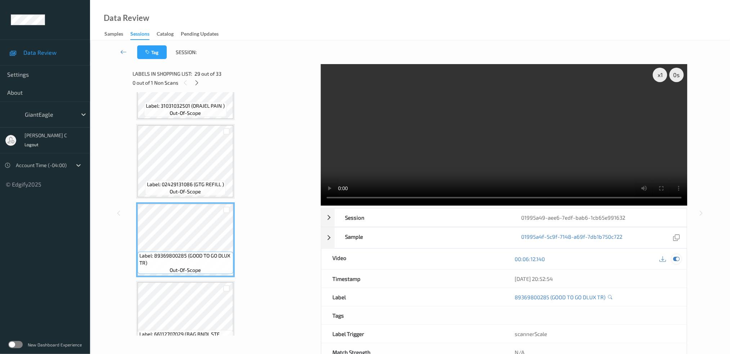
click at [677, 260] on icon at bounding box center [676, 259] width 6 height 6
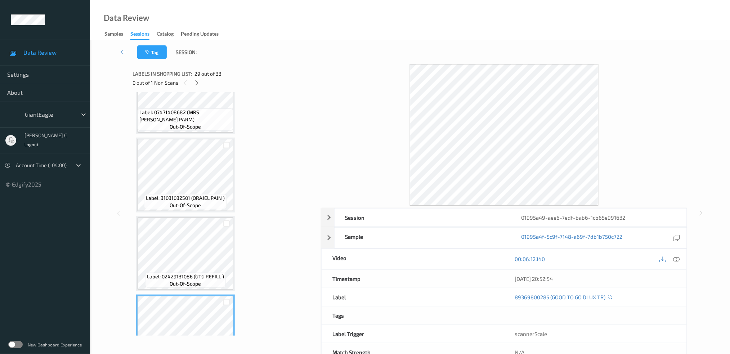
scroll to position [1996, 0]
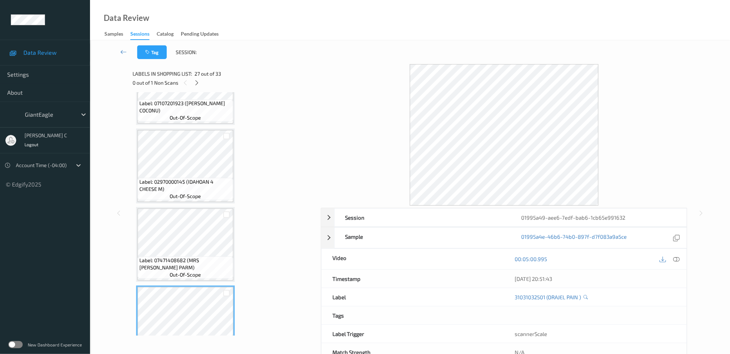
click at [186, 178] on span "Label: 02970000145 (IDAHOAN 4 CHEESE M)" at bounding box center [185, 185] width 92 height 14
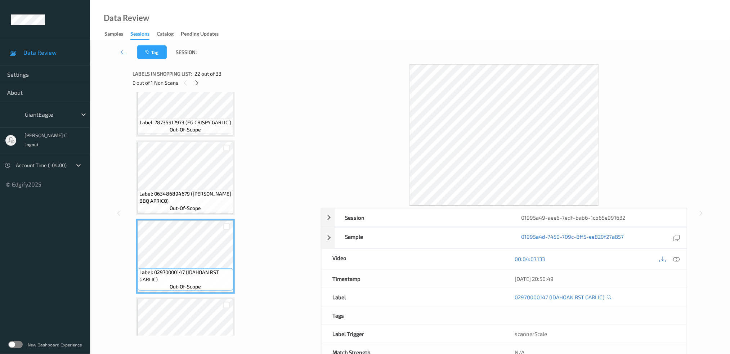
scroll to position [1420, 0]
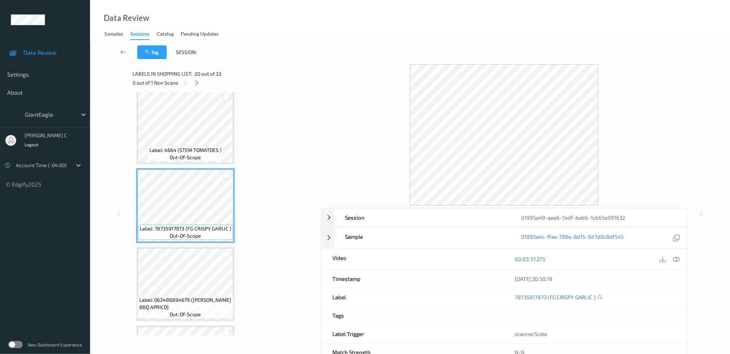
scroll to position [1516, 0]
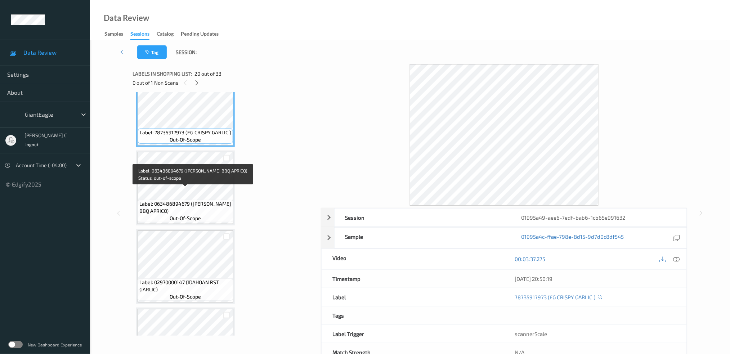
click at [200, 200] on span "Label: 063486894679 (TRAEGER BBQ APRICO)" at bounding box center [185, 207] width 92 height 14
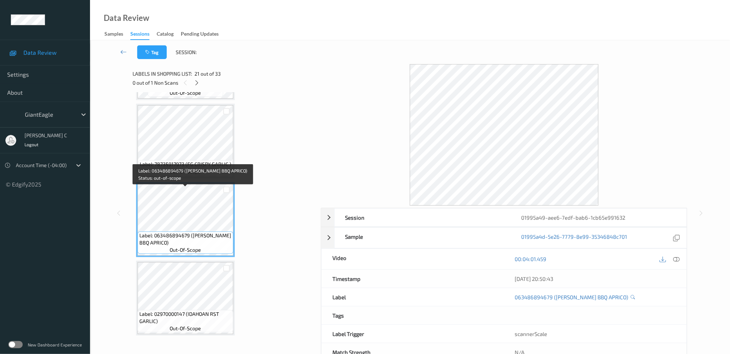
scroll to position [1468, 0]
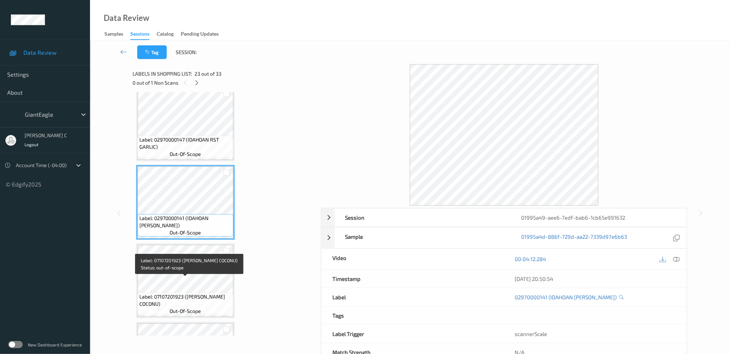
scroll to position [1660, 0]
click at [200, 292] on span "Label: 07107201923 (VIGO GINGER COCONU)" at bounding box center [185, 299] width 92 height 14
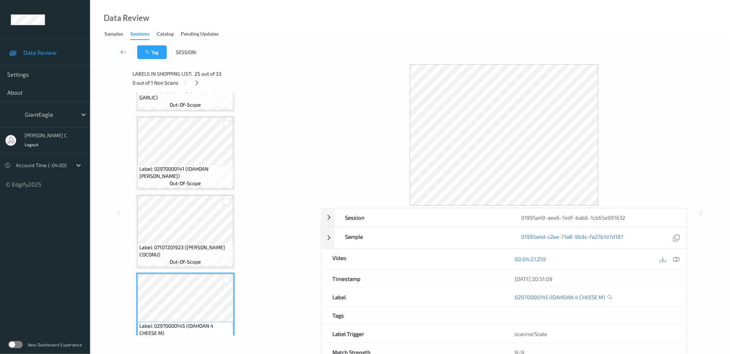
scroll to position [1804, 0]
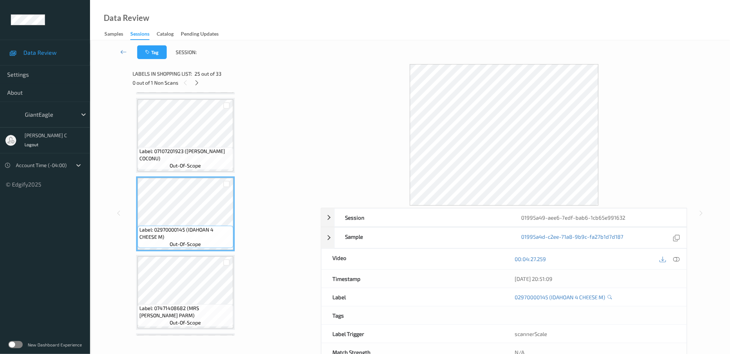
click at [200, 305] on span "Label: 07471408682 (MRS CUBBINSON PARM)" at bounding box center [185, 312] width 92 height 14
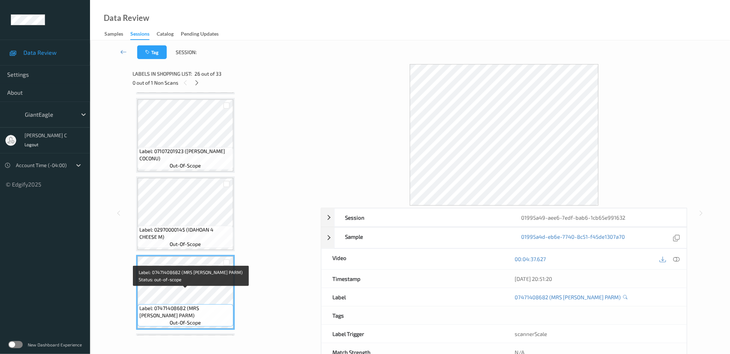
scroll to position [1900, 0]
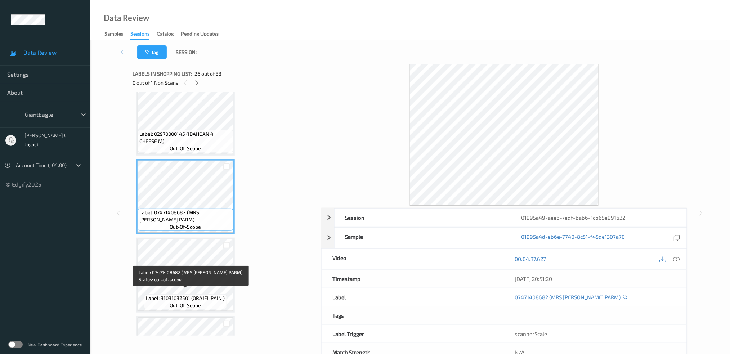
click at [200, 294] on div "Label: 31031032501 (ORAJEL PAIN ) out-of-scope" at bounding box center [185, 301] width 83 height 15
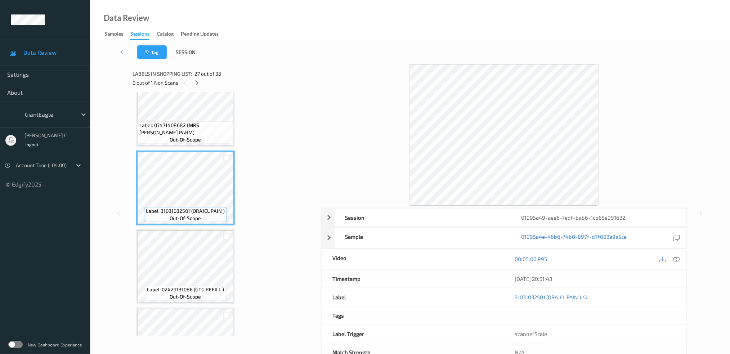
scroll to position [1996, 0]
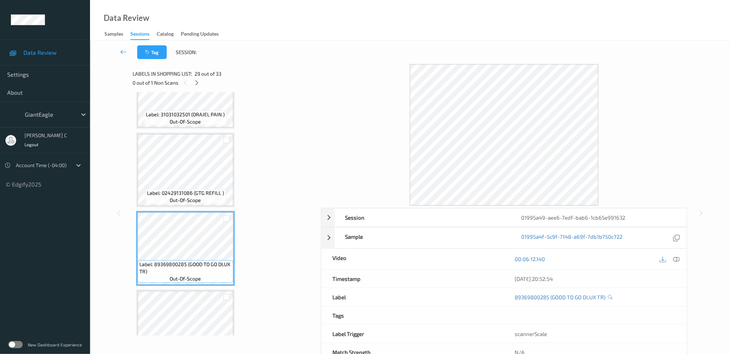
scroll to position [2140, 0]
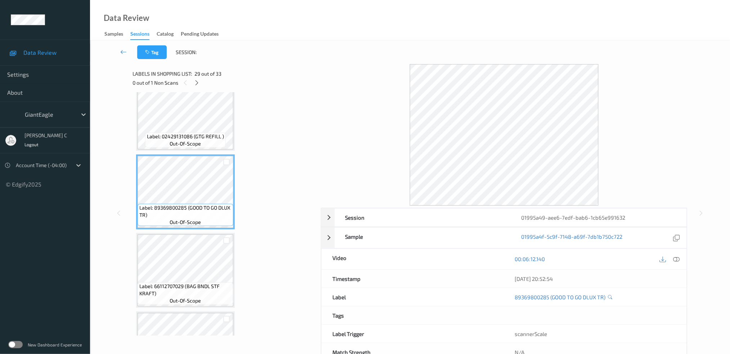
click at [186, 283] on span "Label: 66112707029 (BAG BNDL STF KRAFT)" at bounding box center [185, 290] width 92 height 14
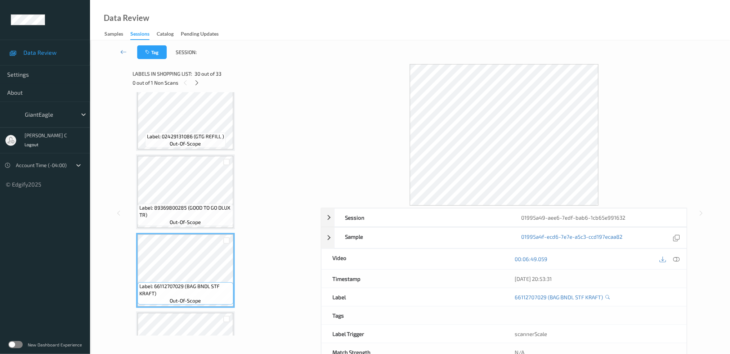
scroll to position [2237, 0]
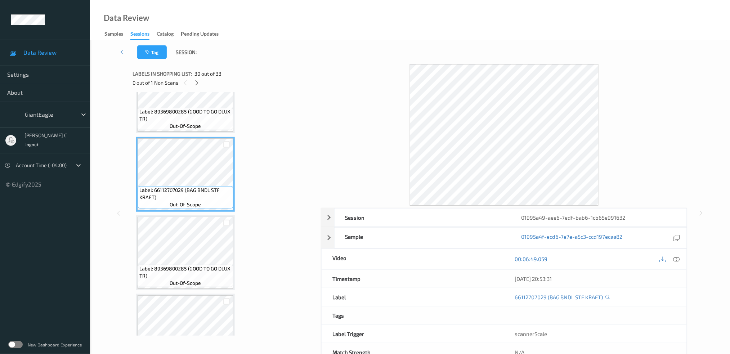
click at [186, 265] on span "Label: 89369800285 (GOOD TO GO DLUX TR)" at bounding box center [185, 272] width 92 height 14
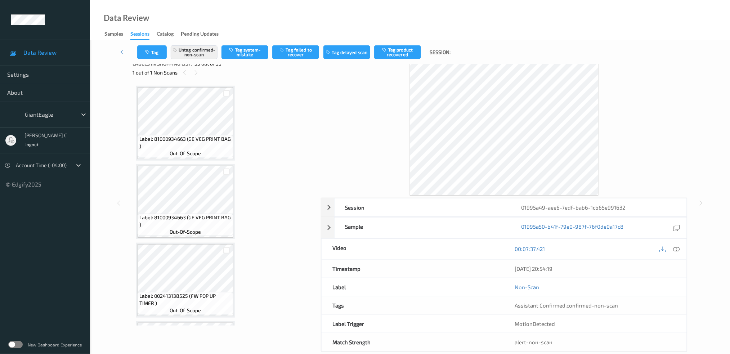
scroll to position [0, 0]
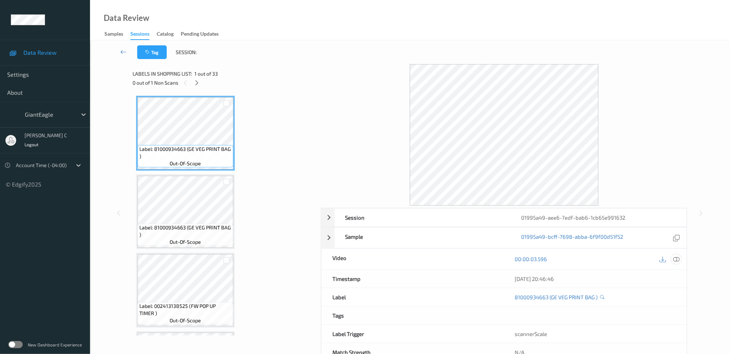
click at [678, 261] on icon at bounding box center [676, 259] width 6 height 6
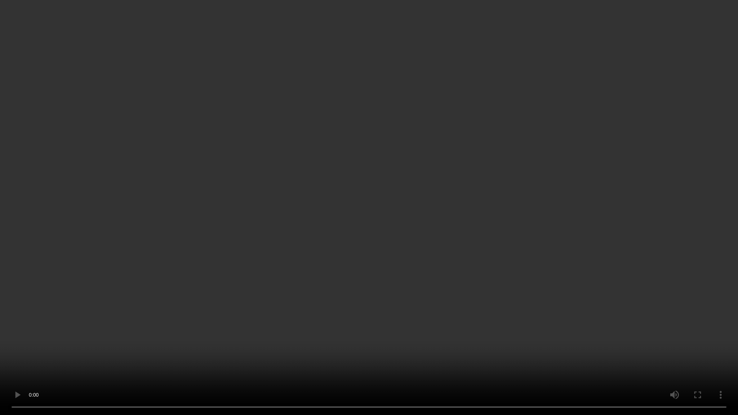
click at [713, 337] on video at bounding box center [369, 207] width 738 height 415
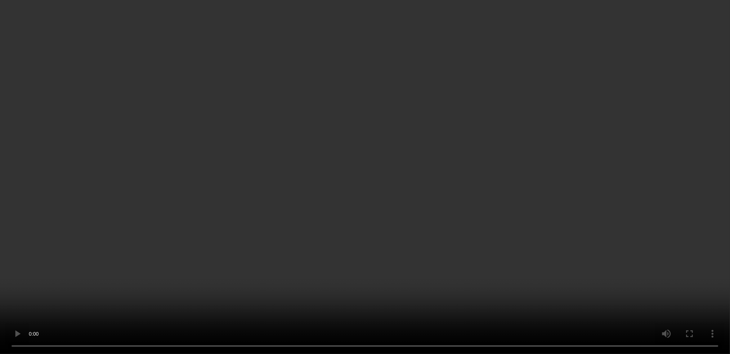
scroll to position [2237, 0]
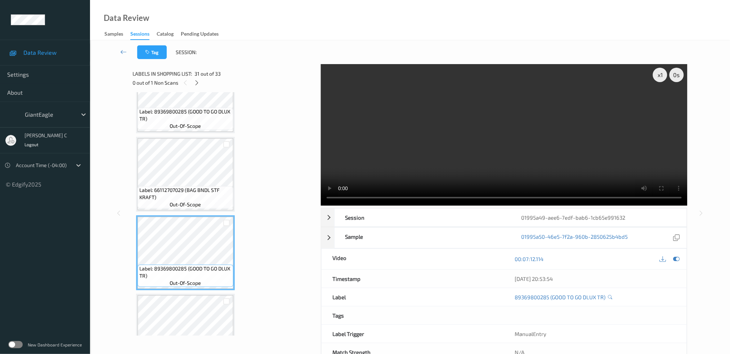
click at [180, 187] on span "Label: 66112707029 (BAG BNDL STF KRAFT)" at bounding box center [185, 194] width 92 height 14
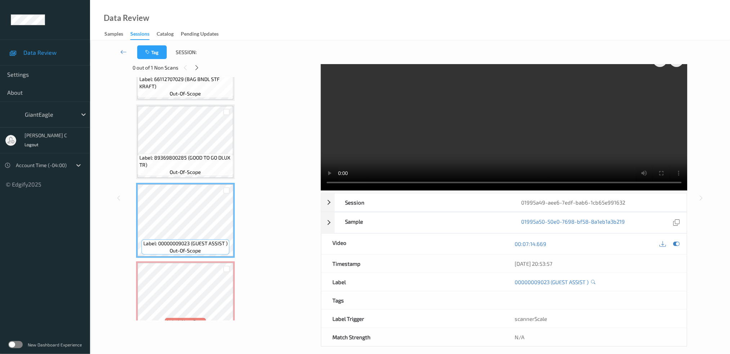
scroll to position [22, 0]
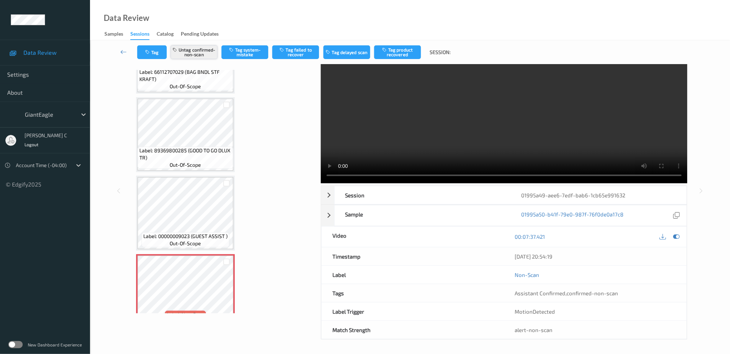
click at [208, 49] on button "Untag confirmed-non-scan" at bounding box center [194, 52] width 47 height 14
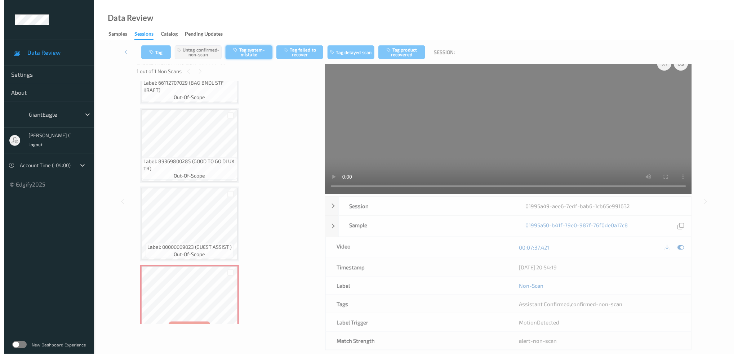
scroll to position [0, 0]
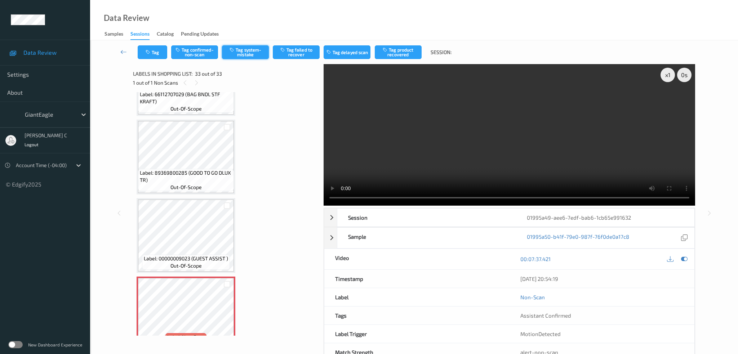
click at [250, 48] on button "Tag system-mistake" at bounding box center [245, 52] width 47 height 14
click at [155, 58] on button "Tag" at bounding box center [153, 52] width 30 height 14
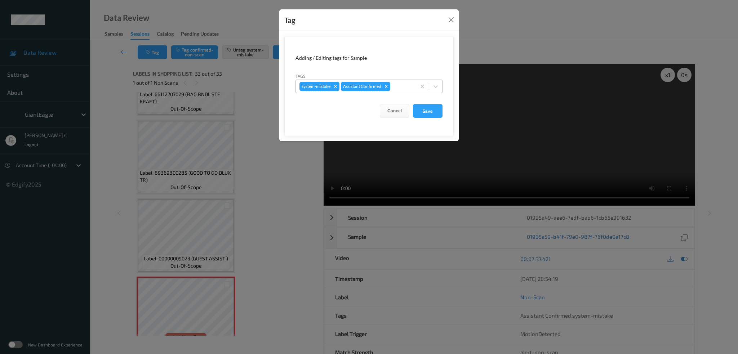
click at [399, 84] on div at bounding box center [402, 86] width 21 height 9
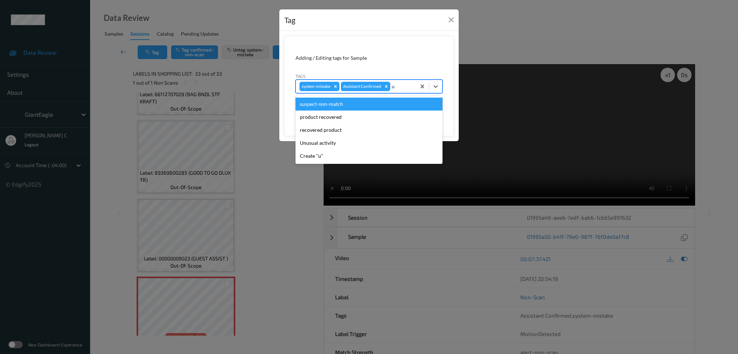
type input "un"
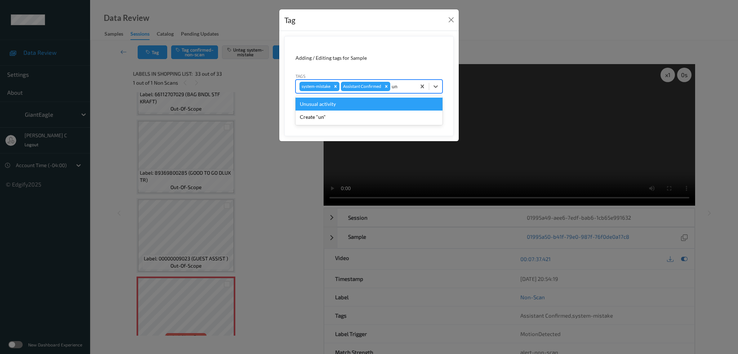
click at [370, 108] on div "Unusual activity" at bounding box center [368, 104] width 147 height 13
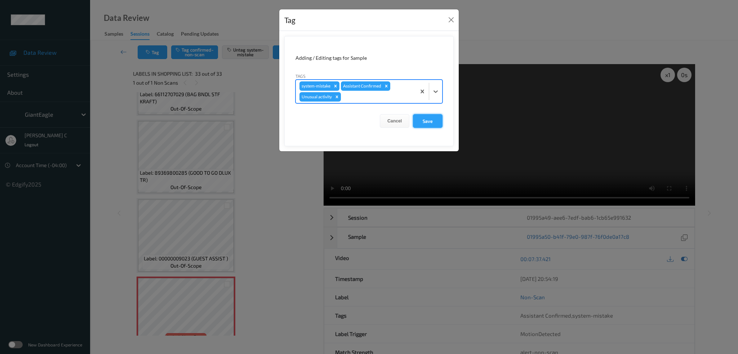
click at [431, 119] on button "Save" at bounding box center [428, 121] width 30 height 14
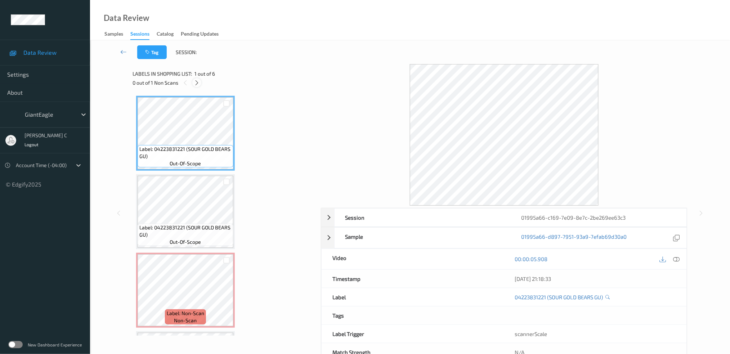
click at [200, 84] on div at bounding box center [196, 82] width 9 height 9
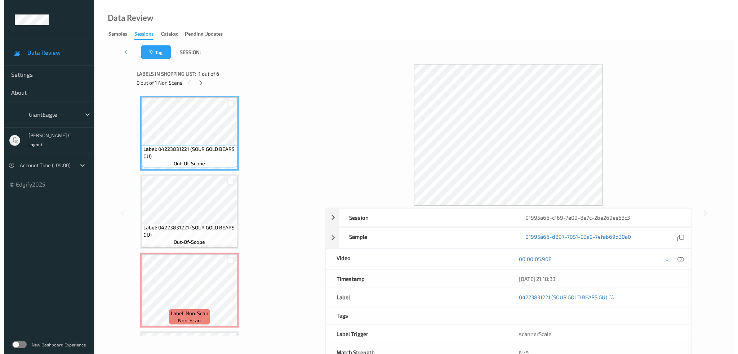
scroll to position [81, 0]
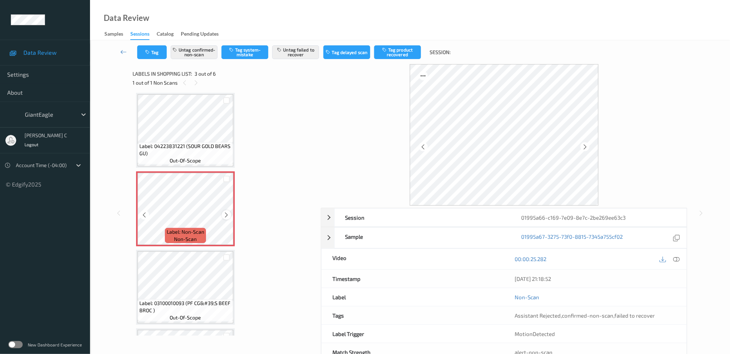
click at [225, 212] on icon at bounding box center [227, 215] width 6 height 6
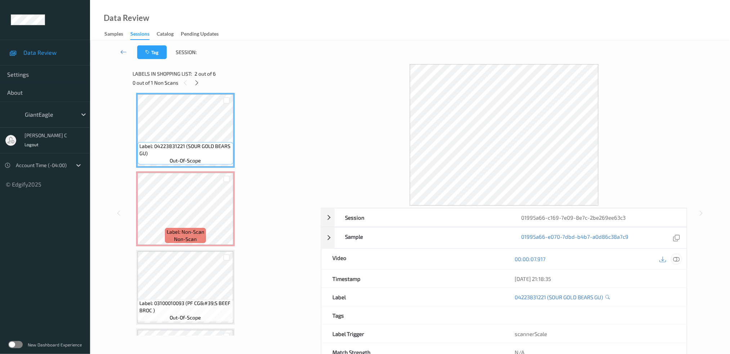
click at [677, 258] on icon at bounding box center [676, 259] width 6 height 6
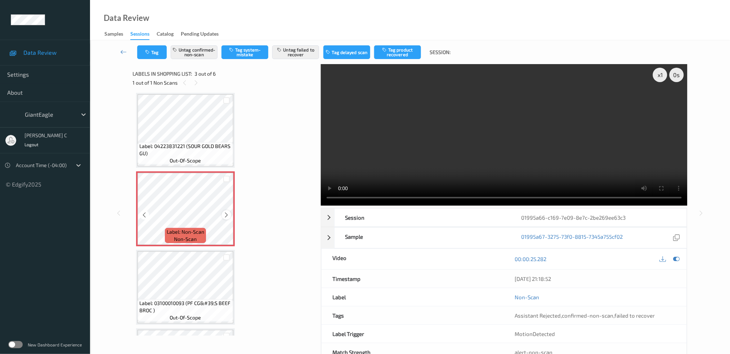
click at [224, 213] on icon at bounding box center [227, 215] width 6 height 6
click at [677, 259] on icon at bounding box center [676, 259] width 6 height 6
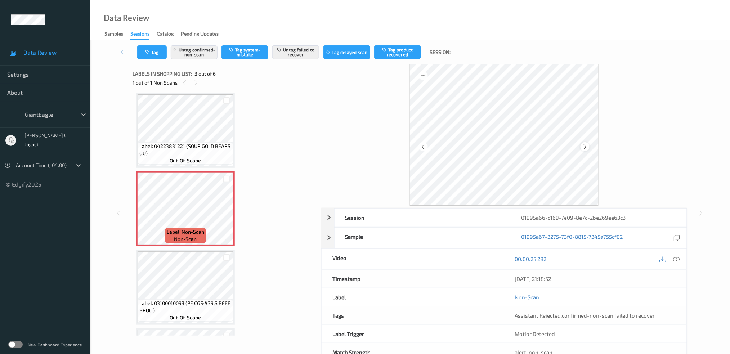
click at [588, 149] on icon at bounding box center [585, 146] width 6 height 6
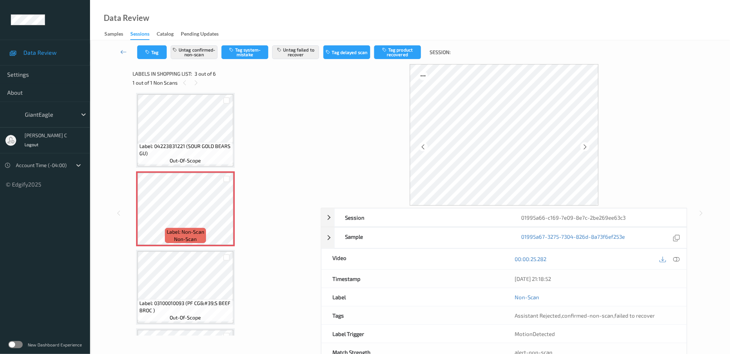
click at [588, 149] on icon at bounding box center [585, 146] width 6 height 6
click at [674, 260] on icon at bounding box center [676, 259] width 6 height 6
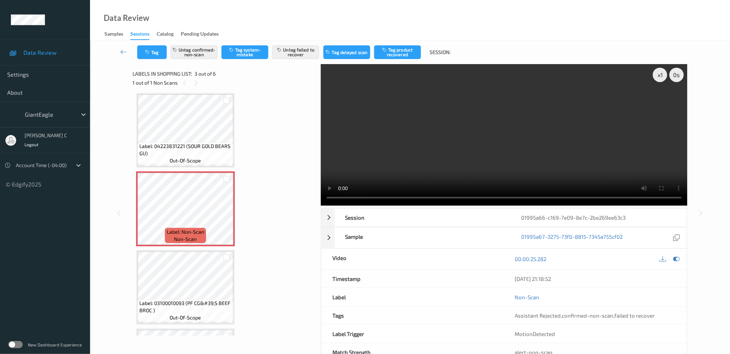
click at [669, 100] on video at bounding box center [504, 135] width 367 height 142
click at [226, 215] on icon at bounding box center [227, 215] width 6 height 6
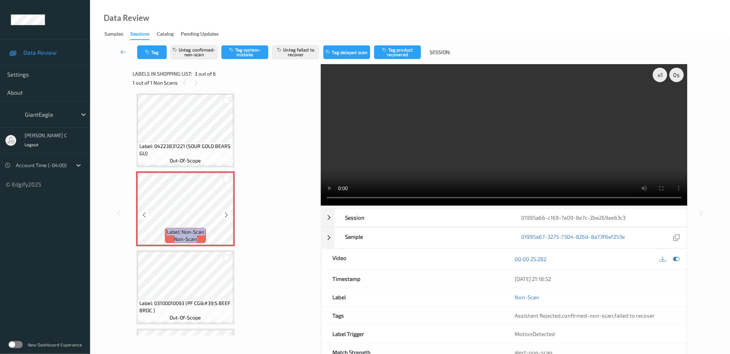
click at [226, 215] on icon at bounding box center [227, 215] width 6 height 6
click at [226, 215] on div "Label: Non-Scan non-scan" at bounding box center [185, 208] width 99 height 75
click at [226, 215] on icon at bounding box center [227, 215] width 6 height 6
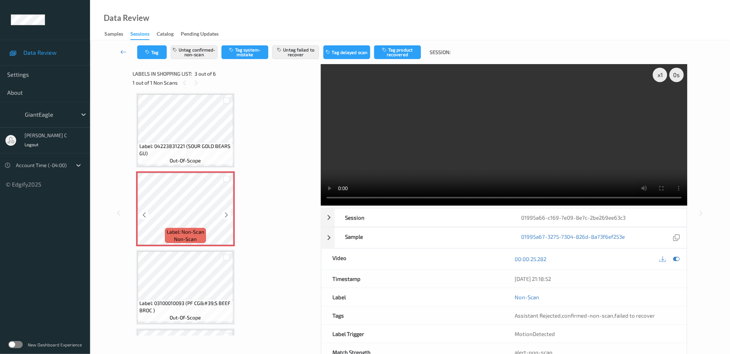
click at [226, 215] on icon at bounding box center [227, 215] width 6 height 6
click at [211, 52] on button "Untag confirmed-non-scan" at bounding box center [194, 52] width 47 height 14
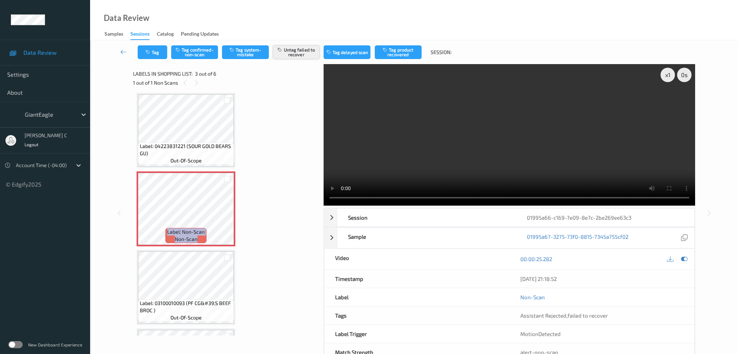
click at [285, 53] on button "Untag failed to recover" at bounding box center [296, 52] width 47 height 14
click at [246, 57] on button "Tag system-mistake" at bounding box center [245, 52] width 47 height 14
click at [141, 58] on button "Tag" at bounding box center [153, 52] width 30 height 14
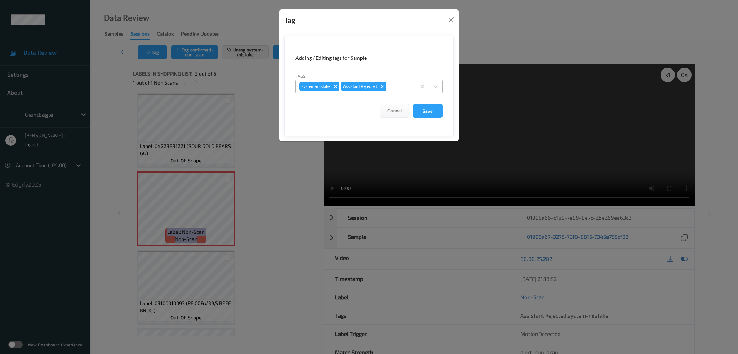
click at [408, 83] on div at bounding box center [400, 86] width 24 height 9
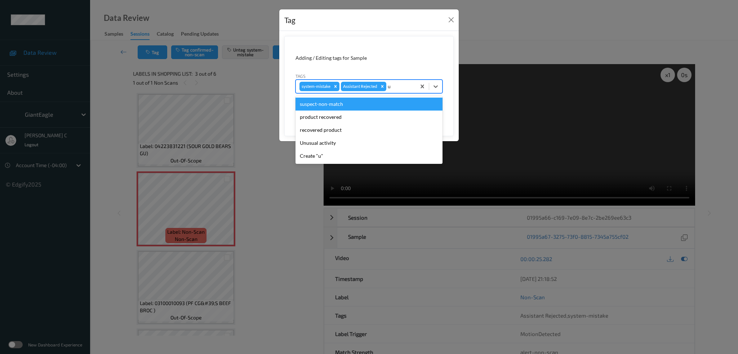
type input "un"
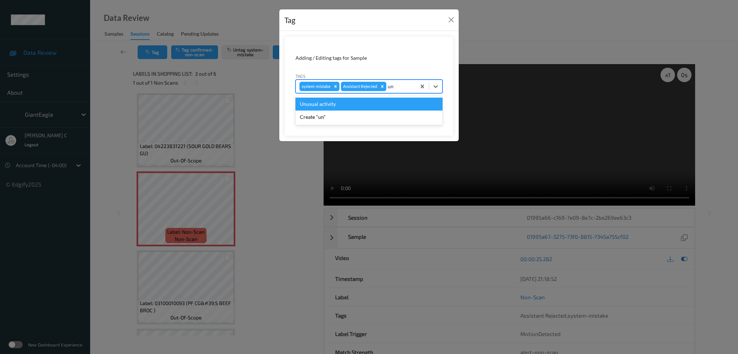
click at [341, 103] on div "Unusual activity" at bounding box center [368, 104] width 147 height 13
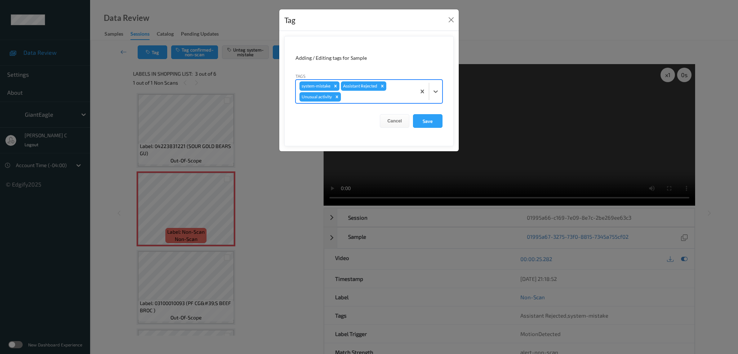
click at [424, 111] on form "Adding / Editing tags for Sample Tags option Unusual activity, selected. Select…" at bounding box center [368, 91] width 169 height 110
click at [428, 121] on button "Save" at bounding box center [428, 121] width 30 height 14
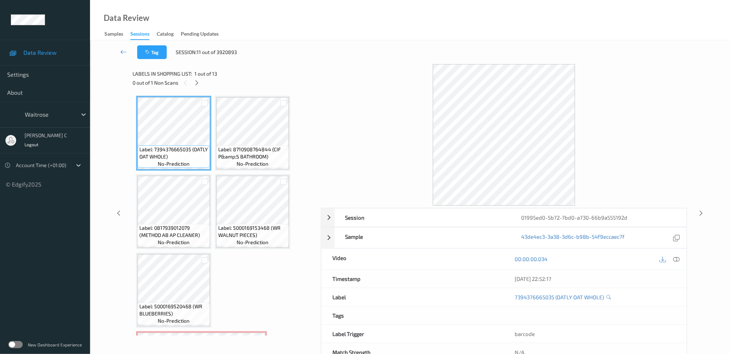
click at [119, 49] on link at bounding box center [123, 52] width 27 height 14
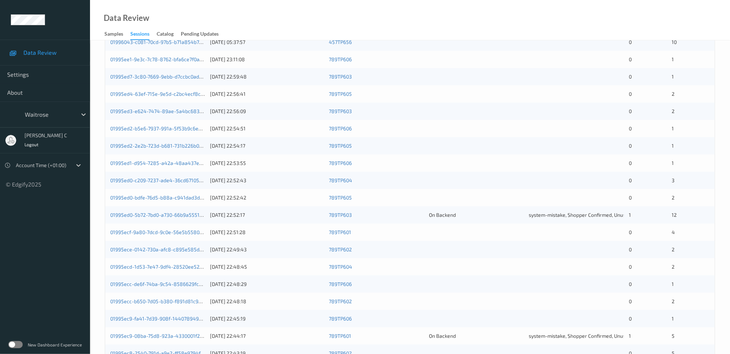
scroll to position [188, 0]
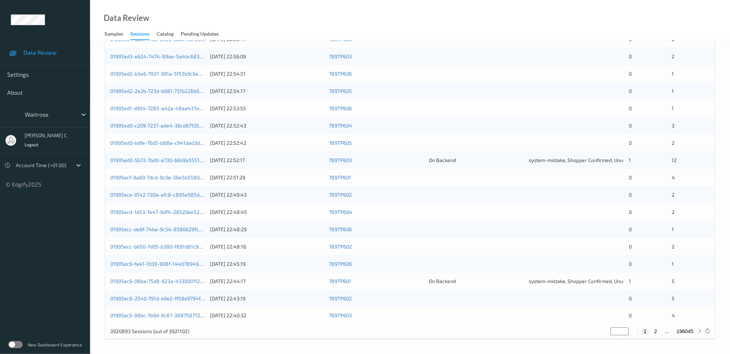
click at [12, 347] on label at bounding box center [15, 344] width 14 height 7
